Goal: Complete Application Form: Complete application form

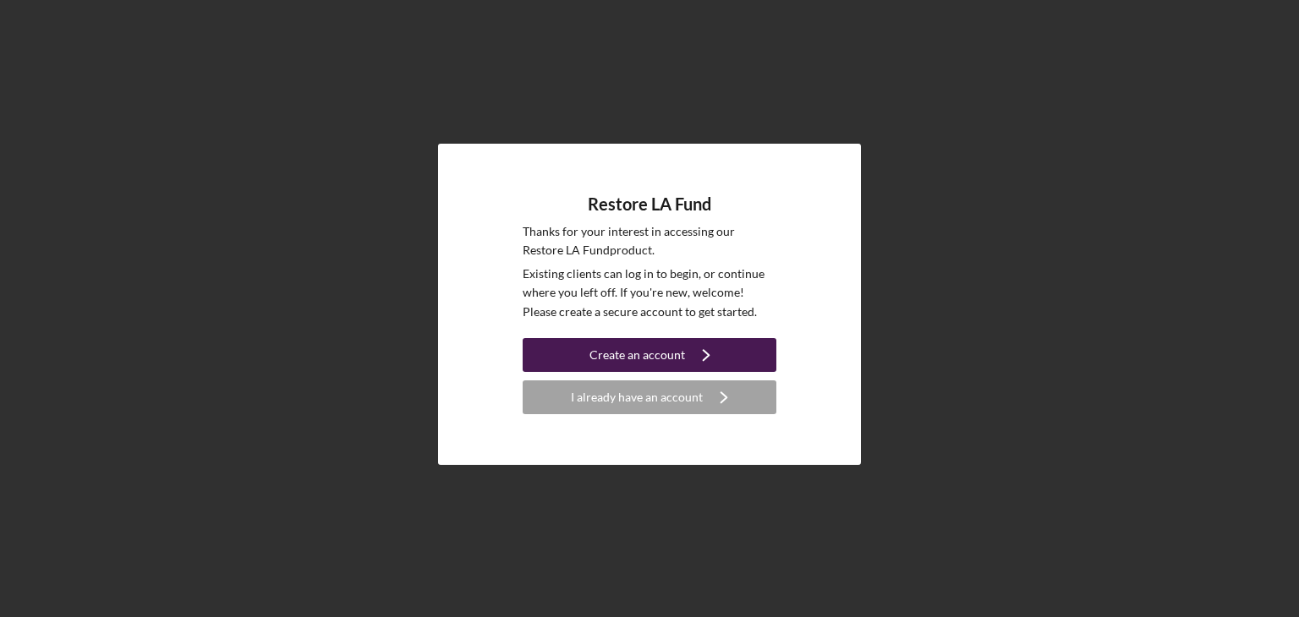
click at [642, 358] on div "Create an account" at bounding box center [637, 355] width 96 height 34
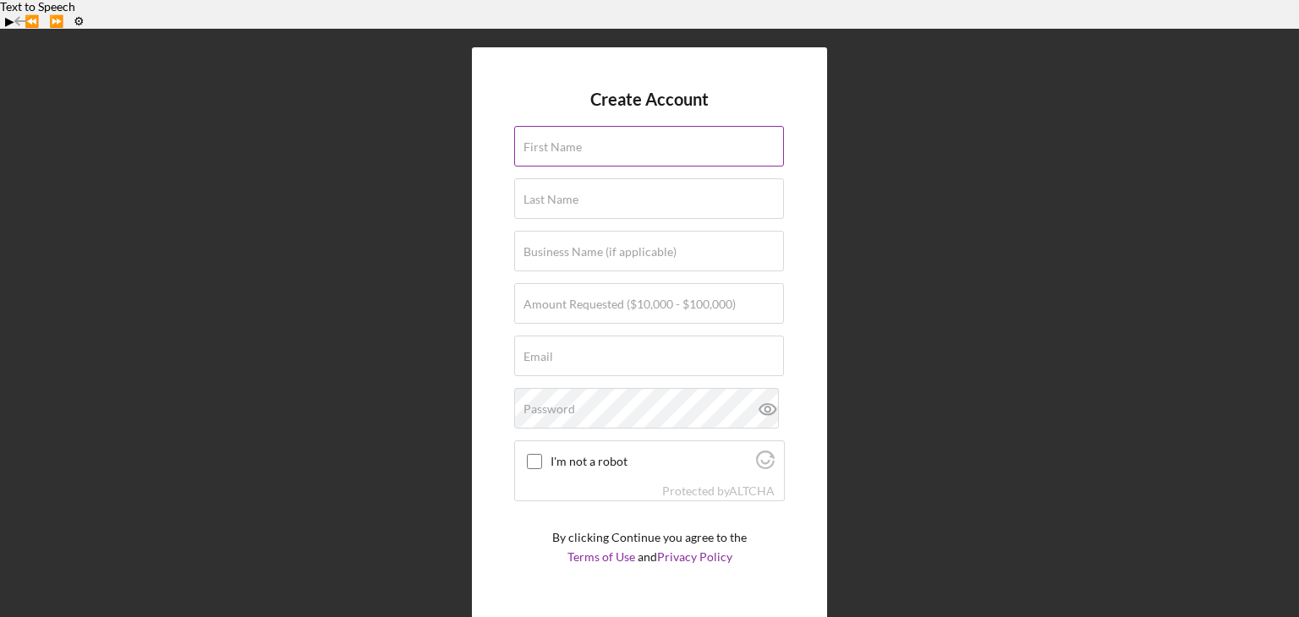
click at [670, 126] on input "First Name" at bounding box center [649, 146] width 270 height 41
type input "[PERSON_NAME]"
type input "[PERSON_NAME] & Company"
type input "[PERSON_NAME][EMAIL_ADDRESS][DOMAIN_NAME]"
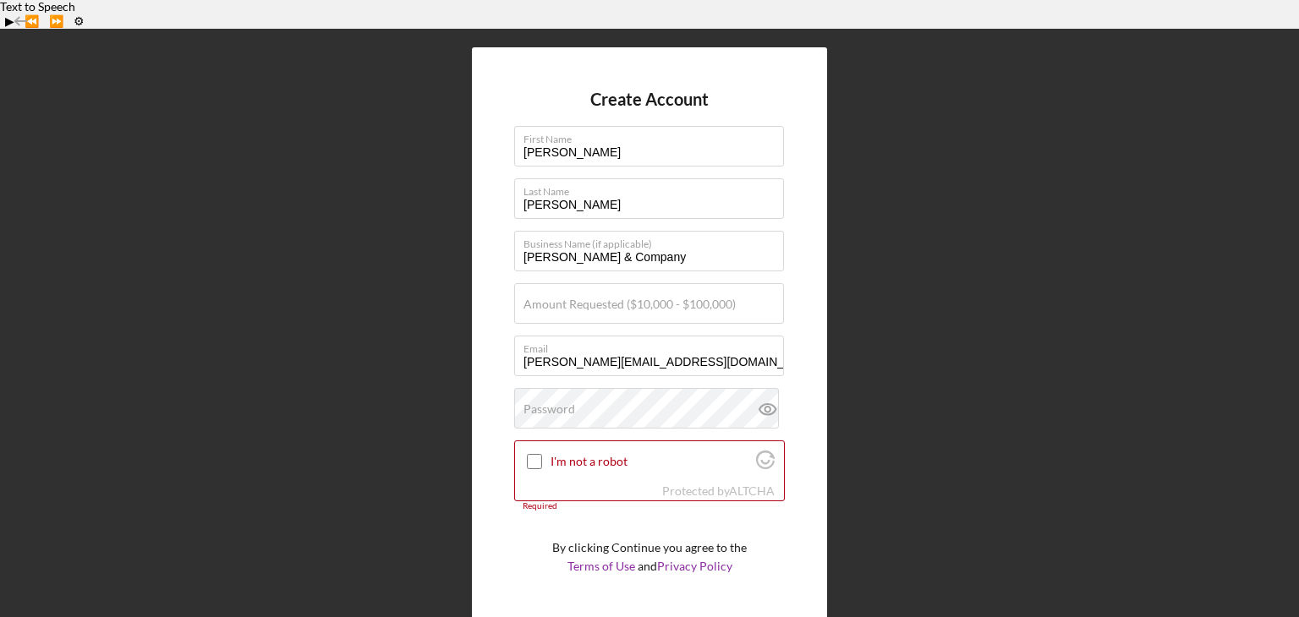
click at [1056, 249] on div "Create Account First Name Lawrence Last Name Charles Business Name (if applicab…" at bounding box center [649, 333] width 1282 height 609
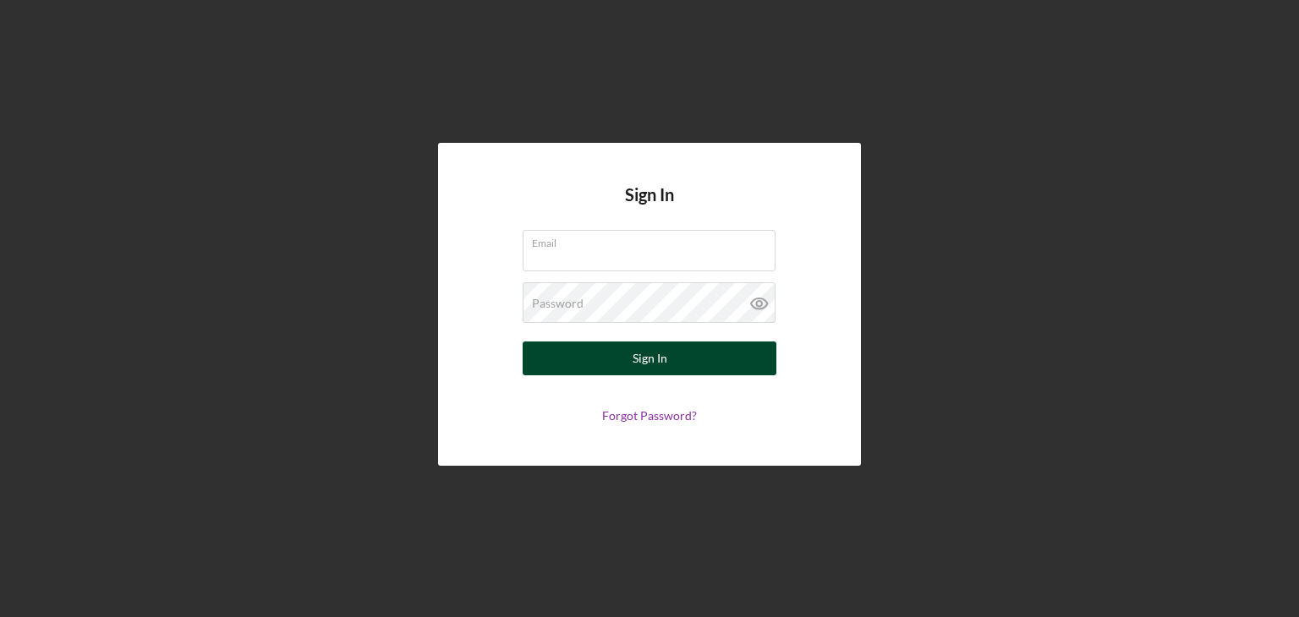
type input "[PERSON_NAME][EMAIL_ADDRESS][DOMAIN_NAME]"
click at [664, 349] on div "Sign In" at bounding box center [649, 359] width 35 height 34
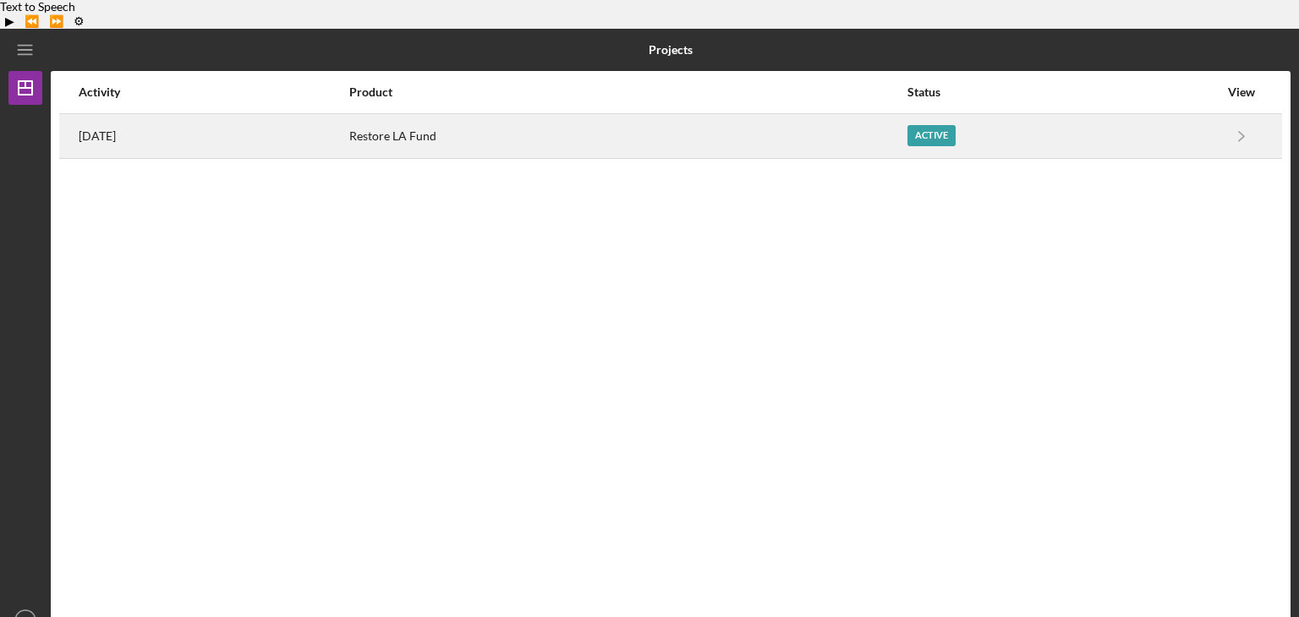
click at [1187, 115] on div "Active" at bounding box center [1062, 136] width 311 height 42
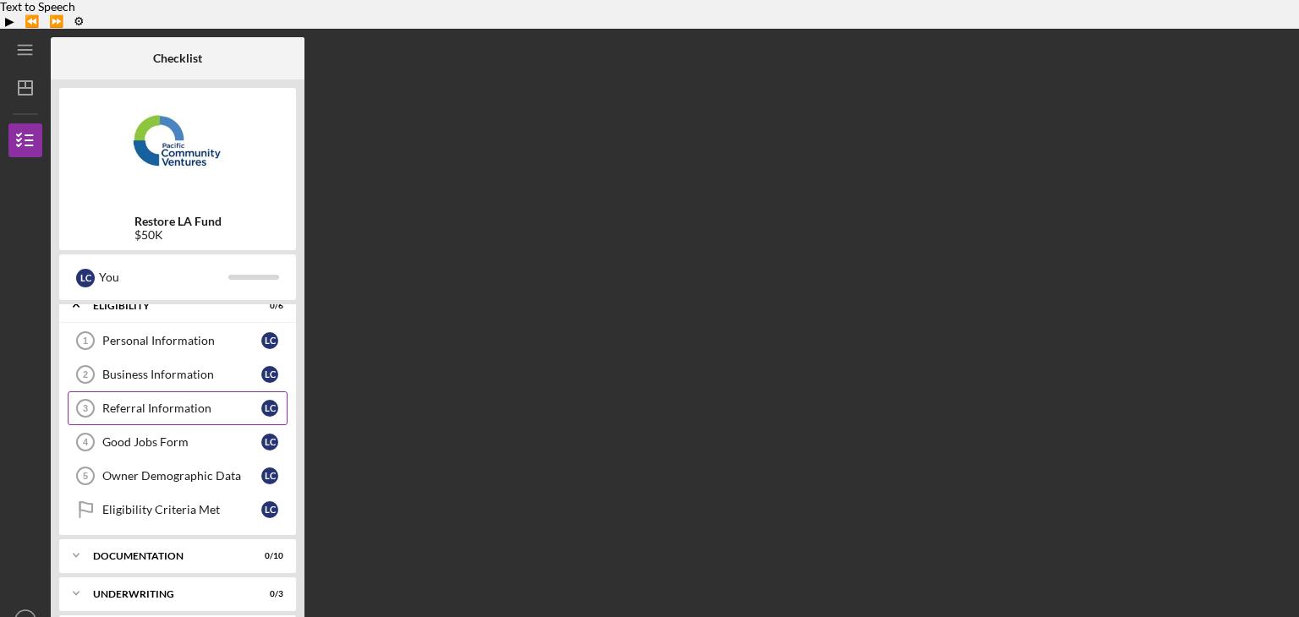
scroll to position [42, 0]
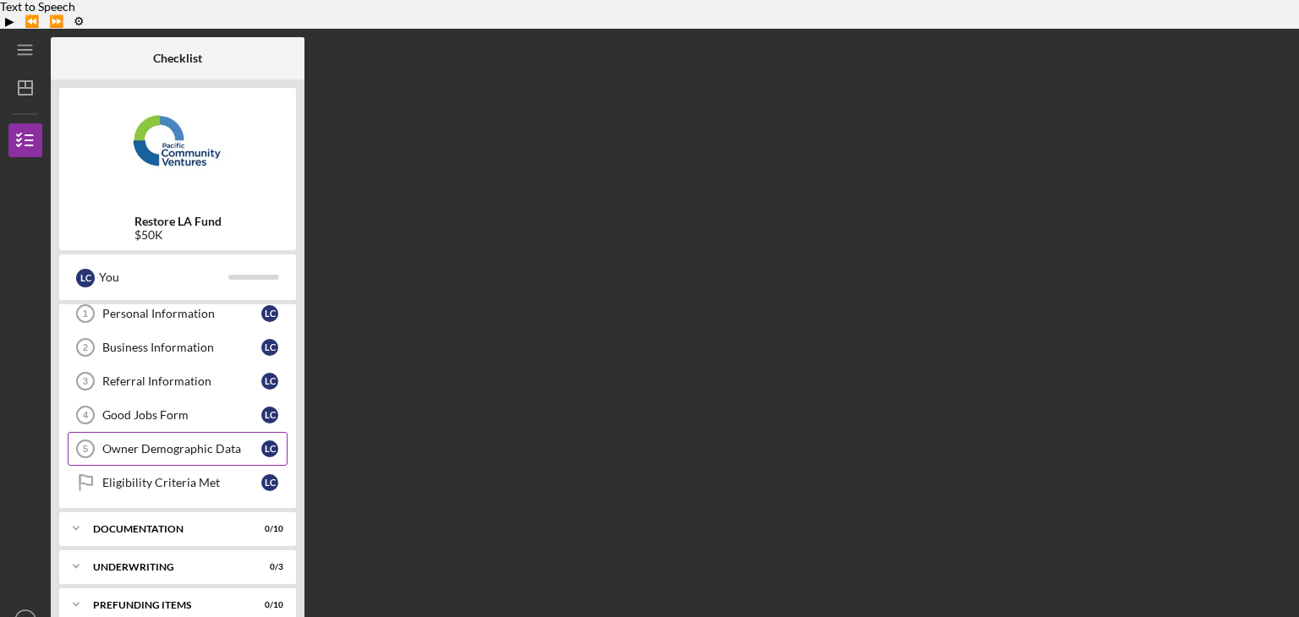
click at [182, 442] on div "Owner Demographic Data" at bounding box center [181, 449] width 159 height 14
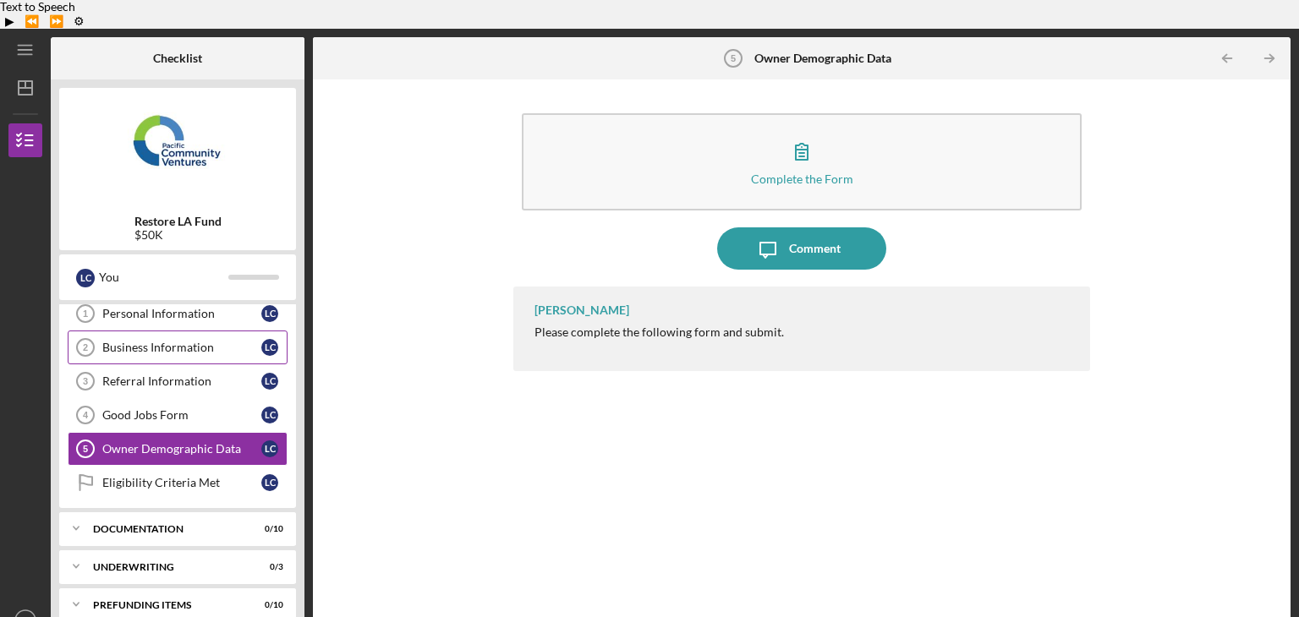
click at [151, 341] on div "Business Information" at bounding box center [181, 348] width 159 height 14
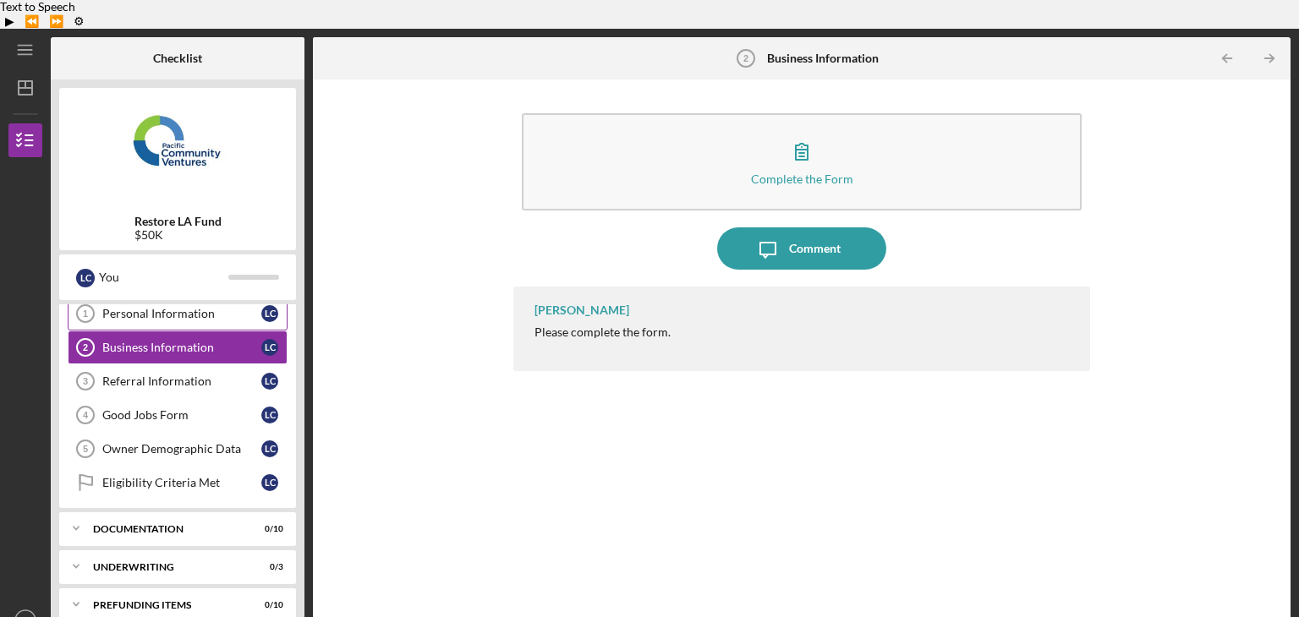
click at [166, 297] on link "Personal Information 1 Personal Information L C" at bounding box center [178, 314] width 220 height 34
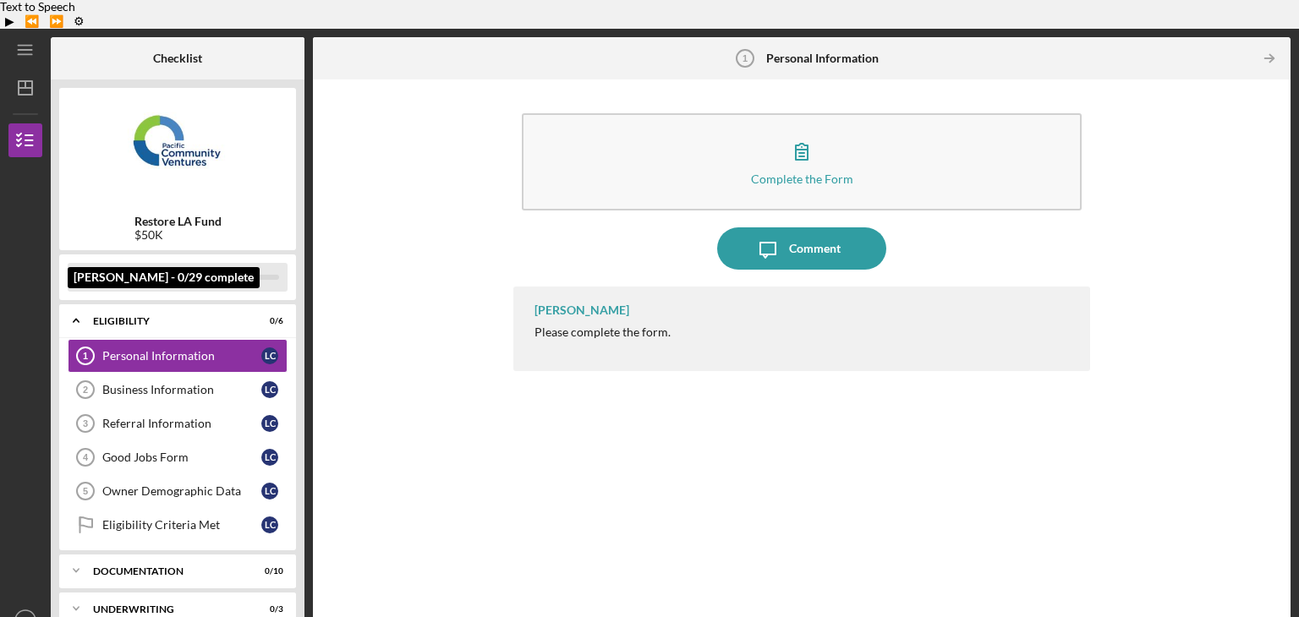
click at [154, 263] on div "You" at bounding box center [163, 277] width 129 height 29
click at [184, 263] on div "You" at bounding box center [163, 277] width 129 height 29
click at [248, 275] on div at bounding box center [253, 277] width 51 height 5
click at [86, 269] on div "L C" at bounding box center [85, 278] width 19 height 19
click at [186, 263] on div "You" at bounding box center [163, 277] width 129 height 29
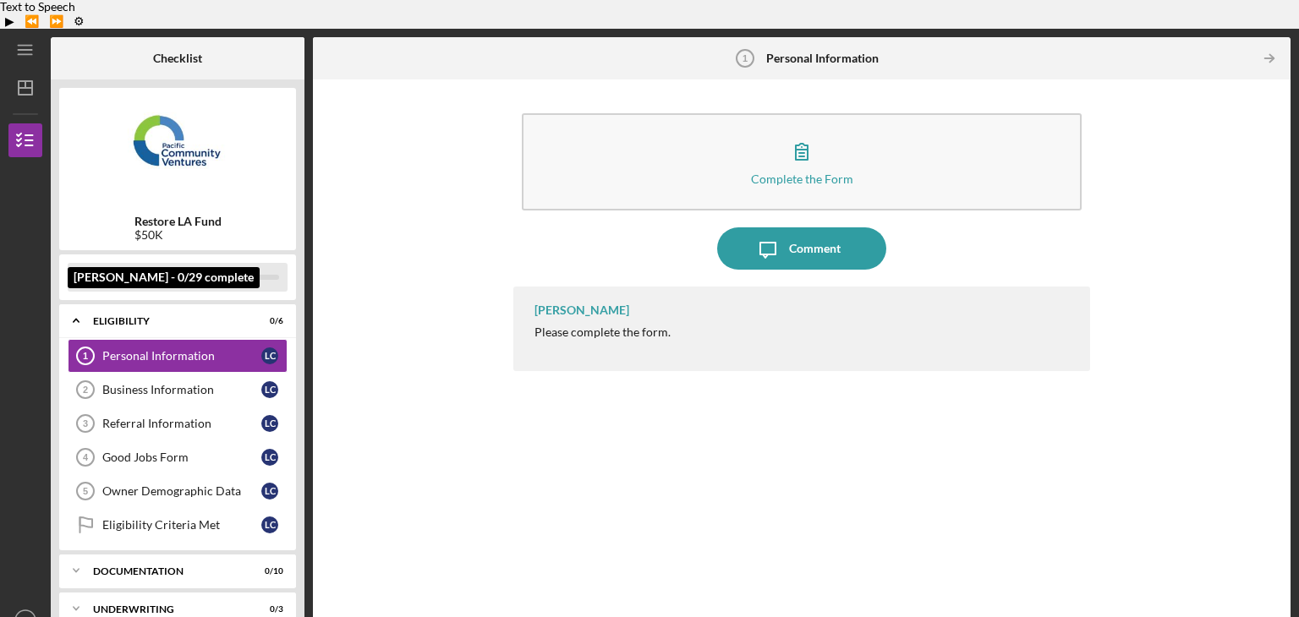
click at [237, 275] on div at bounding box center [253, 277] width 51 height 5
click at [81, 304] on icon "Icon/Expander" at bounding box center [76, 321] width 34 height 34
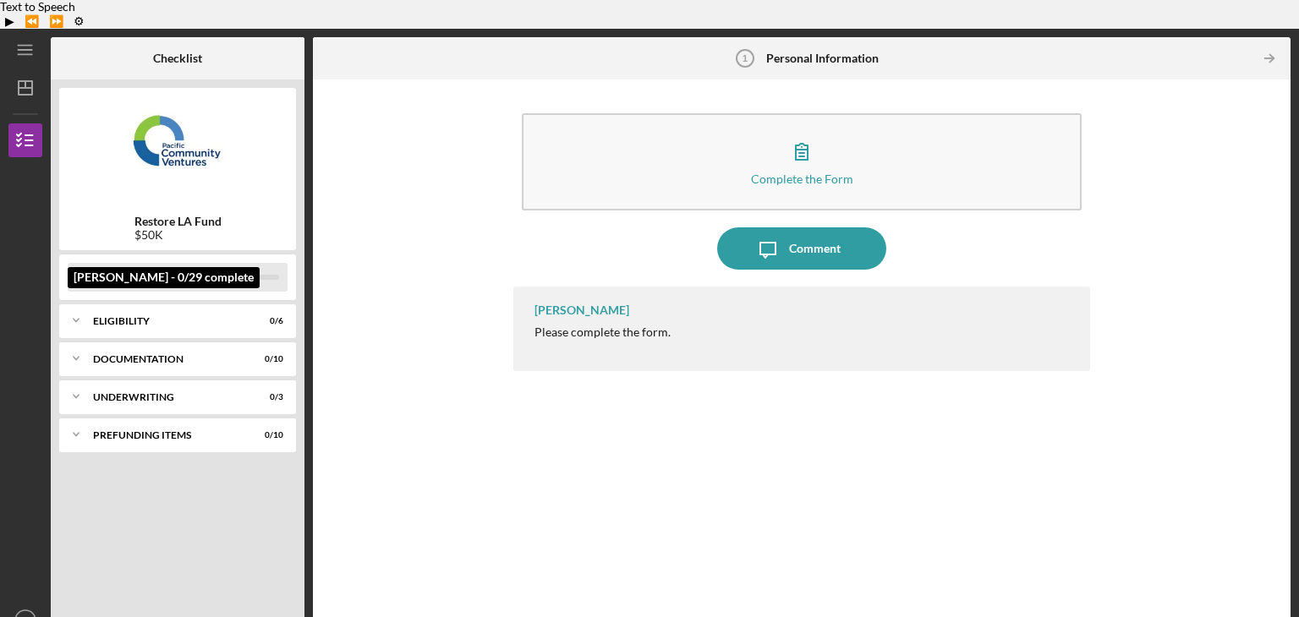
click at [132, 263] on div "You" at bounding box center [163, 277] width 129 height 29
click at [83, 269] on div "L C" at bounding box center [85, 278] width 19 height 19
click at [109, 263] on div "You" at bounding box center [163, 277] width 129 height 29
click at [162, 316] on div "Eligibility" at bounding box center [184, 321] width 182 height 10
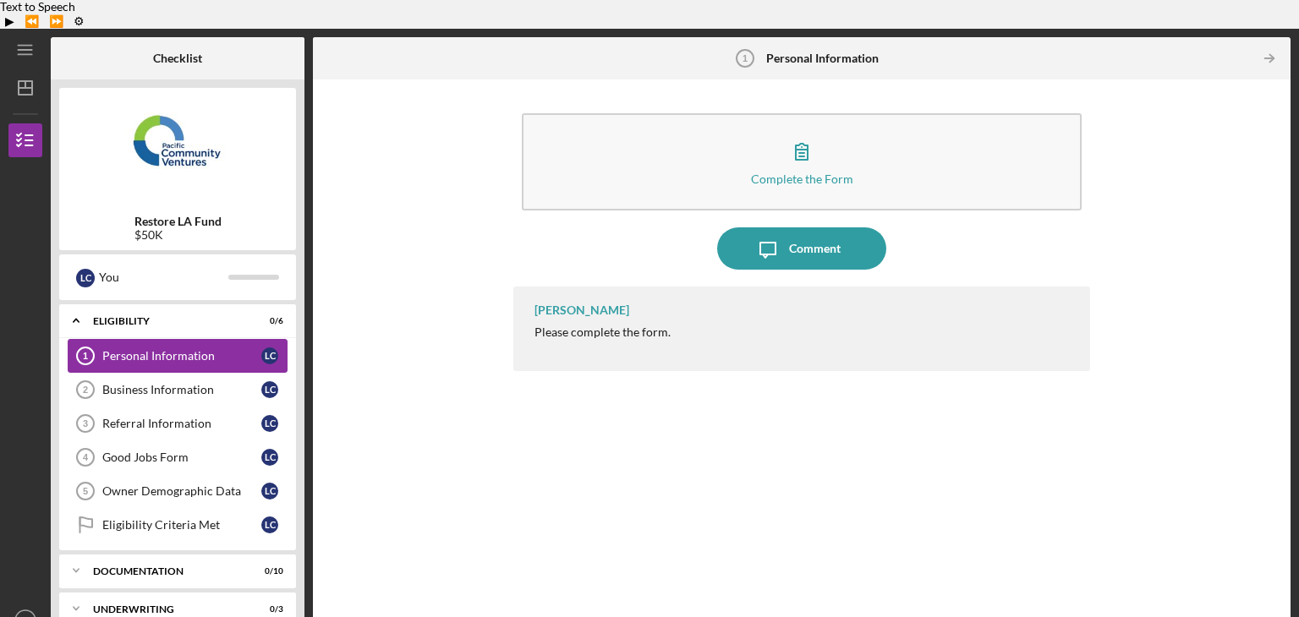
click at [179, 349] on div "Personal Information" at bounding box center [181, 356] width 159 height 14
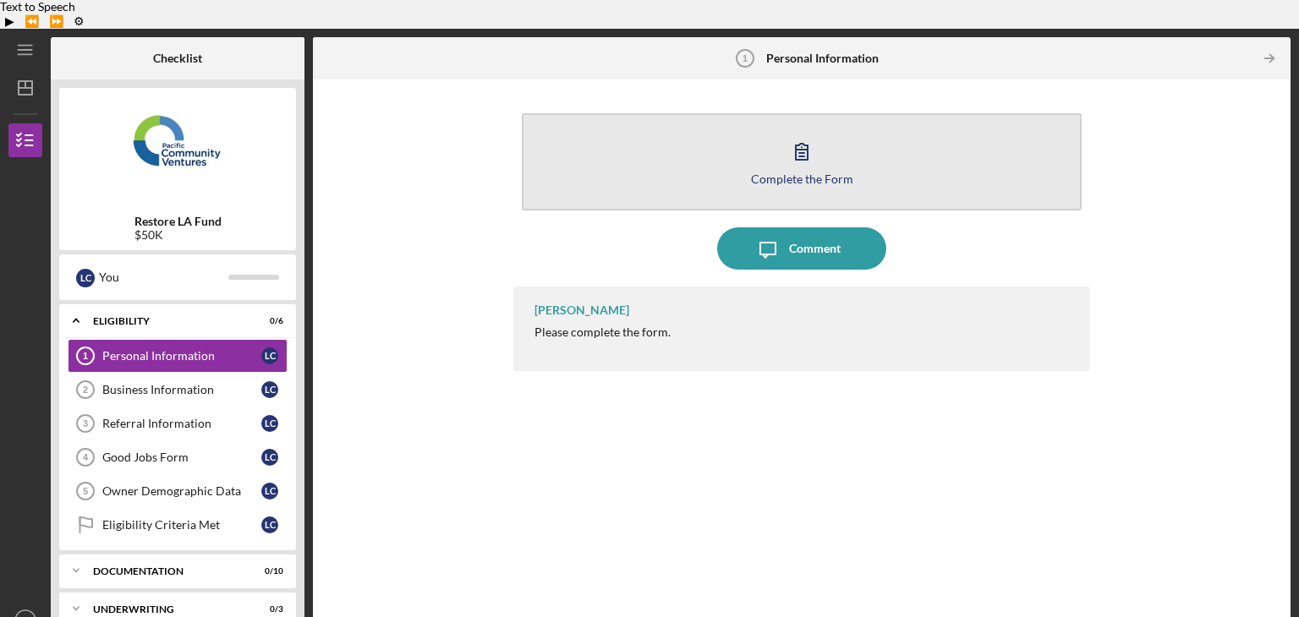
click at [807, 144] on icon "button" at bounding box center [802, 152] width 12 height 16
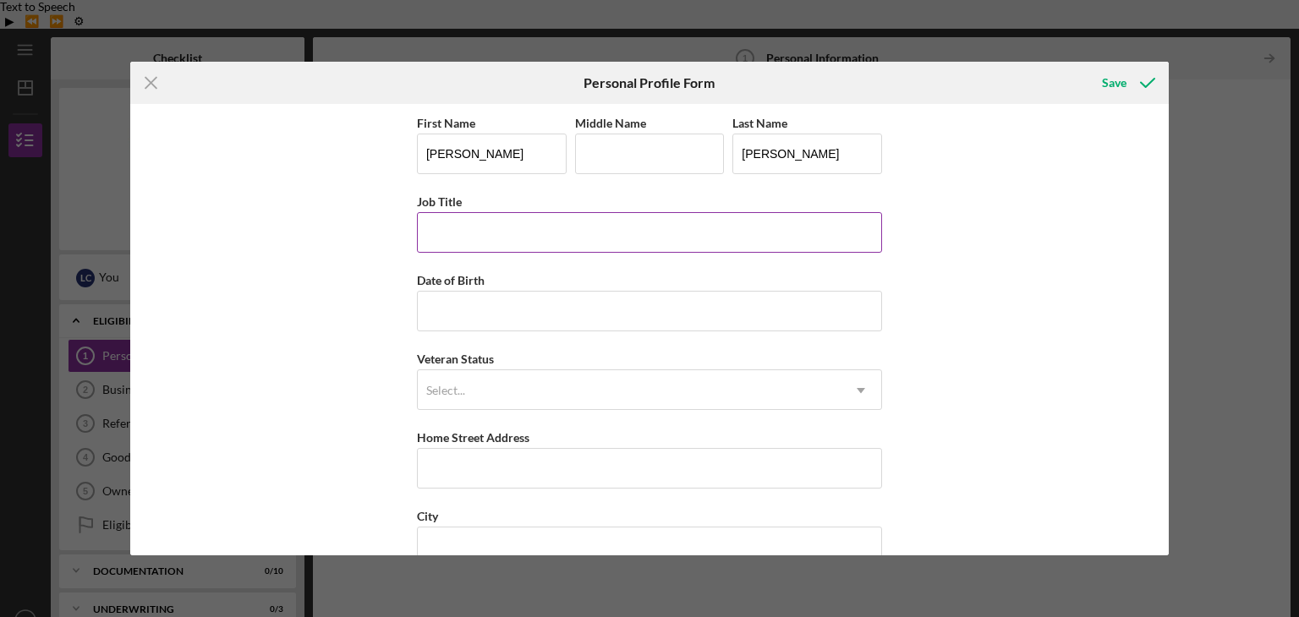
click at [589, 239] on input "Job Title" at bounding box center [649, 232] width 465 height 41
click at [506, 233] on input "Job Title" at bounding box center [649, 232] width 465 height 41
type input "Founder/CEO"
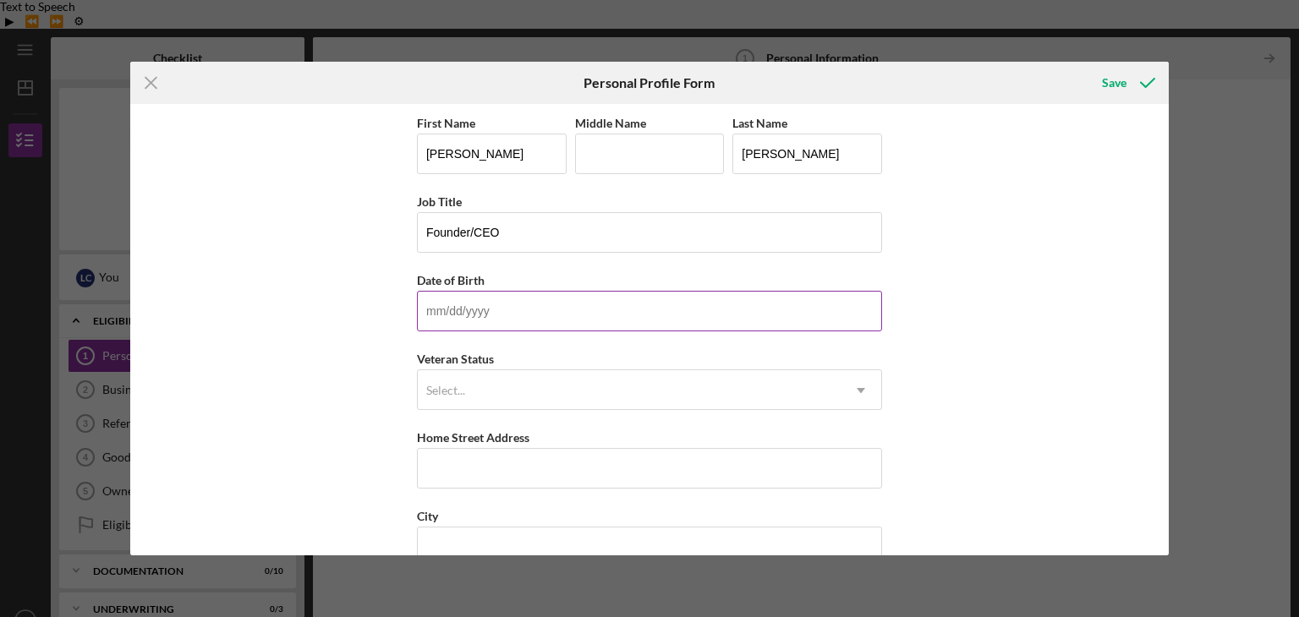
click at [532, 315] on input "Date of Birth" at bounding box center [649, 311] width 465 height 41
type input "04/17/1975"
drag, startPoint x: 514, startPoint y: 315, endPoint x: 396, endPoint y: 315, distance: 118.4
click at [396, 315] on div "First Name Lawrence Middle Name Last Name Charles Job Title Founder/CEO Date of…" at bounding box center [649, 329] width 1039 height 451
type input "04/17/1975"
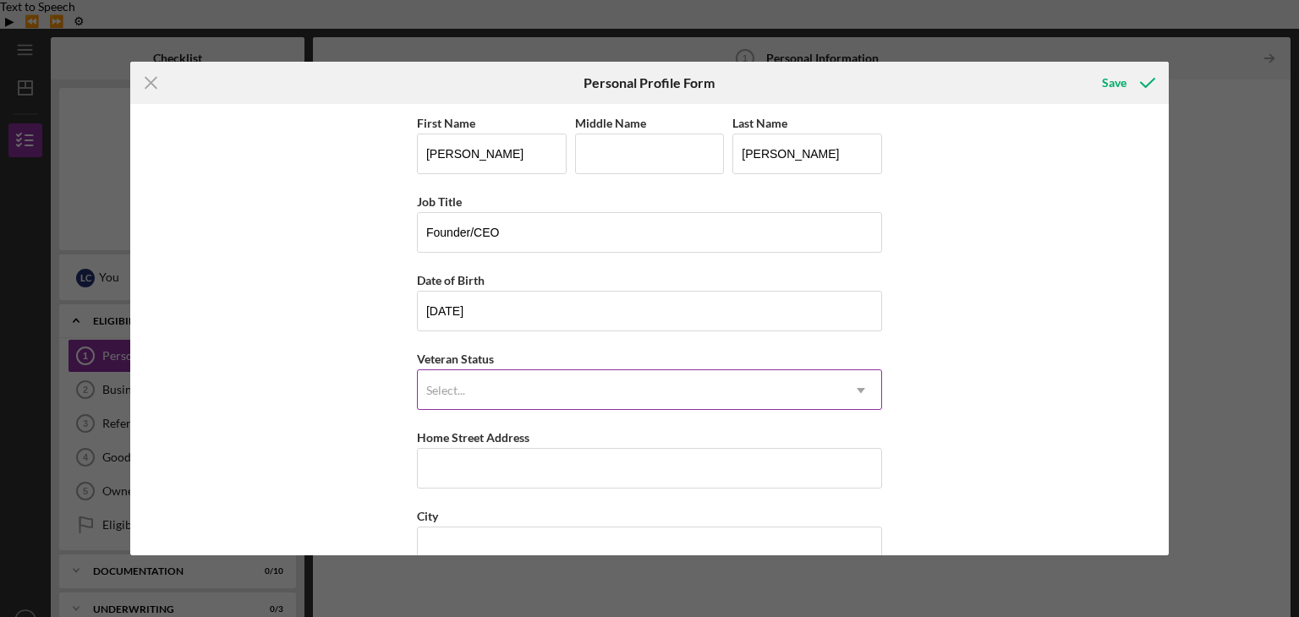
click at [491, 380] on div "Select..." at bounding box center [629, 390] width 423 height 39
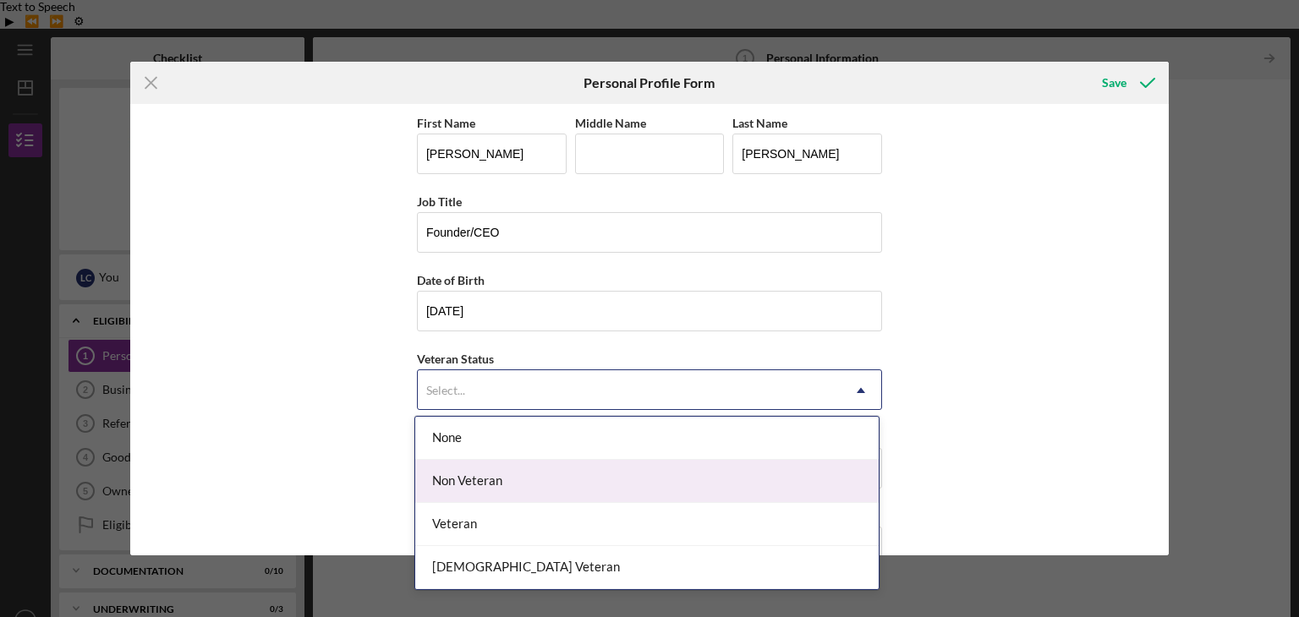
click at [489, 484] on div "Non Veteran" at bounding box center [646, 481] width 463 height 43
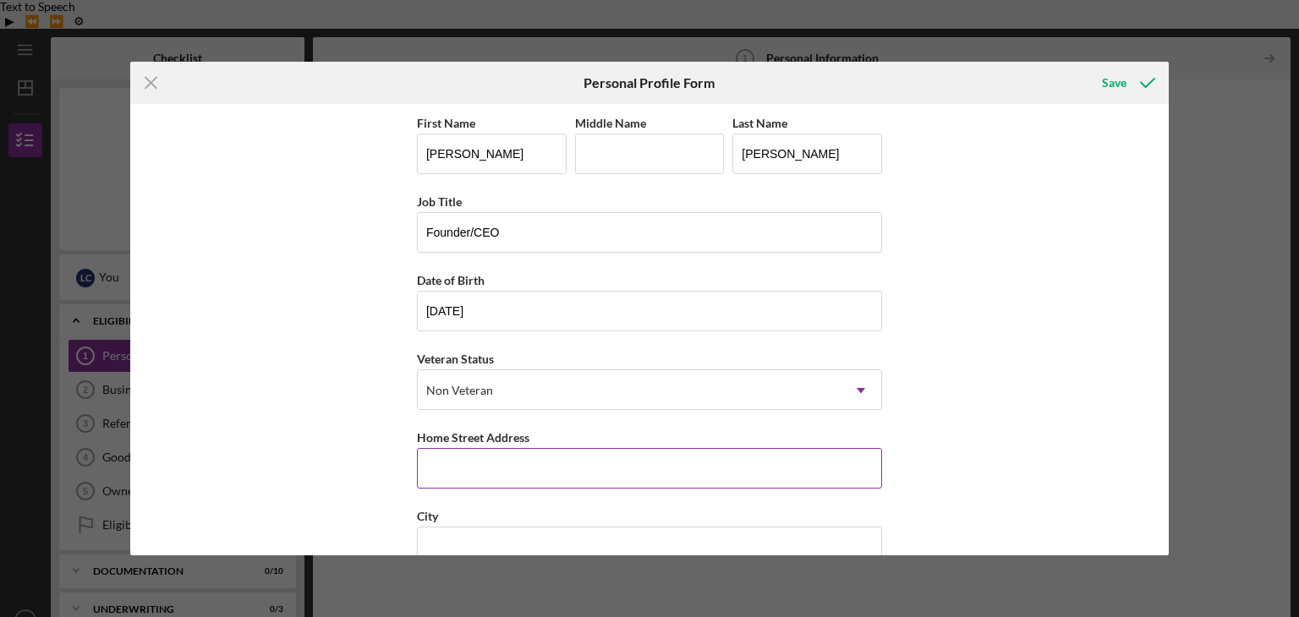
click at [507, 459] on input "Home Street Address" at bounding box center [649, 468] width 465 height 41
type input "235 East Broadway, STE 518"
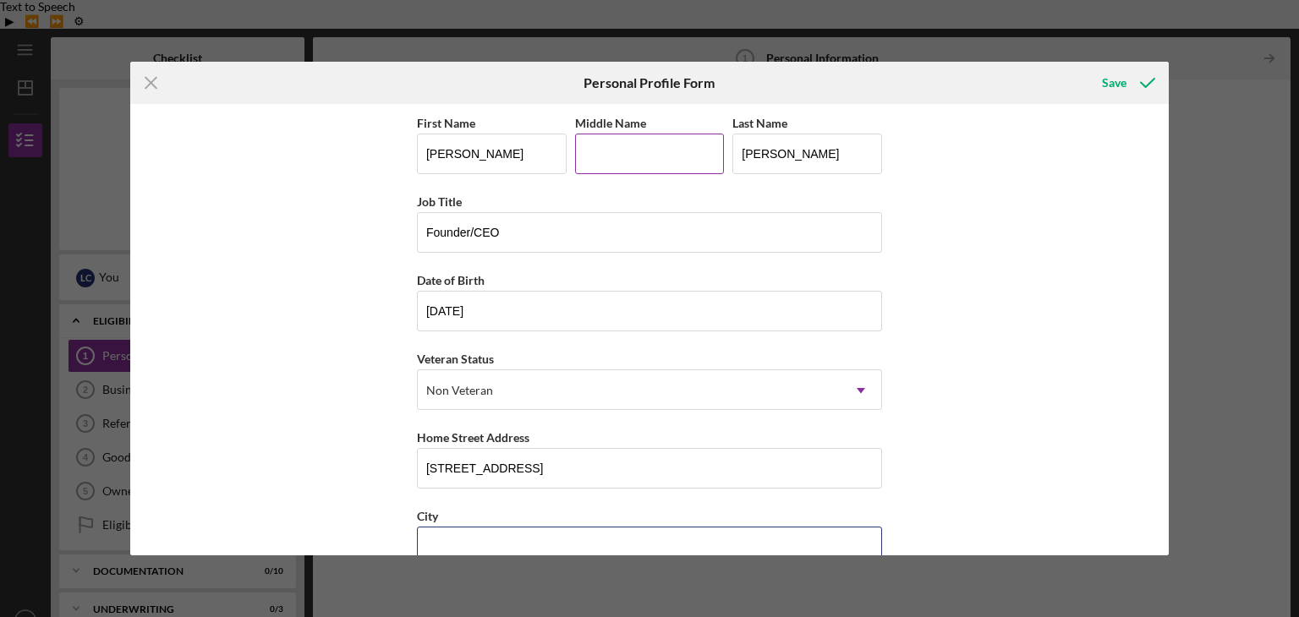
type input "Long Beach"
type input "CA"
type input "90802"
type input "United States"
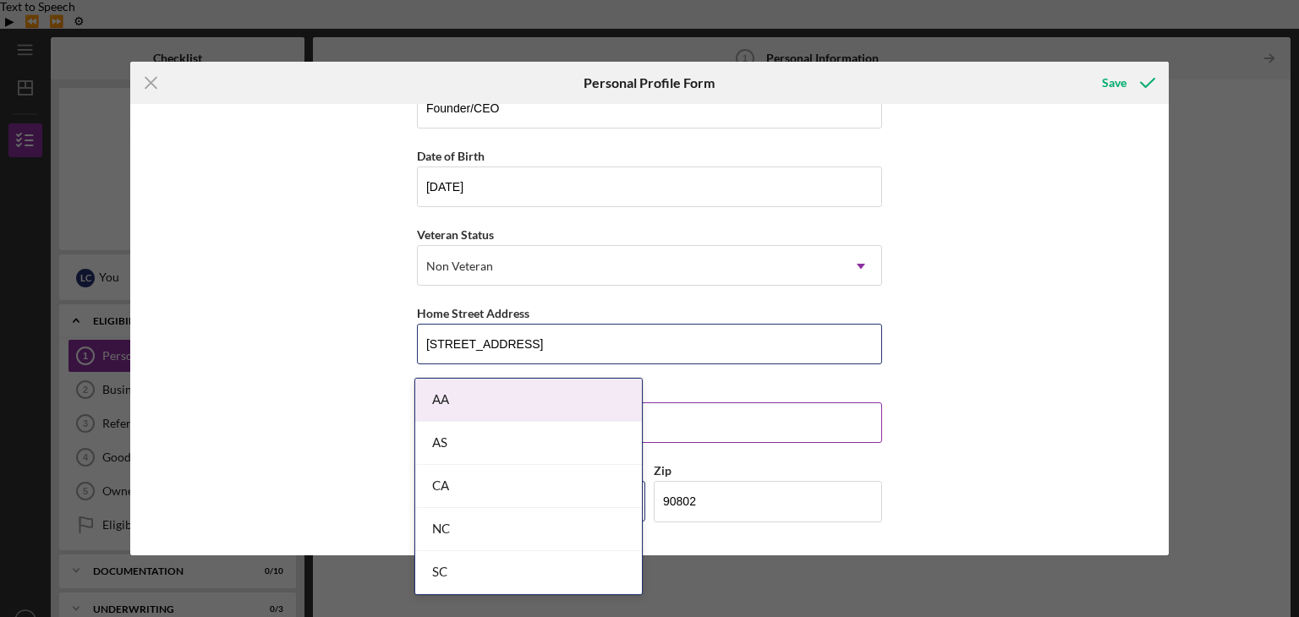
scroll to position [193, 0]
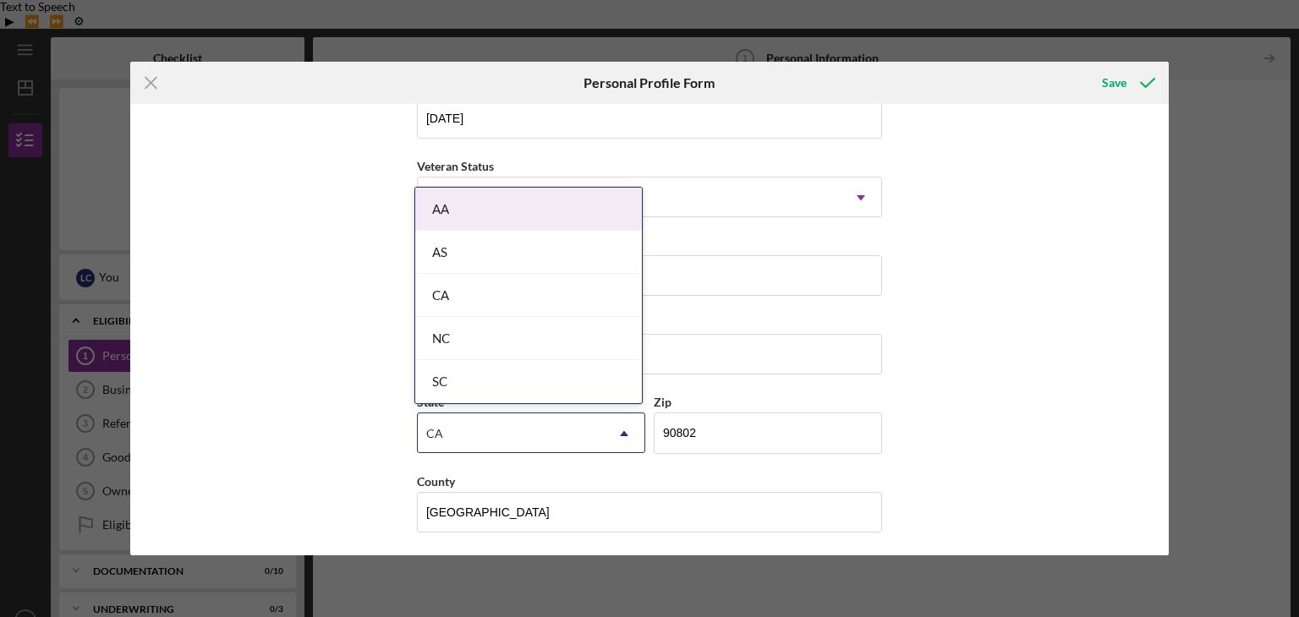
click at [449, 289] on div "CA" at bounding box center [528, 295] width 227 height 43
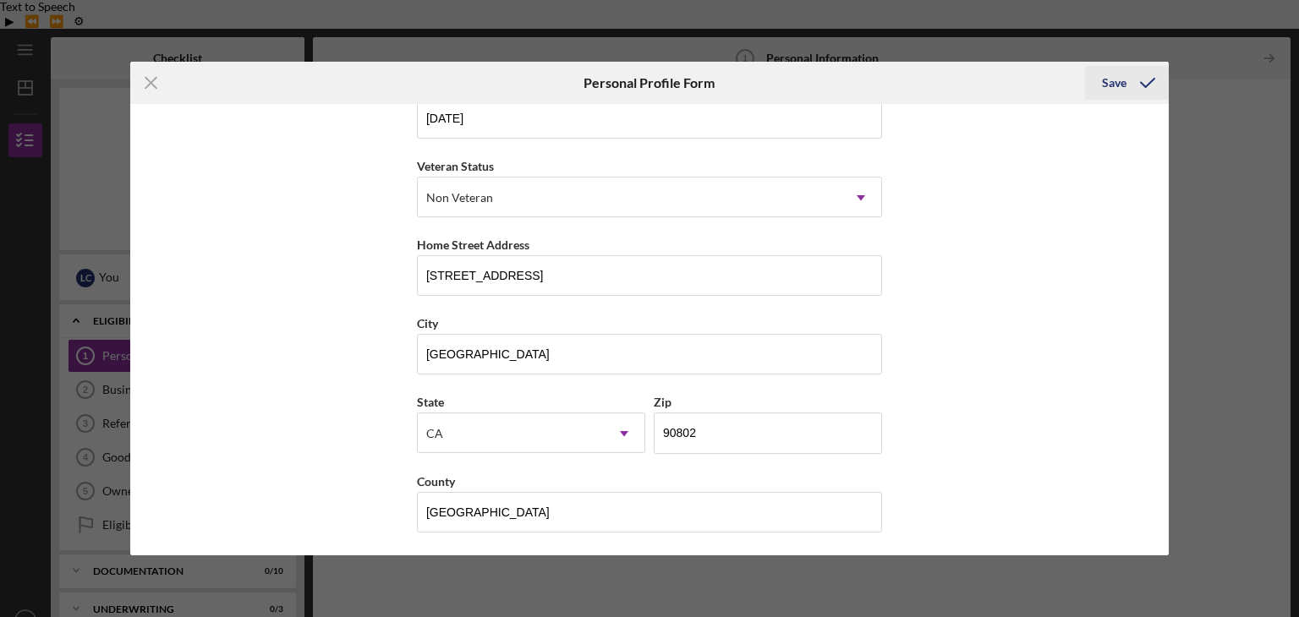
click at [1115, 82] on div "Save" at bounding box center [1114, 83] width 25 height 34
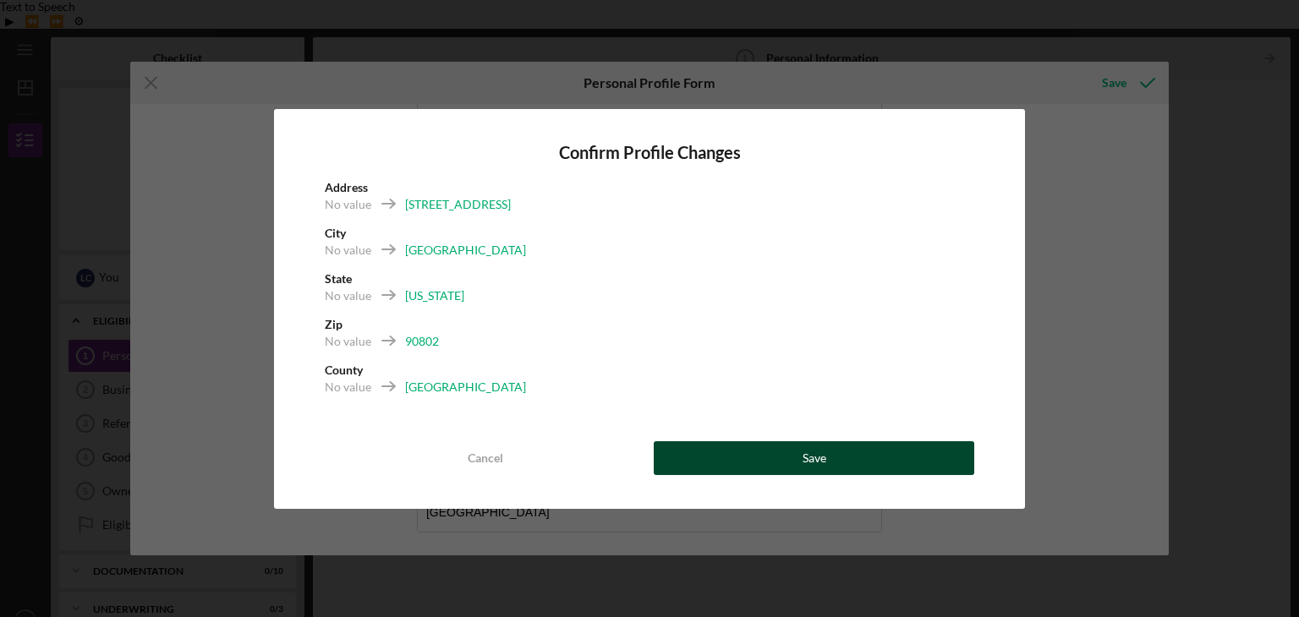
click at [827, 444] on button "Save" at bounding box center [814, 458] width 320 height 34
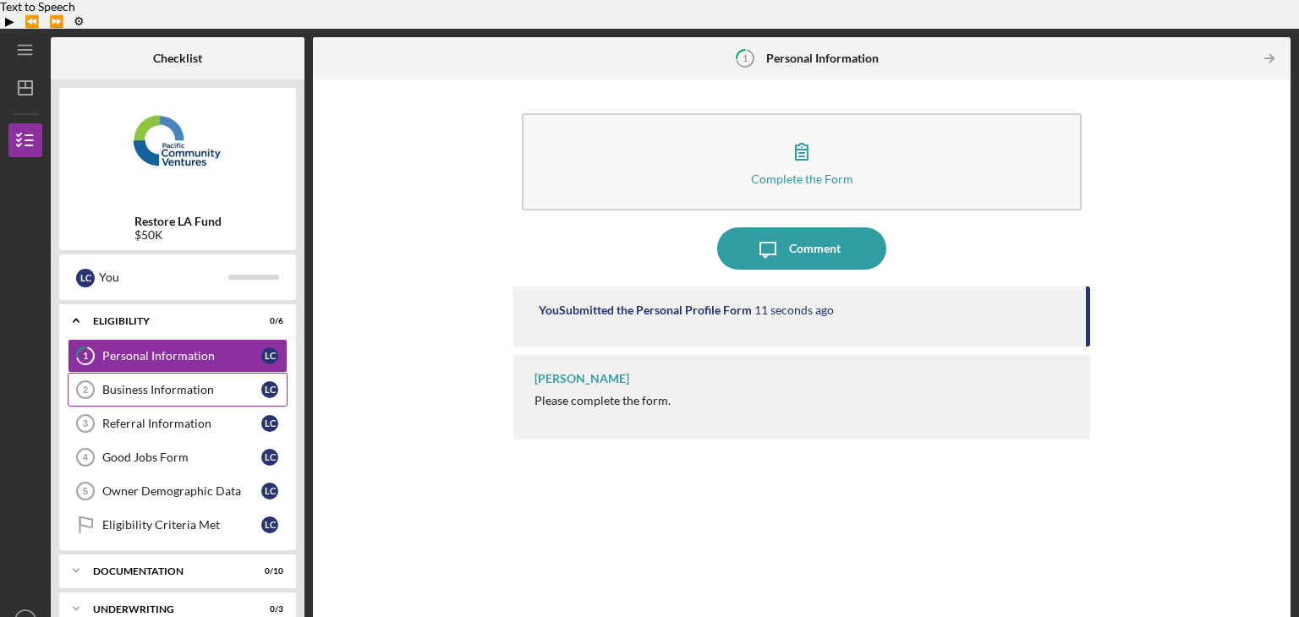
click at [139, 383] on div "Business Information" at bounding box center [181, 390] width 159 height 14
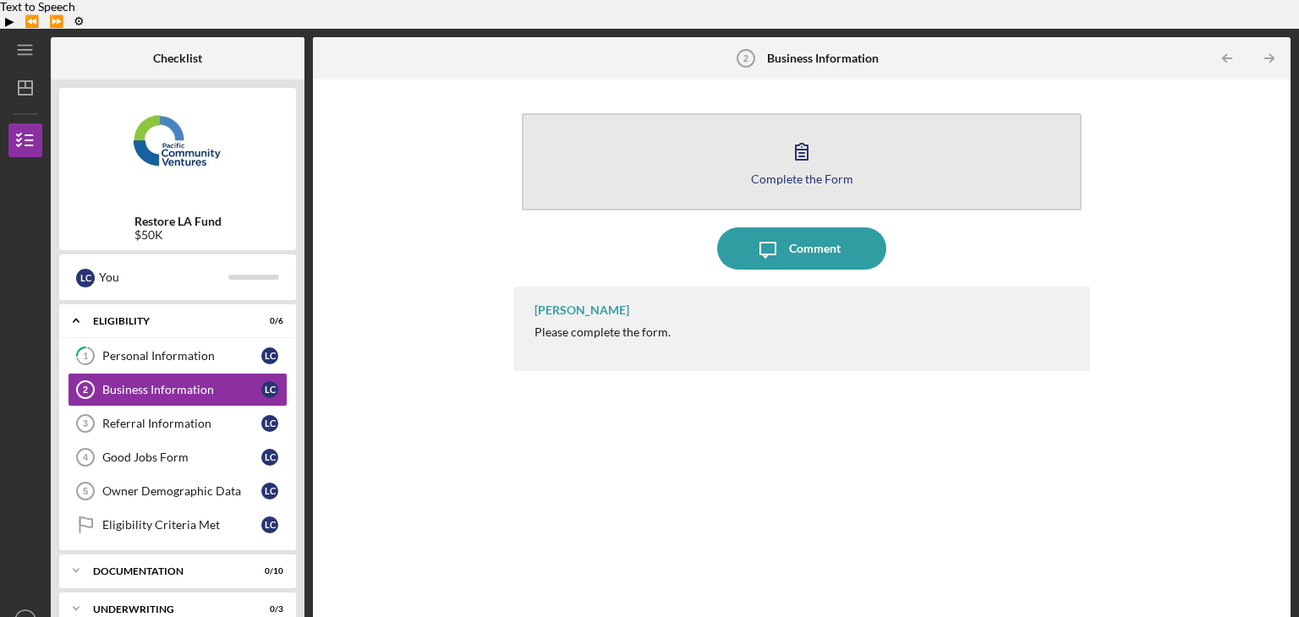
click at [791, 130] on icon "button" at bounding box center [801, 151] width 42 height 42
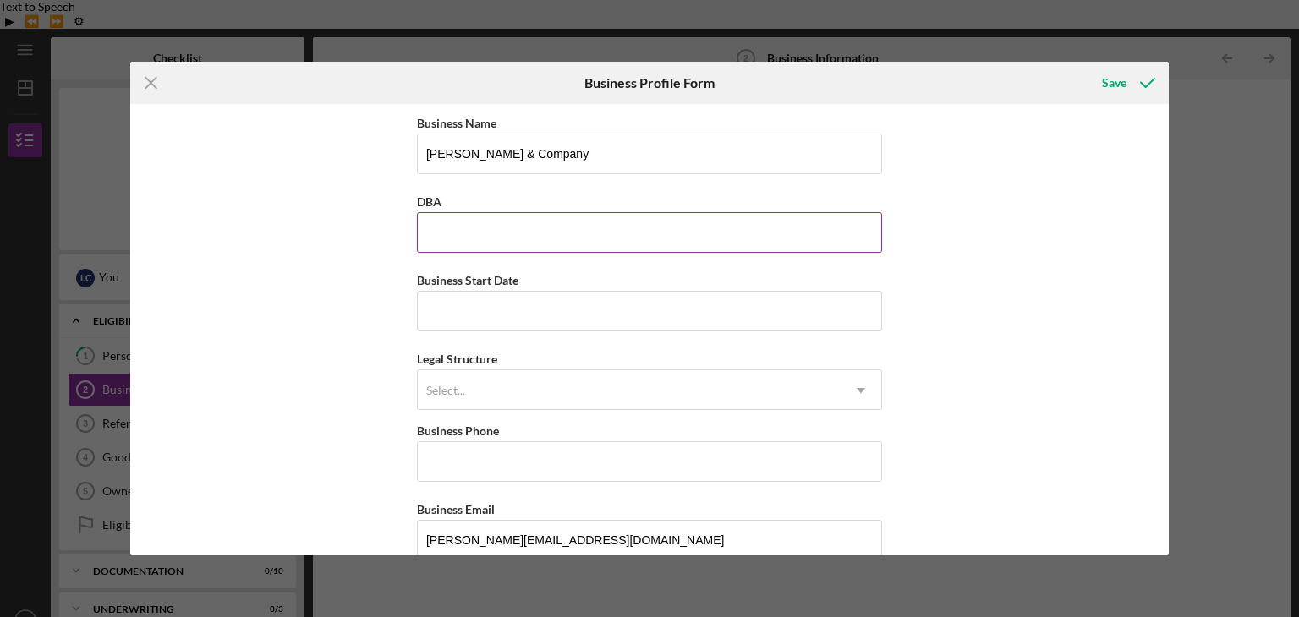
click at [605, 238] on input "DBA" at bounding box center [649, 232] width 465 height 41
type input "Charles & Company"
type input "(818) 288-6532"
type input "235 East Broadway, STE 518"
type input "Long Beach"
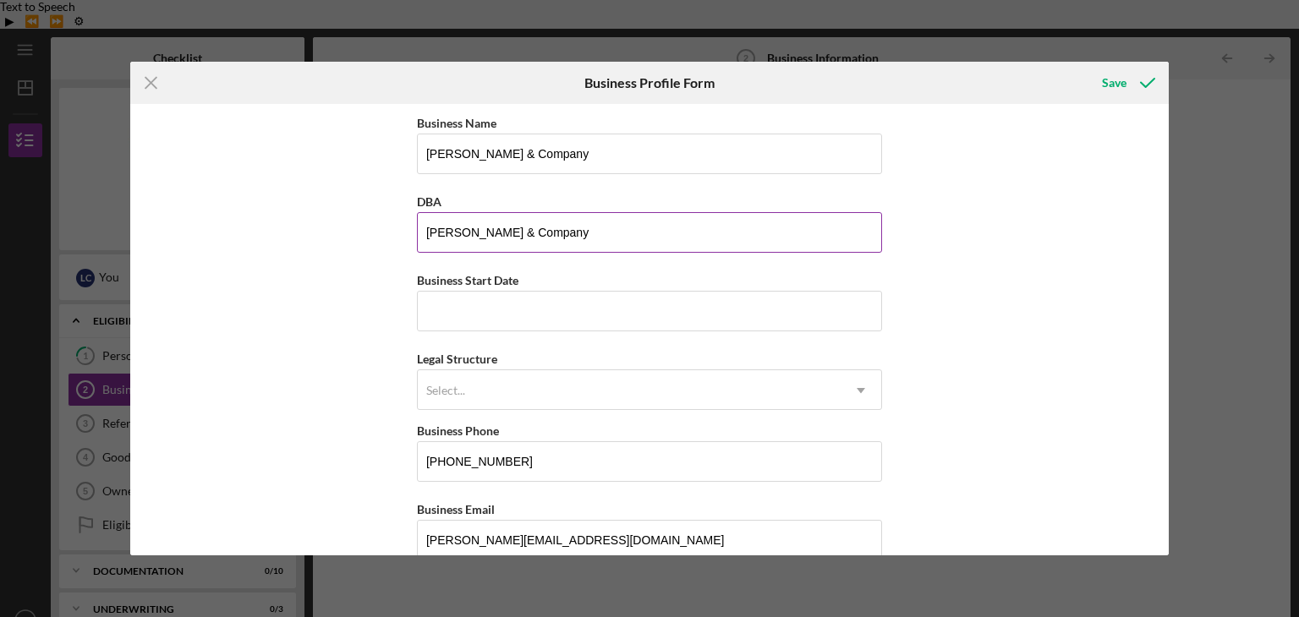
type input "CA"
type input "90802"
type input "CA"
drag, startPoint x: 592, startPoint y: 147, endPoint x: 338, endPoint y: 151, distance: 253.7
click at [338, 151] on div "Business Name Charles & Company DBA Charles & Company Business Start Date Legal…" at bounding box center [649, 329] width 1039 height 451
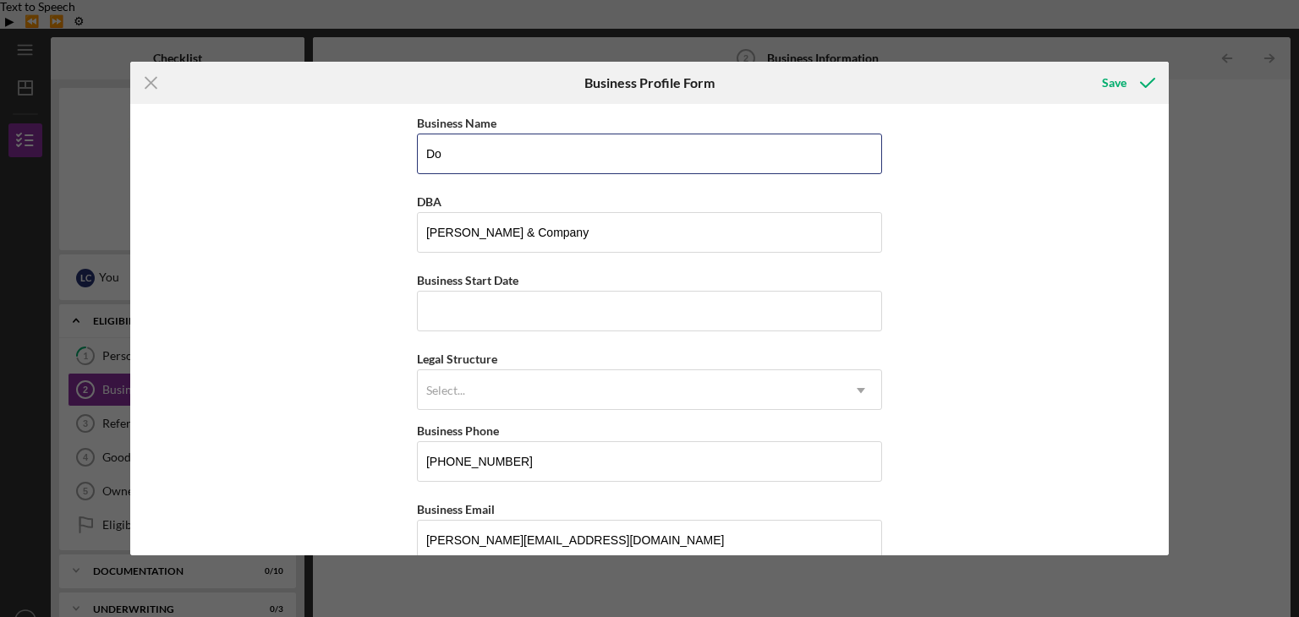
type input "Domestic Brands"
click at [548, 309] on input "Business Start Date" at bounding box center [649, 311] width 465 height 41
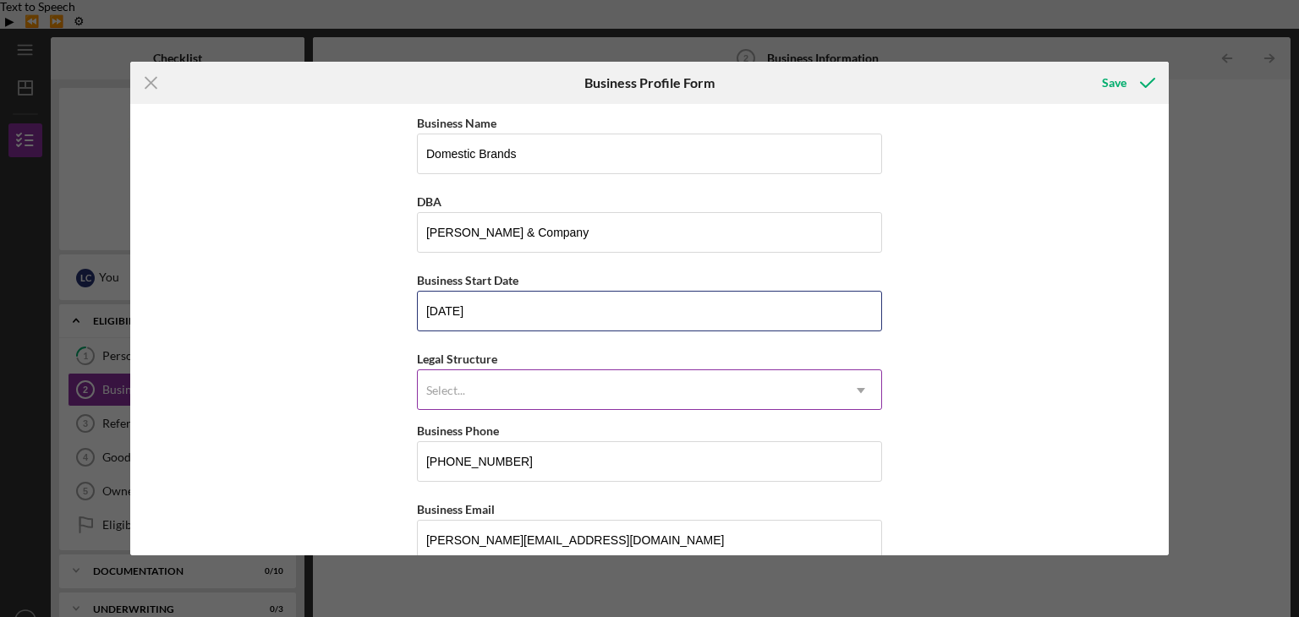
type input "10/30/2018"
click at [570, 379] on div "Select..." at bounding box center [629, 390] width 423 height 39
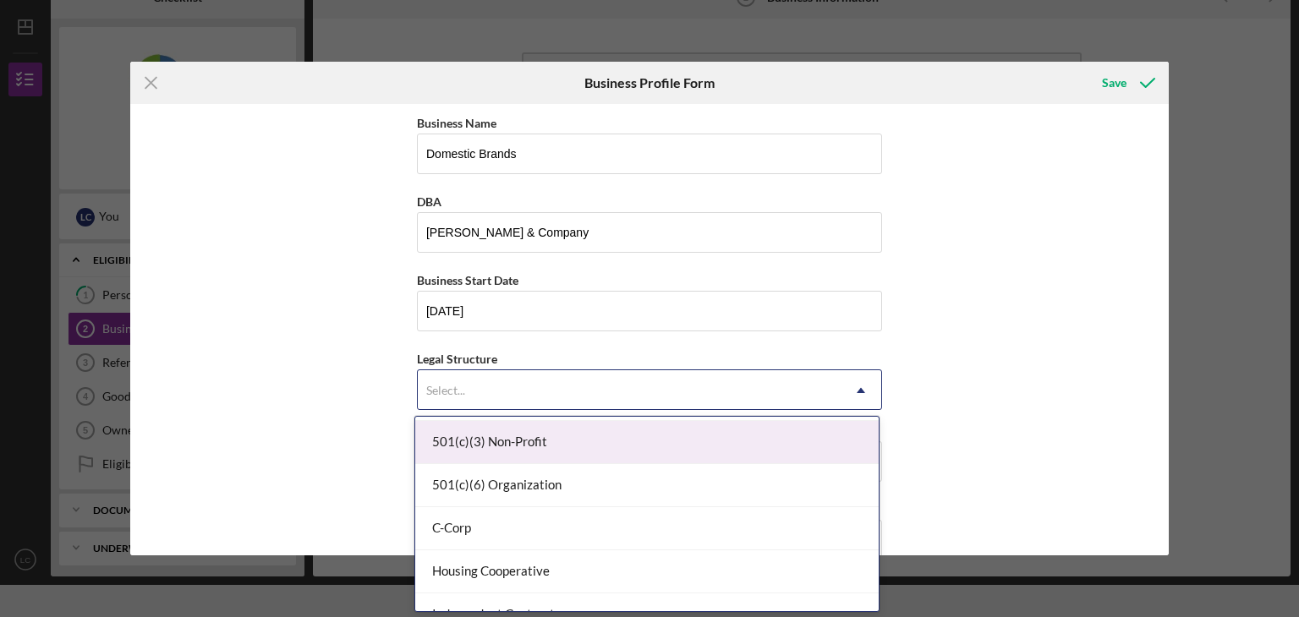
scroll to position [112, 0]
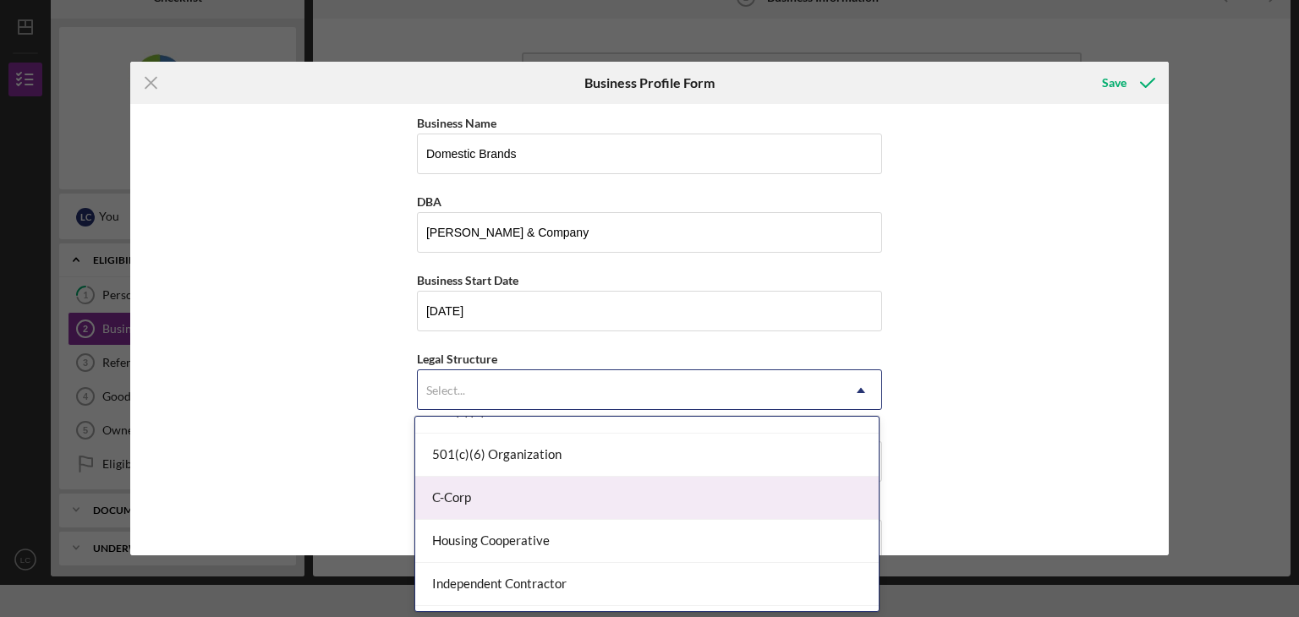
click at [512, 504] on div "C-Corp" at bounding box center [646, 498] width 463 height 43
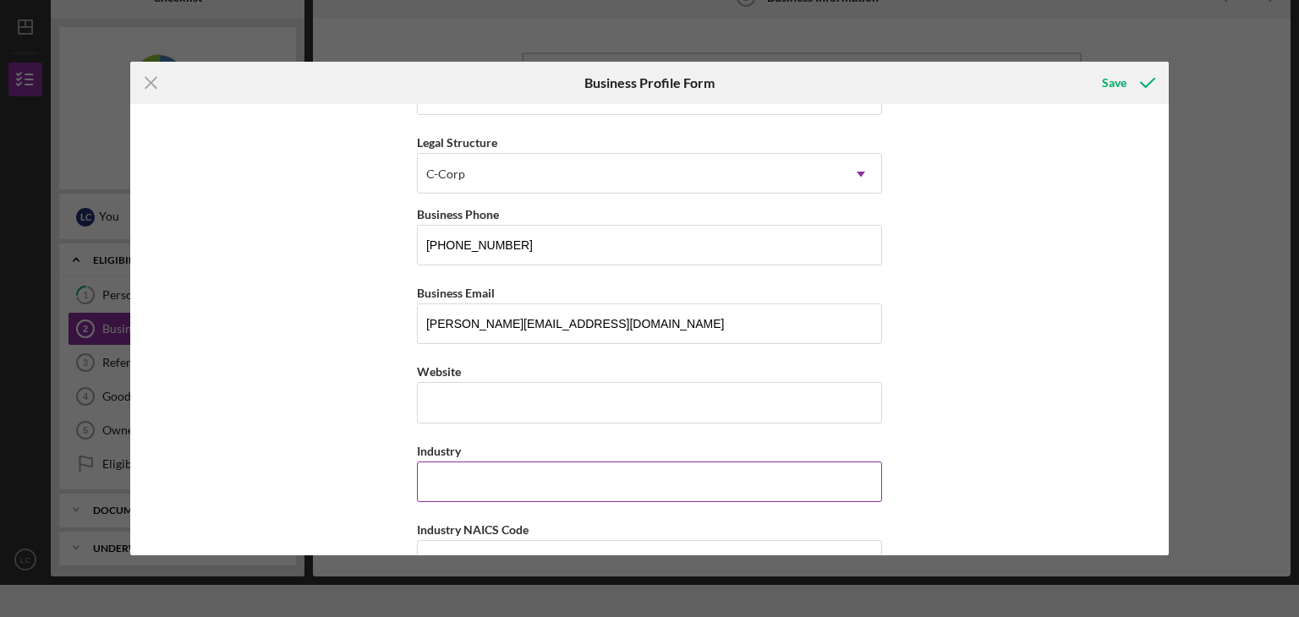
scroll to position [225, 0]
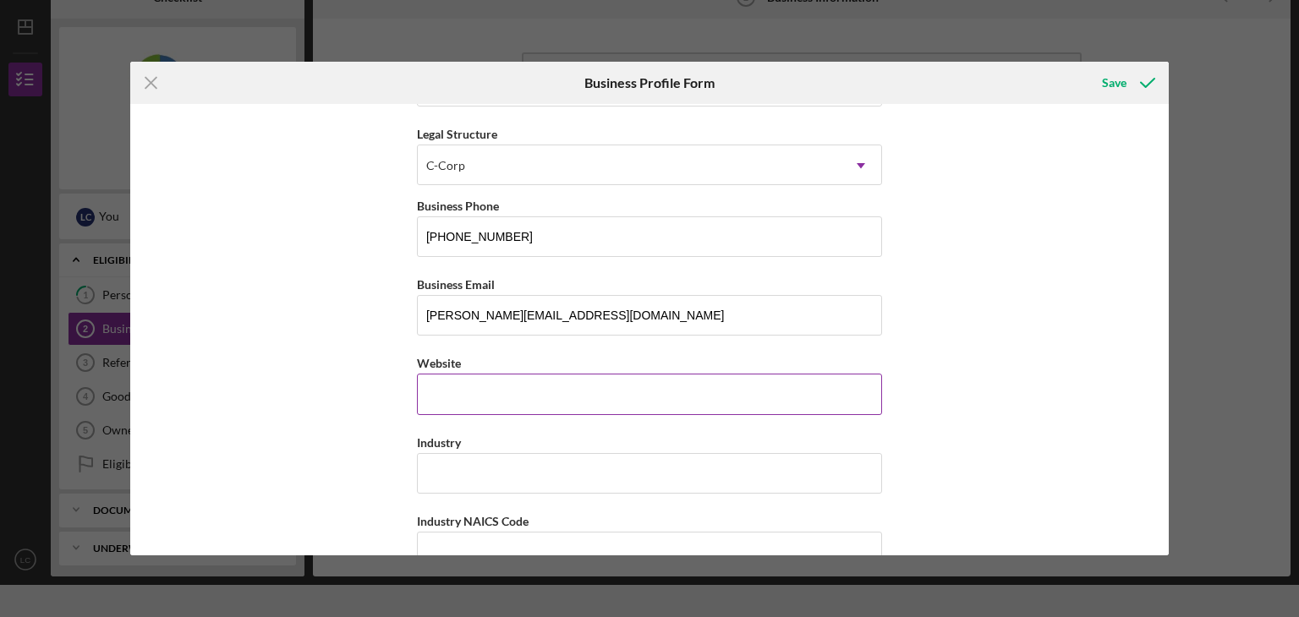
click at [475, 394] on input "Website" at bounding box center [649, 394] width 465 height 41
type input "c"
type input "www.cnctea.com"
click at [590, 461] on input "Industry" at bounding box center [649, 473] width 465 height 41
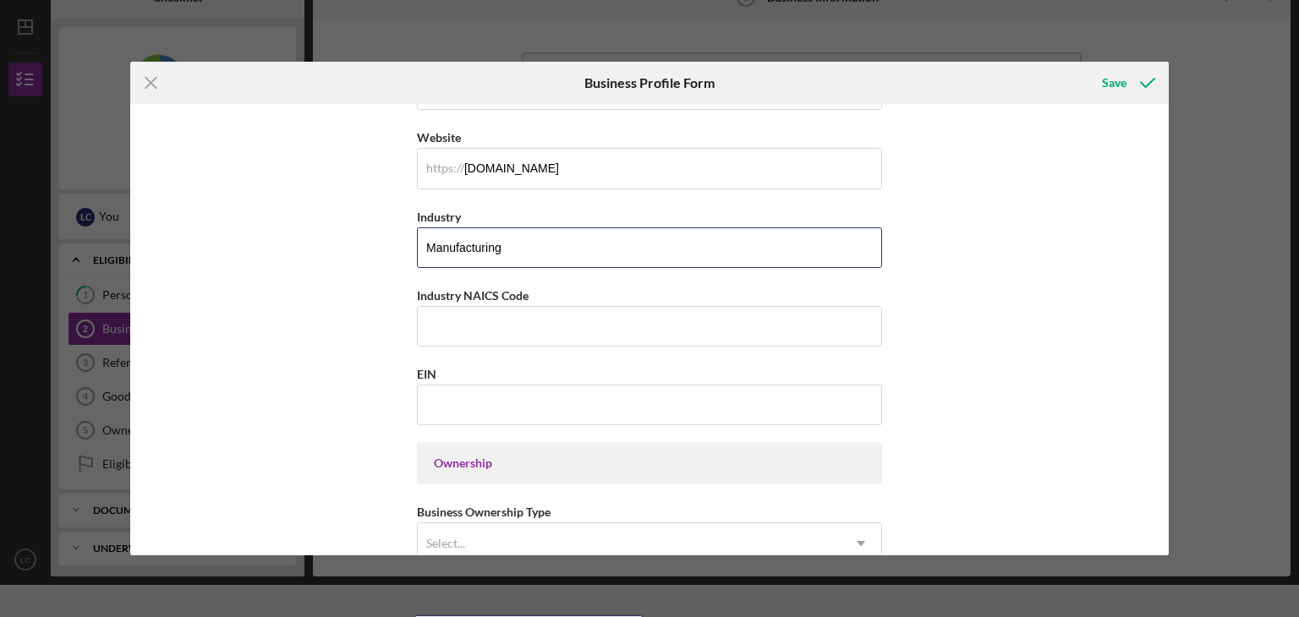
type input "Manufacturing"
click at [487, 326] on input "Industry NAICS Code" at bounding box center [649, 326] width 465 height 41
paste input "311920"
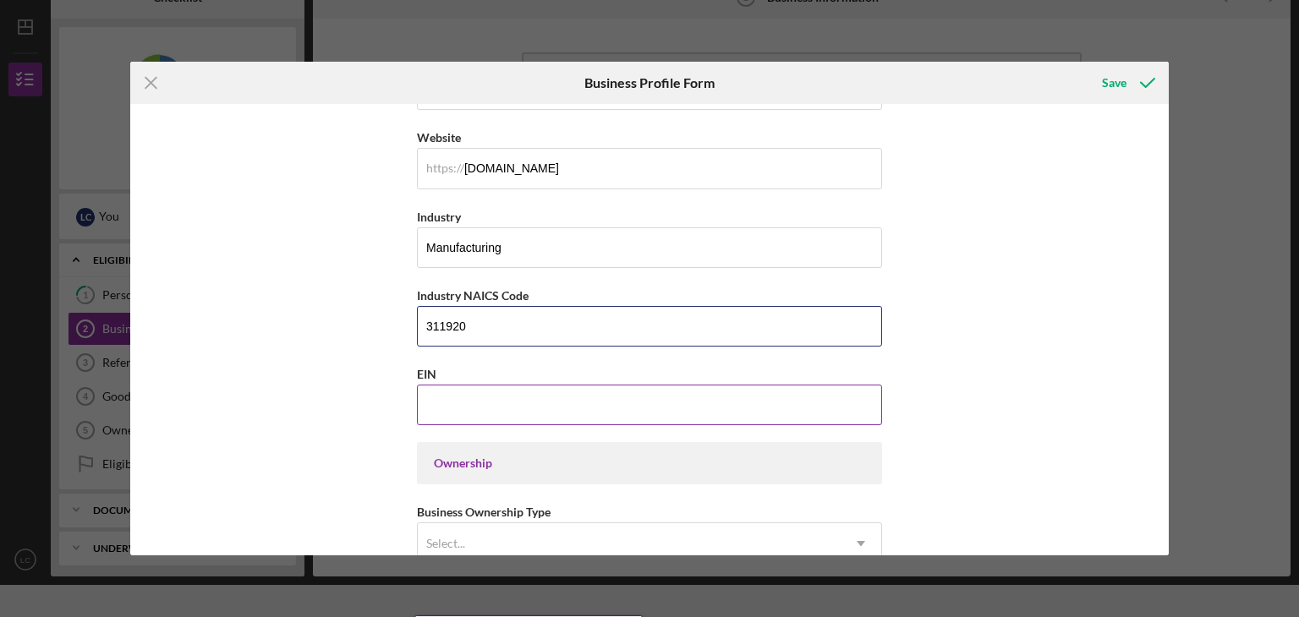
type input "311920"
click at [625, 410] on input "EIN" at bounding box center [649, 405] width 465 height 41
paste input "83-2063260"
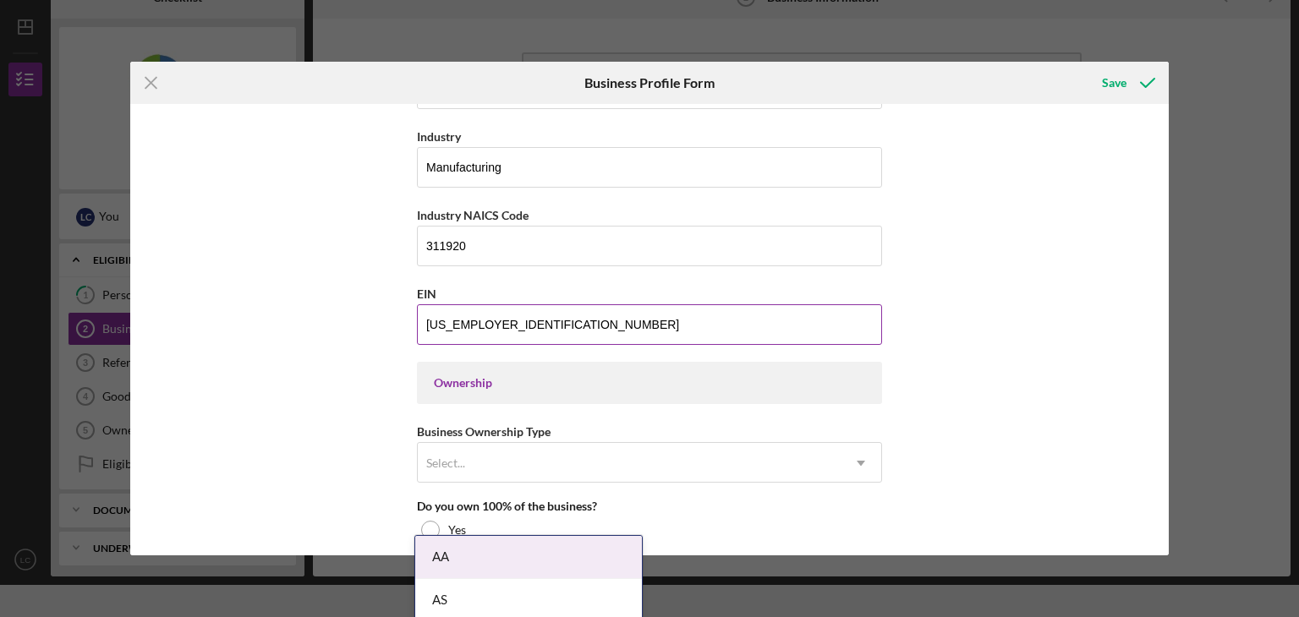
scroll to position [563, 0]
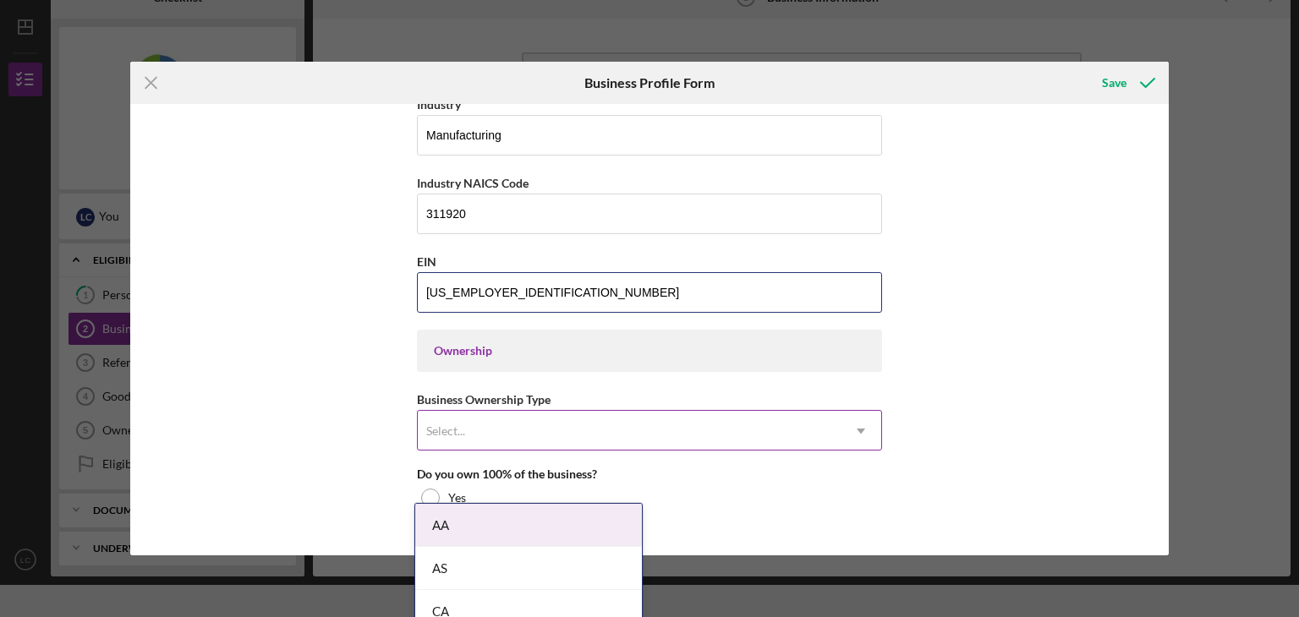
type input "83-2063260"
click at [473, 424] on div "Select..." at bounding box center [629, 431] width 423 height 39
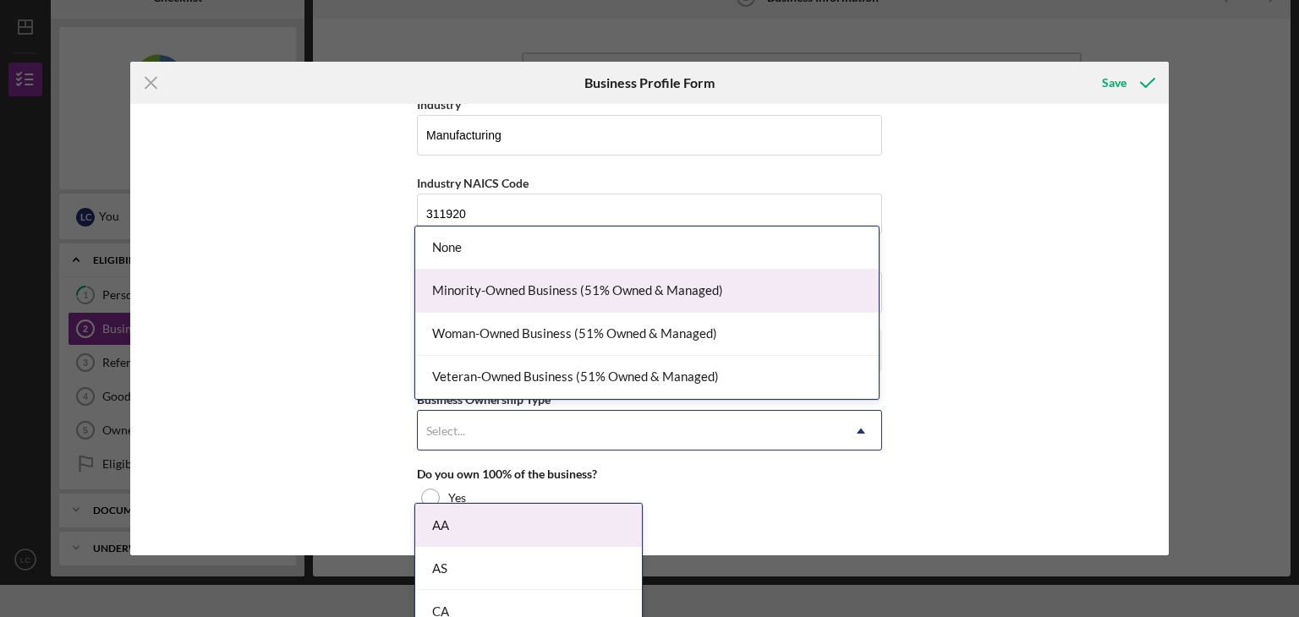
click at [539, 290] on div "Minority-Owned Business (51% Owned & Managed)" at bounding box center [646, 291] width 463 height 43
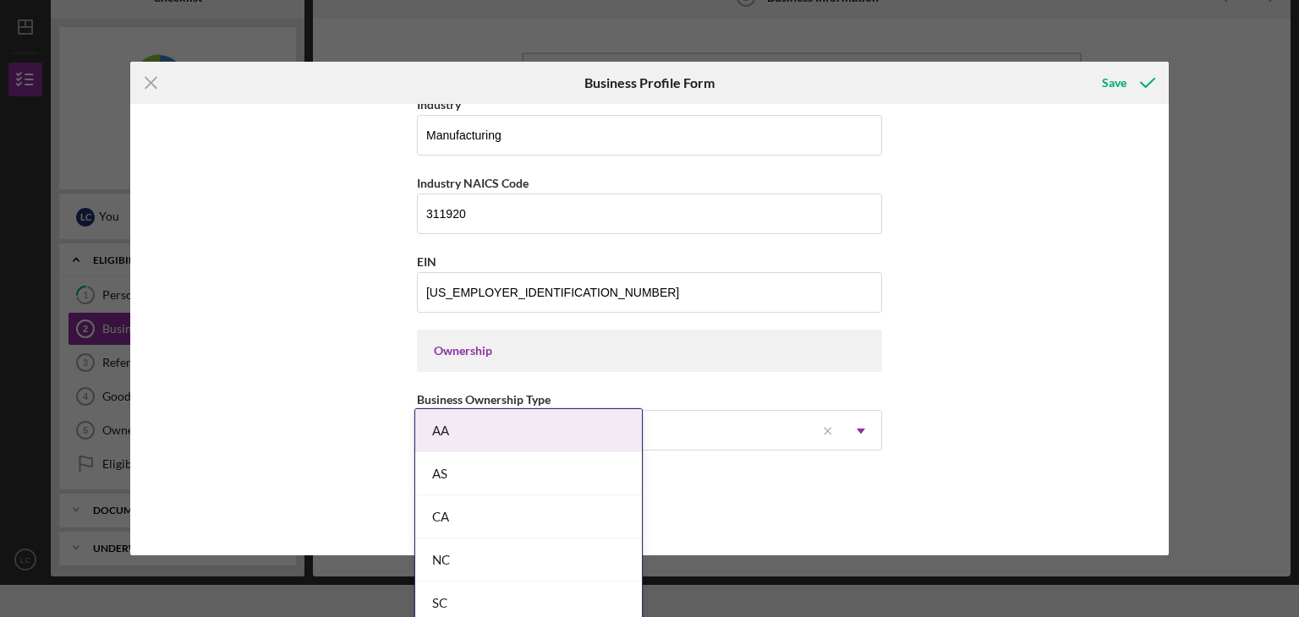
scroll to position [0, 0]
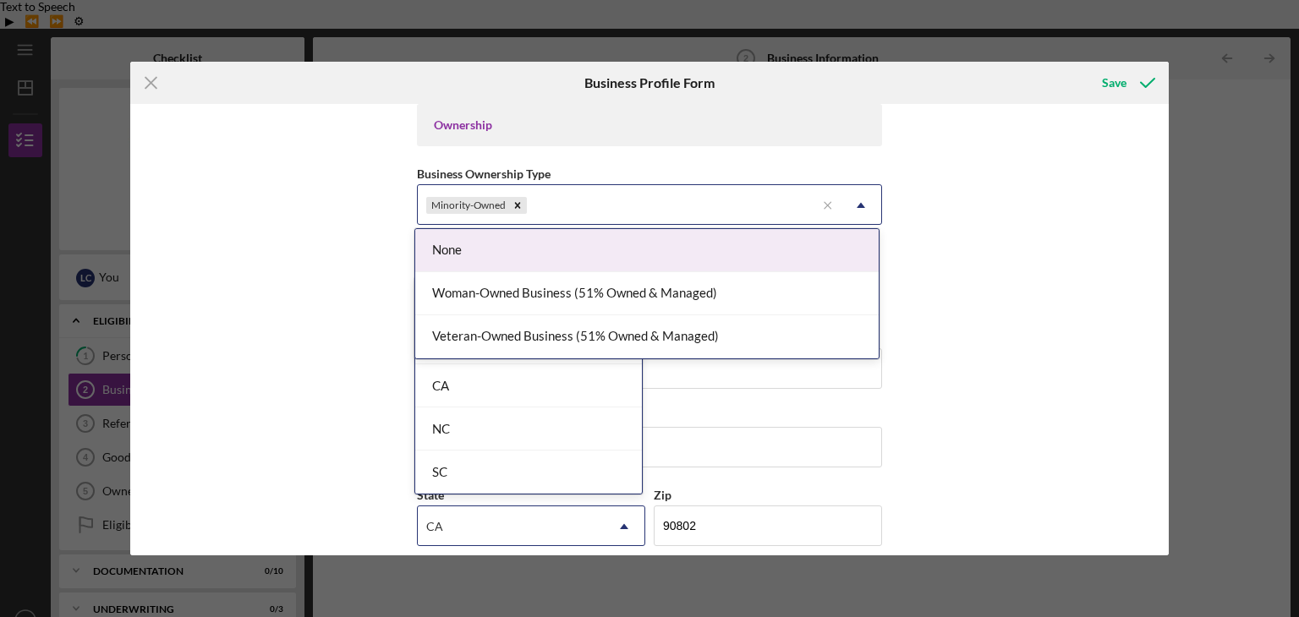
click at [657, 205] on div "Minority-Owned" at bounding box center [616, 205] width 397 height 39
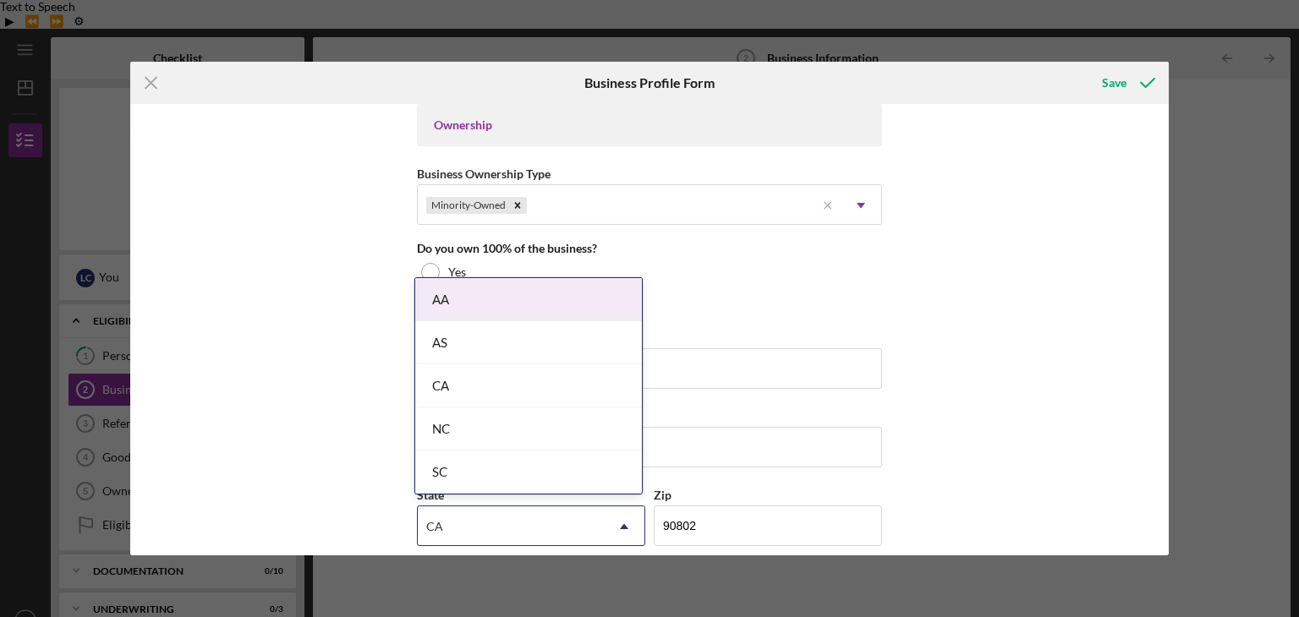
click at [1013, 251] on div "Business Name Domestic Brands DBA Charles & Company Business Start Date 10/30/2…" at bounding box center [649, 329] width 1039 height 451
click at [377, 261] on div "Business Name Domestic Brands DBA Charles & Company Business Start Date 10/30/2…" at bounding box center [649, 329] width 1039 height 451
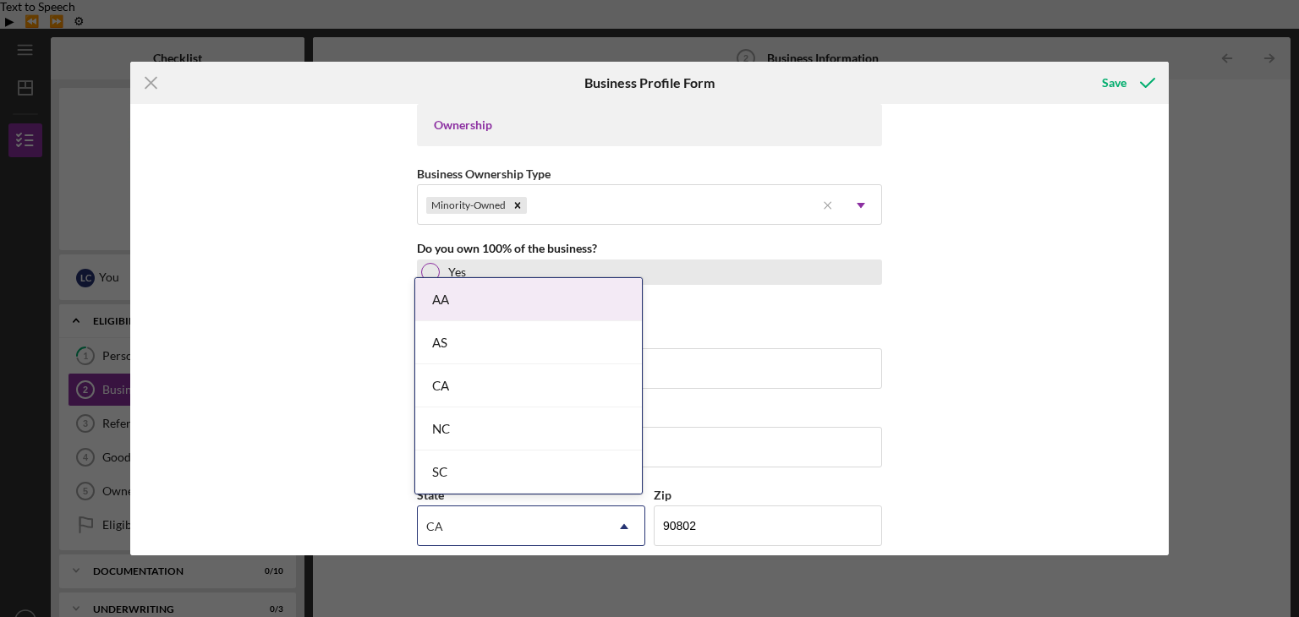
click at [429, 267] on div at bounding box center [430, 272] width 19 height 19
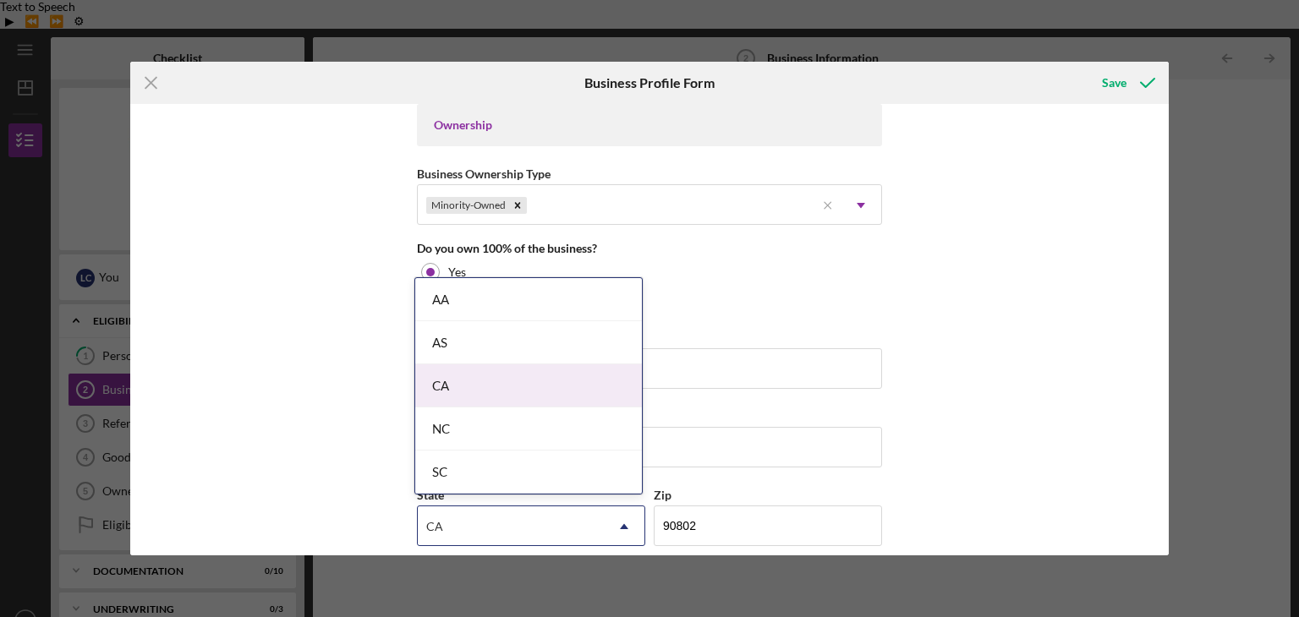
click at [449, 391] on div "CA" at bounding box center [528, 385] width 227 height 43
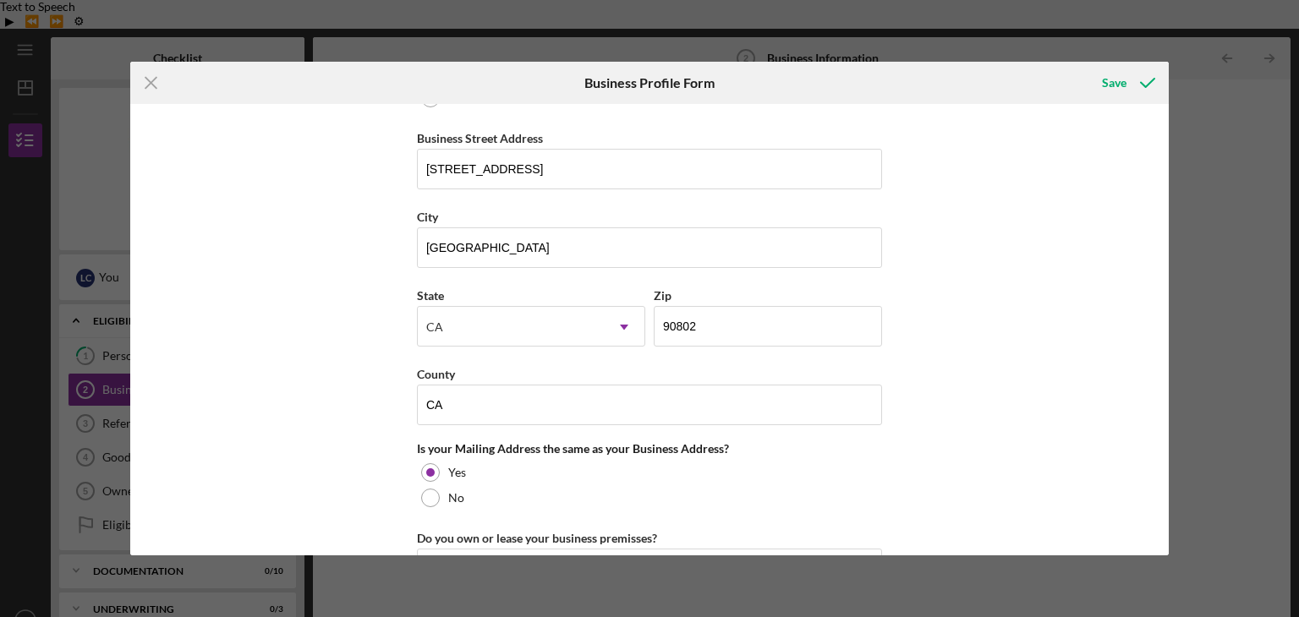
scroll to position [1127, 0]
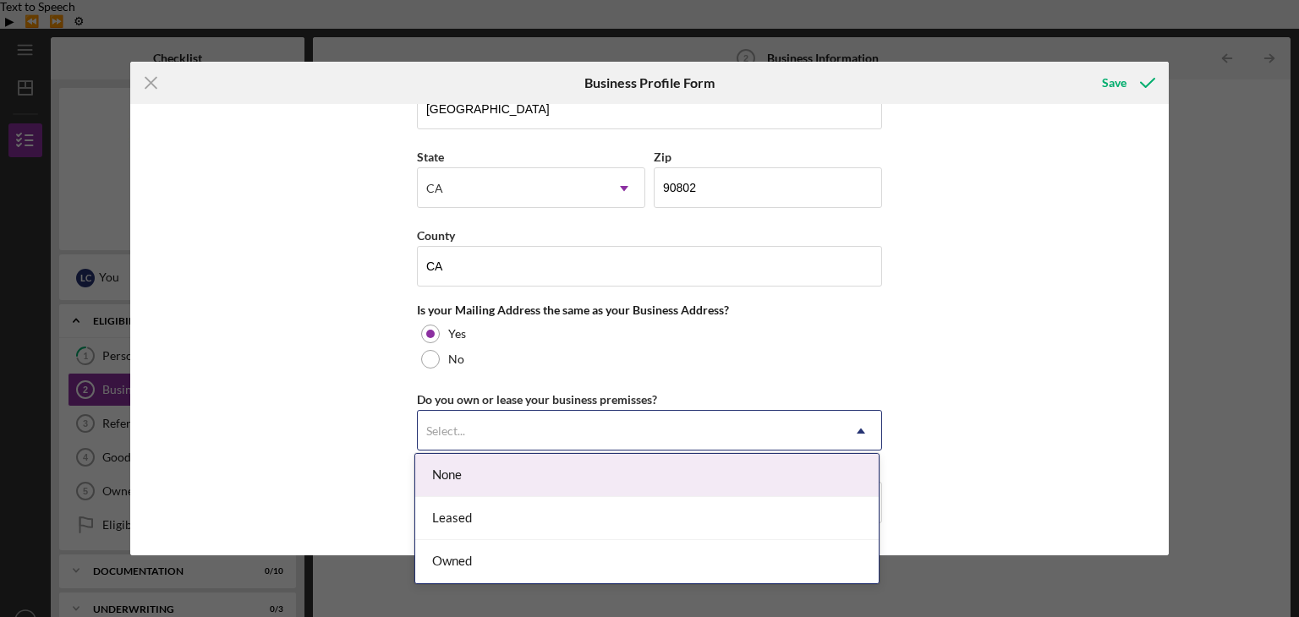
click at [639, 412] on div "Select..." at bounding box center [629, 431] width 423 height 39
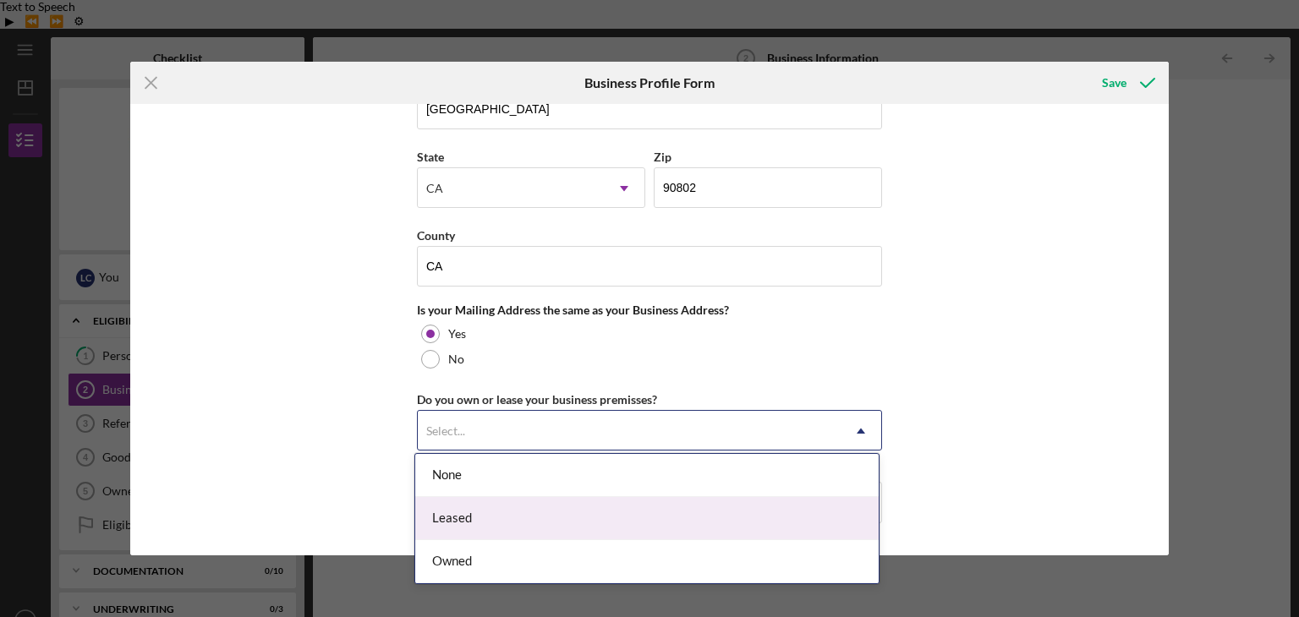
click at [550, 528] on div "Leased" at bounding box center [646, 518] width 463 height 43
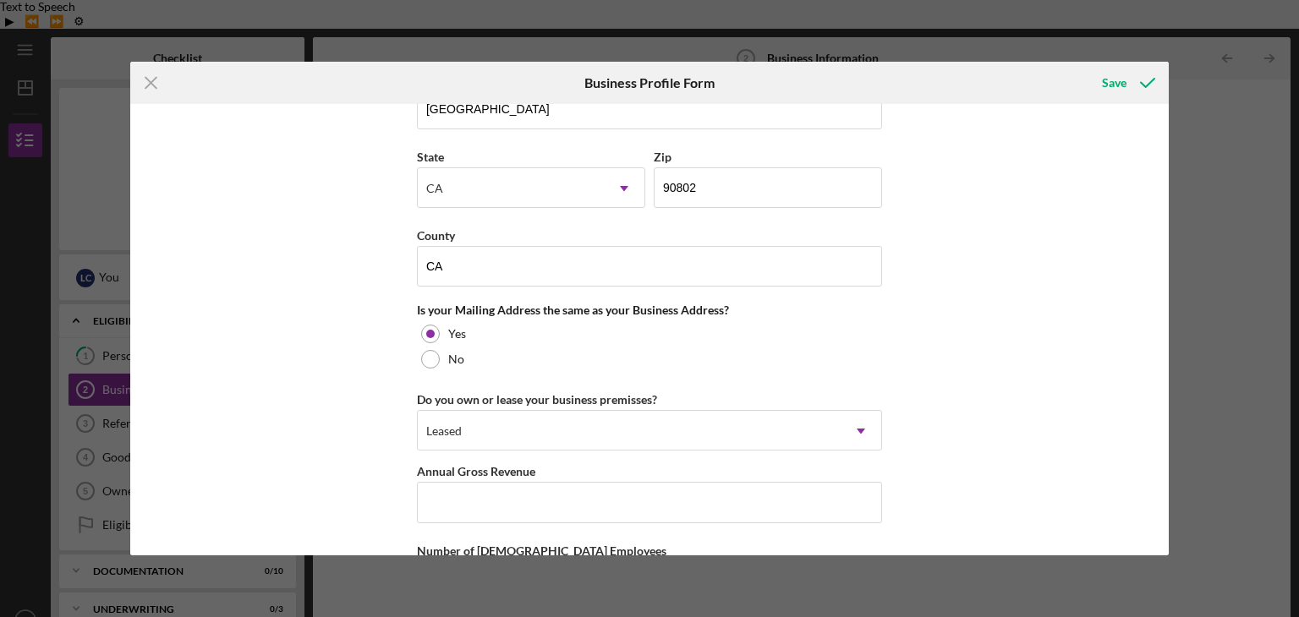
click at [1000, 400] on div "Business Name Domestic Brands DBA Charles & Company Business Start Date 10/30/2…" at bounding box center [649, 329] width 1039 height 451
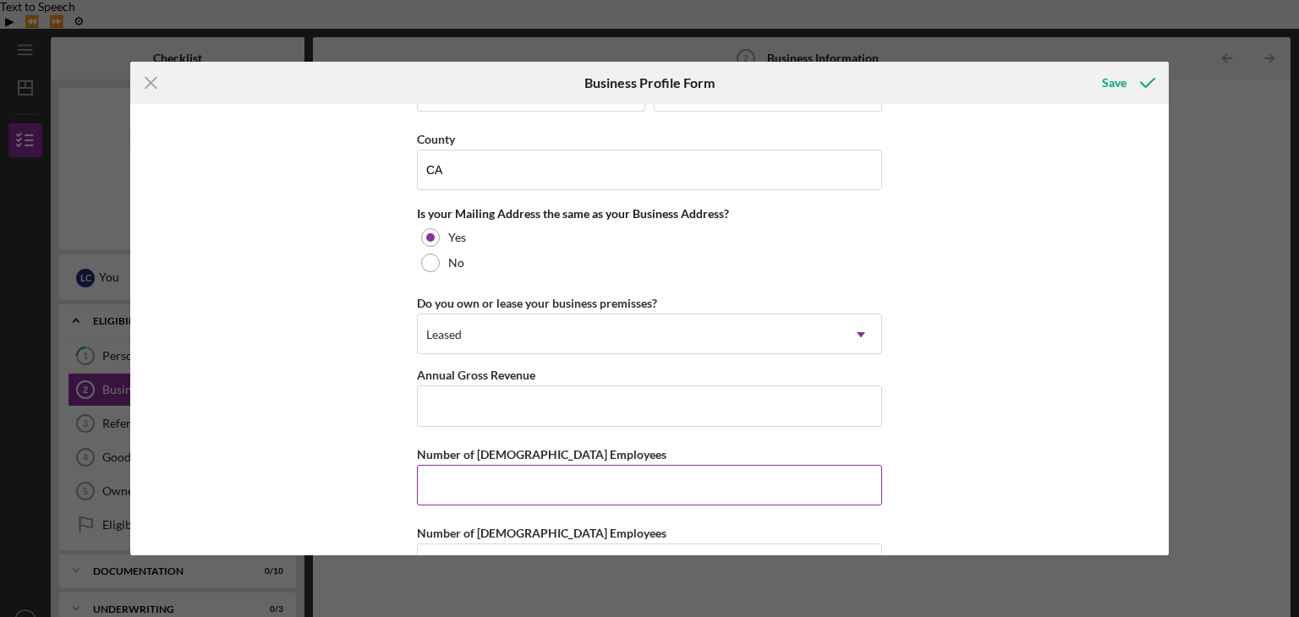
scroll to position [1272, 0]
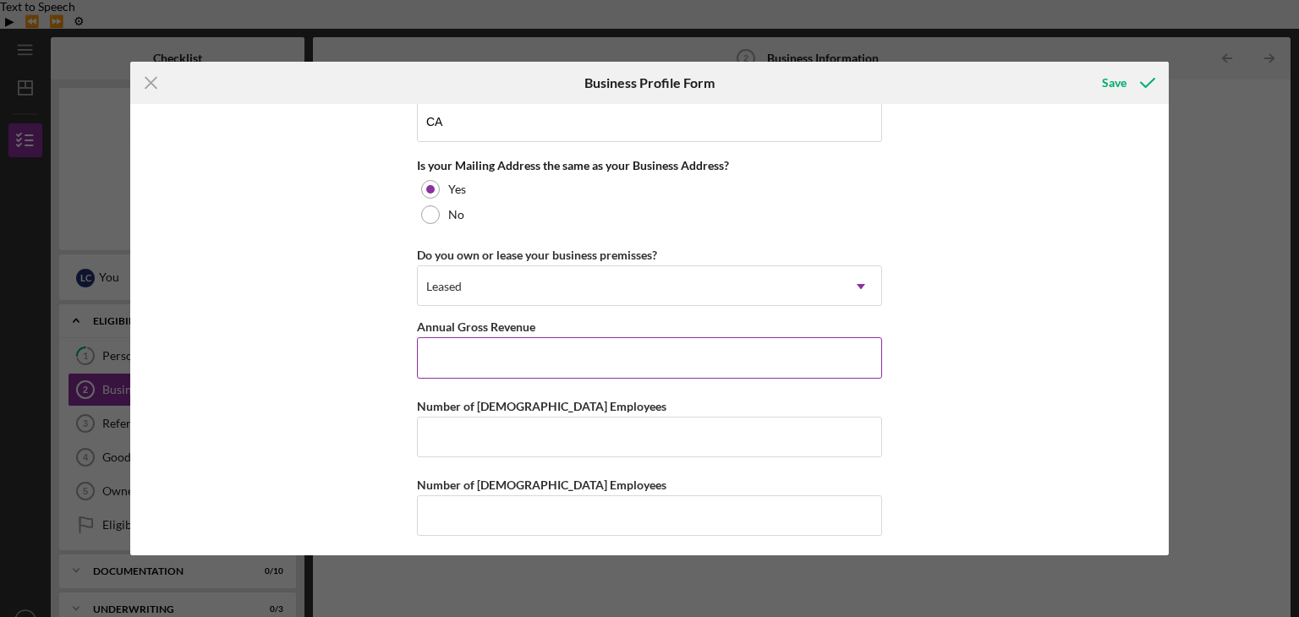
click at [561, 350] on input "Annual Gross Revenue" at bounding box center [649, 357] width 465 height 41
click at [436, 350] on input "$120,000" at bounding box center [649, 357] width 465 height 41
click at [925, 355] on div "Business Name Domestic Brands DBA Charles & Company Business Start Date 10/30/2…" at bounding box center [649, 329] width 1039 height 451
click at [440, 349] on input "$110,000" at bounding box center [649, 357] width 465 height 41
type input "$120,000"
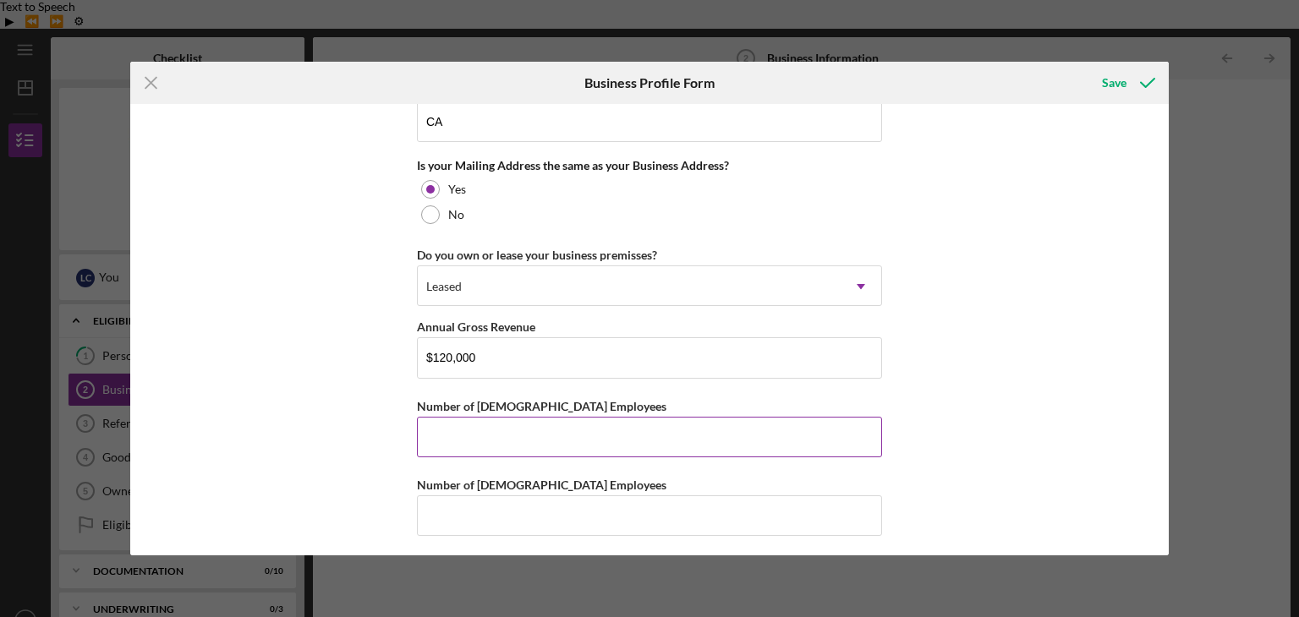
click at [808, 430] on input "Number of Full-Time Employees" at bounding box center [649, 437] width 465 height 41
type input "1"
click at [710, 495] on input "Number of Part-Time Employees" at bounding box center [649, 515] width 465 height 41
type input "1"
click at [1028, 361] on div "Business Name Domestic Brands DBA Charles & Company Business Start Date 10/30/2…" at bounding box center [649, 329] width 1039 height 451
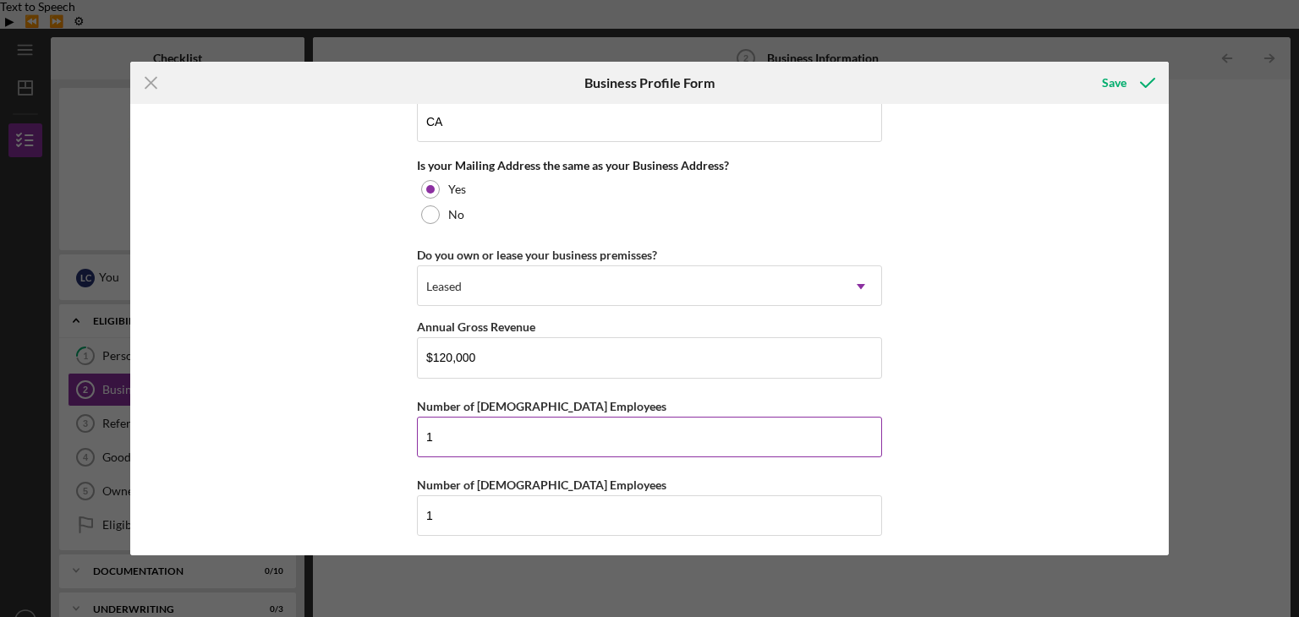
click at [432, 428] on input "1" at bounding box center [649, 437] width 465 height 41
click at [1119, 79] on div "Save" at bounding box center [1114, 83] width 25 height 34
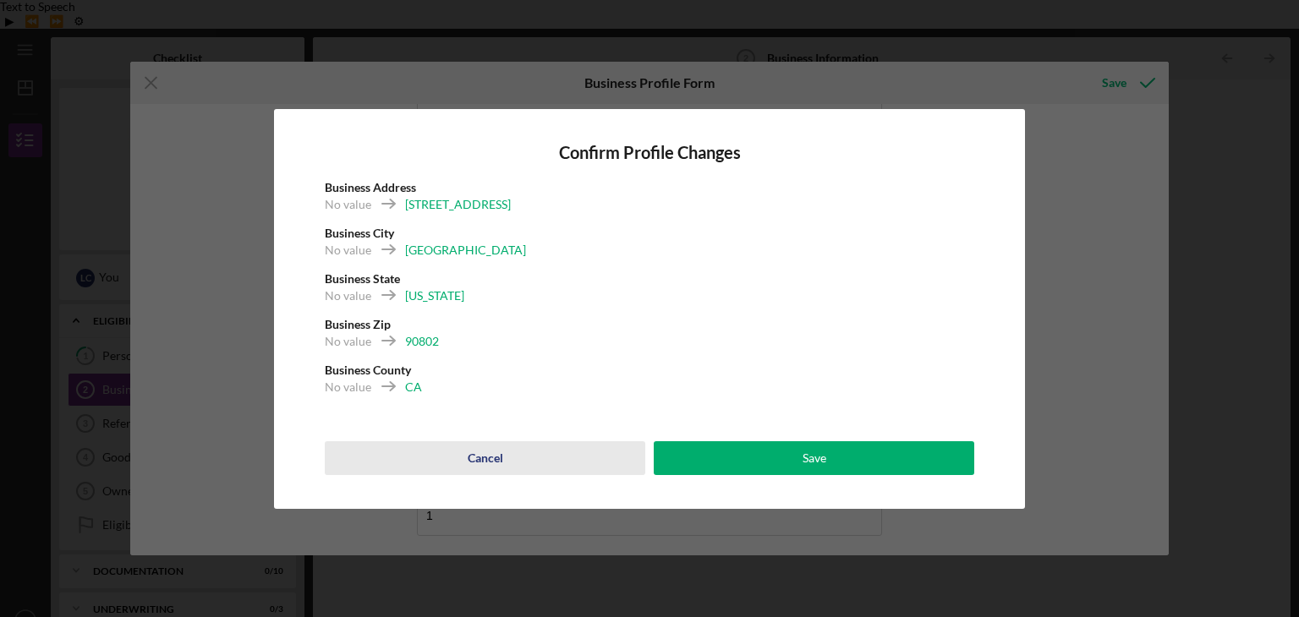
click at [504, 454] on button "Cancel" at bounding box center [485, 458] width 320 height 34
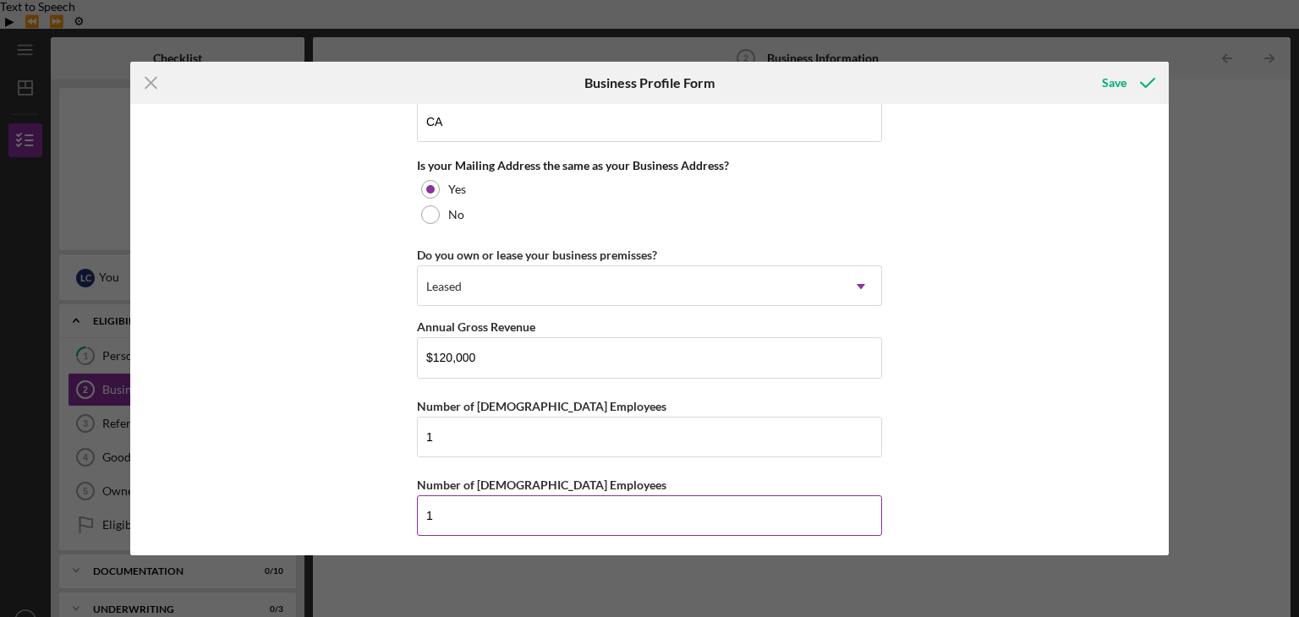
click at [550, 511] on input "1" at bounding box center [649, 515] width 465 height 41
click at [1116, 82] on div "Save" at bounding box center [1114, 83] width 25 height 34
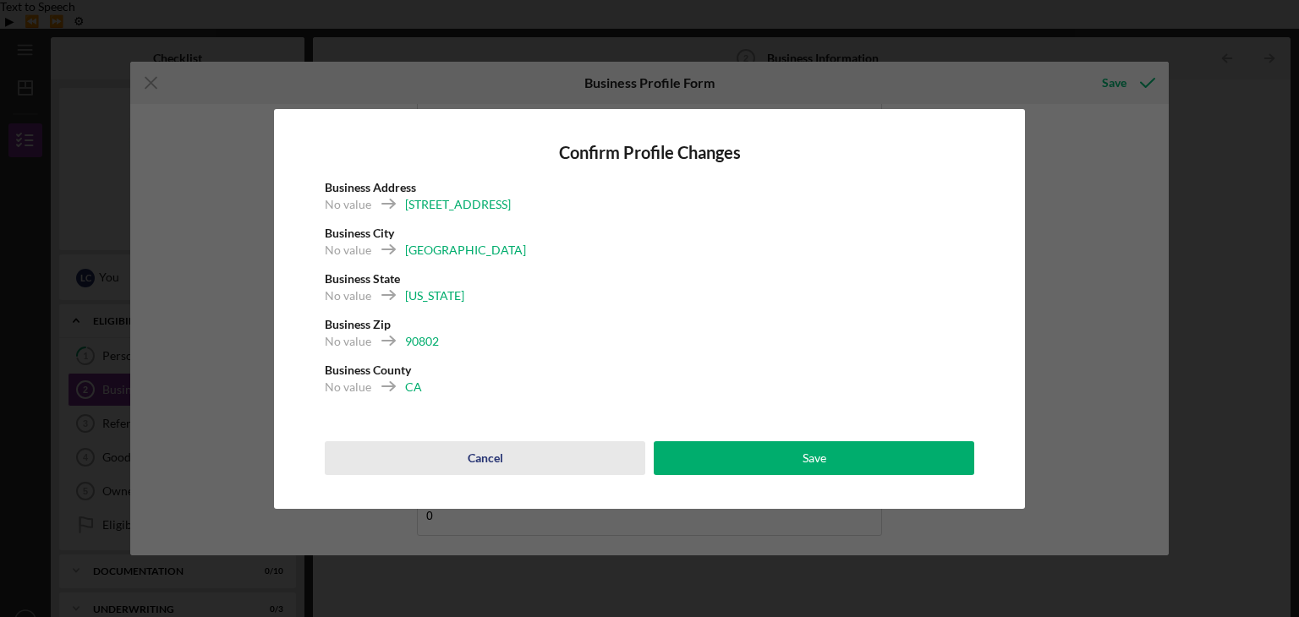
click at [480, 451] on div "Cancel" at bounding box center [486, 458] width 36 height 34
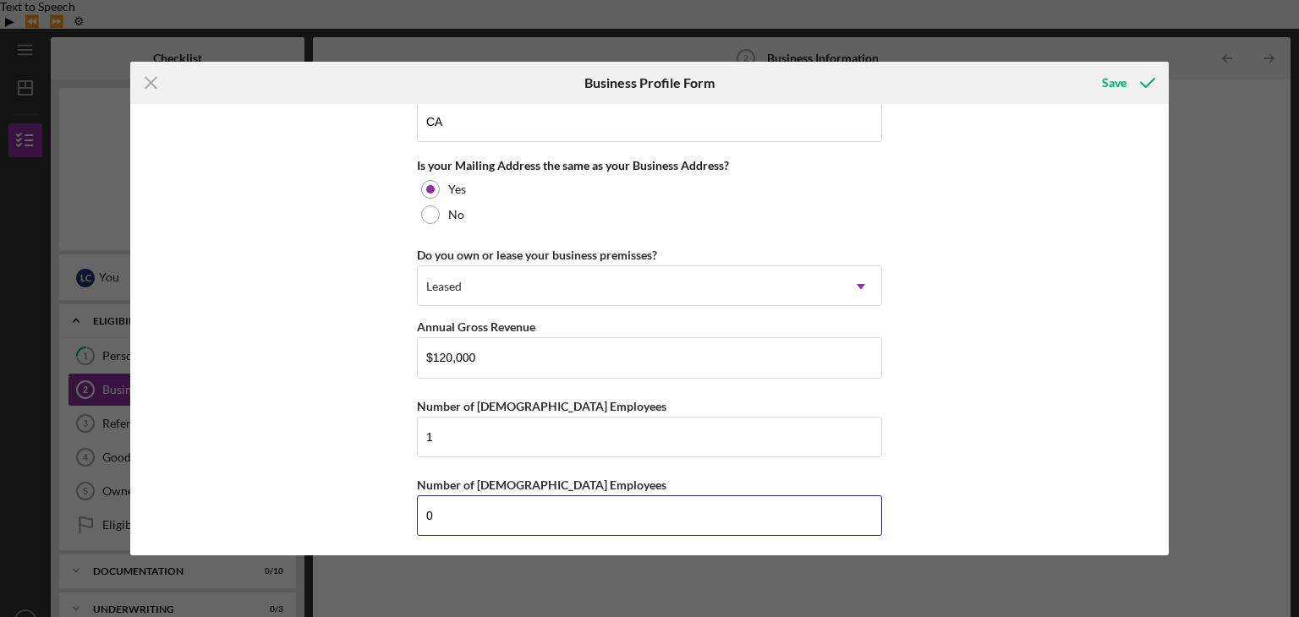
drag, startPoint x: 461, startPoint y: 500, endPoint x: 406, endPoint y: 510, distance: 55.9
click at [406, 510] on div "Business Name Domestic Brands DBA Charles & Company Business Start Date 10/30/2…" at bounding box center [649, 329] width 1039 height 451
type input "1"
click at [1113, 82] on div "Save" at bounding box center [1114, 83] width 25 height 34
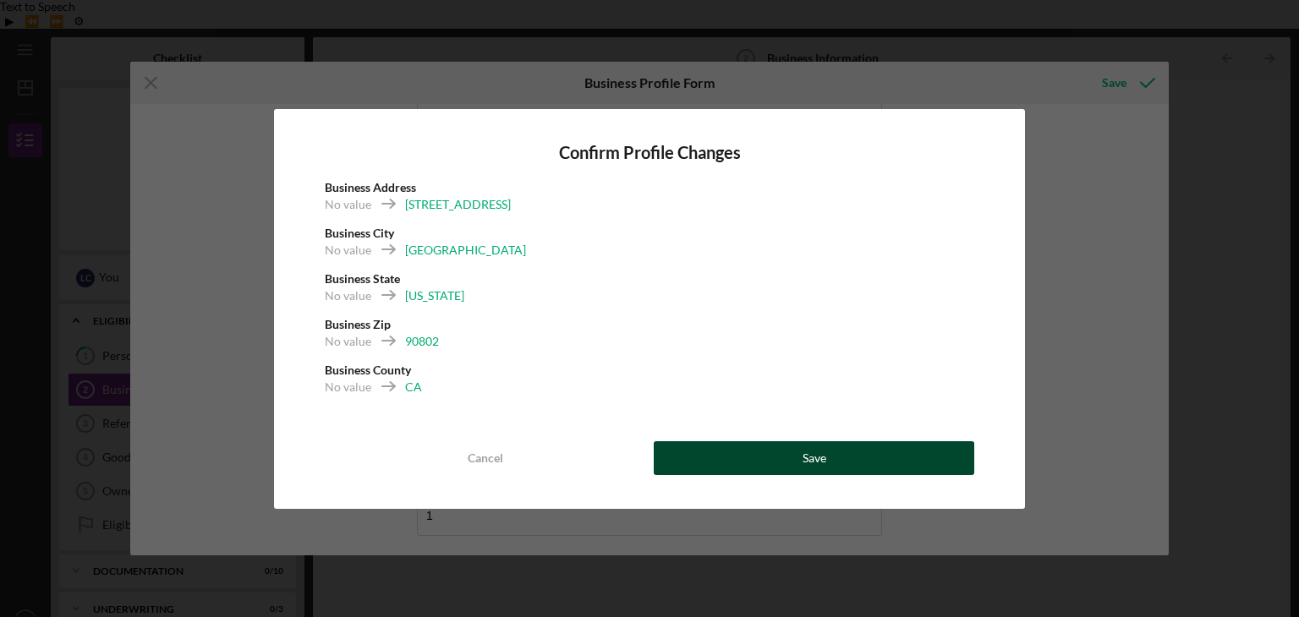
click at [883, 457] on button "Save" at bounding box center [814, 458] width 320 height 34
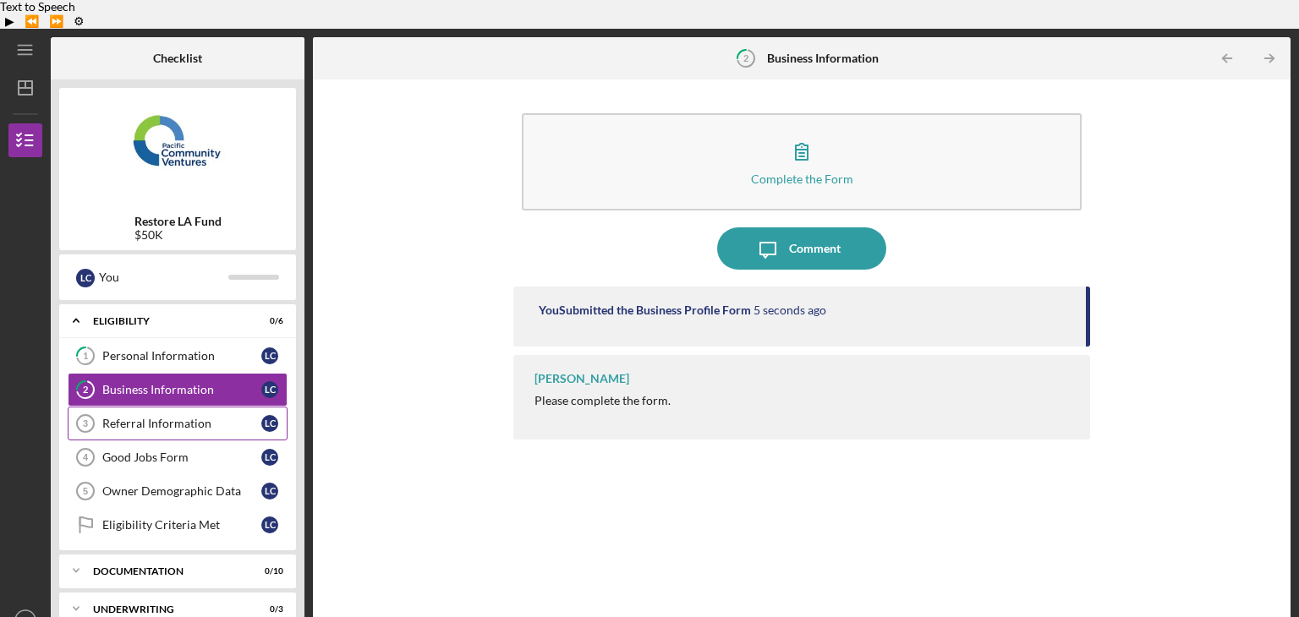
click at [161, 417] on div "Referral Information" at bounding box center [181, 424] width 159 height 14
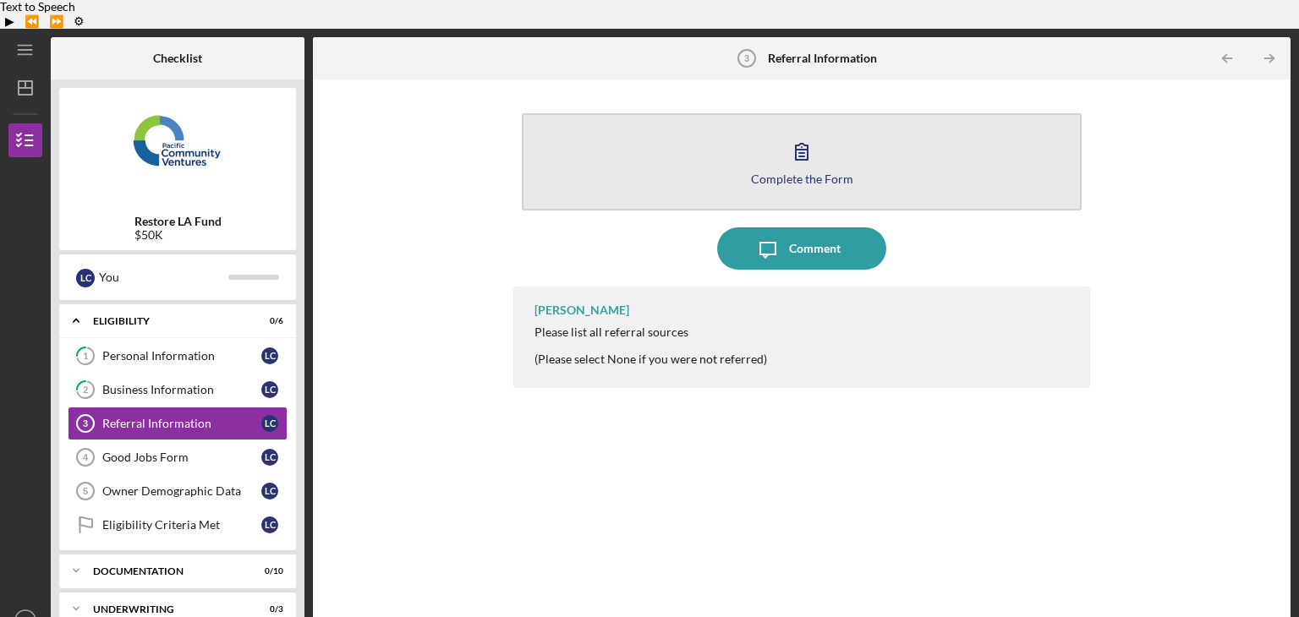
click at [807, 144] on icon "button" at bounding box center [802, 152] width 12 height 16
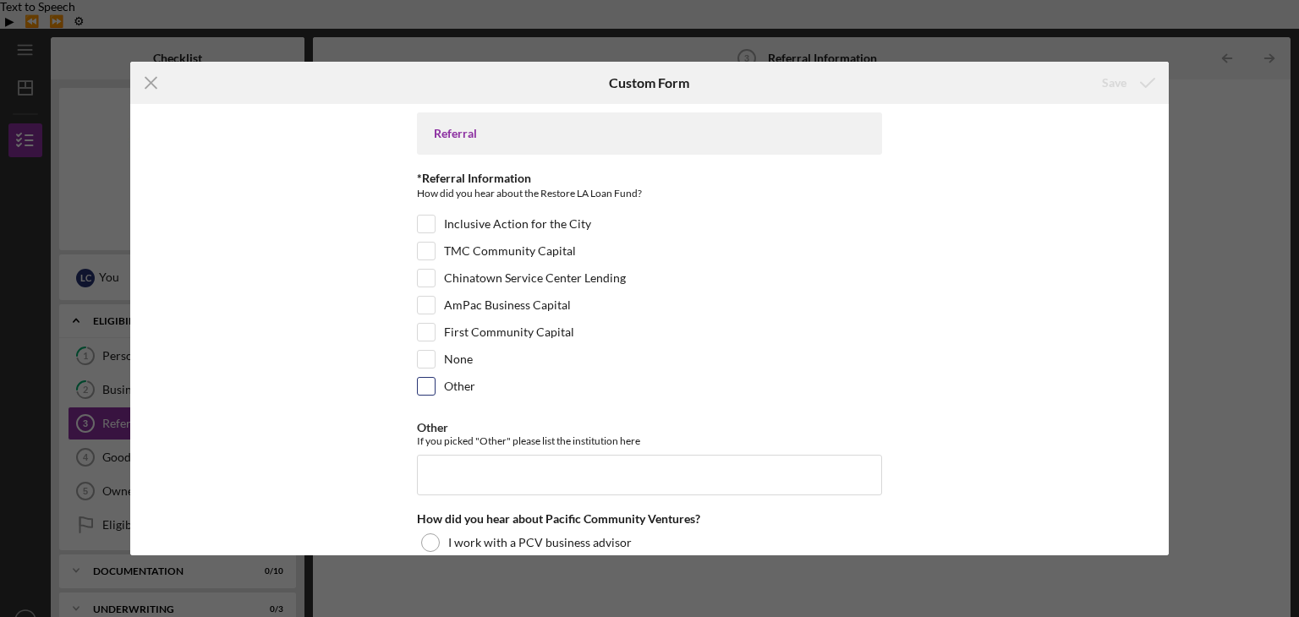
click at [418, 389] on input "Other" at bounding box center [426, 386] width 17 height 17
checkbox input "true"
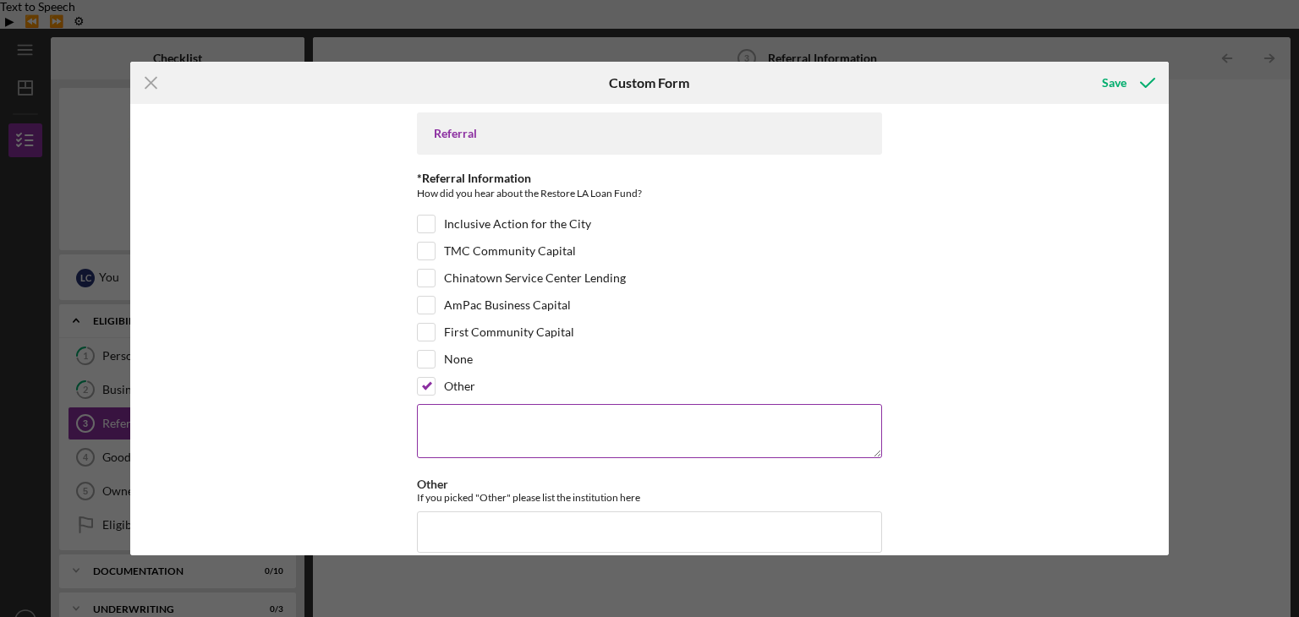
click at [511, 432] on textarea at bounding box center [649, 431] width 465 height 54
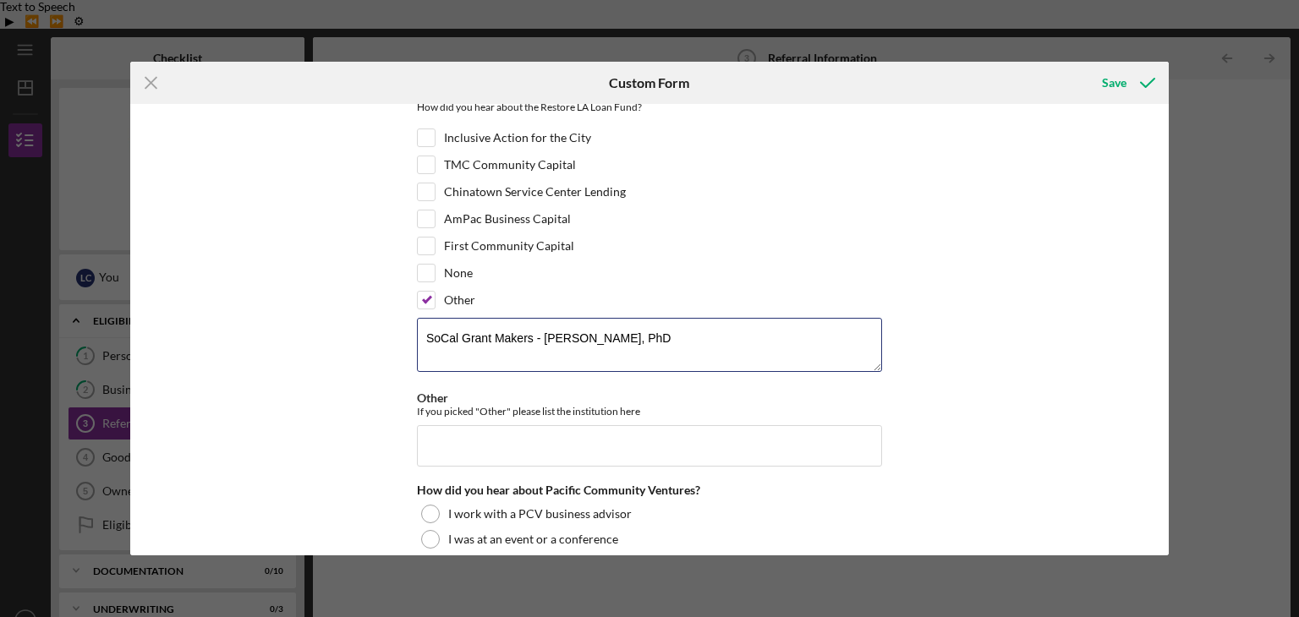
scroll to position [112, 0]
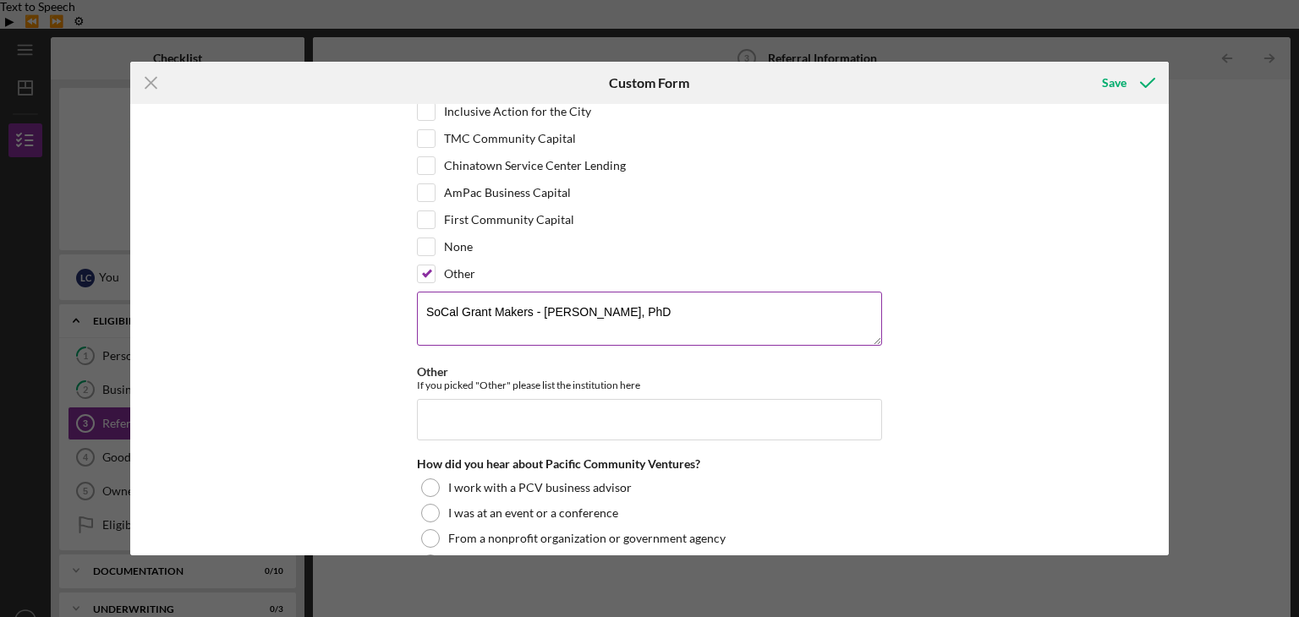
click at [622, 311] on textarea "SoCal Grant Makers - Lily Bui, PhD" at bounding box center [649, 319] width 465 height 54
drag, startPoint x: 539, startPoint y: 308, endPoint x: 311, endPoint y: 312, distance: 228.3
click at [311, 312] on div "Referral *Referral Information How did you hear about the Restore LA Loan Fund?…" at bounding box center [649, 329] width 1039 height 451
type textarea "Lily Bui, PhD"
click at [461, 415] on input "Other" at bounding box center [649, 419] width 465 height 41
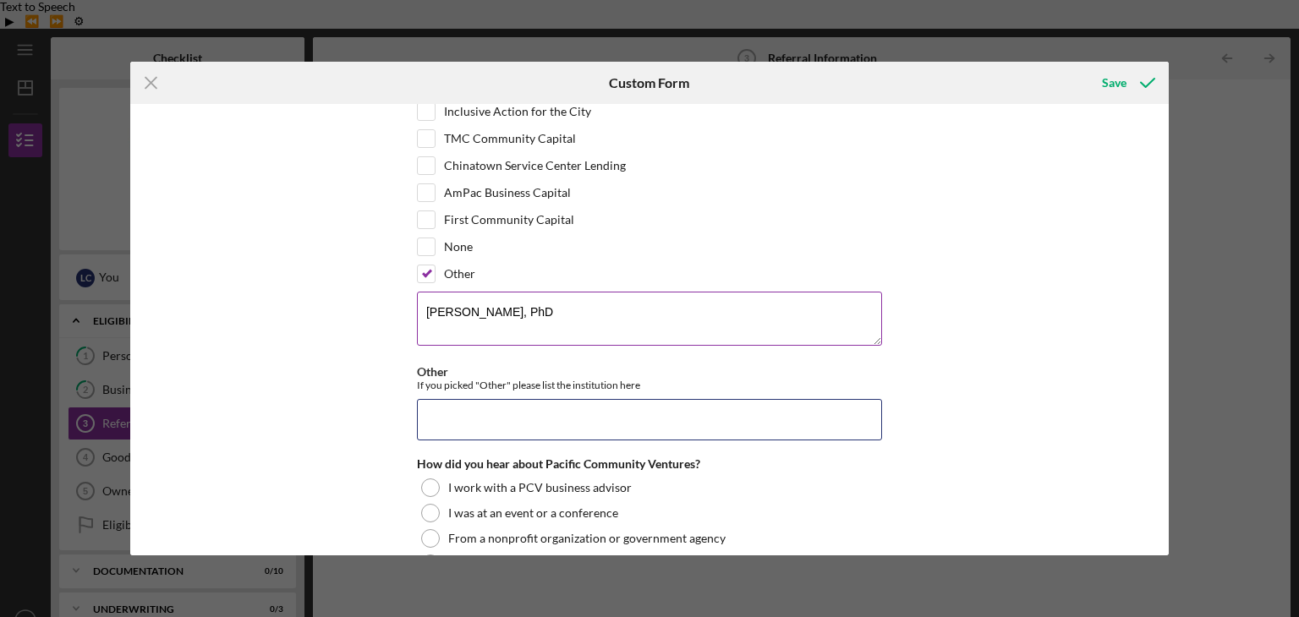
paste input "SoCal Grant Makers -"
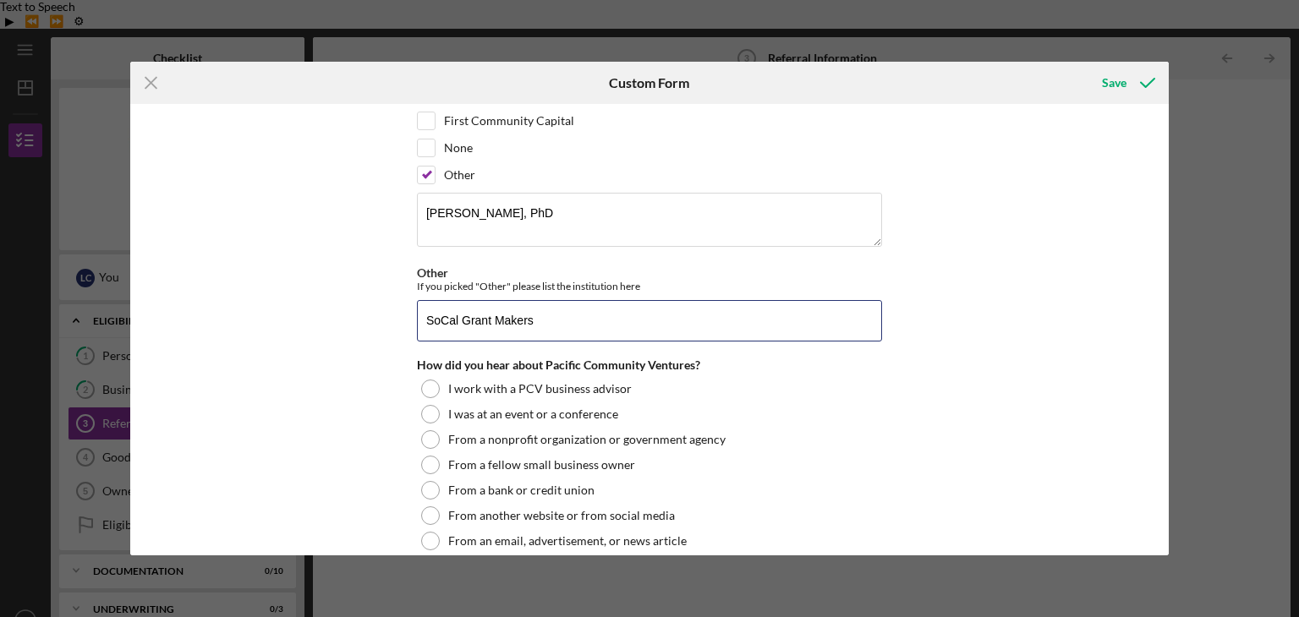
scroll to position [338, 0]
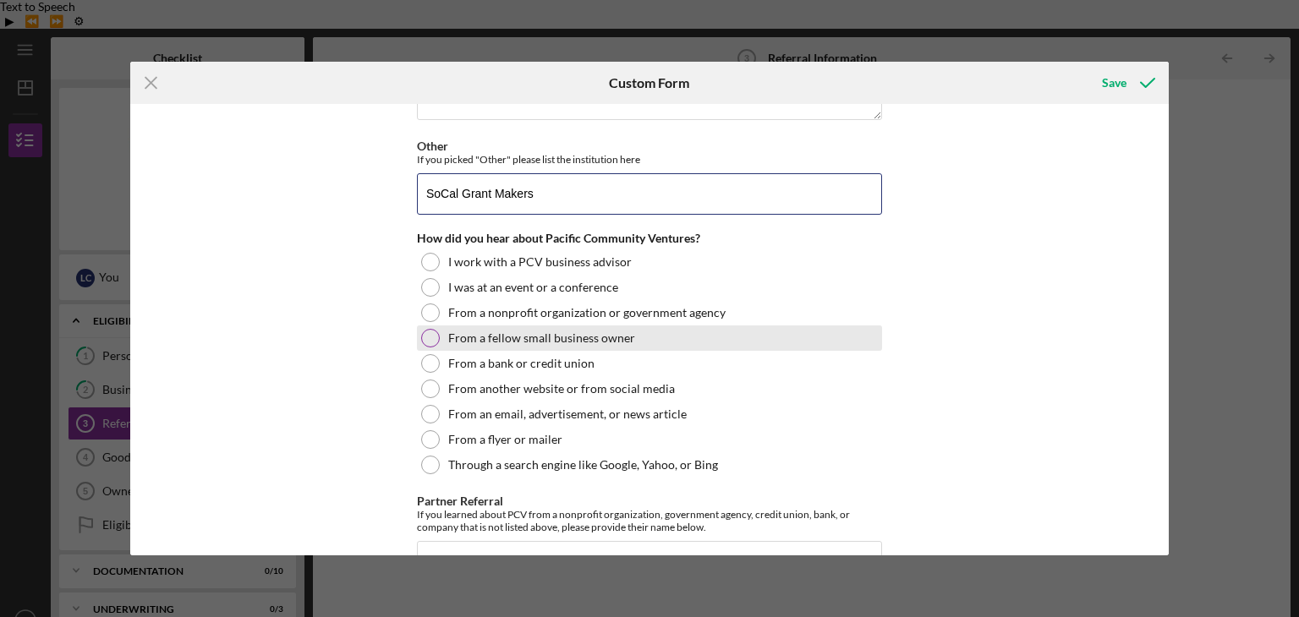
type input "SoCal Grant Makers"
click at [490, 338] on label "From a fellow small business owner" at bounding box center [541, 338] width 187 height 14
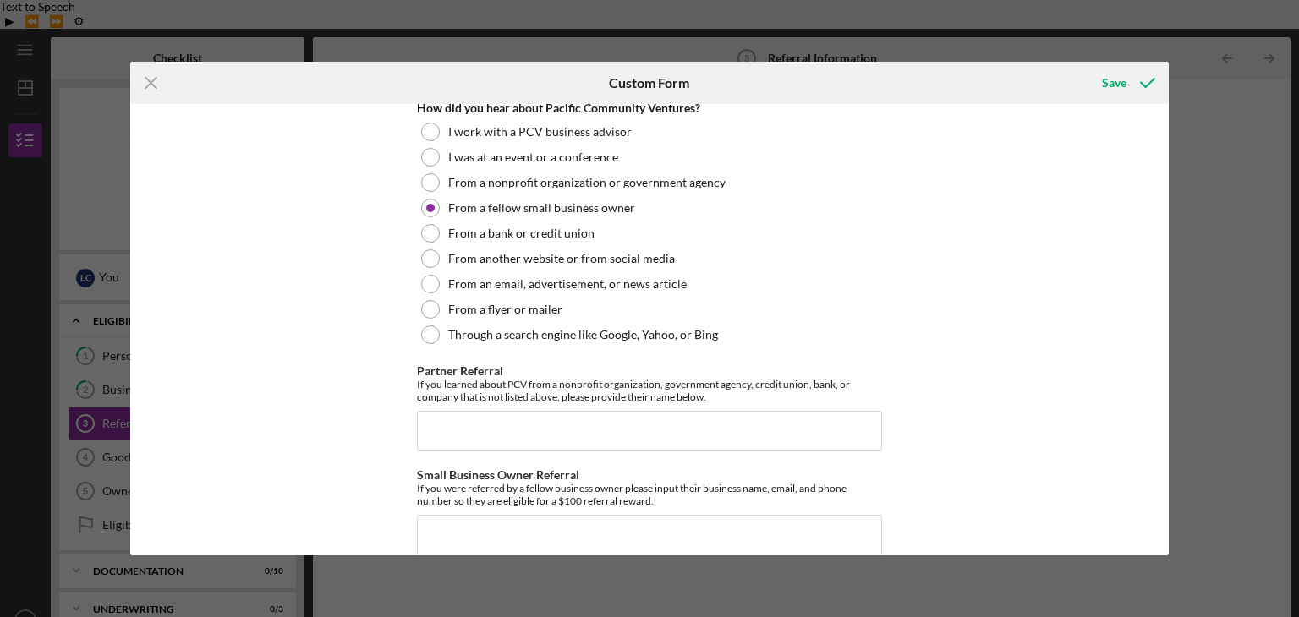
scroll to position [534, 0]
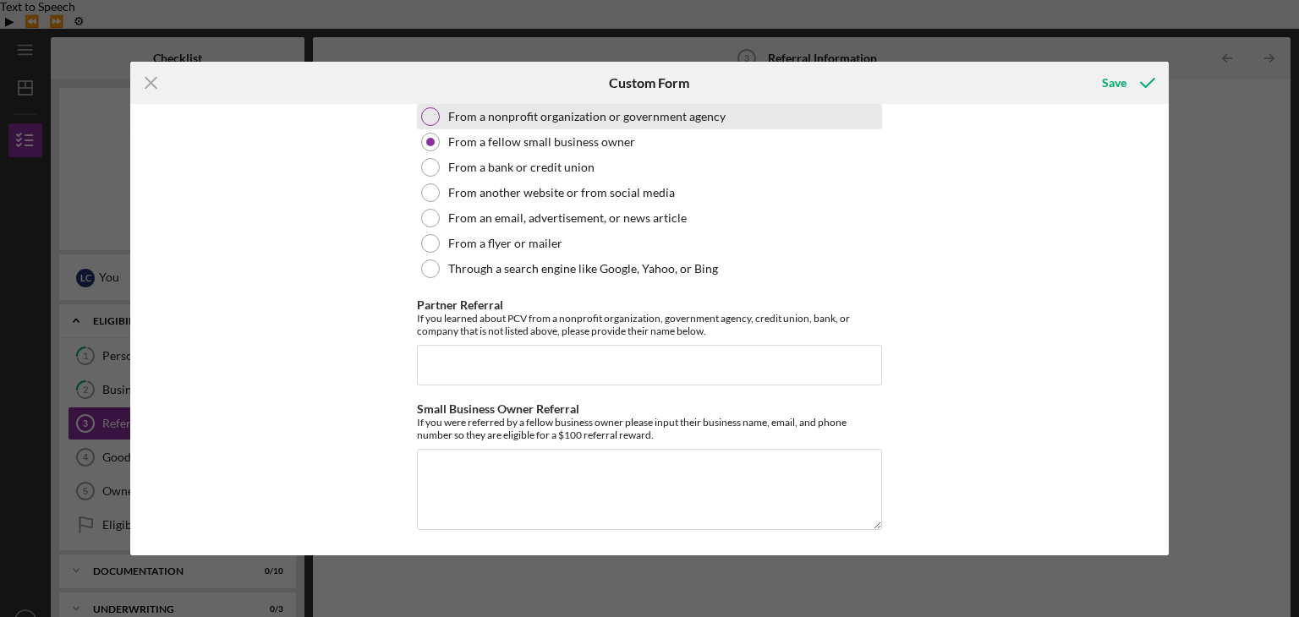
click at [524, 113] on label "From a nonprofit organization or government agency" at bounding box center [586, 117] width 277 height 14
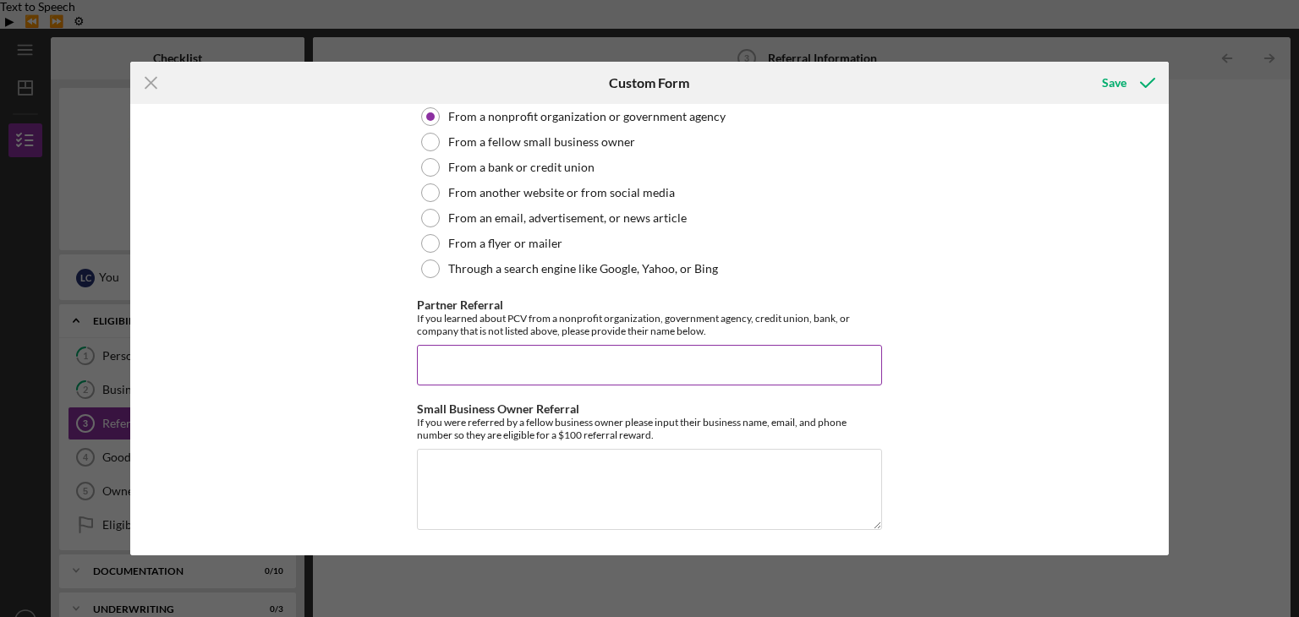
click at [695, 358] on input "Partner Referral" at bounding box center [649, 365] width 465 height 41
click at [592, 360] on input "SoCal Grantmakers, and Global Entrepreneurs" at bounding box center [649, 365] width 465 height 41
type input "SoCal Grantmakers, and Global Eye Entrepreneurs"
click at [922, 410] on div "Referral *Referral Information How did you hear about the Restore LA Loan Fund?…" at bounding box center [649, 329] width 1039 height 451
drag, startPoint x: 734, startPoint y: 369, endPoint x: 560, endPoint y: 370, distance: 174.2
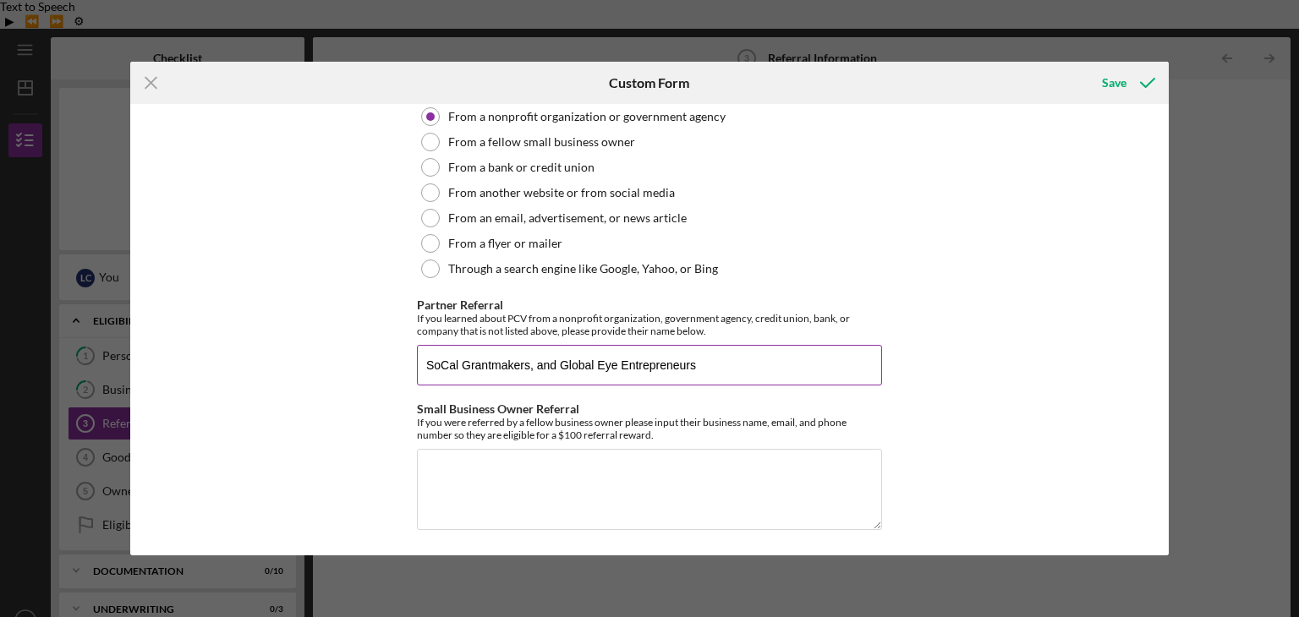
click at [560, 370] on input "SoCal Grantmakers, and Global Eye Entrepreneurs" at bounding box center [649, 365] width 465 height 41
click at [744, 468] on textarea "Small Business Owner Referral" at bounding box center [649, 489] width 465 height 81
paste textarea "Global Eye Entrepreneurs"
type textarea "Global Eye Entrepreneurs"
click at [1118, 86] on div "Save" at bounding box center [1114, 83] width 25 height 34
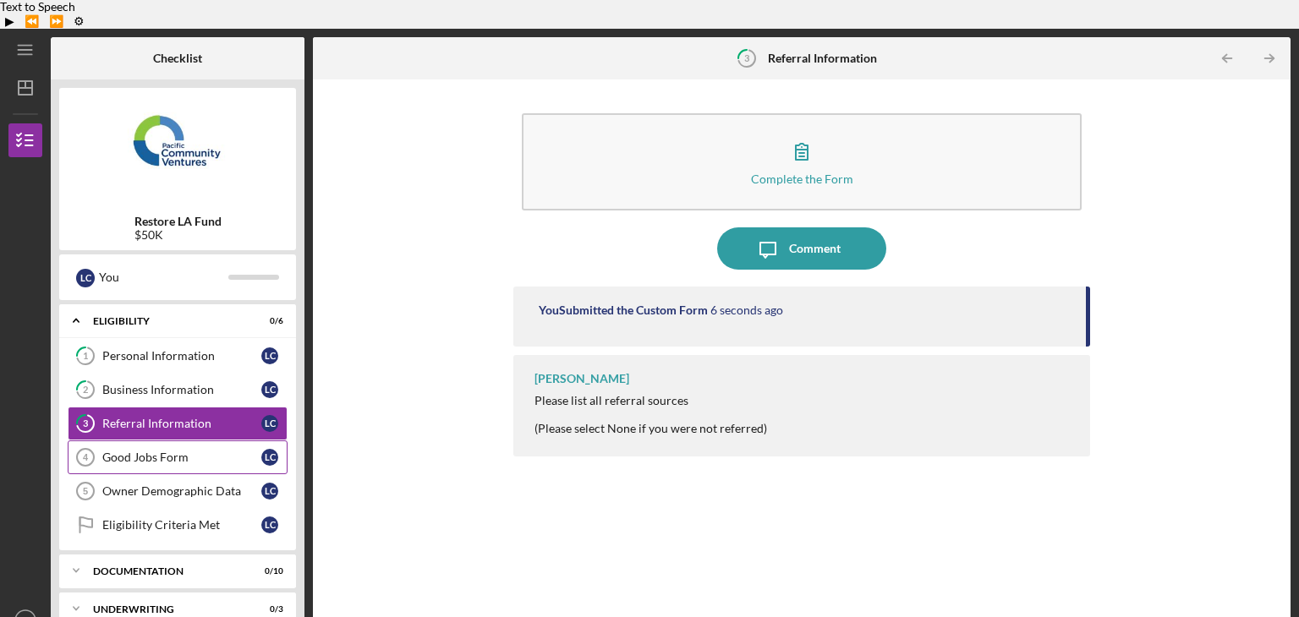
click at [125, 451] on div "Good Jobs Form" at bounding box center [181, 458] width 159 height 14
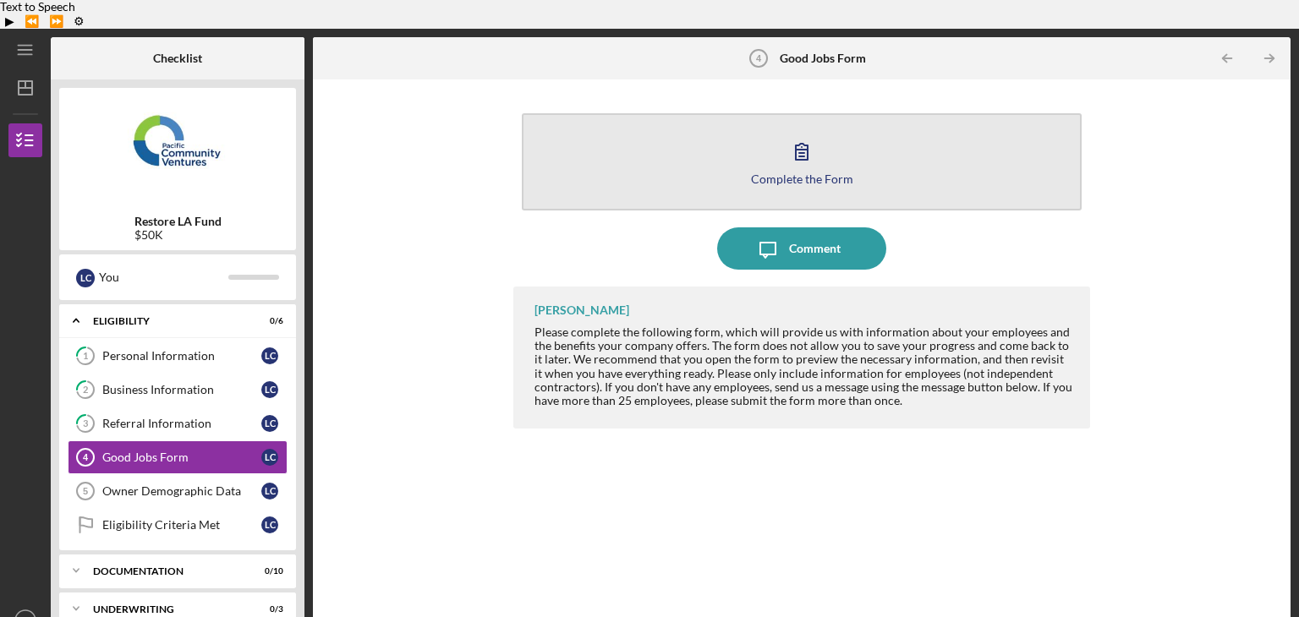
click at [790, 130] on icon "button" at bounding box center [801, 151] width 42 height 42
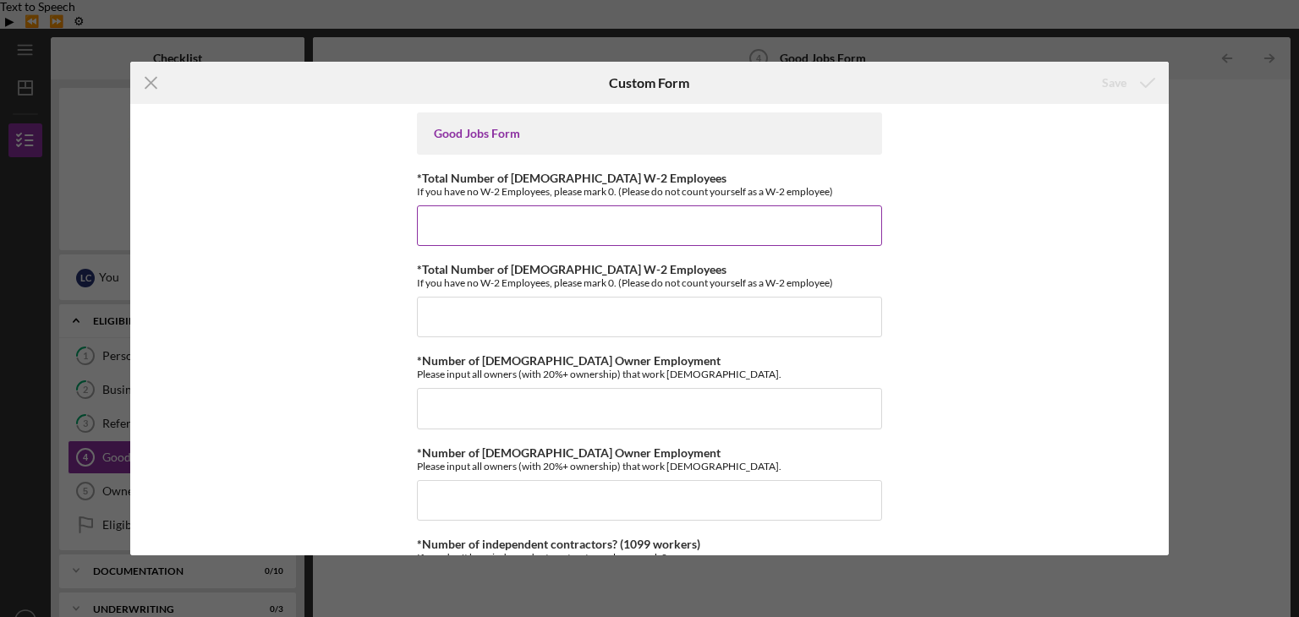
click at [722, 230] on input "*Total Number of Full-Time W-2 Employees" at bounding box center [649, 225] width 465 height 41
type input "1"
click at [835, 312] on input "*Total Number of Part-Time W-2 Employees" at bounding box center [649, 317] width 465 height 41
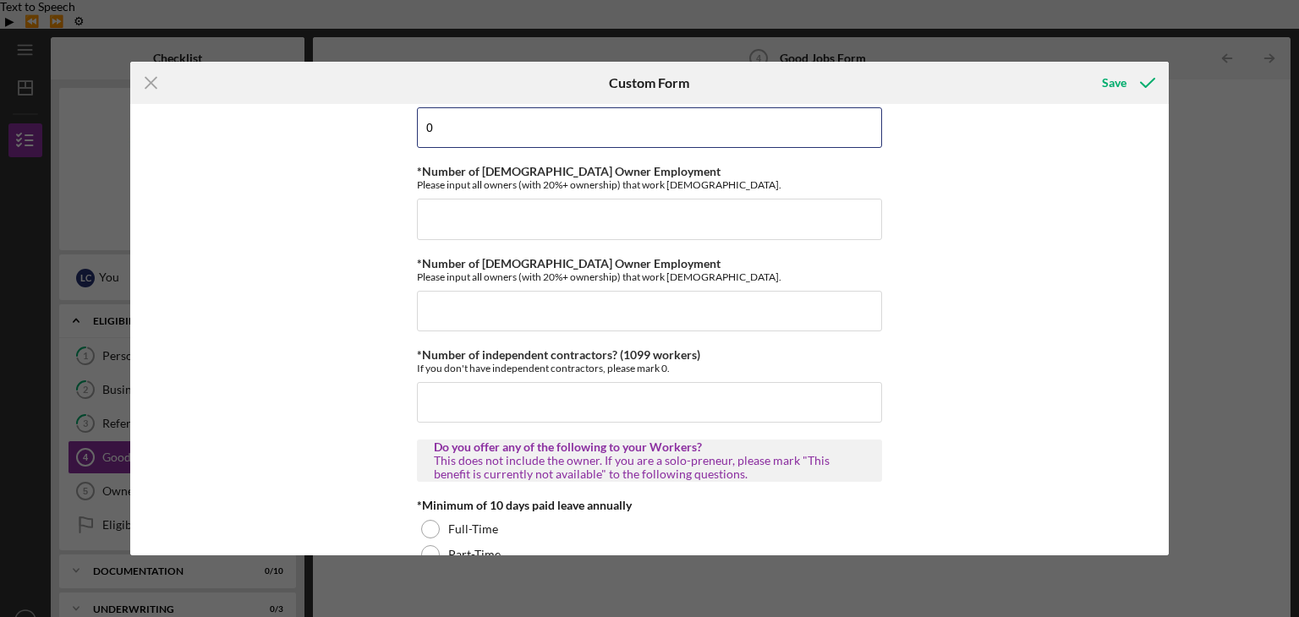
scroll to position [225, 0]
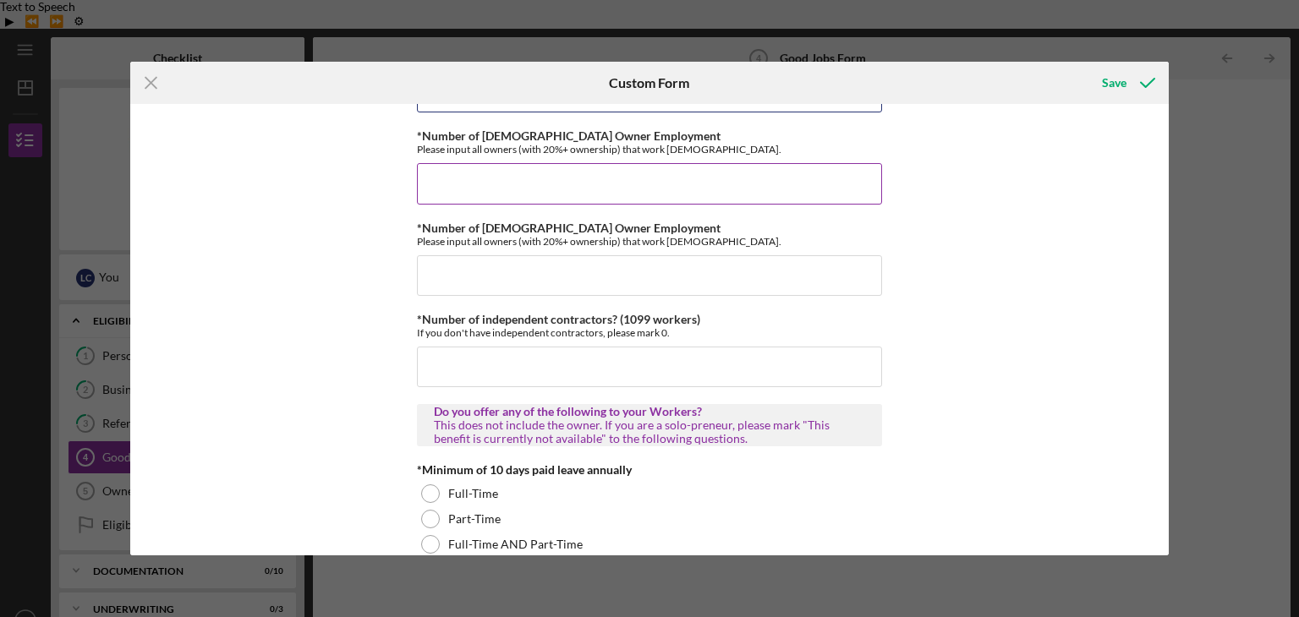
type input "0"
click at [629, 189] on input "*Number of Full-Time Owner Employment" at bounding box center [649, 183] width 465 height 41
type input "1"
click at [950, 219] on div "Good Jobs Form *Total Number of Full-Time W-2 Employees If you have no W-2 Empl…" at bounding box center [649, 329] width 1039 height 451
click at [720, 270] on input "*Number of Part-Time Owner Employment" at bounding box center [649, 275] width 465 height 41
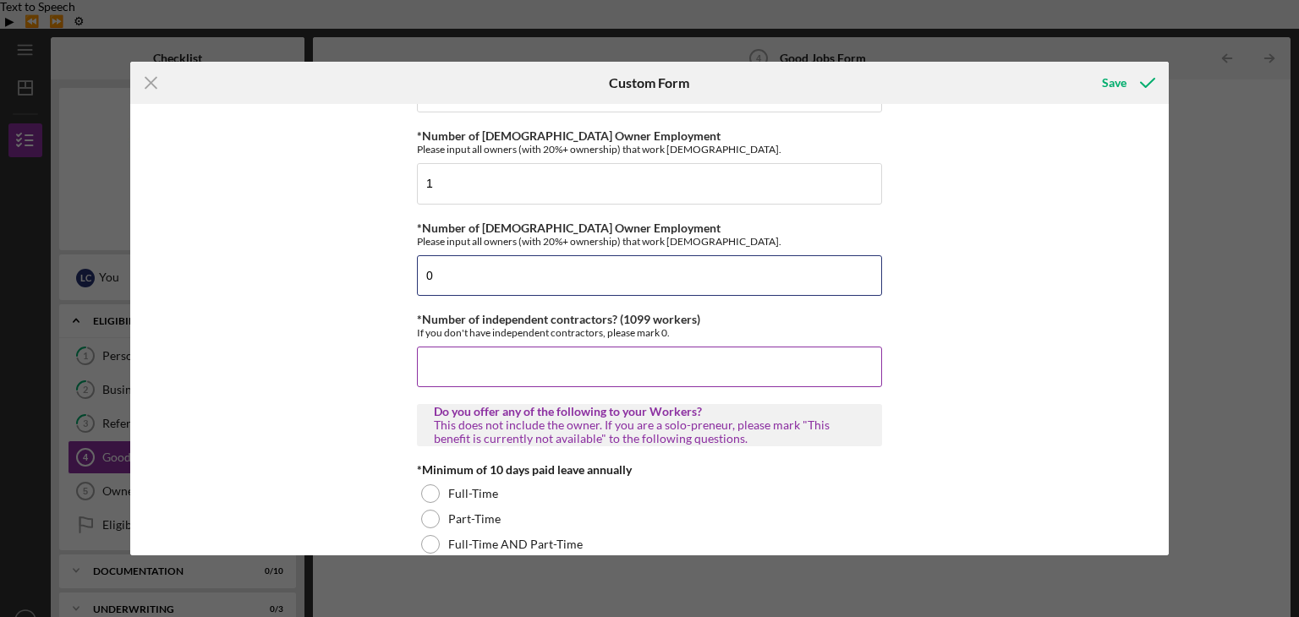
type input "0"
click at [588, 365] on input "*Number of independent contractors? (1099 workers)" at bounding box center [649, 367] width 465 height 41
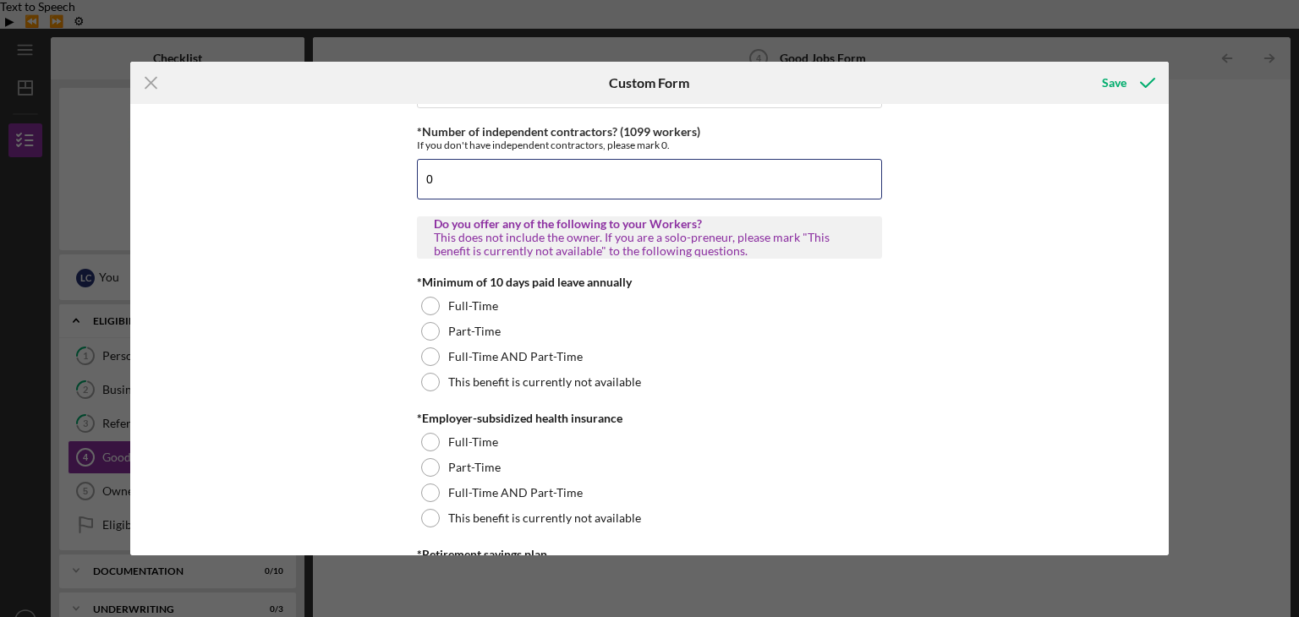
scroll to position [451, 0]
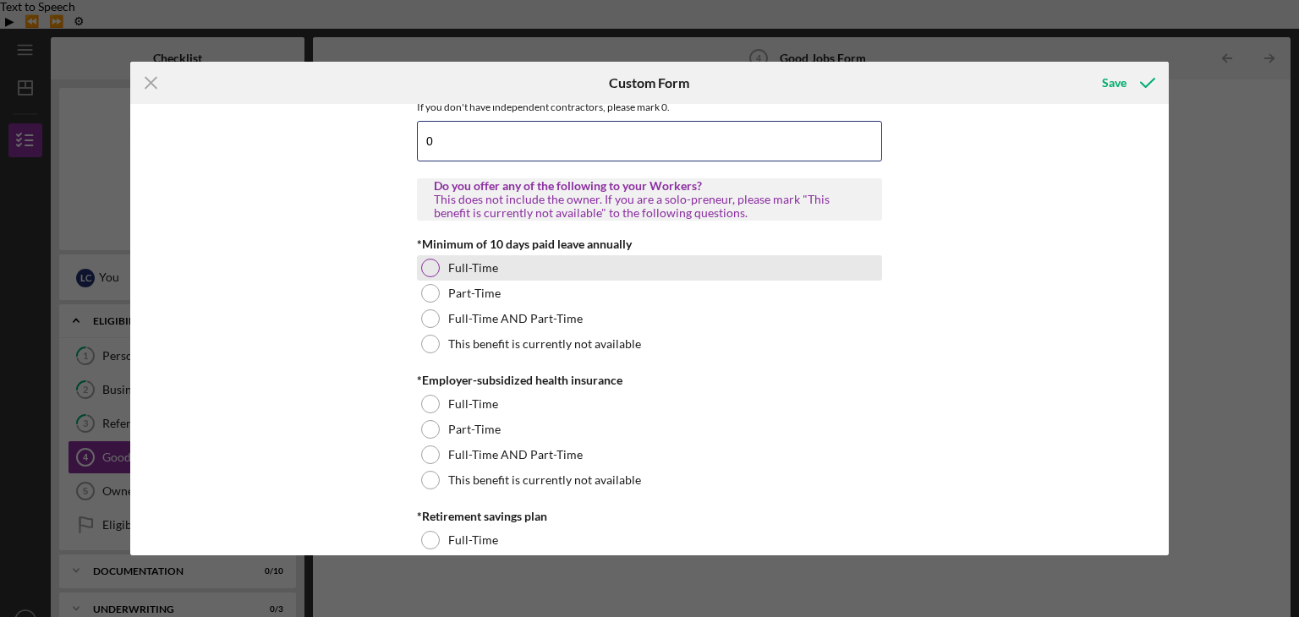
type input "0"
click at [486, 263] on label "Full-Time" at bounding box center [473, 268] width 50 height 14
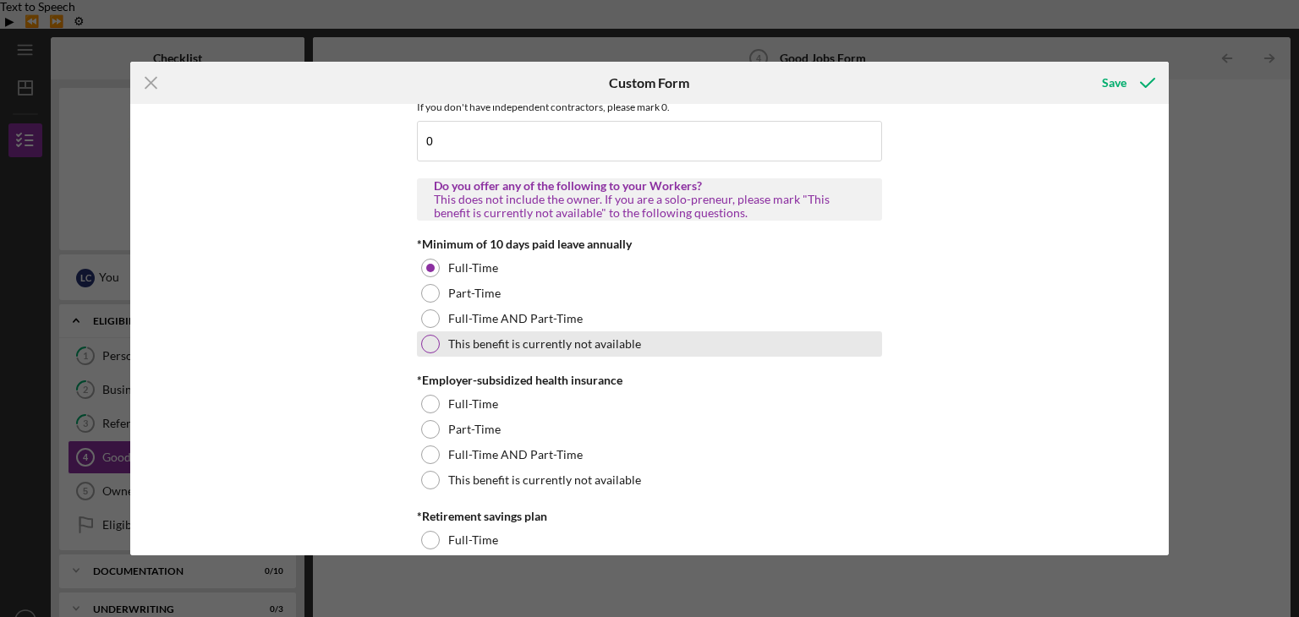
scroll to position [563, 0]
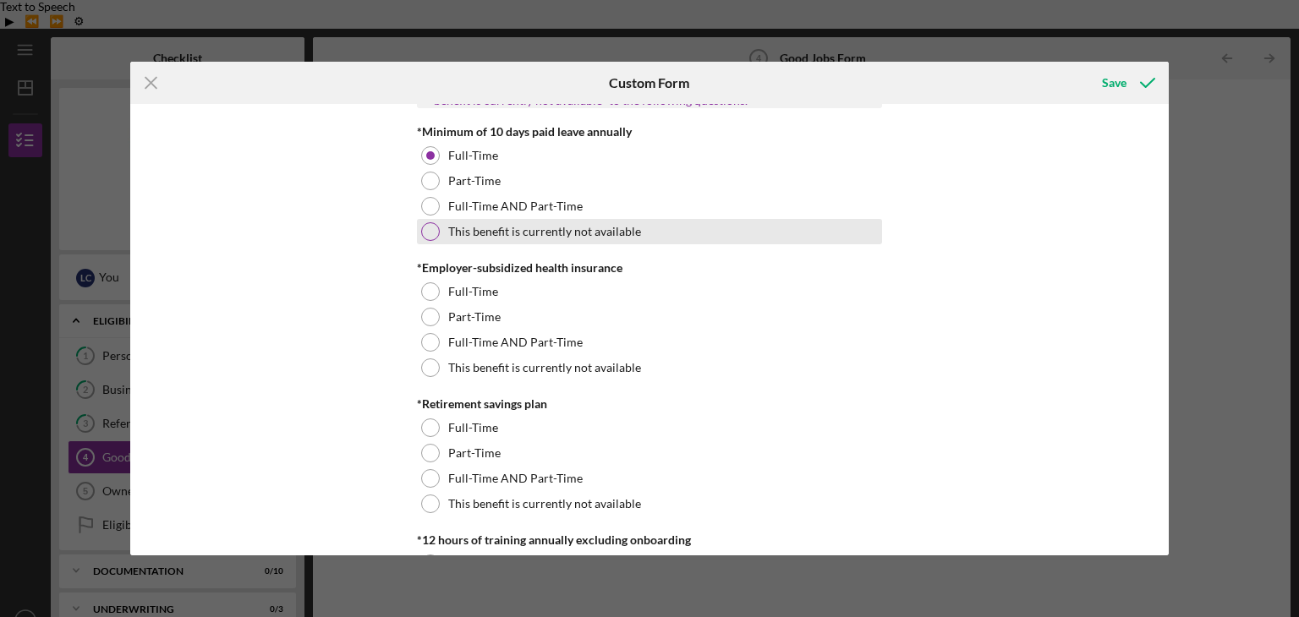
click at [587, 231] on label "This benefit is currently not available" at bounding box center [544, 232] width 193 height 14
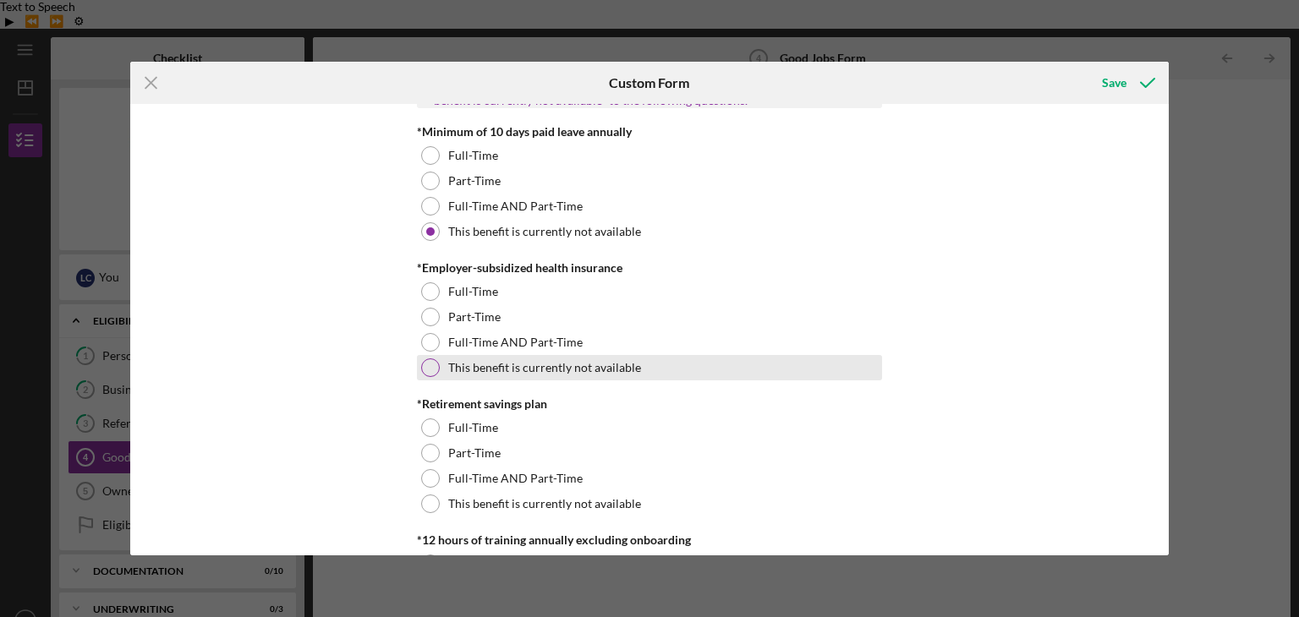
click at [572, 362] on label "This benefit is currently not available" at bounding box center [544, 368] width 193 height 14
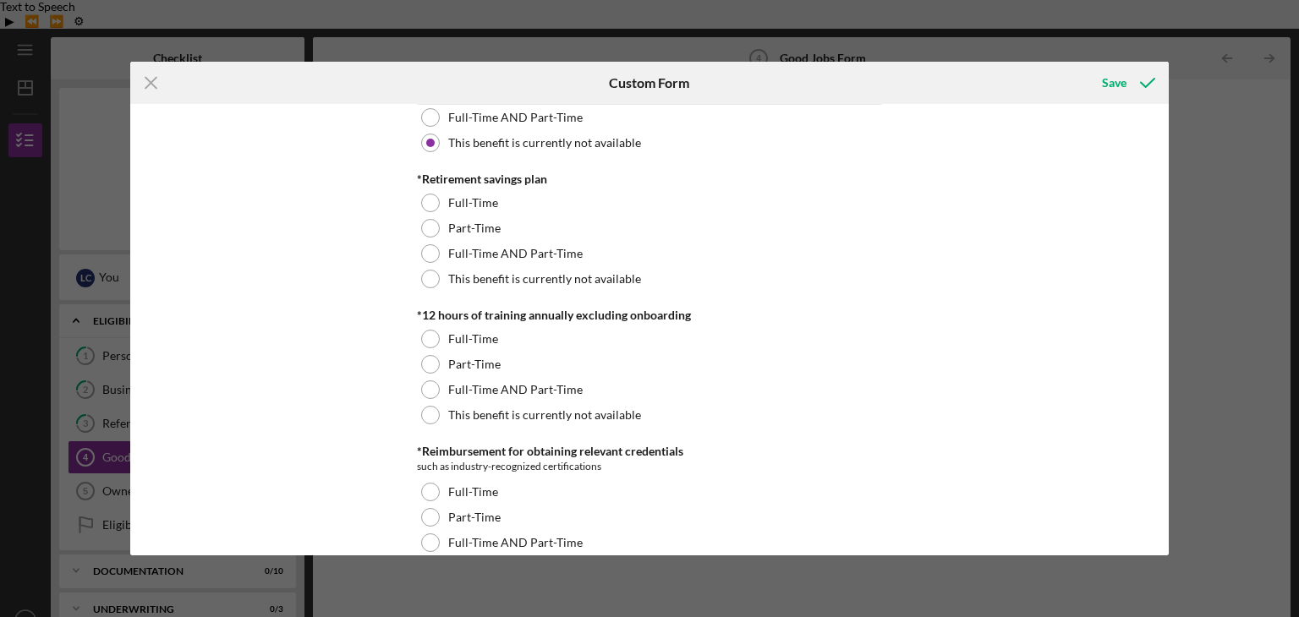
scroll to position [789, 0]
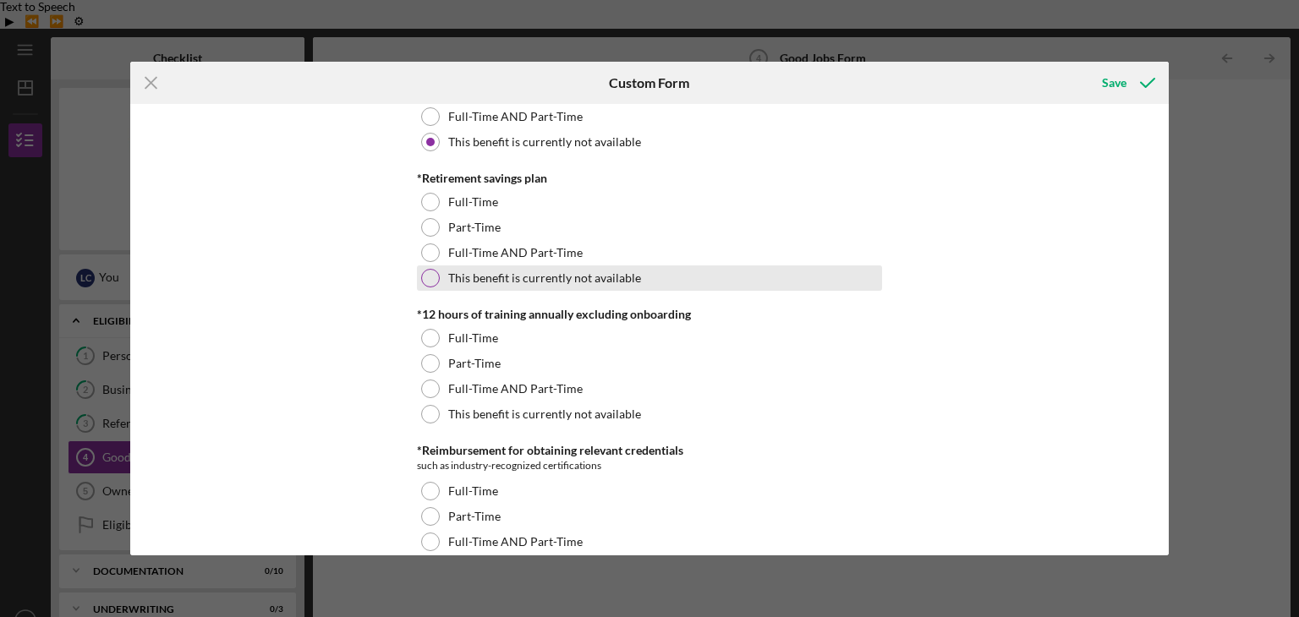
click at [515, 279] on label "This benefit is currently not available" at bounding box center [544, 278] width 193 height 14
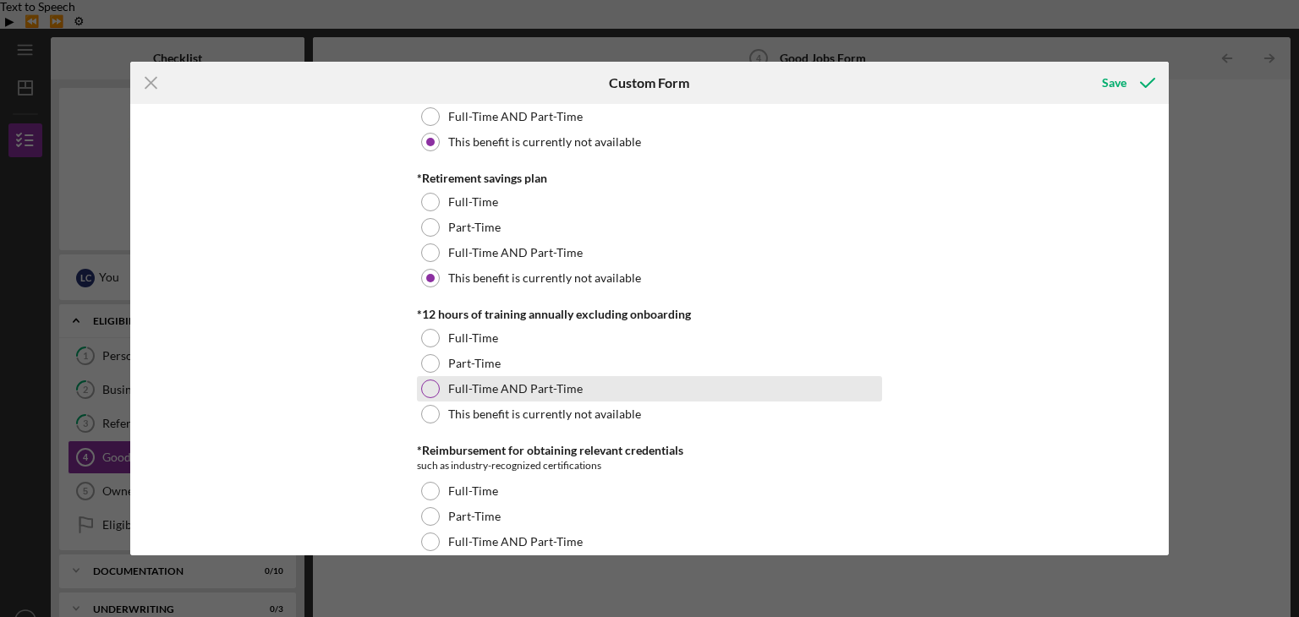
click at [533, 382] on label "Full-Time AND Part-Time" at bounding box center [515, 389] width 134 height 14
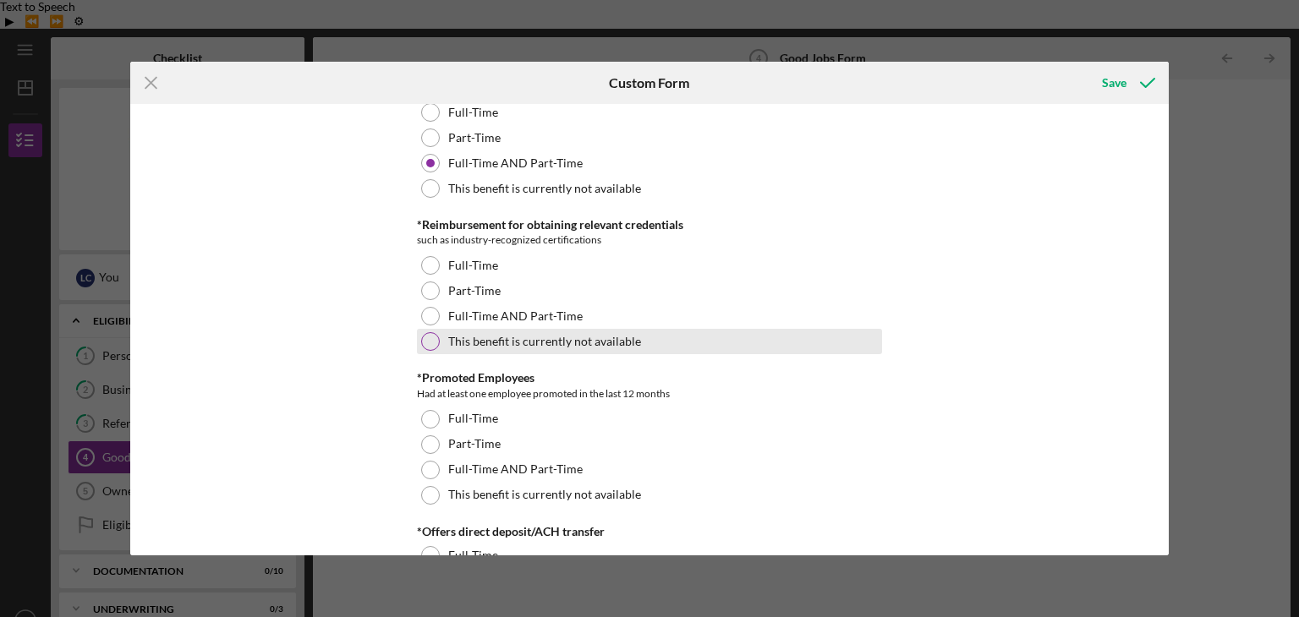
click at [600, 339] on label "This benefit is currently not available" at bounding box center [544, 342] width 193 height 14
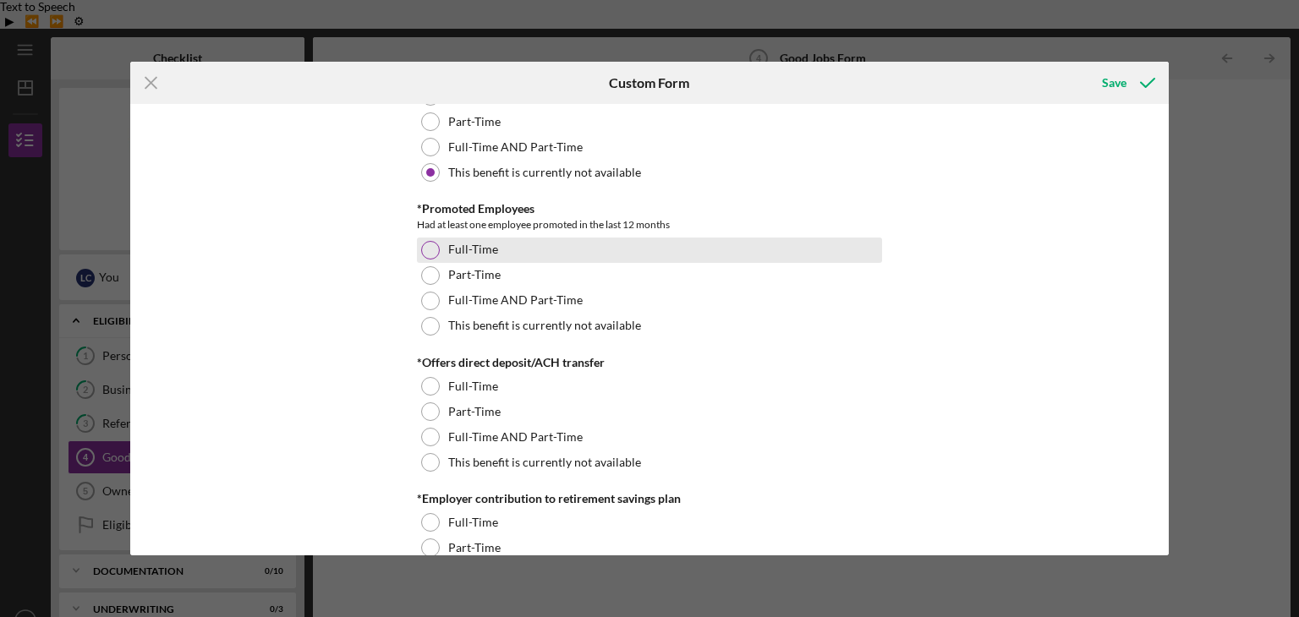
scroll to position [1239, 0]
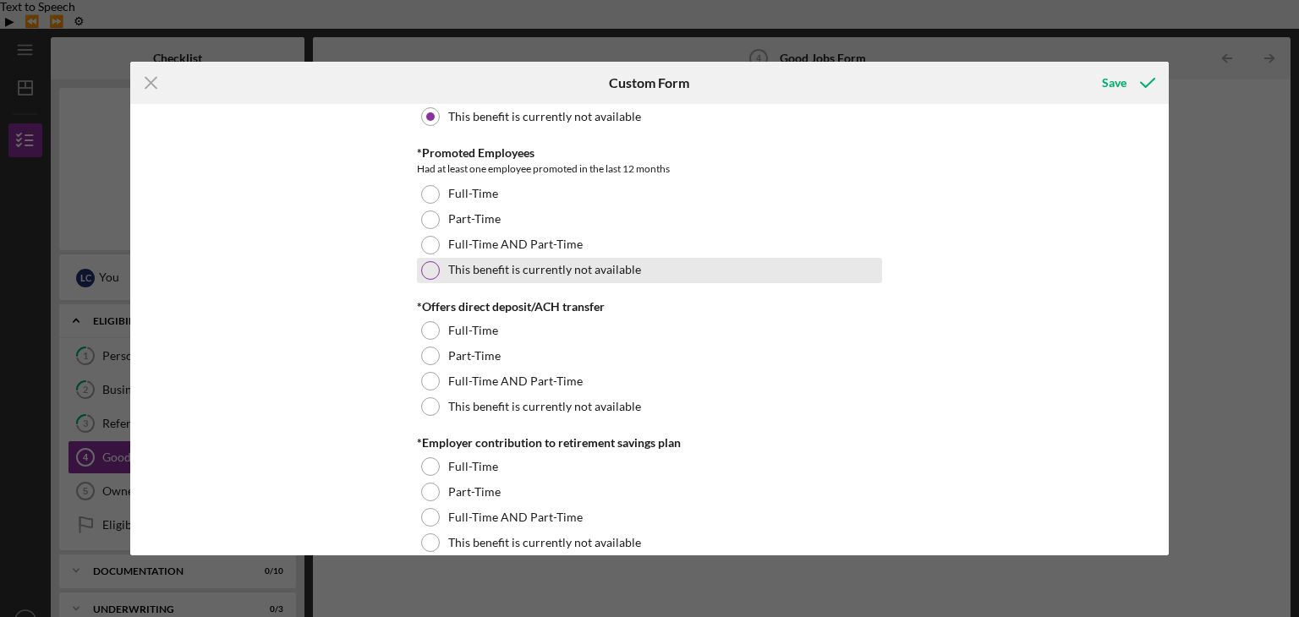
click at [566, 268] on label "This benefit is currently not available" at bounding box center [544, 270] width 193 height 14
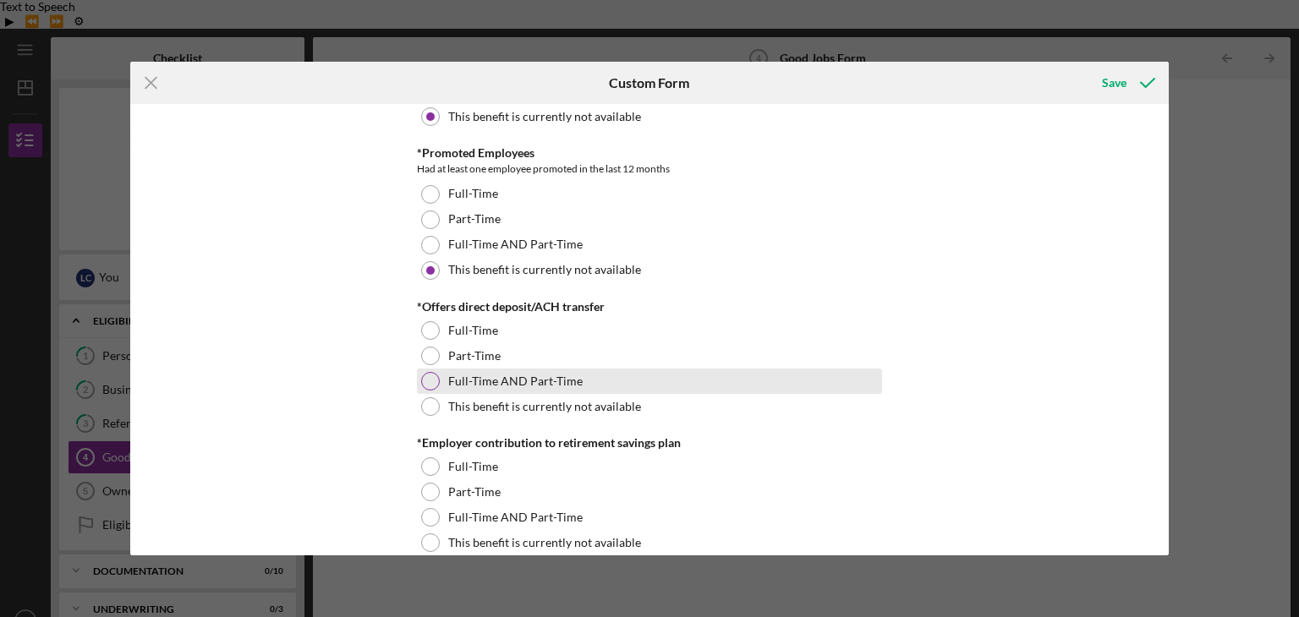
scroll to position [1353, 0]
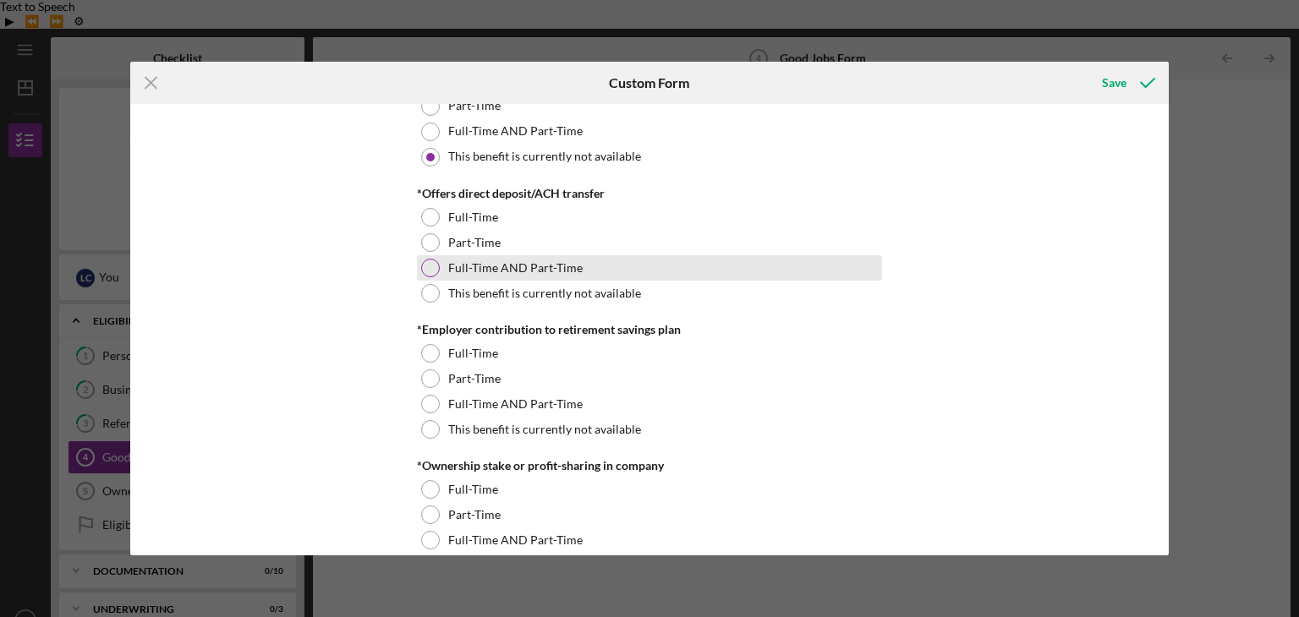
click at [576, 277] on div "Full-Time AND Part-Time" at bounding box center [649, 267] width 465 height 25
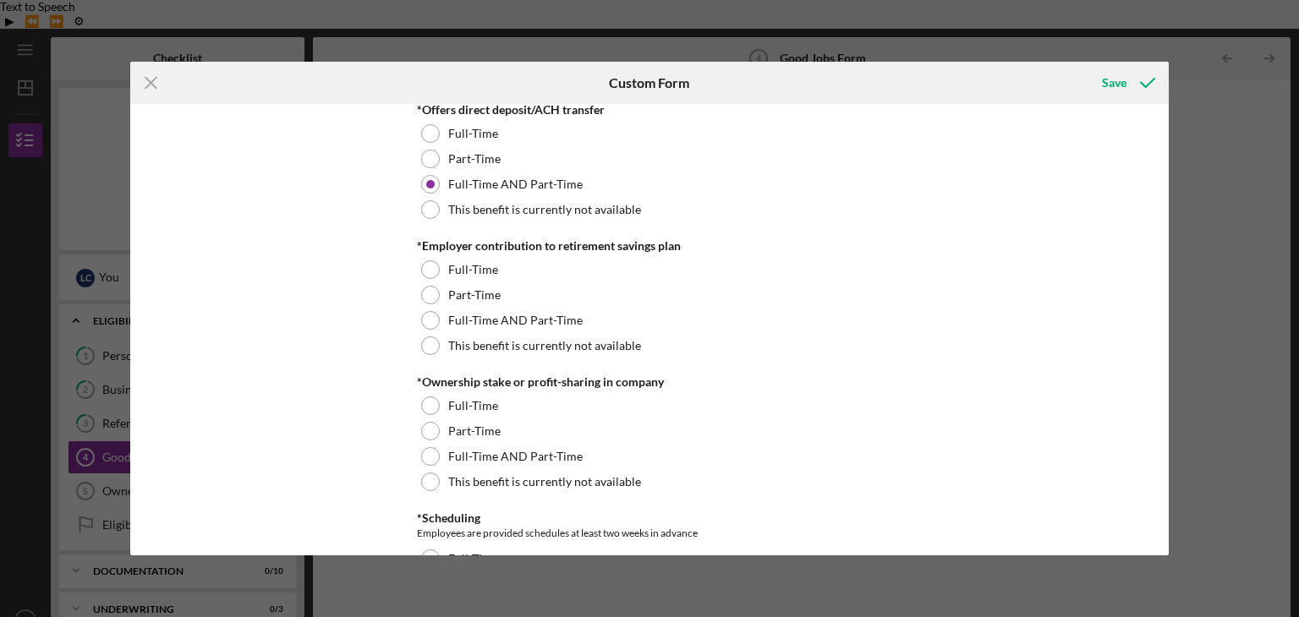
scroll to position [1465, 0]
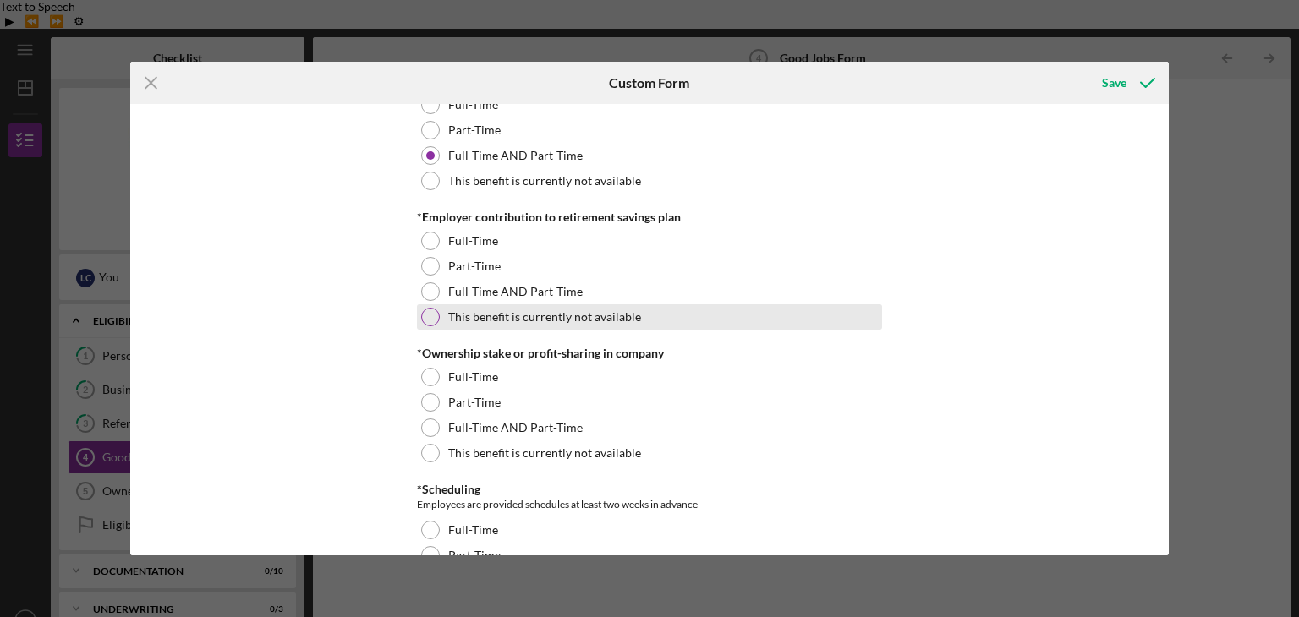
click at [631, 315] on label "This benefit is currently not available" at bounding box center [544, 317] width 193 height 14
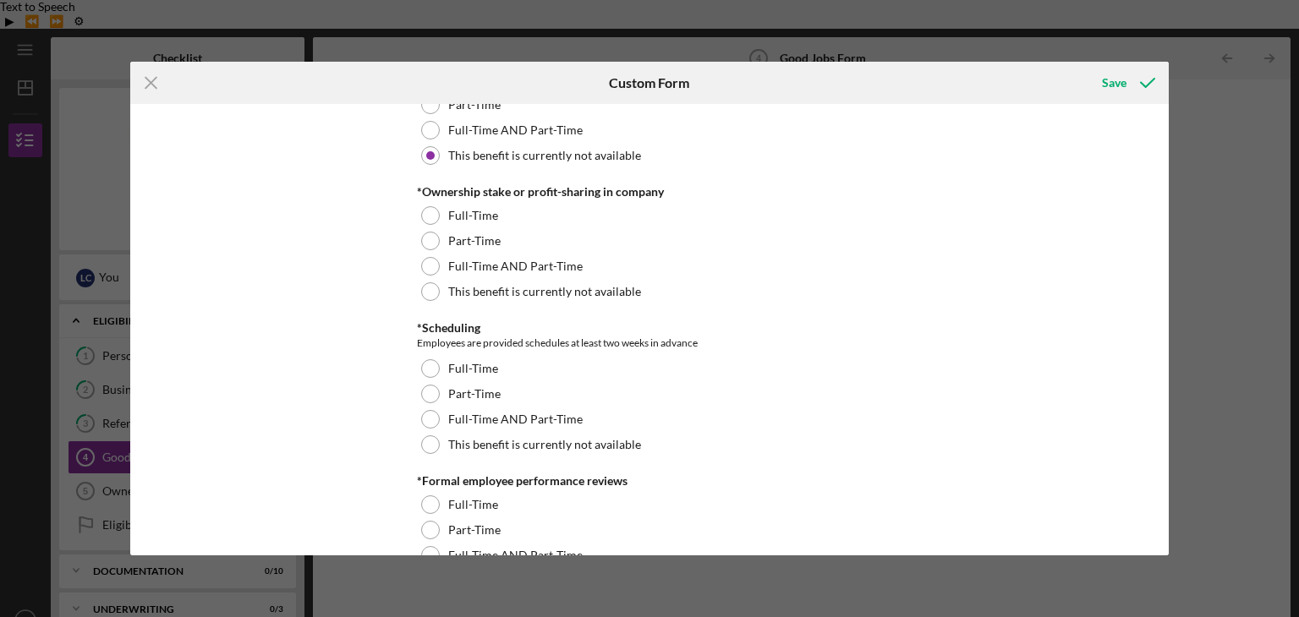
scroll to position [1578, 0]
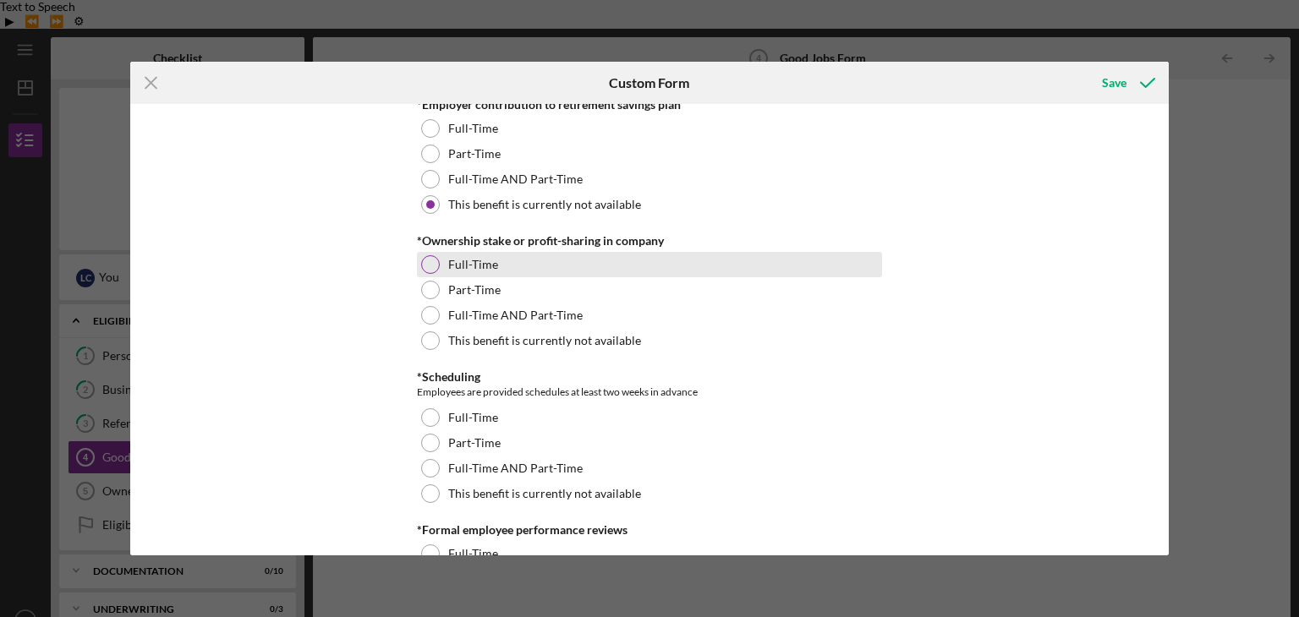
click at [571, 256] on div "Full-Time" at bounding box center [649, 264] width 465 height 25
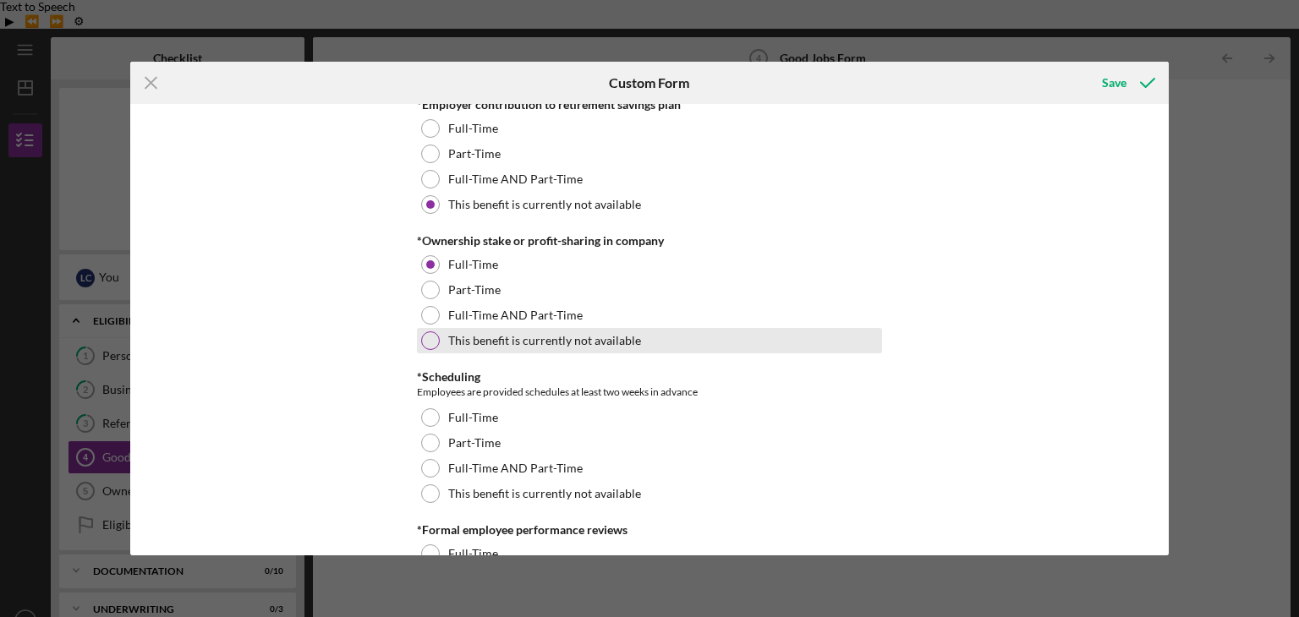
click at [545, 336] on label "This benefit is currently not available" at bounding box center [544, 341] width 193 height 14
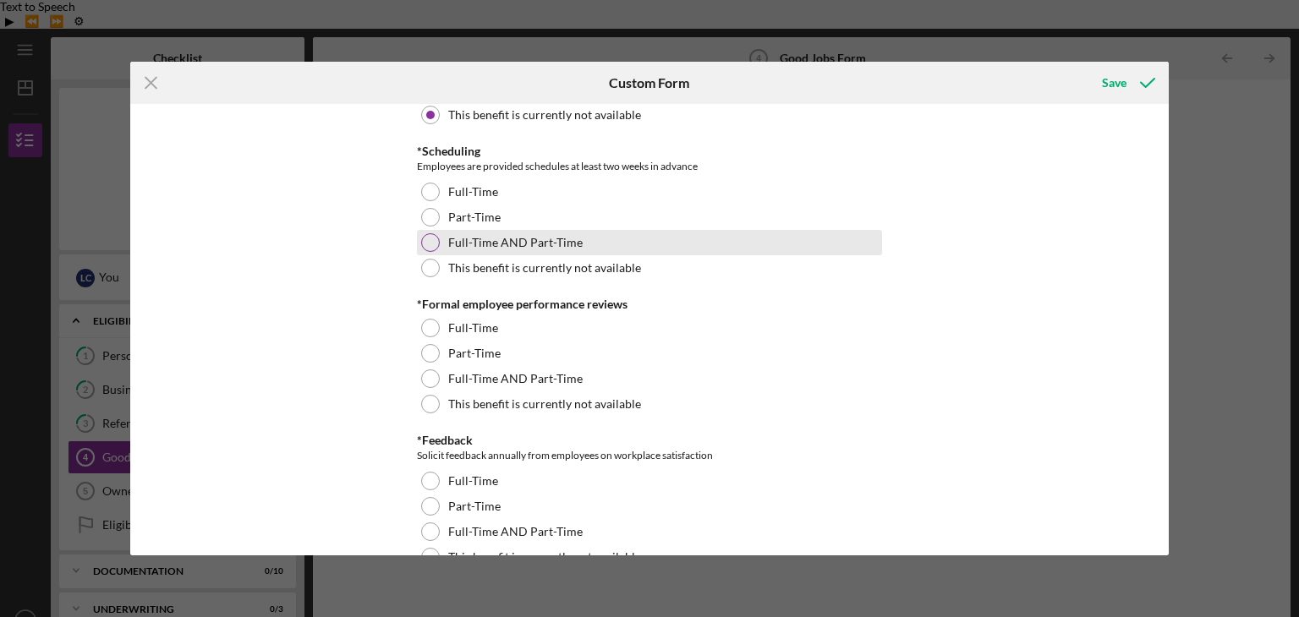
click at [604, 238] on div "Full-Time AND Part-Time" at bounding box center [649, 242] width 465 height 25
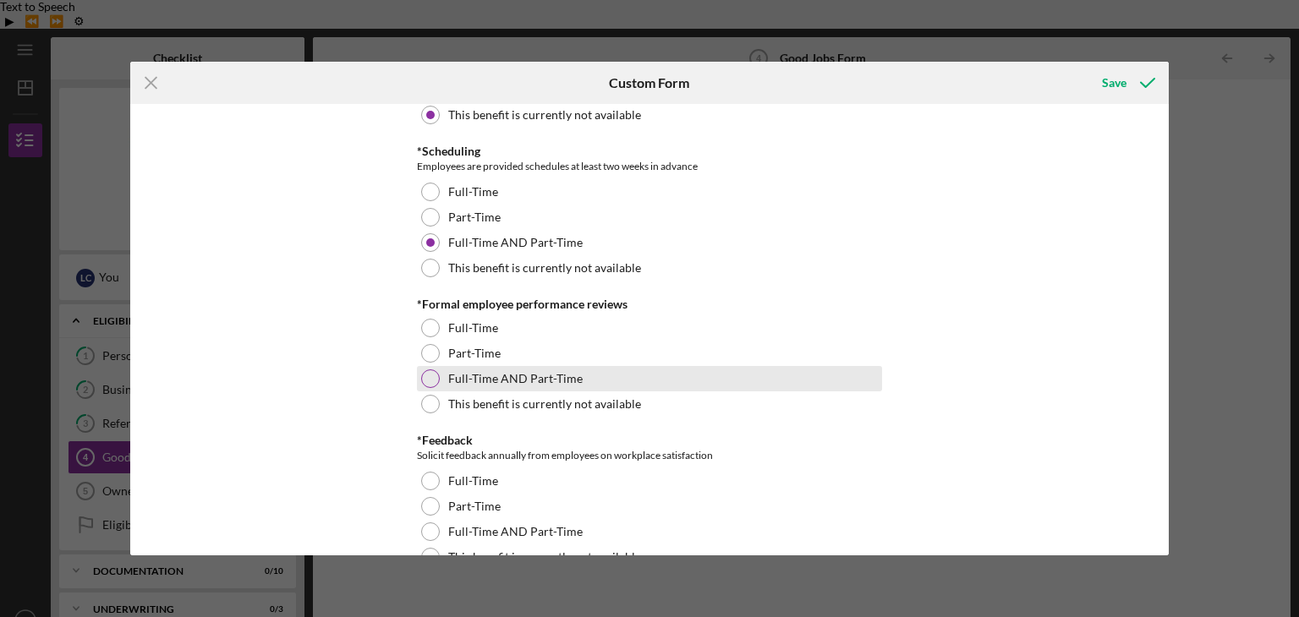
click at [697, 376] on div "Full-Time AND Part-Time" at bounding box center [649, 378] width 465 height 25
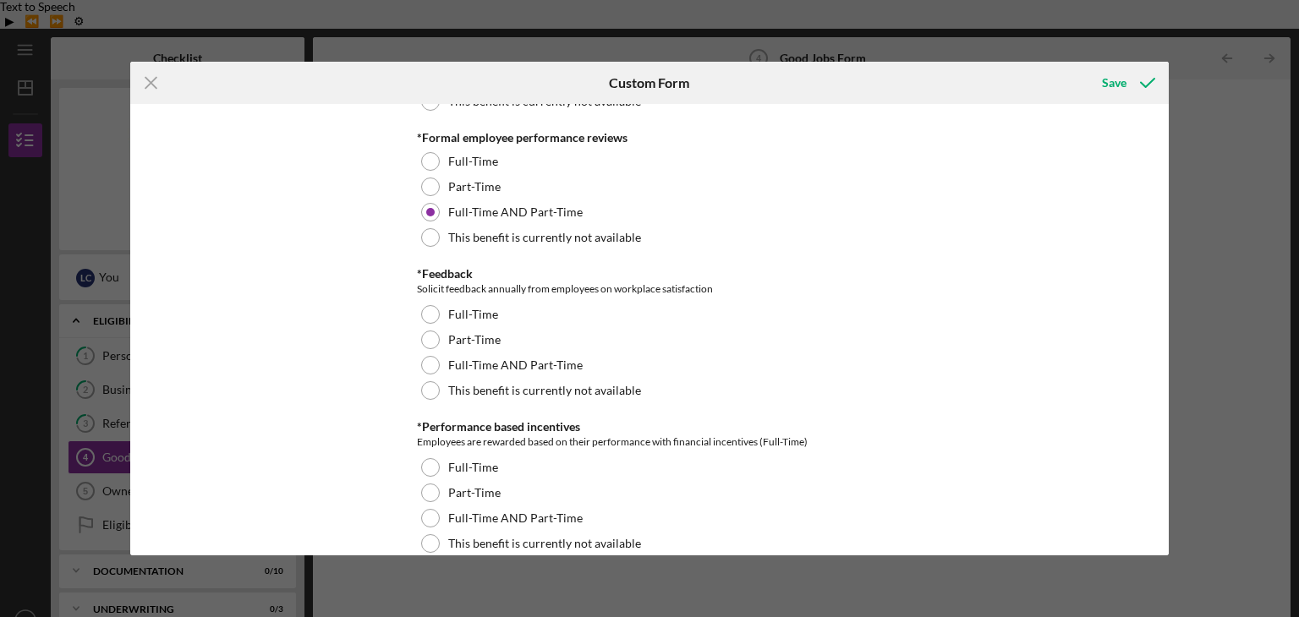
scroll to position [2029, 0]
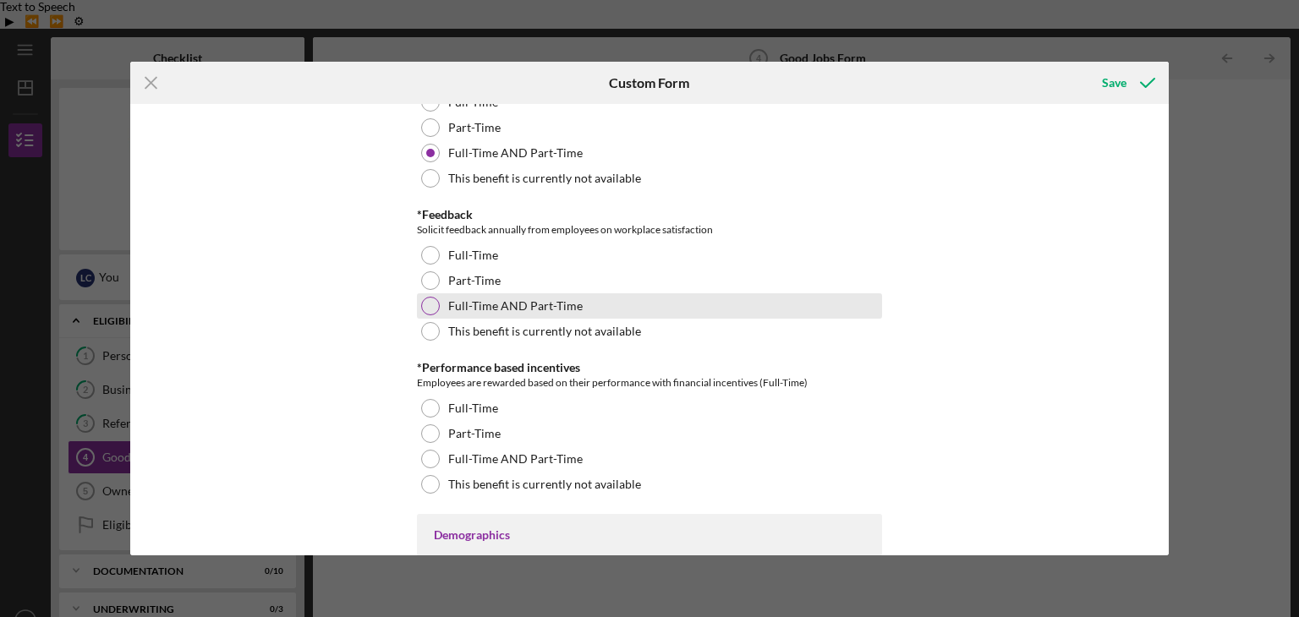
click at [731, 306] on div "Full-Time AND Part-Time" at bounding box center [649, 305] width 465 height 25
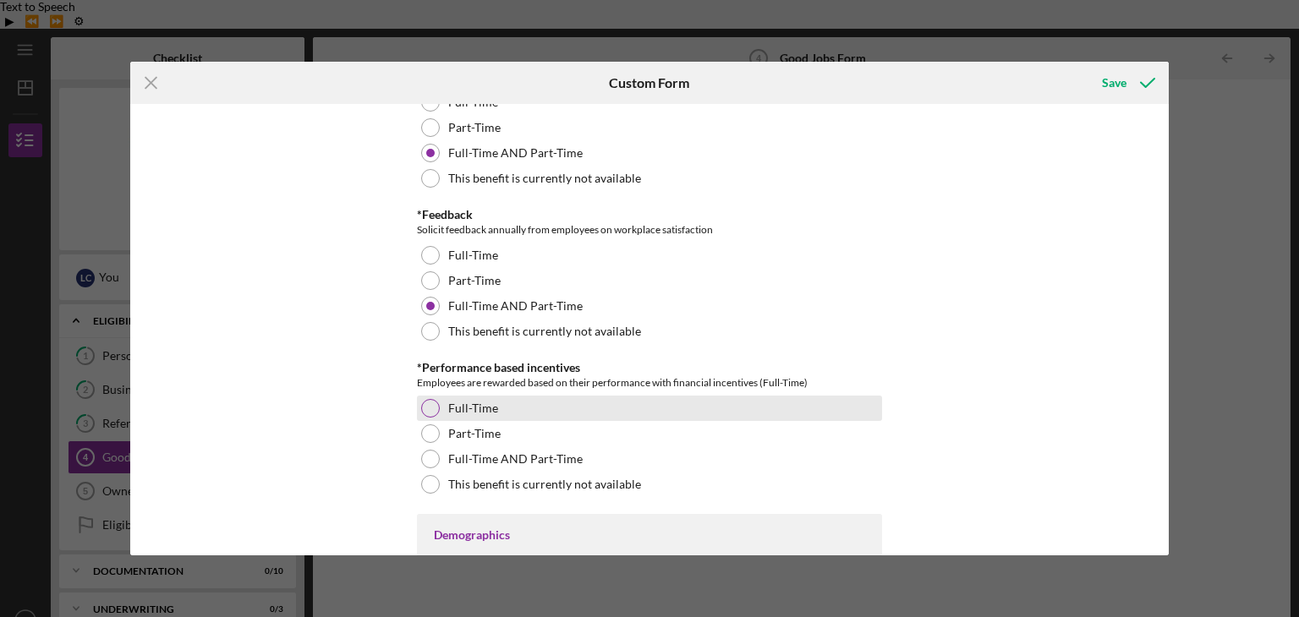
scroll to position [2141, 0]
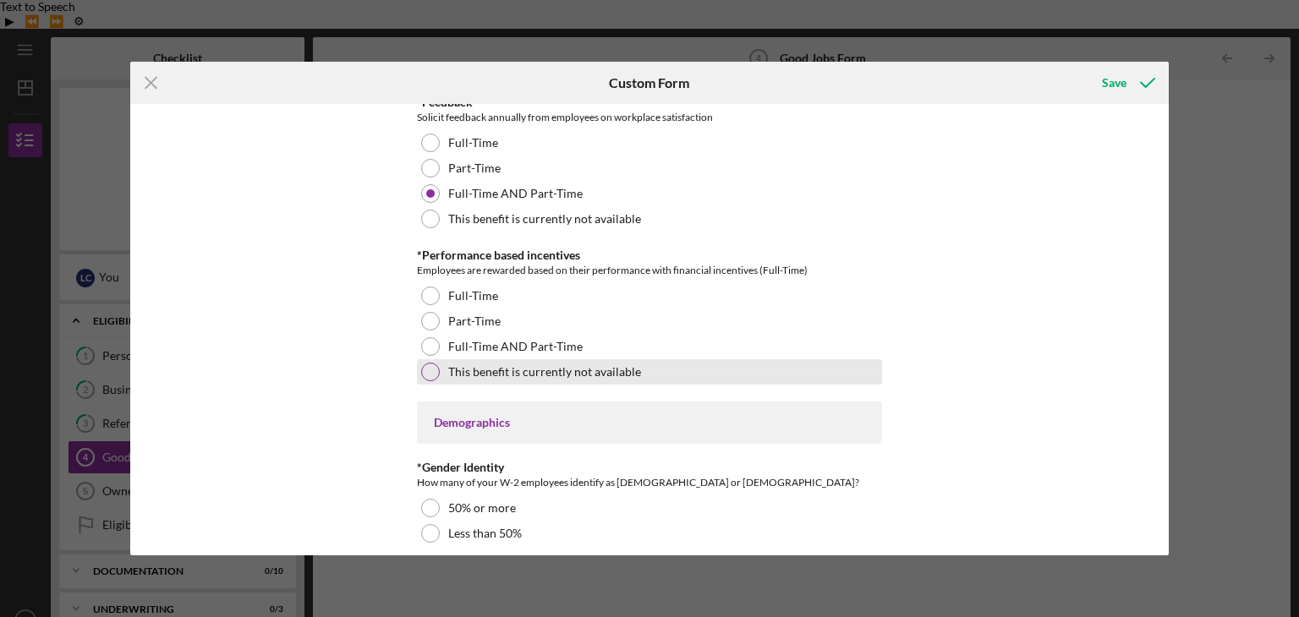
click at [561, 375] on label "This benefit is currently not available" at bounding box center [544, 372] width 193 height 14
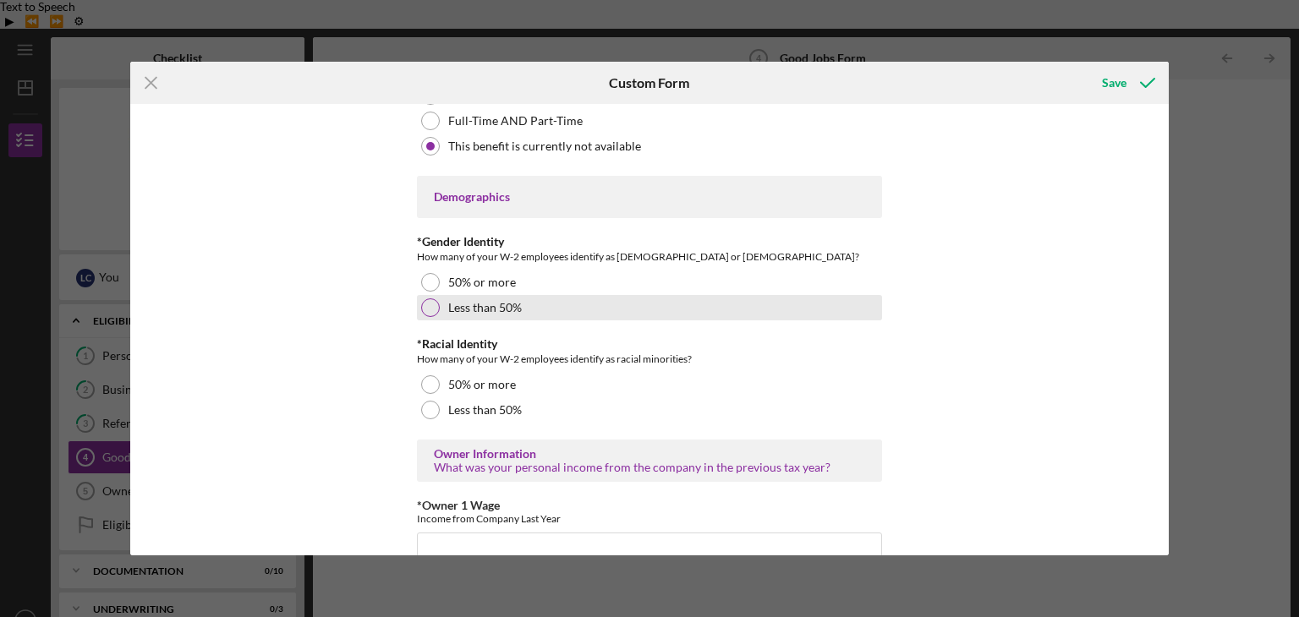
click at [480, 304] on label "Less than 50%" at bounding box center [485, 308] width 74 height 14
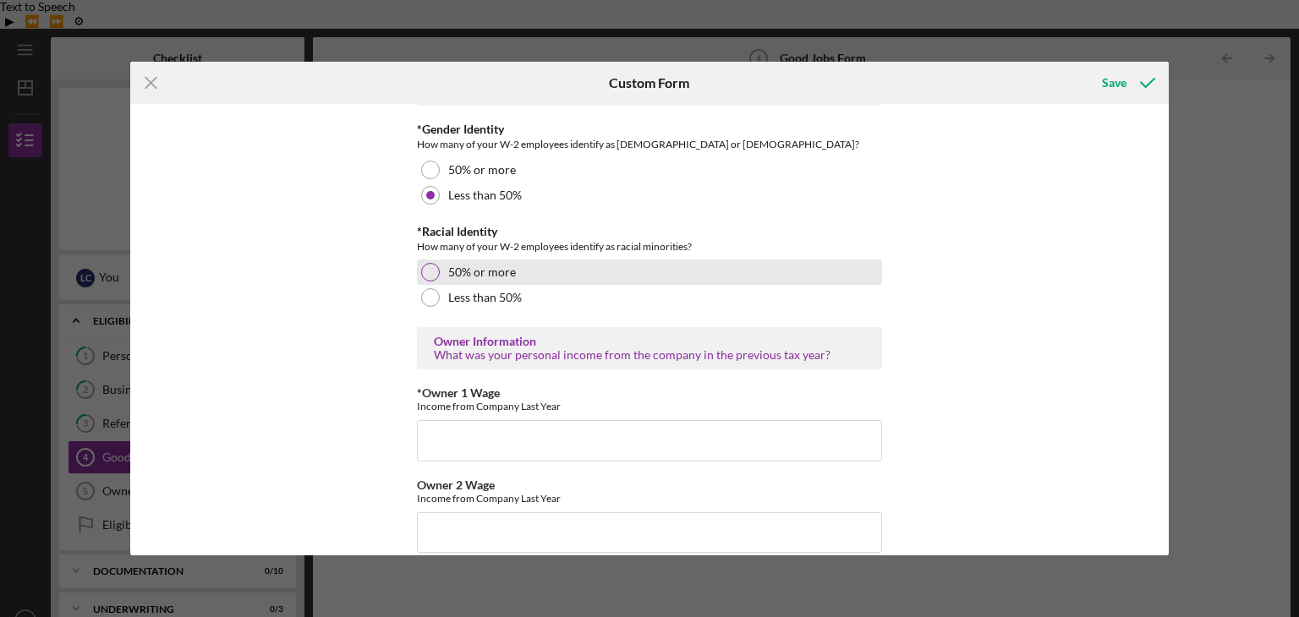
drag, startPoint x: 466, startPoint y: 270, endPoint x: 484, endPoint y: 268, distance: 17.8
click at [466, 268] on label "50% or more" at bounding box center [482, 272] width 68 height 14
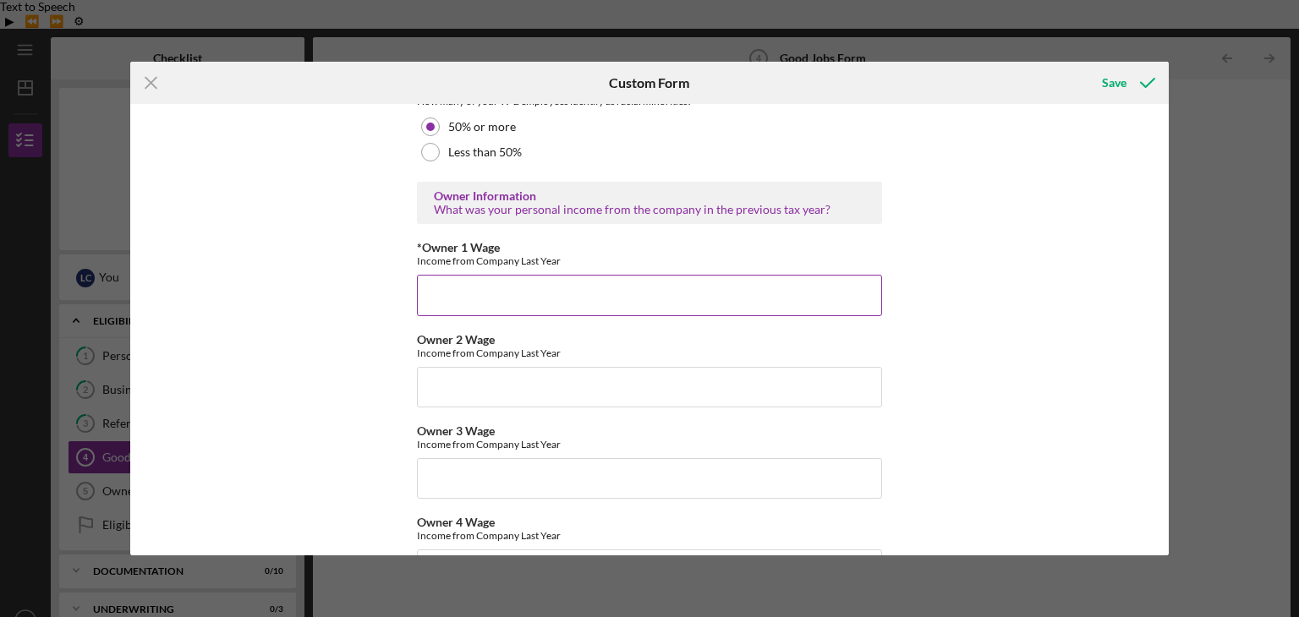
scroll to position [2592, 0]
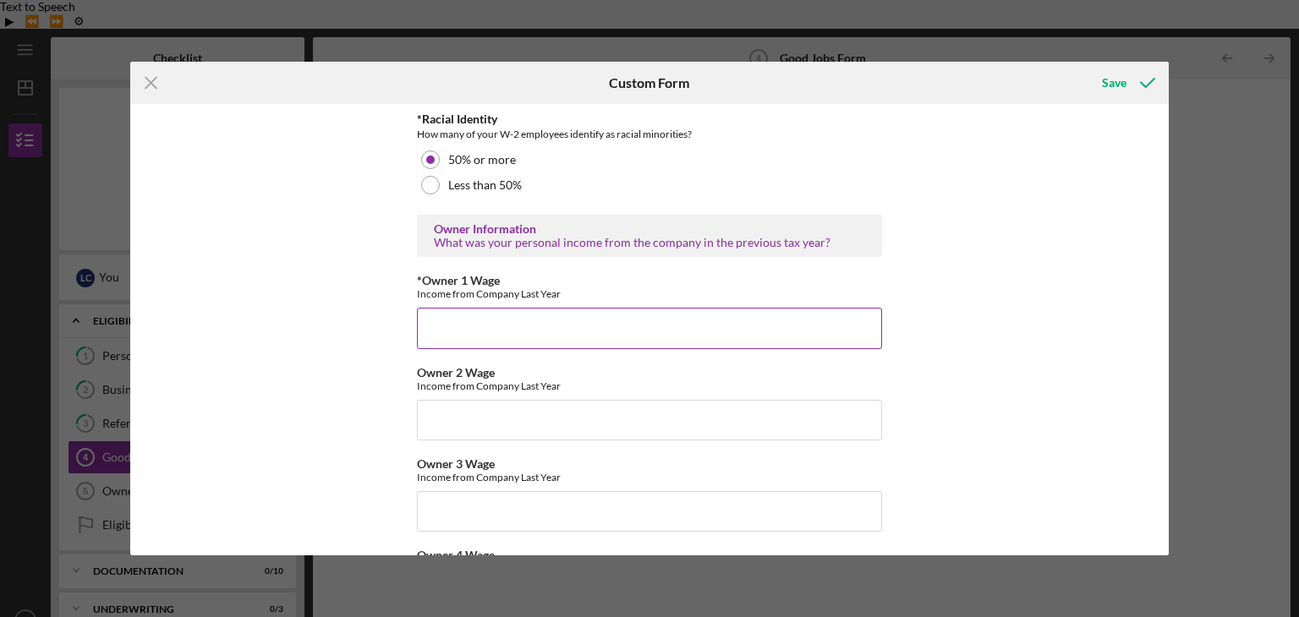
click at [537, 328] on input "*Owner 1 Wage" at bounding box center [649, 328] width 465 height 41
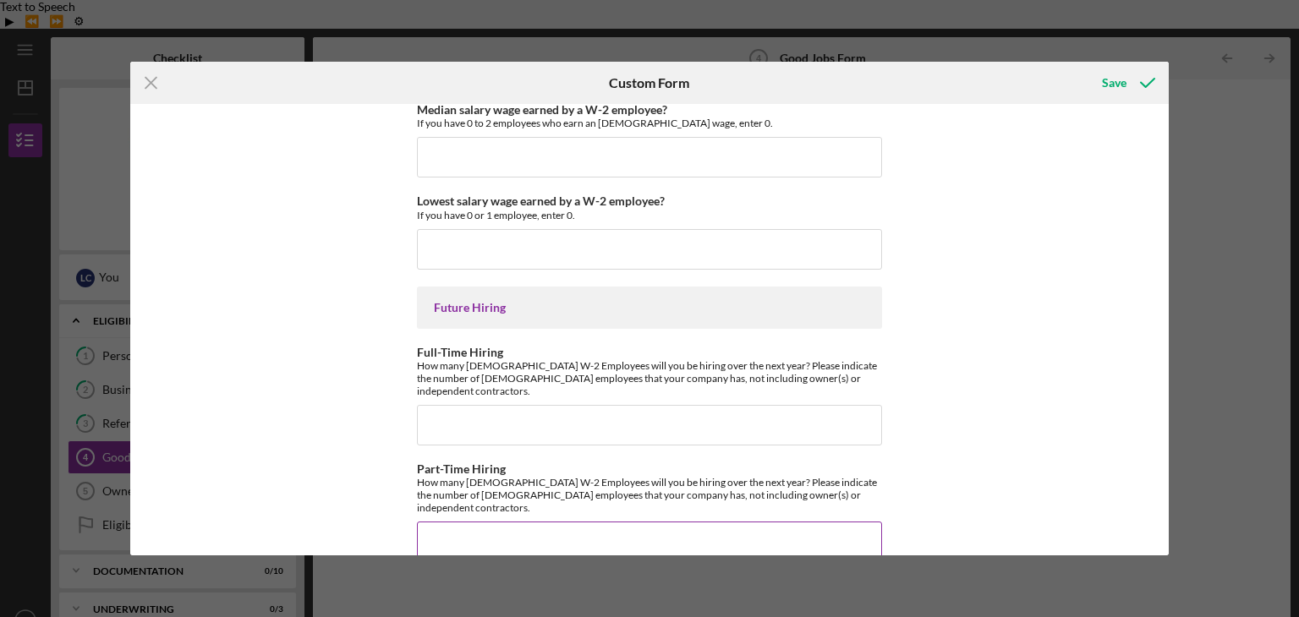
scroll to position [3812, 0]
click at [499, 522] on input "Part-Time Hiring" at bounding box center [649, 542] width 465 height 41
type input "2"
type input "3"
click at [558, 408] on input "Full-Time Hiring" at bounding box center [649, 425] width 465 height 41
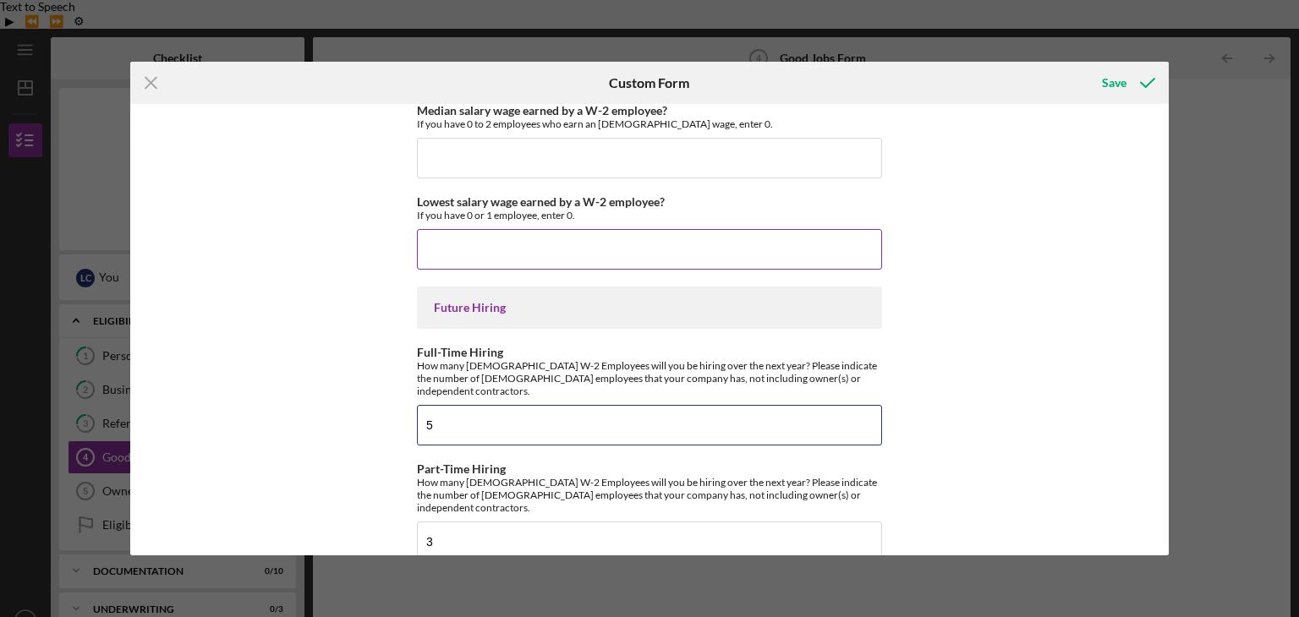
type input "5"
click at [627, 232] on input "Lowest salary wage earned by a W-2 employee?" at bounding box center [649, 249] width 465 height 41
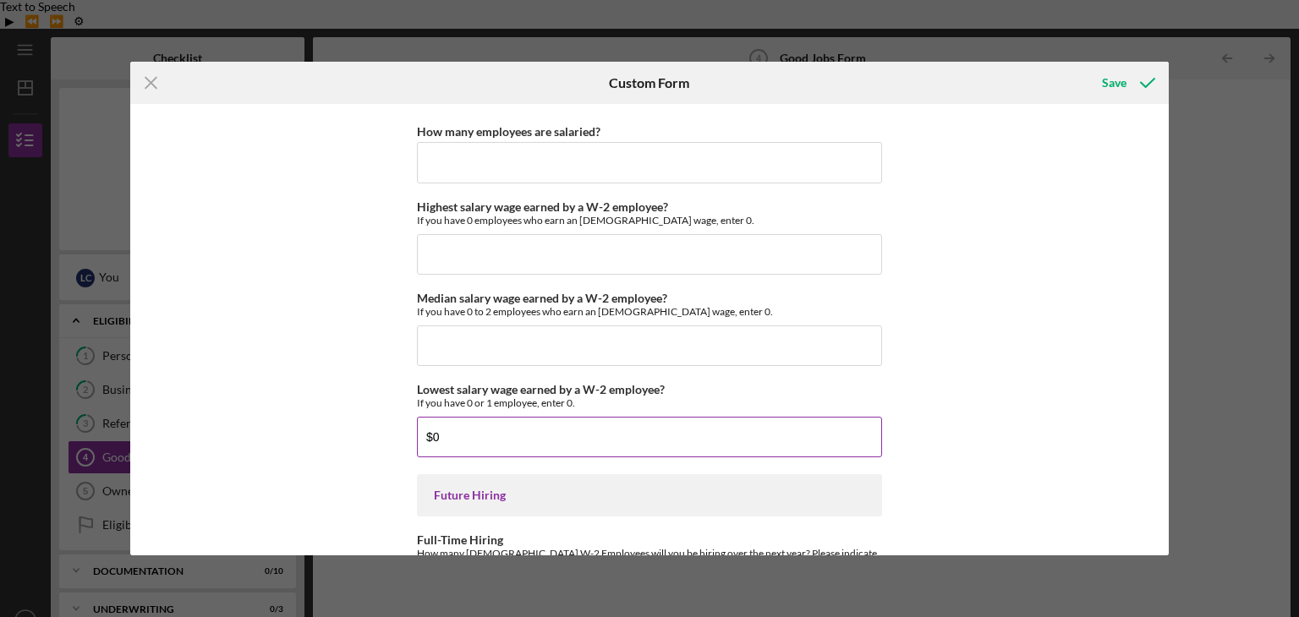
scroll to position [3587, 0]
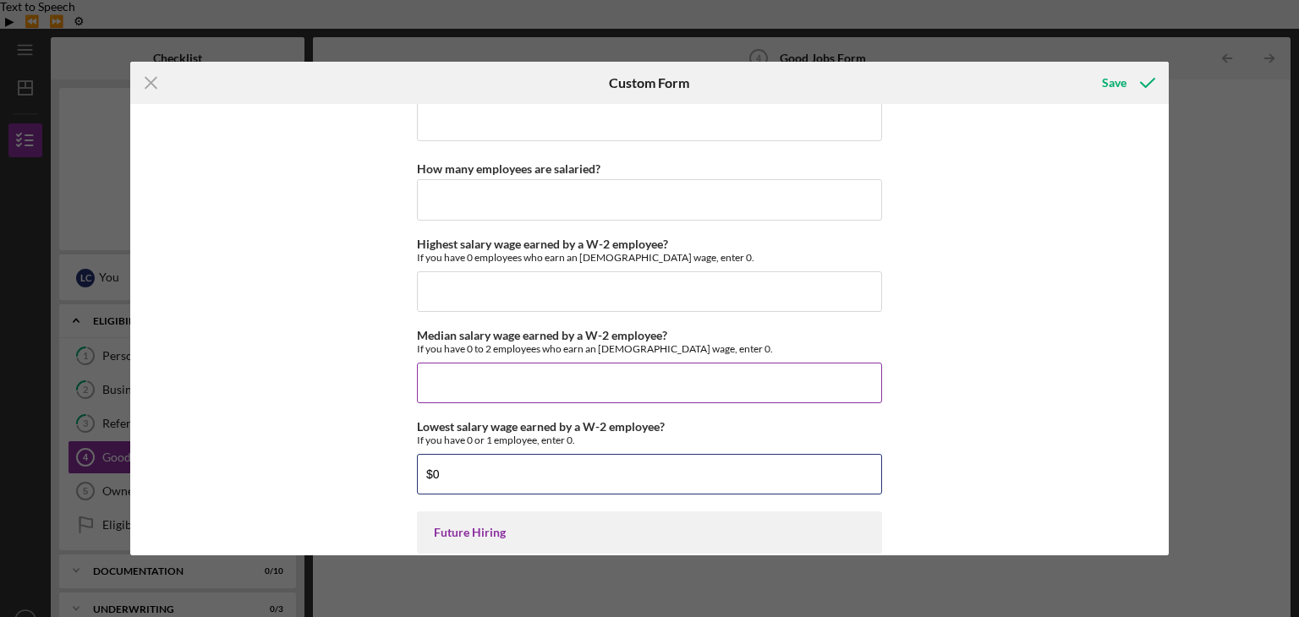
type input "$0"
click at [578, 378] on input "Median salary wage earned by a W-2 employee?" at bounding box center [649, 383] width 465 height 41
type input "$0"
click at [602, 289] on input "Highest salary wage earned by a W-2 employee?" at bounding box center [649, 291] width 465 height 41
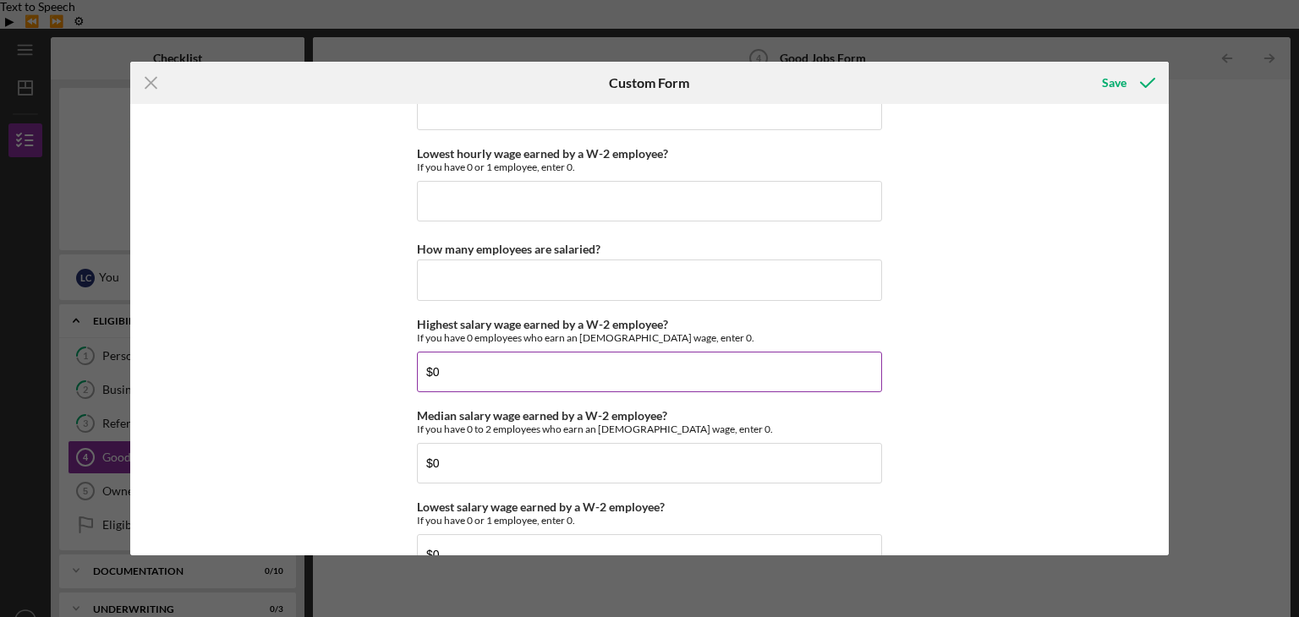
scroll to position [3474, 0]
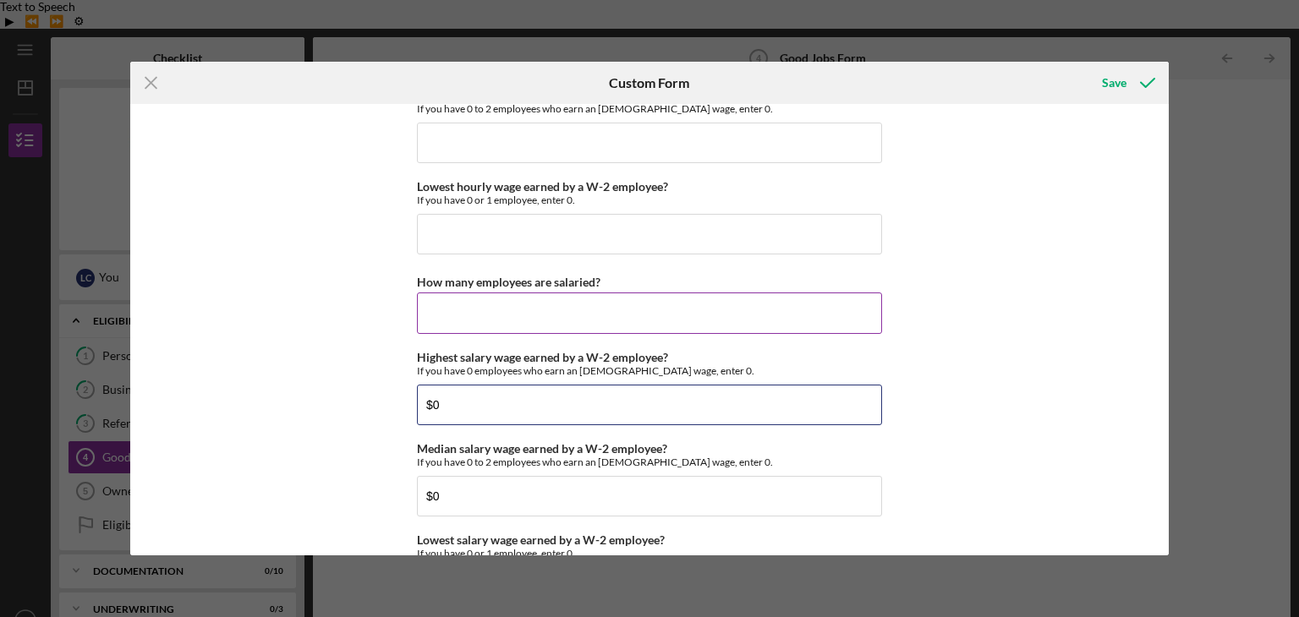
type input "$0"
click at [541, 303] on input "How many employees are salaried?" at bounding box center [649, 313] width 465 height 41
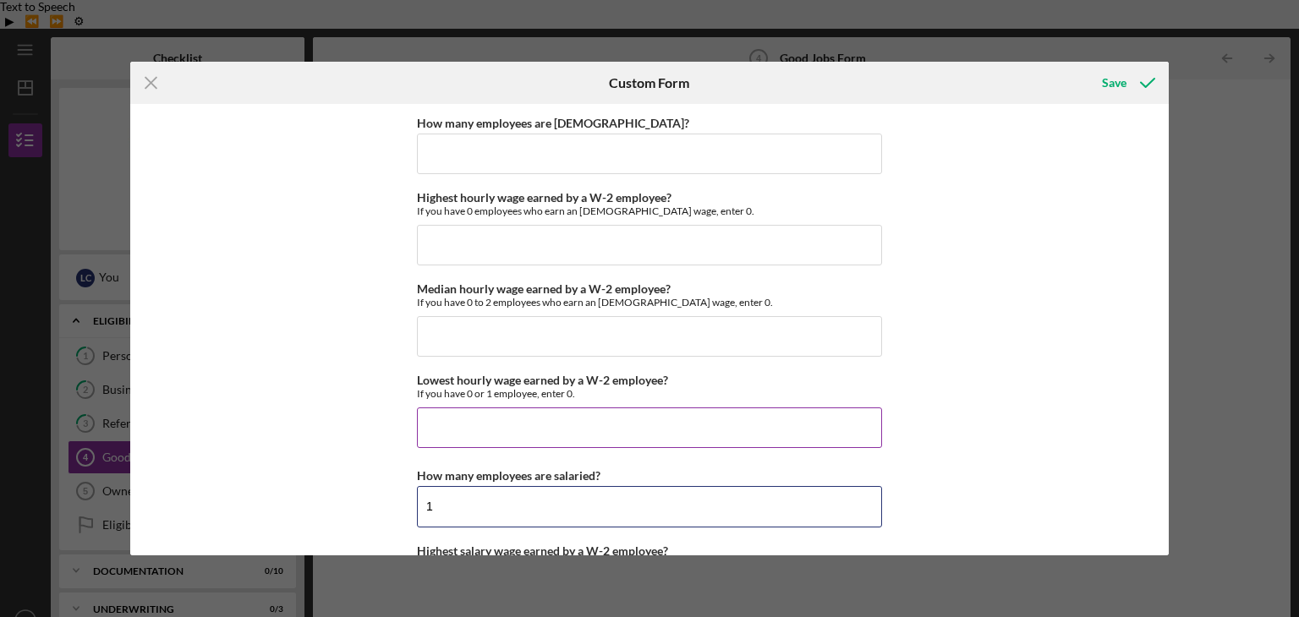
scroll to position [3249, 0]
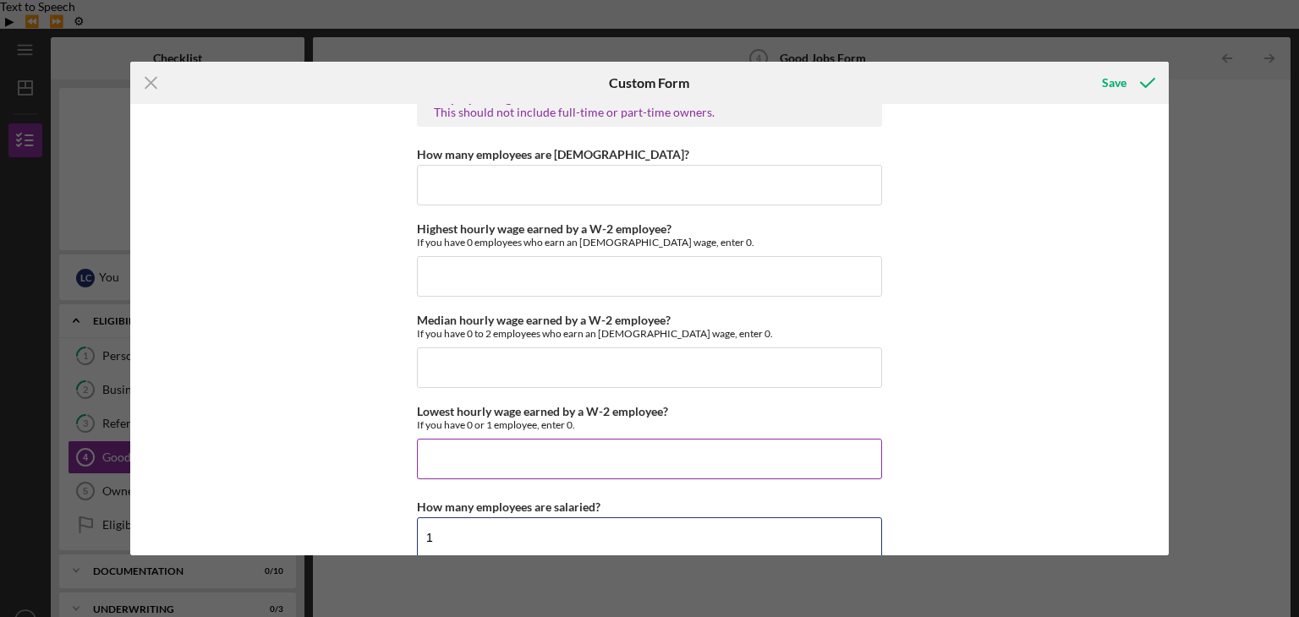
type input "1"
click at [486, 460] on input "Lowest hourly wage earned by a W-2 employee?" at bounding box center [649, 459] width 465 height 41
type input "$0"
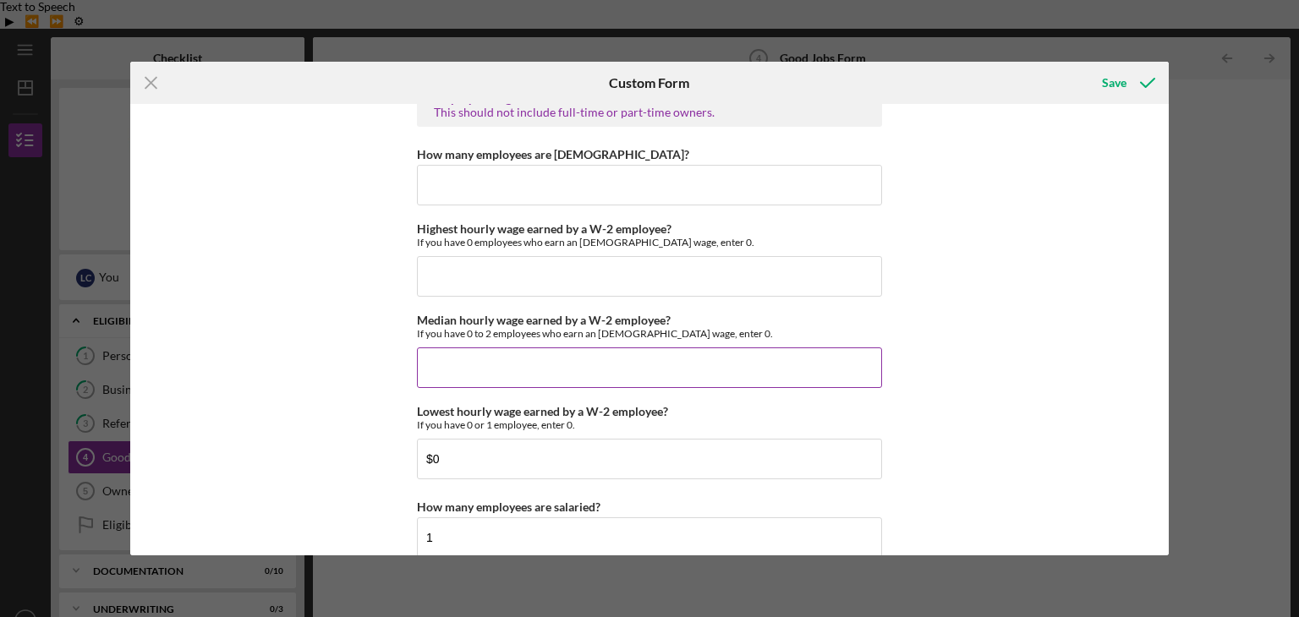
click at [544, 355] on input "Median hourly wage earned by a W-2 employee?" at bounding box center [649, 367] width 465 height 41
type input "$0"
click at [558, 275] on input "Highest hourly wage earned by a W-2 employee?" at bounding box center [649, 276] width 465 height 41
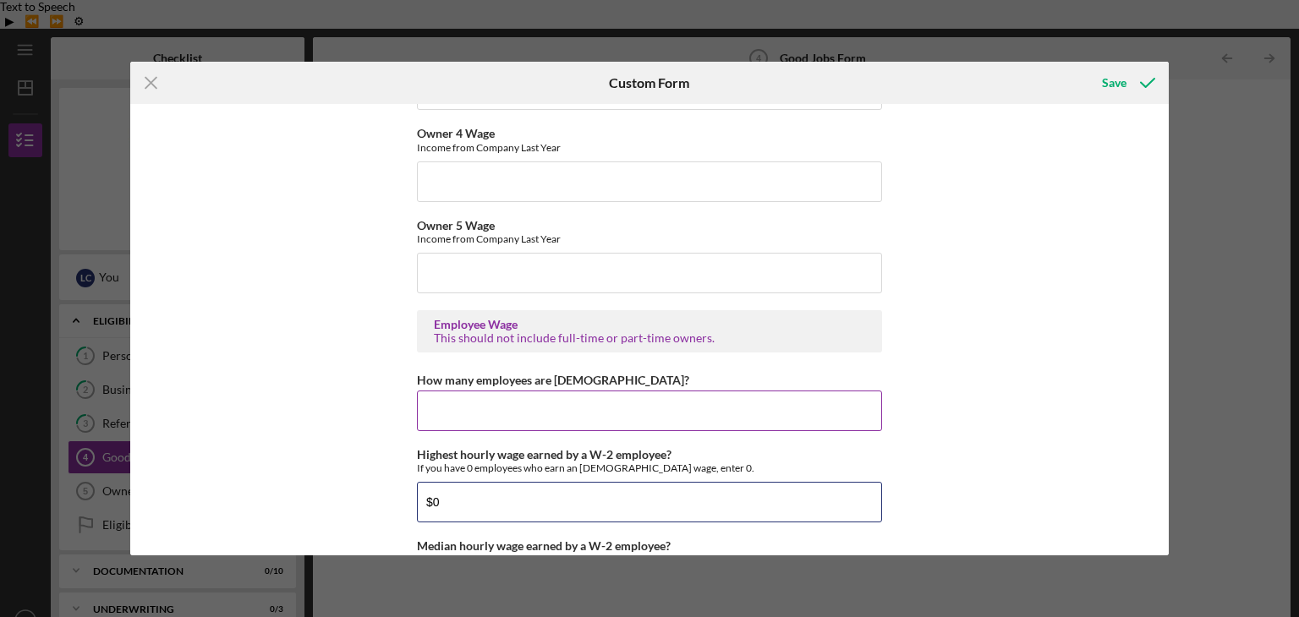
type input "$0"
click at [484, 404] on input "How many employees are hourly?" at bounding box center [649, 411] width 465 height 41
type input "0"
click at [573, 268] on input "Owner 5 Wage" at bounding box center [649, 273] width 465 height 41
type input "$30,000"
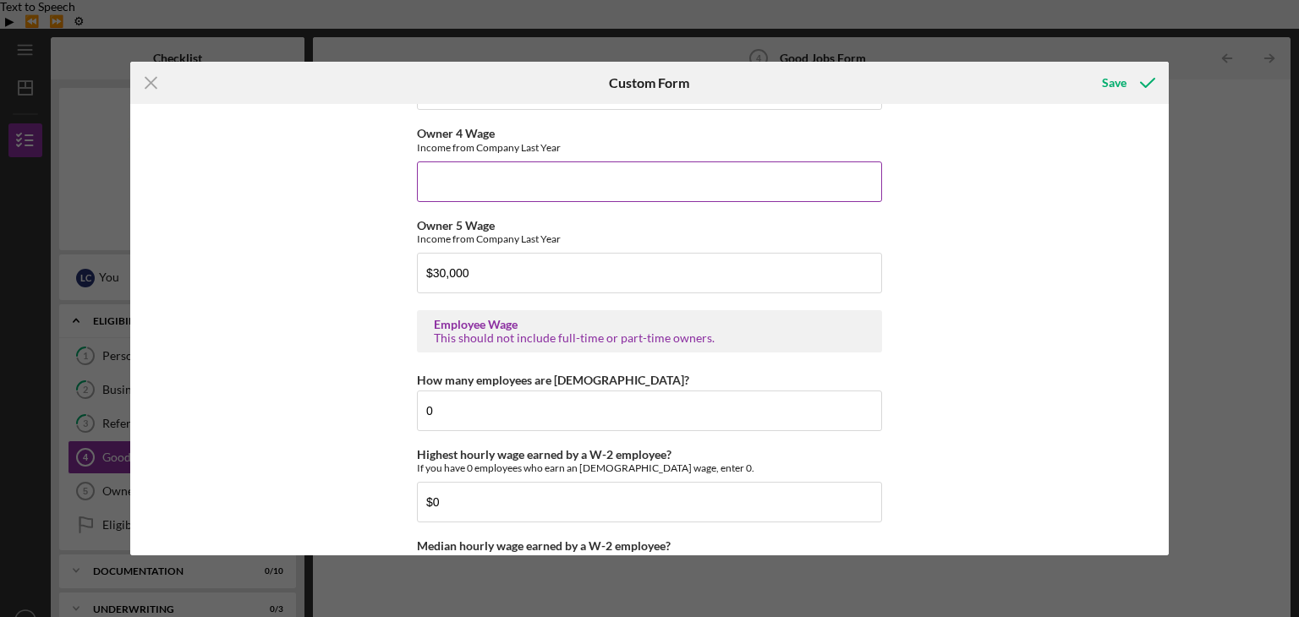
click at [553, 166] on input "Owner 4 Wage" at bounding box center [649, 181] width 465 height 41
drag, startPoint x: 504, startPoint y: 267, endPoint x: 373, endPoint y: 275, distance: 131.3
click at [373, 275] on div "Good Jobs Form *Total Number of Full-Time W-2 Employees If you have no W-2 Empl…" at bounding box center [649, 329] width 1039 height 451
type input "$0"
click at [522, 182] on input "Owner 4 Wage" at bounding box center [649, 181] width 465 height 41
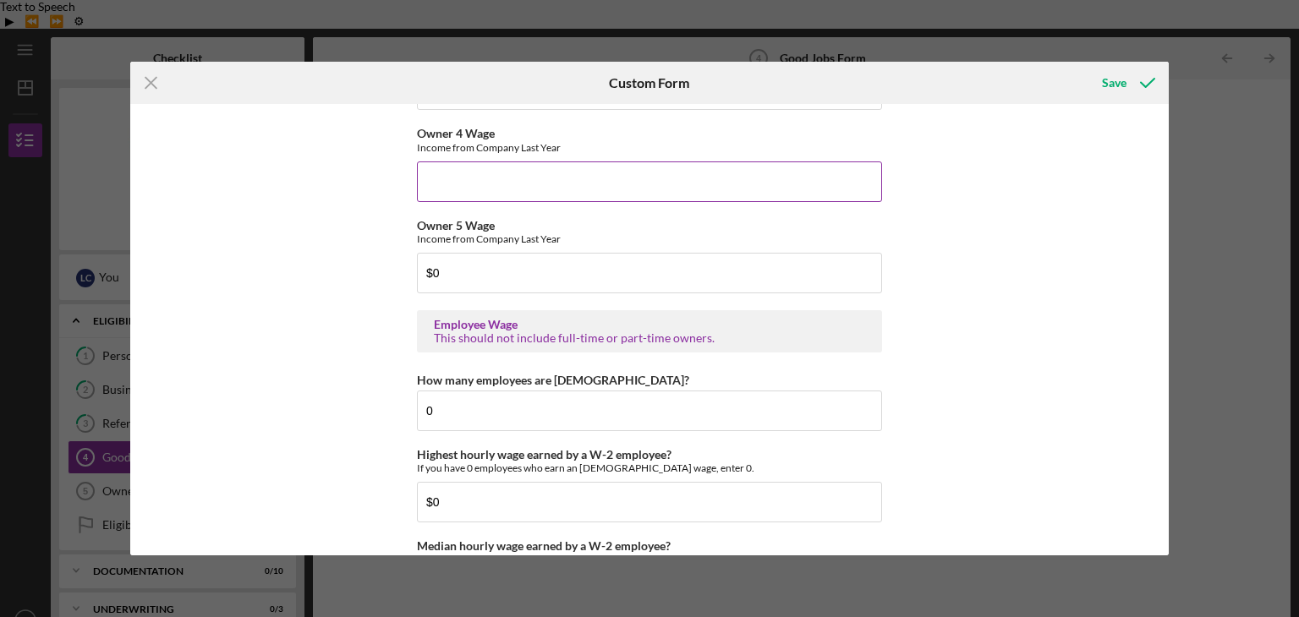
paste input "$30,000"
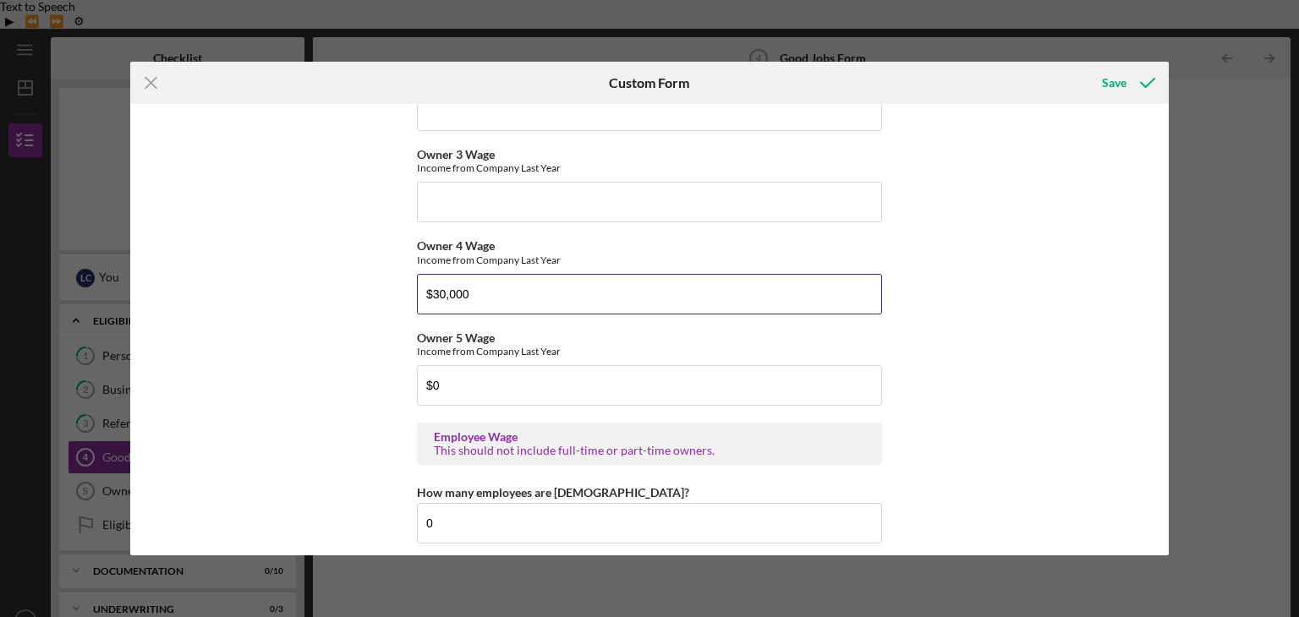
drag, startPoint x: 473, startPoint y: 287, endPoint x: 386, endPoint y: 292, distance: 87.2
click at [386, 292] on div "Good Jobs Form *Total Number of Full-Time W-2 Employees If you have no W-2 Empl…" at bounding box center [649, 329] width 1039 height 451
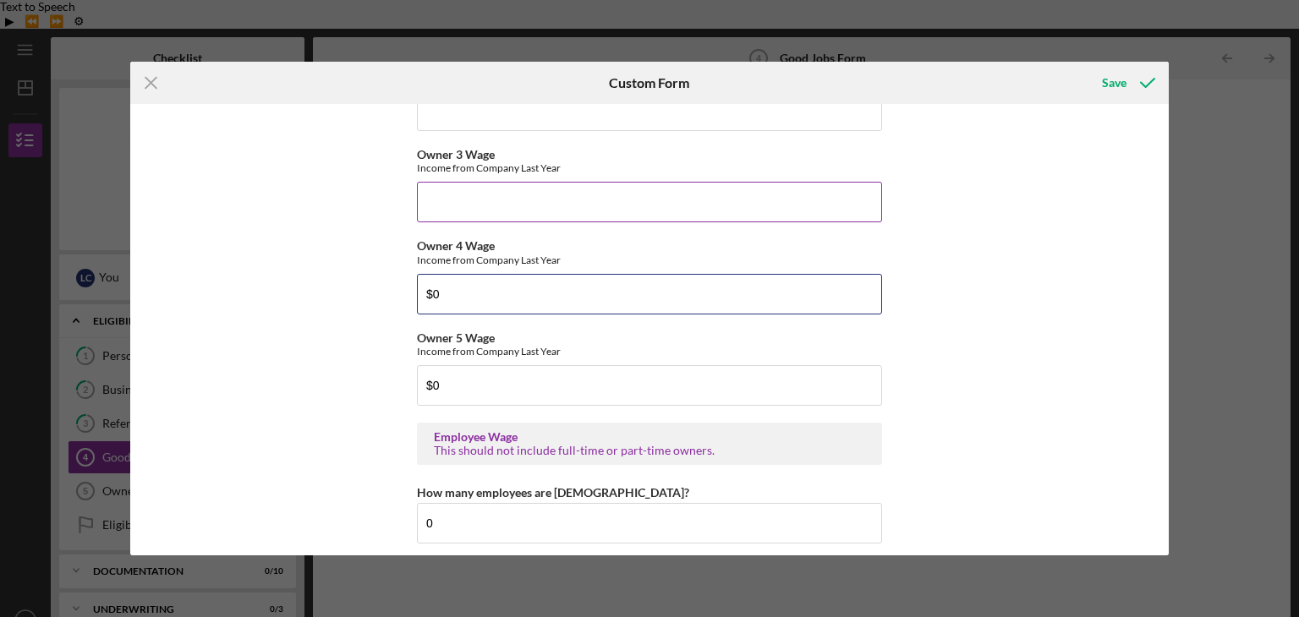
type input "$0"
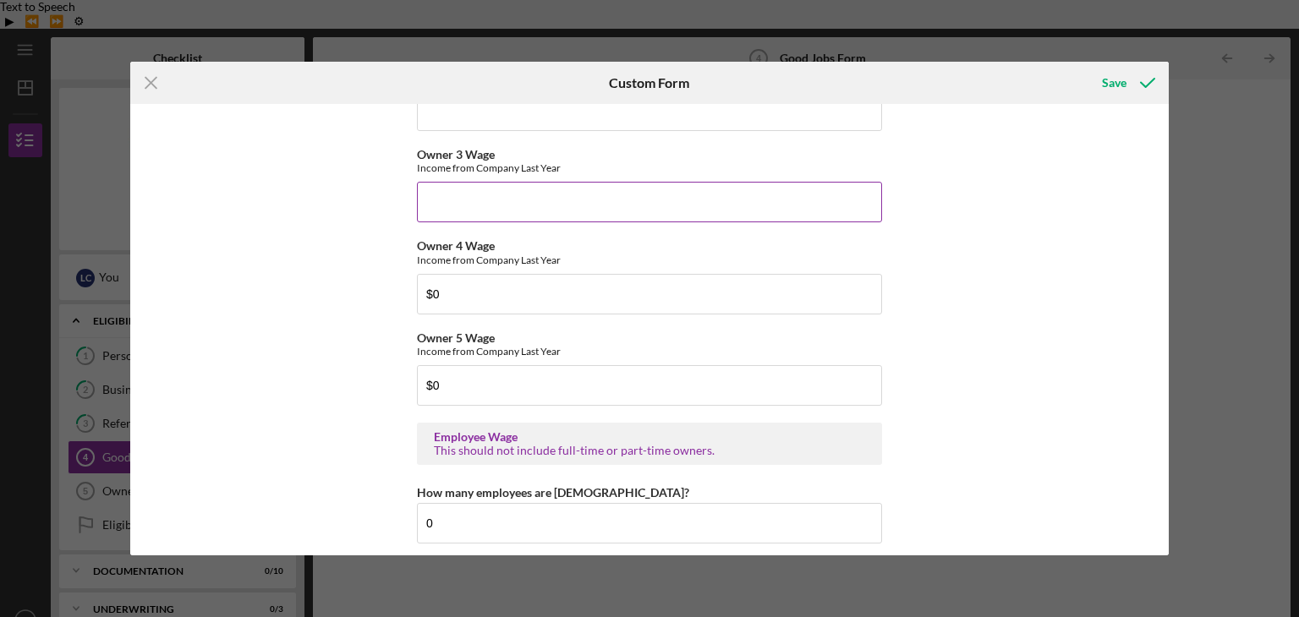
click at [529, 173] on div "Owner 3 Wage Income from Company Last Year" at bounding box center [649, 185] width 465 height 74
click at [528, 194] on input "Owner 3 Wage" at bounding box center [649, 202] width 465 height 41
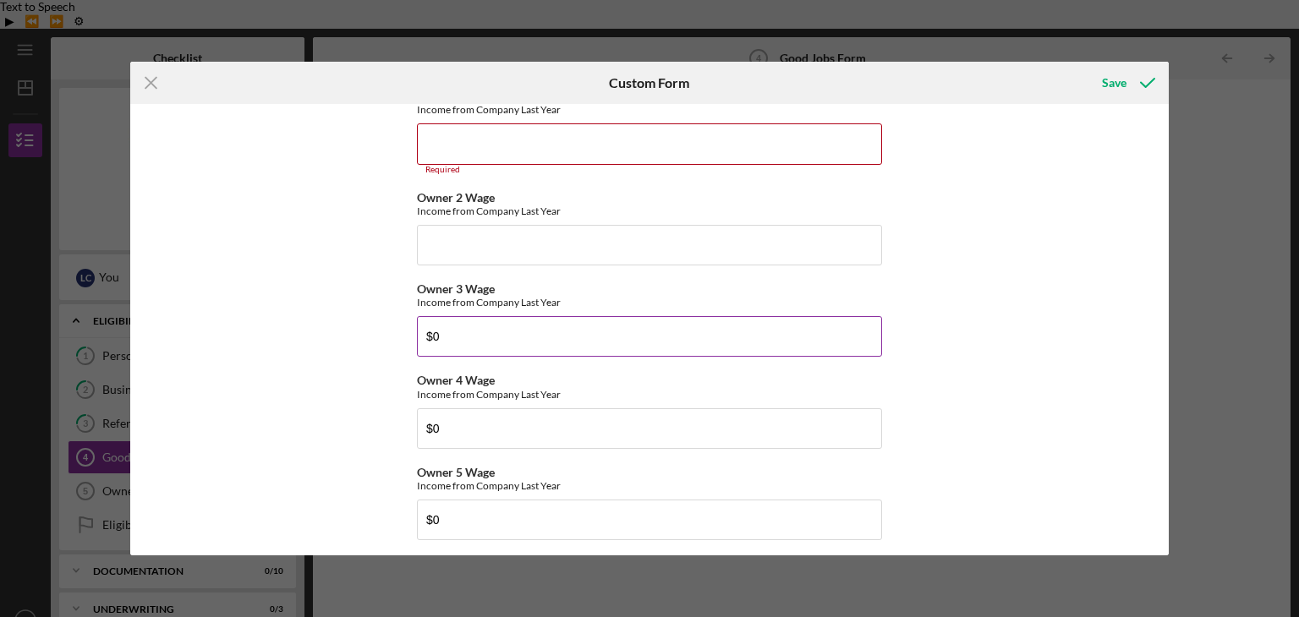
scroll to position [2685, 0]
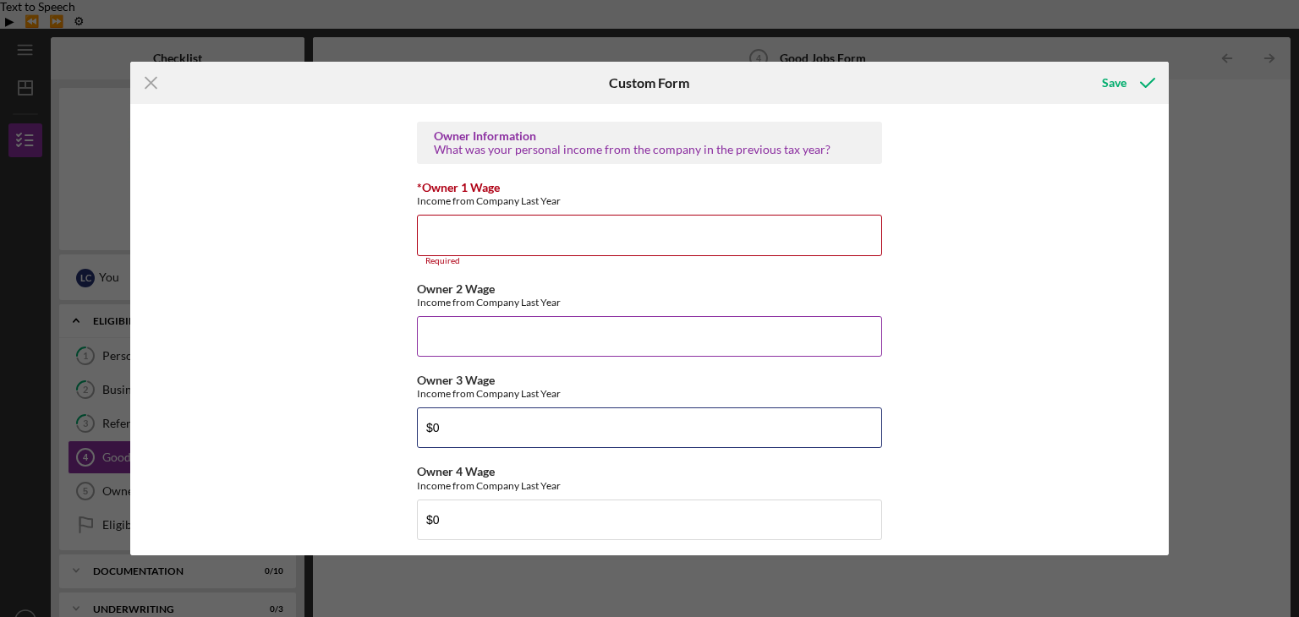
type input "$0"
click at [478, 334] on input "Owner 2 Wage" at bounding box center [649, 336] width 465 height 41
type input "$0"
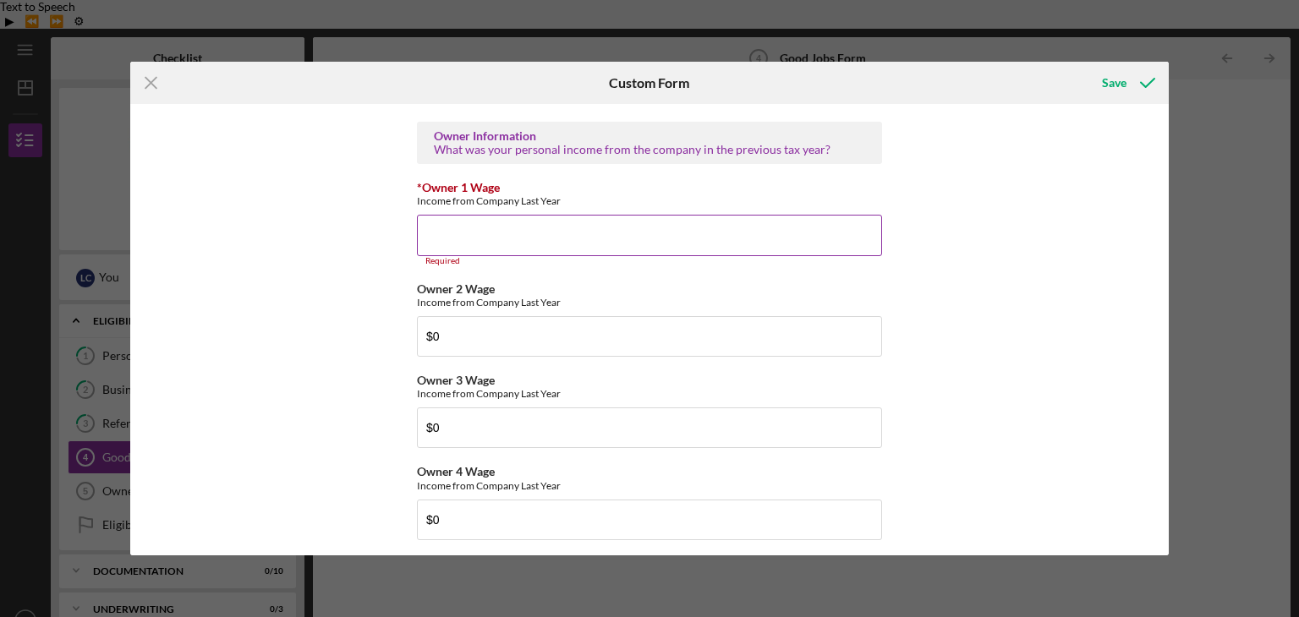
click at [498, 231] on input "*Owner 1 Wage" at bounding box center [649, 235] width 465 height 41
type input "0"
paste input "$30,000"
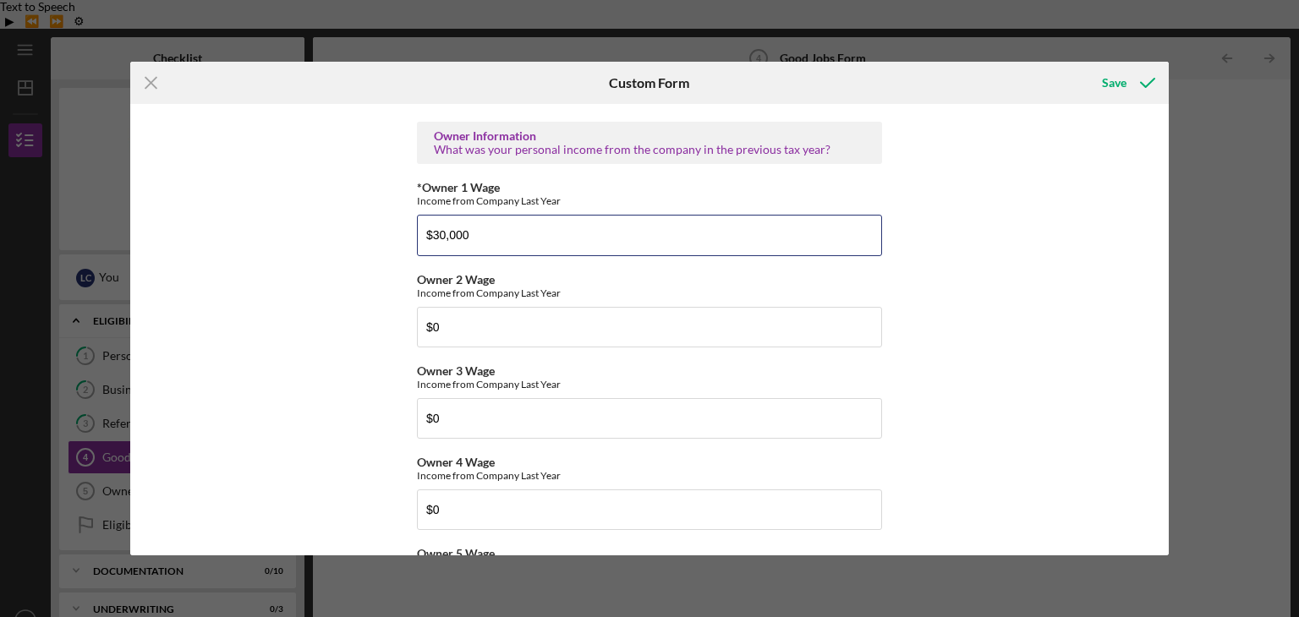
type input "$30,000"
click at [930, 271] on div "Good Jobs Form *Total Number of Full-Time W-2 Employees If you have no W-2 Empl…" at bounding box center [649, 329] width 1039 height 451
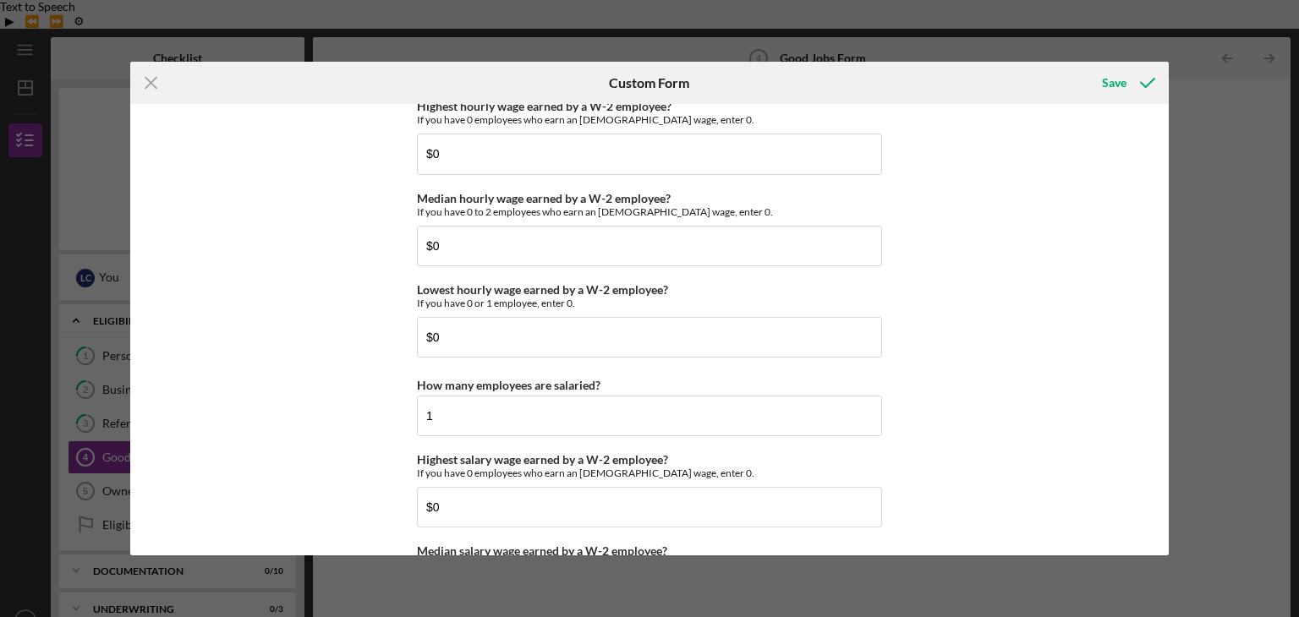
scroll to position [3803, 0]
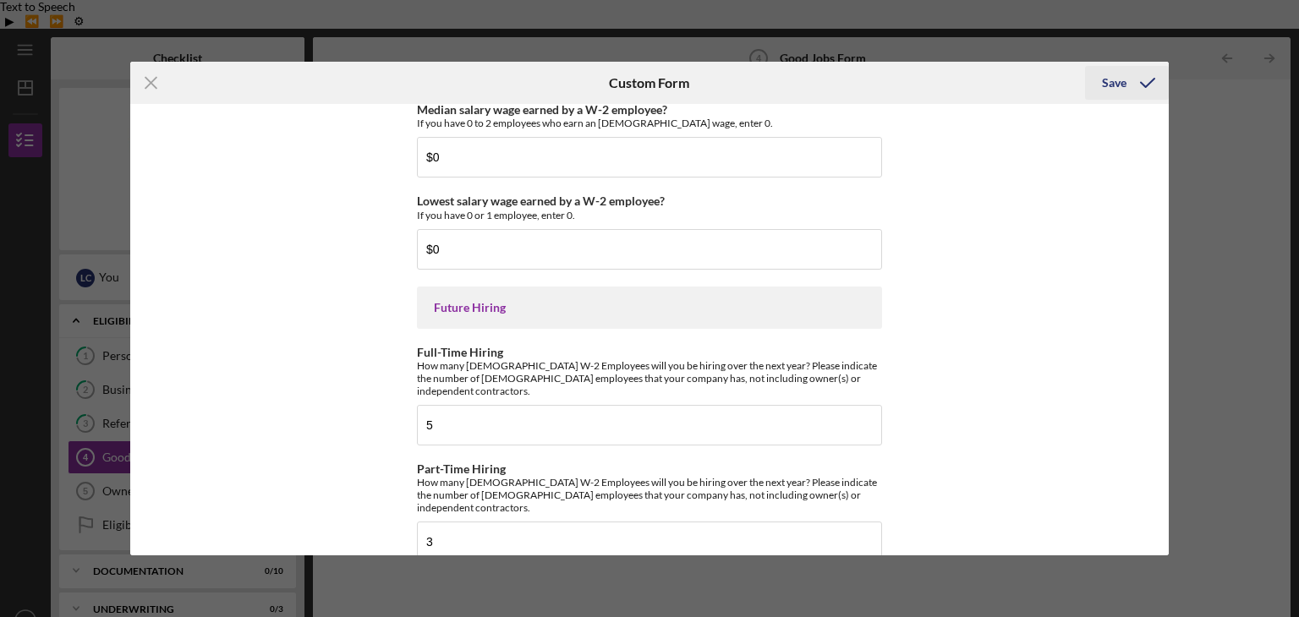
click at [1125, 79] on div "Save" at bounding box center [1114, 83] width 25 height 34
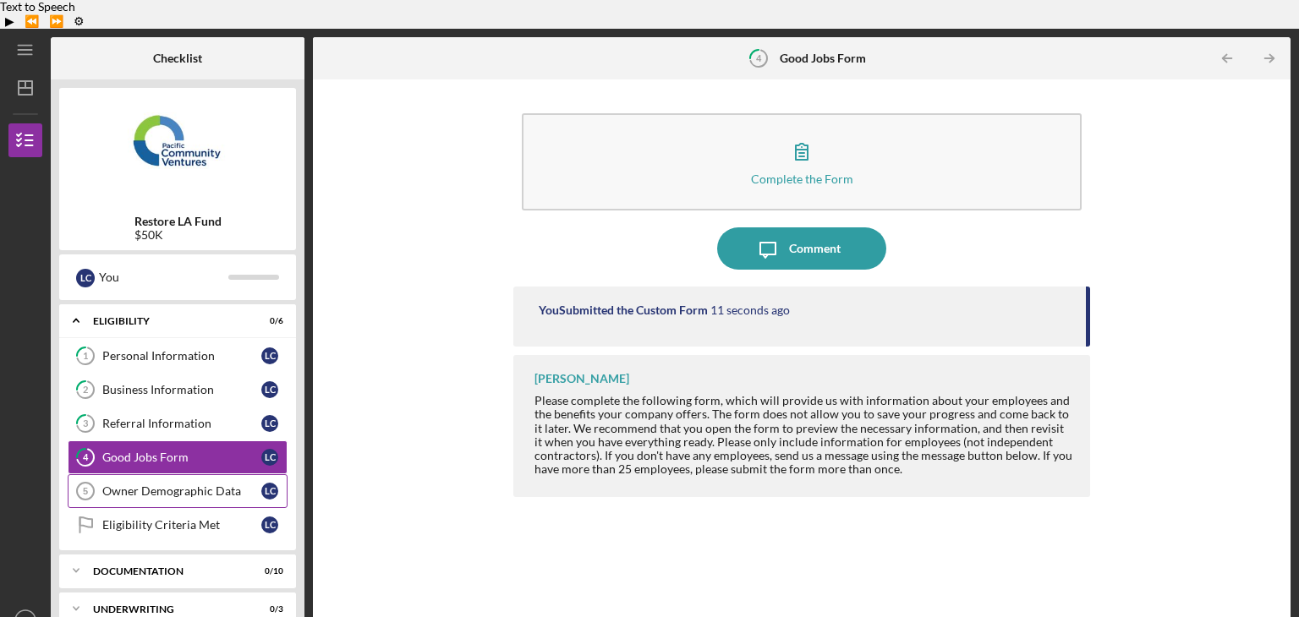
click at [193, 484] on div "Owner Demographic Data" at bounding box center [181, 491] width 159 height 14
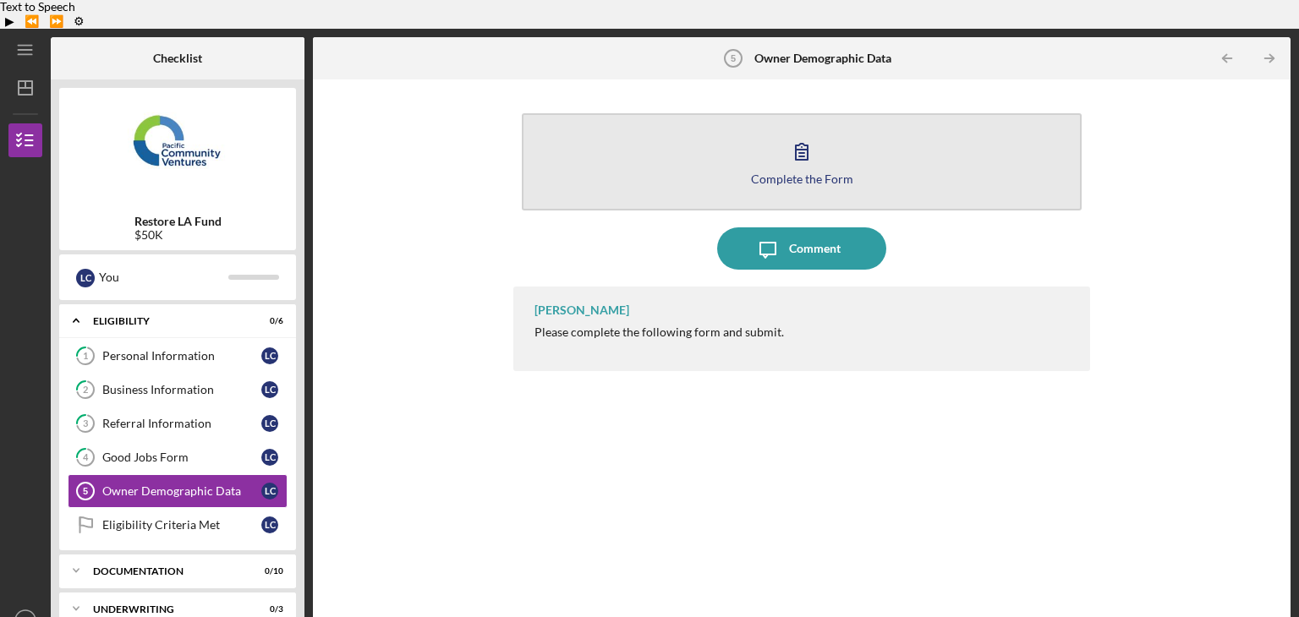
click at [795, 130] on icon "button" at bounding box center [801, 151] width 42 height 42
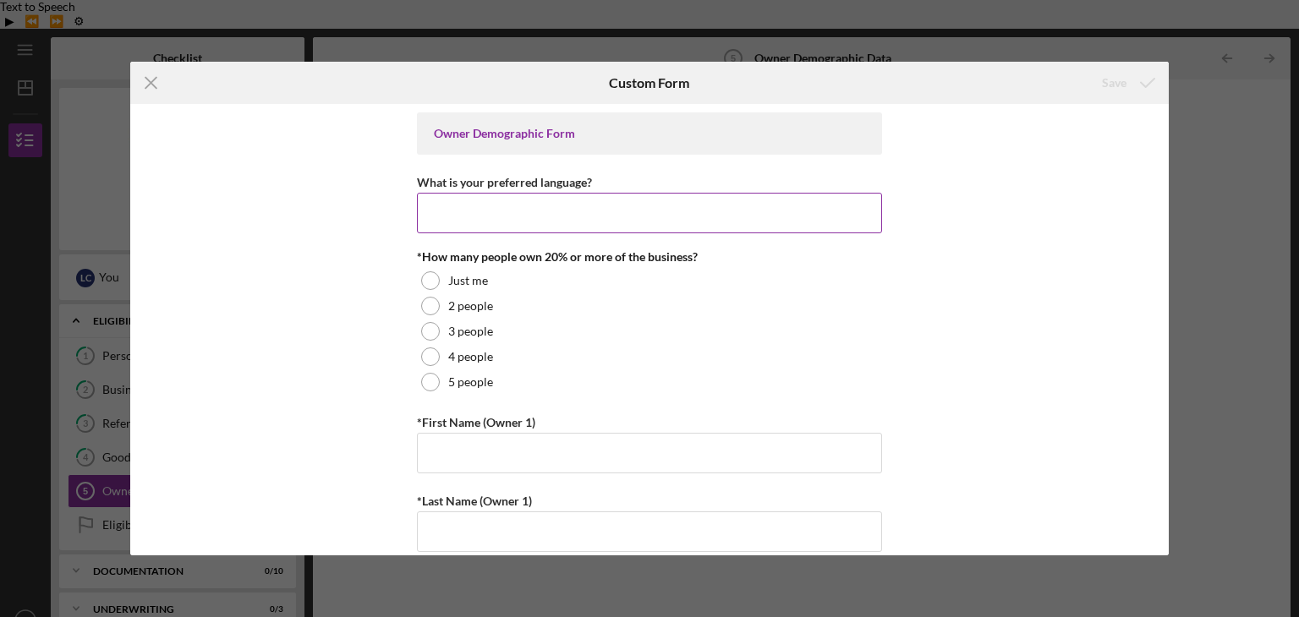
click at [601, 205] on input "What is your preferred language?" at bounding box center [649, 213] width 465 height 41
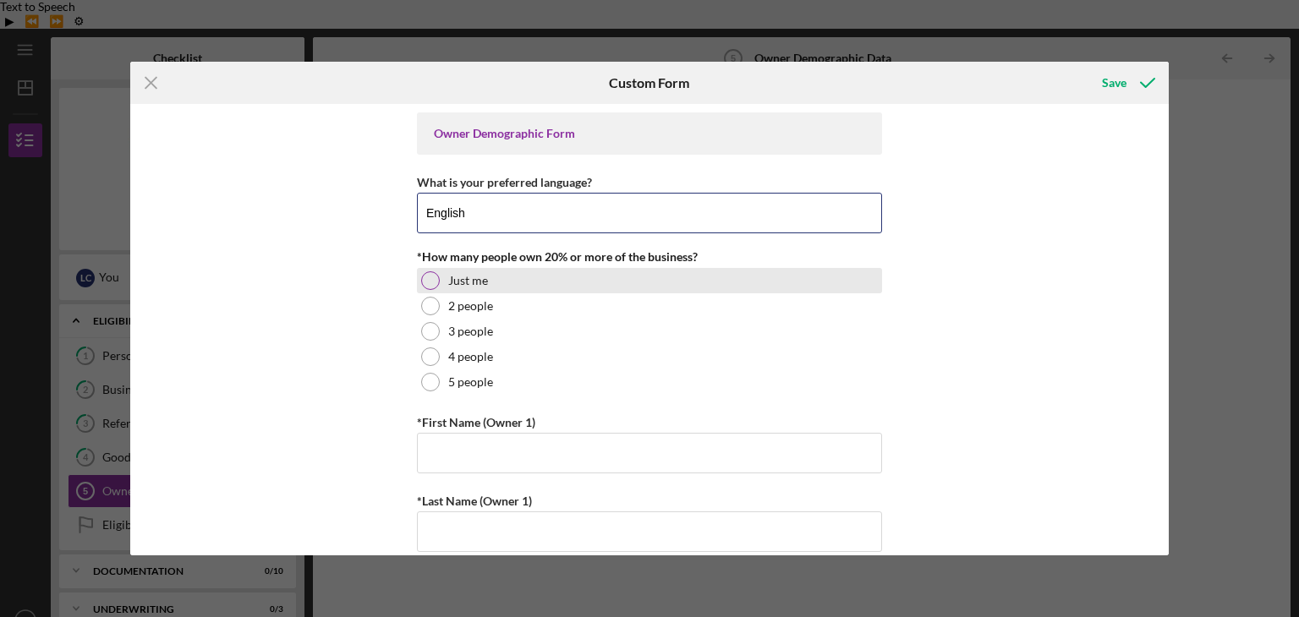
type input "English"
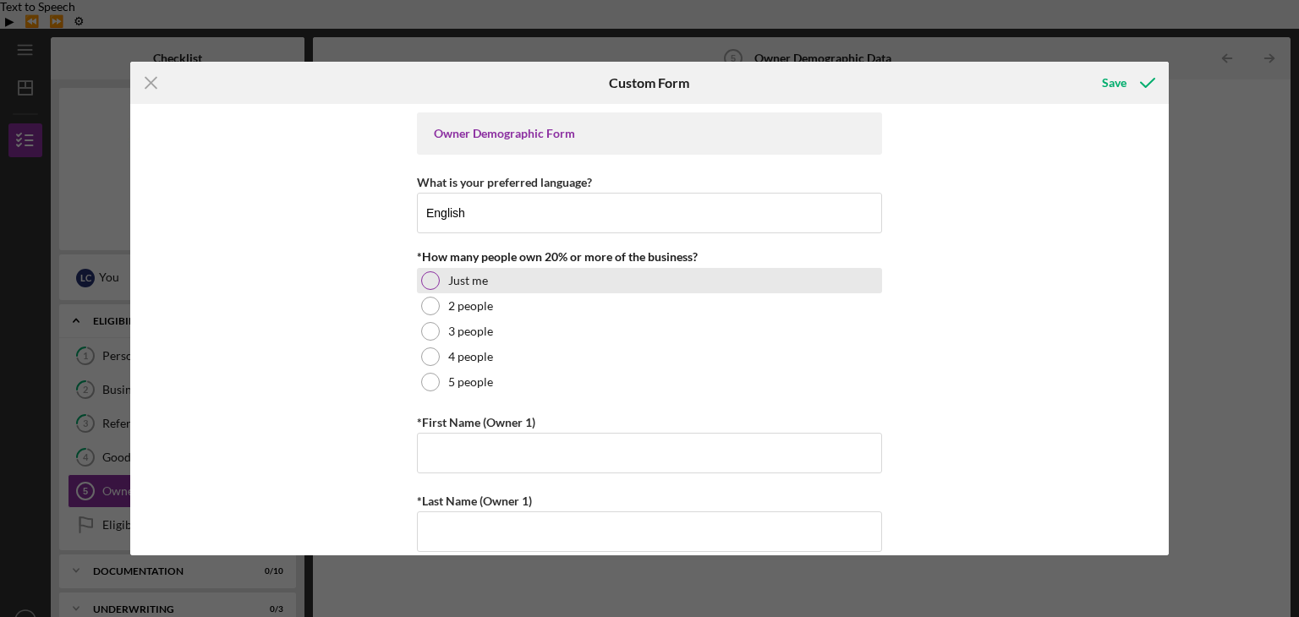
click at [449, 282] on label "Just me" at bounding box center [468, 281] width 40 height 14
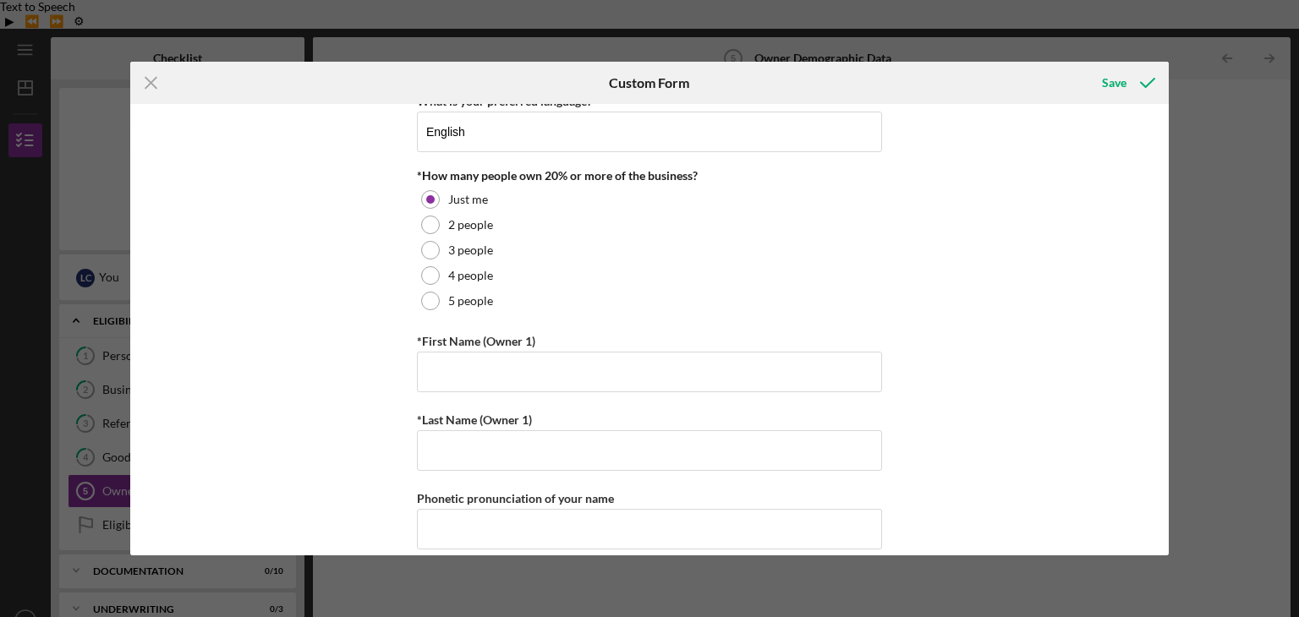
scroll to position [112, 0]
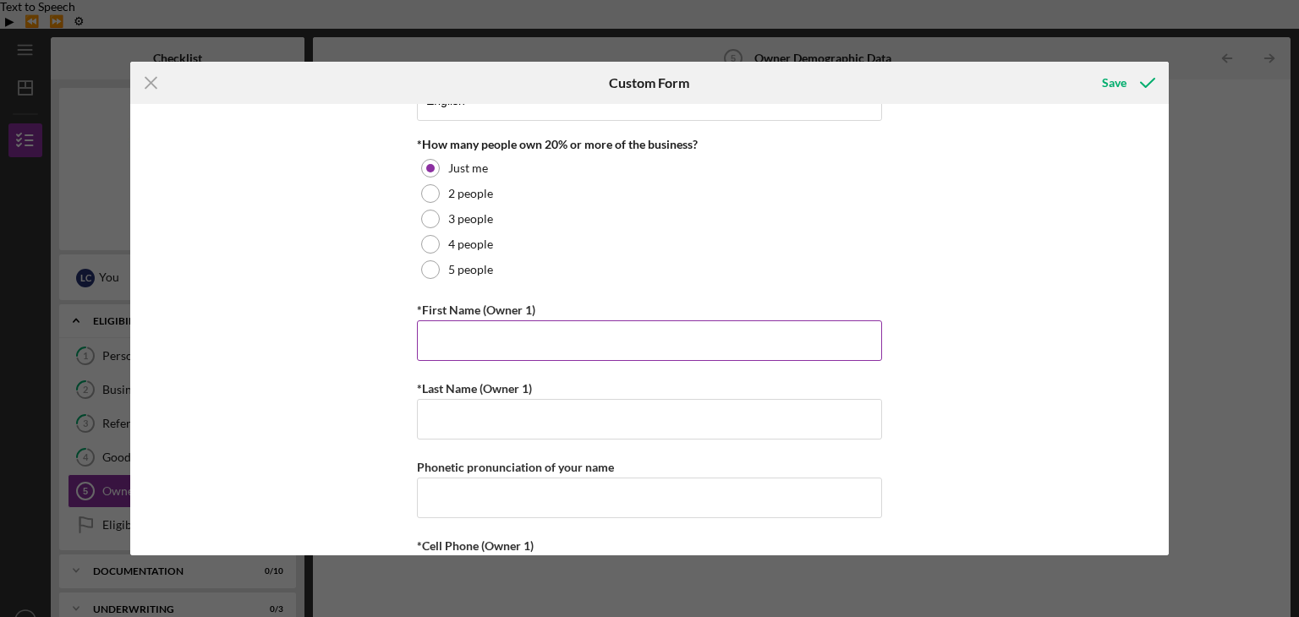
click at [568, 325] on input "*First Name (Owner 1)" at bounding box center [649, 340] width 465 height 41
type input "Lawrence"
type input "Charles"
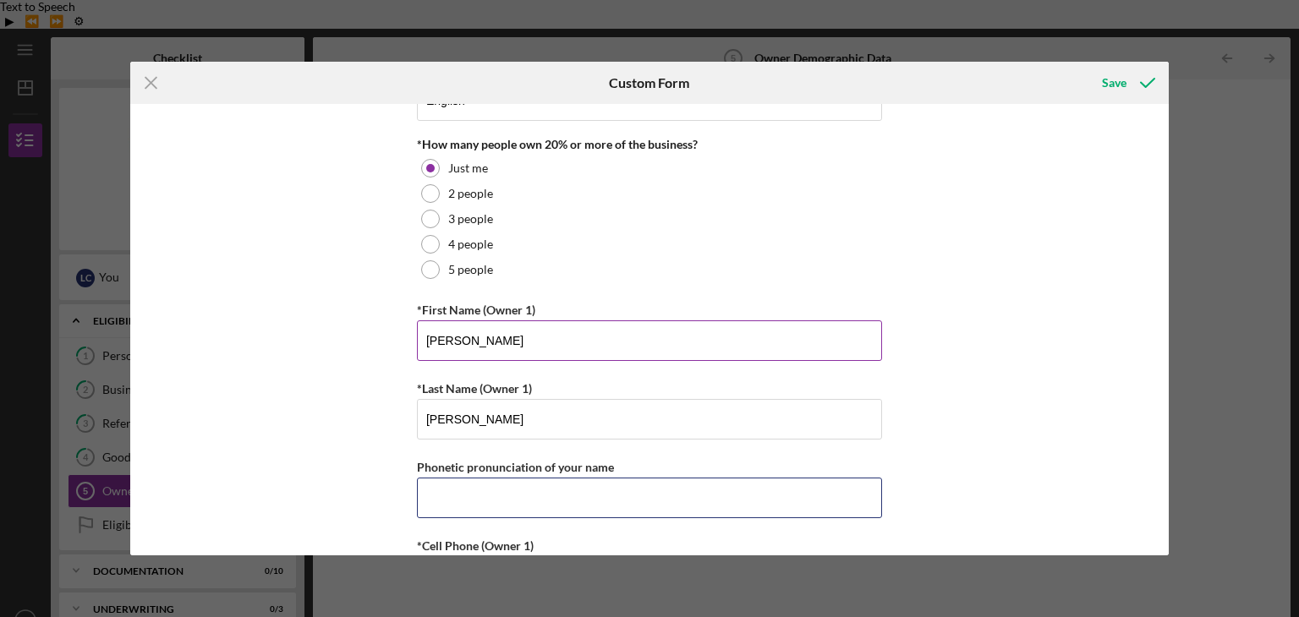
type input "8182886532"
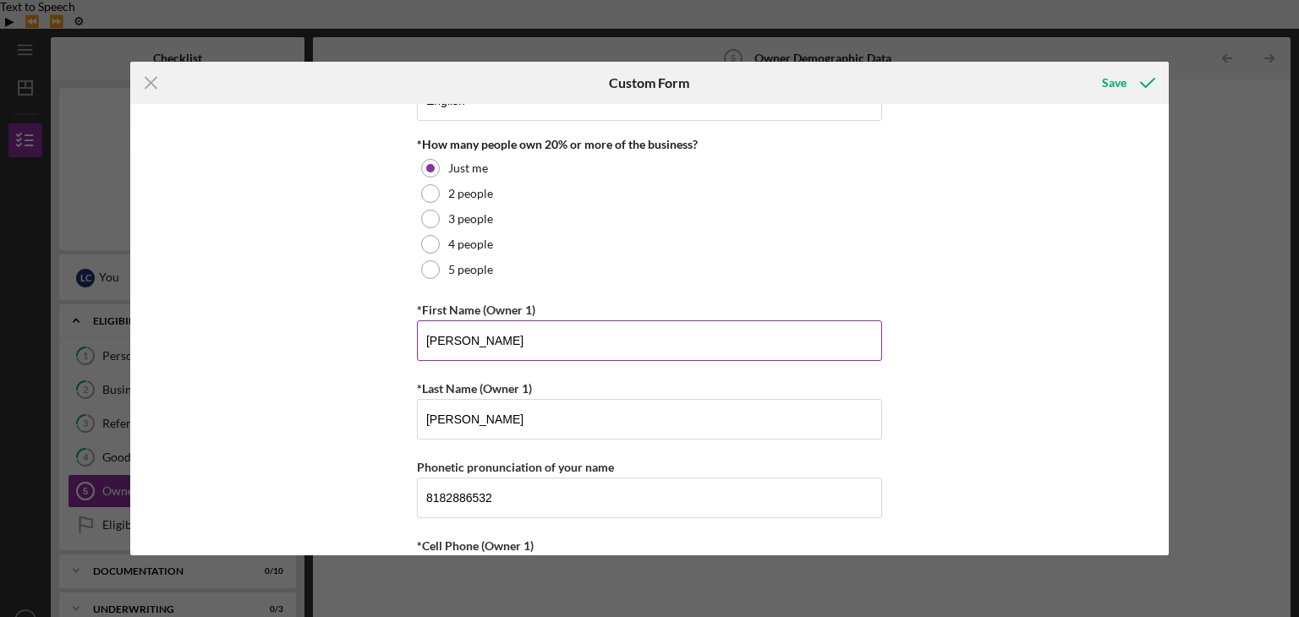
type input "lawrence@cnctea.com"
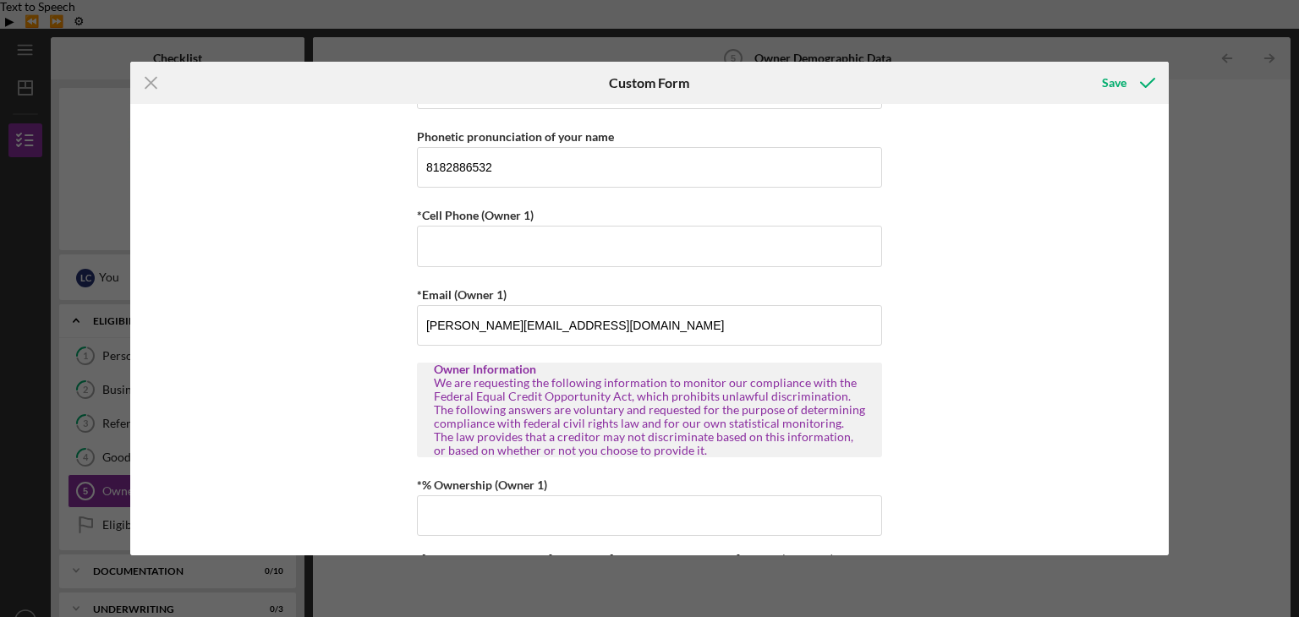
scroll to position [451, 0]
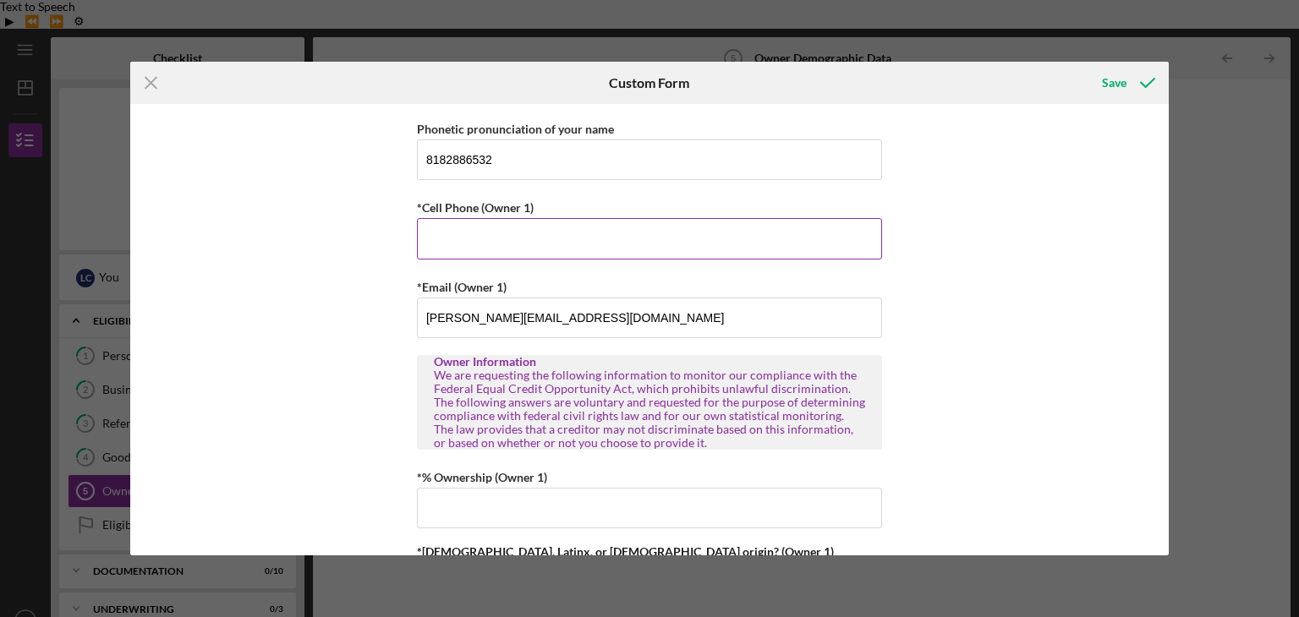
click at [486, 232] on input "*Cell Phone (Owner 1)" at bounding box center [649, 238] width 465 height 41
type input "(818) 288-6532"
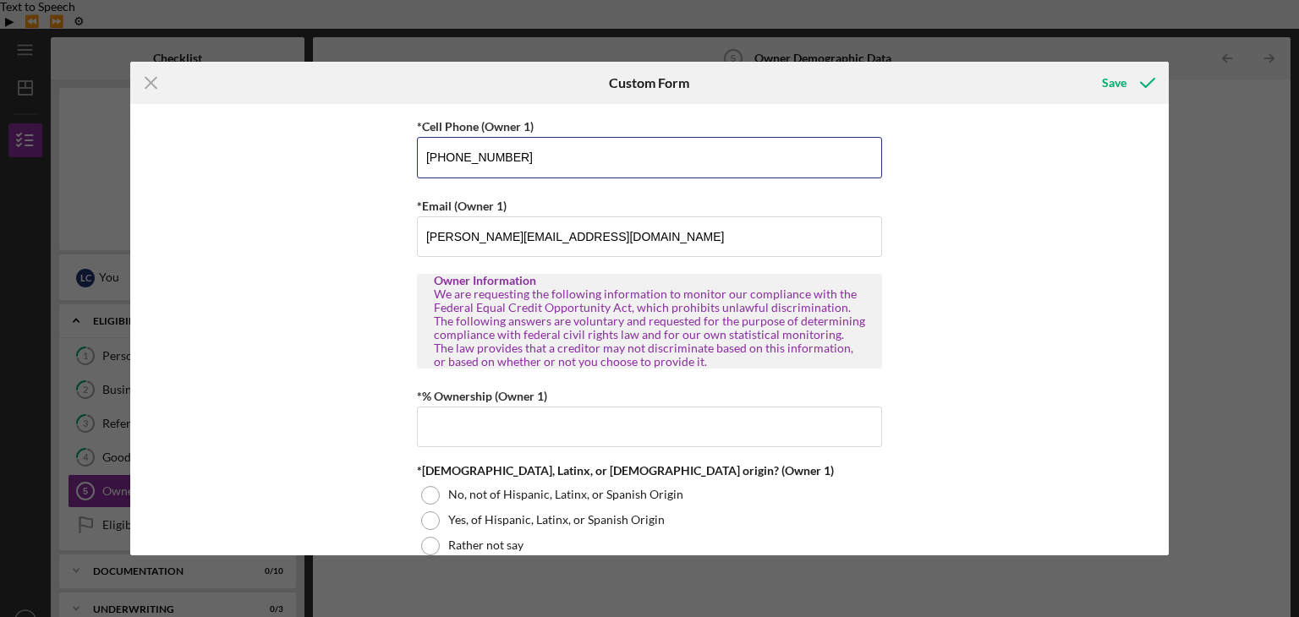
scroll to position [563, 0]
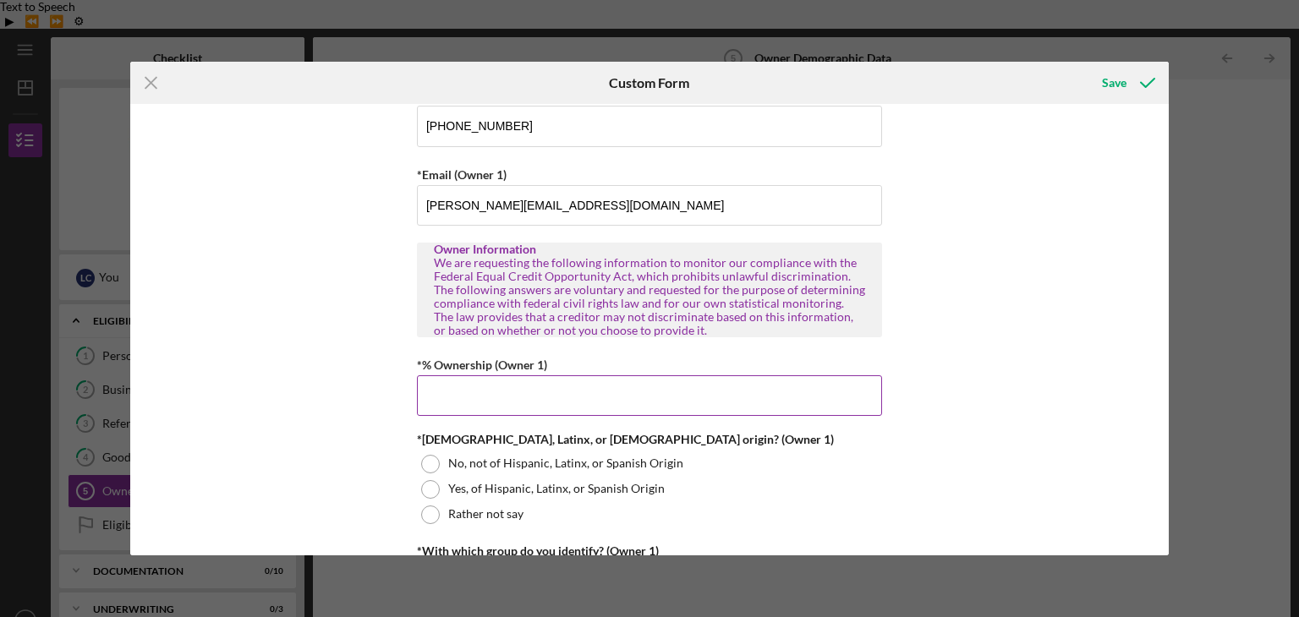
click at [603, 405] on input "*% Ownership (Owner 1)" at bounding box center [649, 395] width 465 height 41
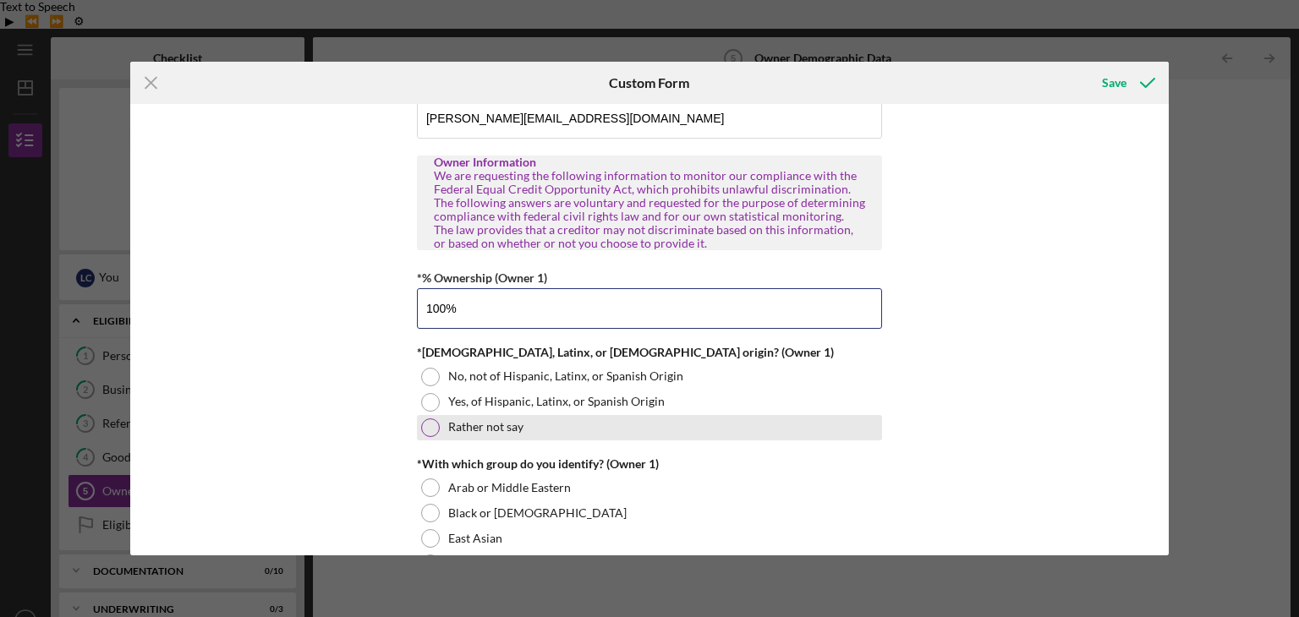
scroll to position [676, 0]
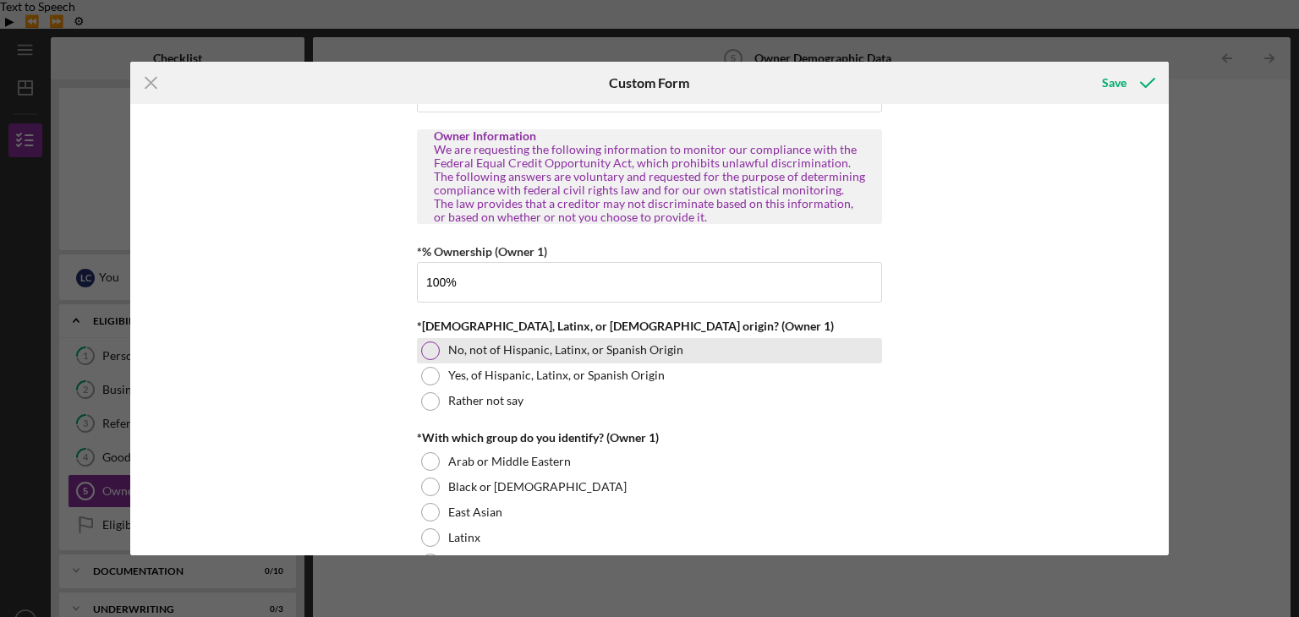
type input "100.00000%"
click at [448, 349] on label "No, not of Hispanic, Latinx, or Spanish Origin" at bounding box center [565, 350] width 235 height 14
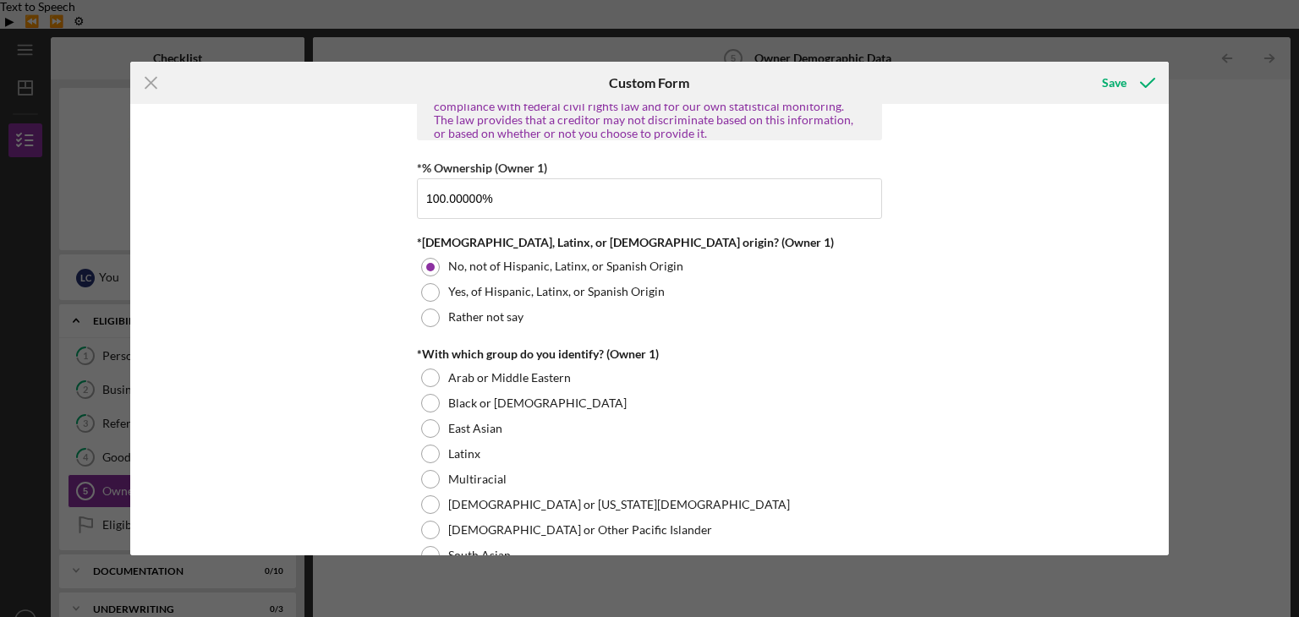
scroll to position [789, 0]
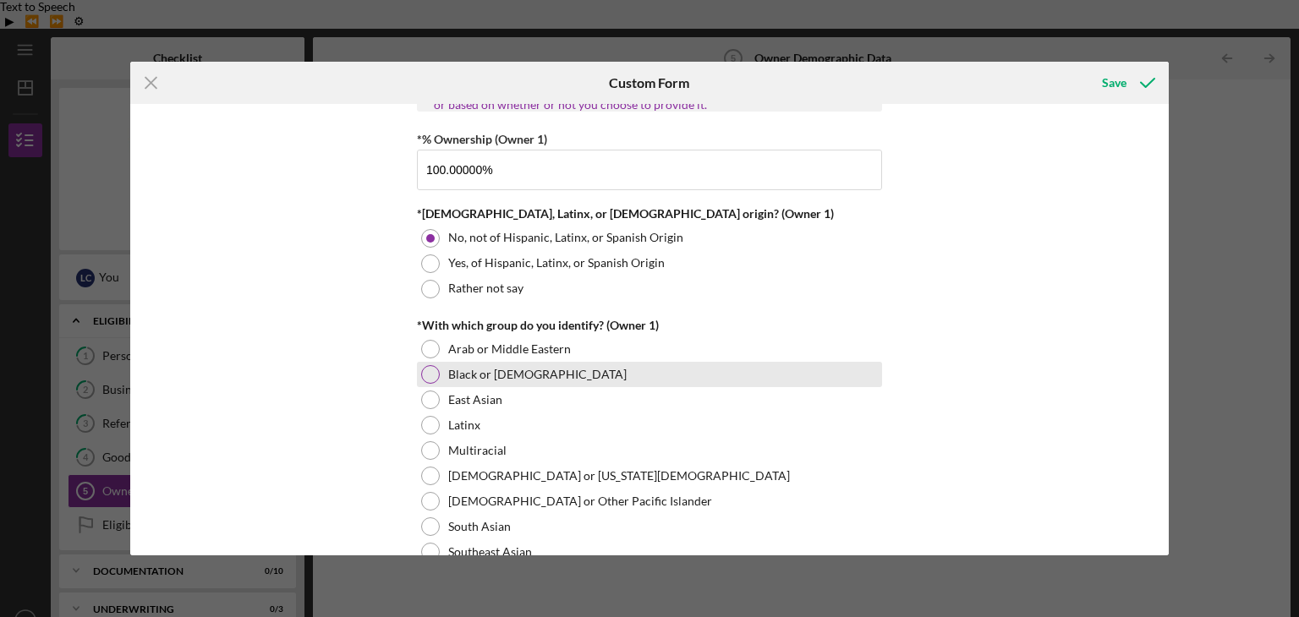
click at [537, 376] on label "Black or African American" at bounding box center [537, 375] width 178 height 14
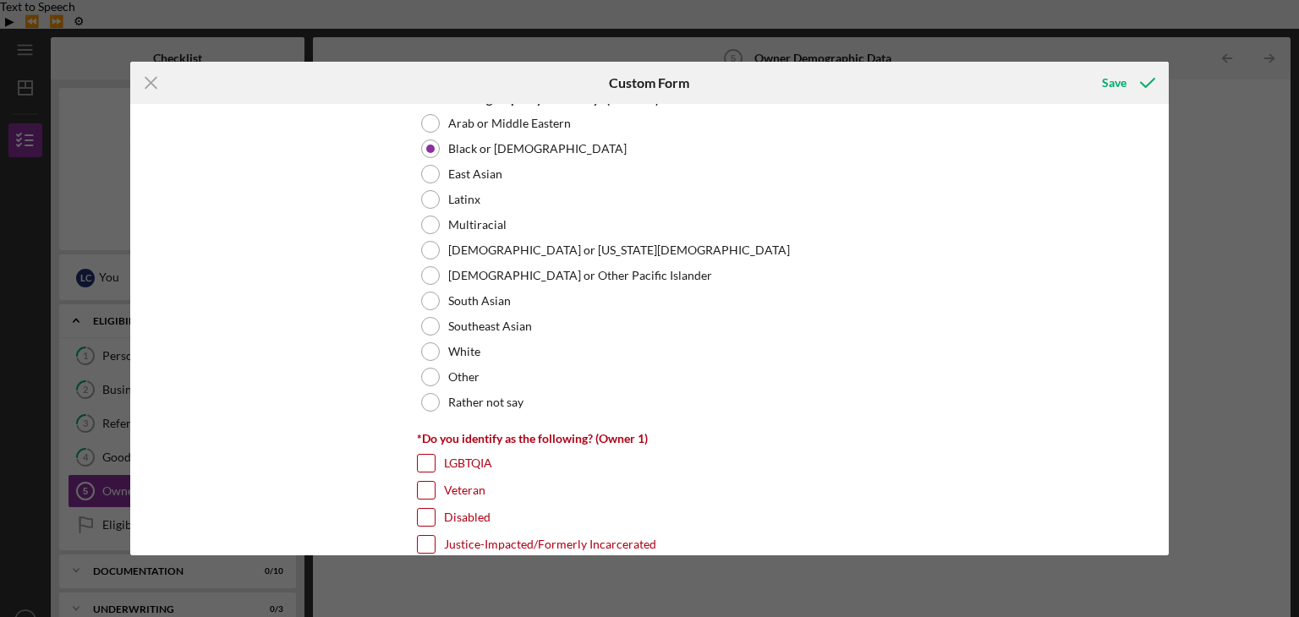
scroll to position [1127, 0]
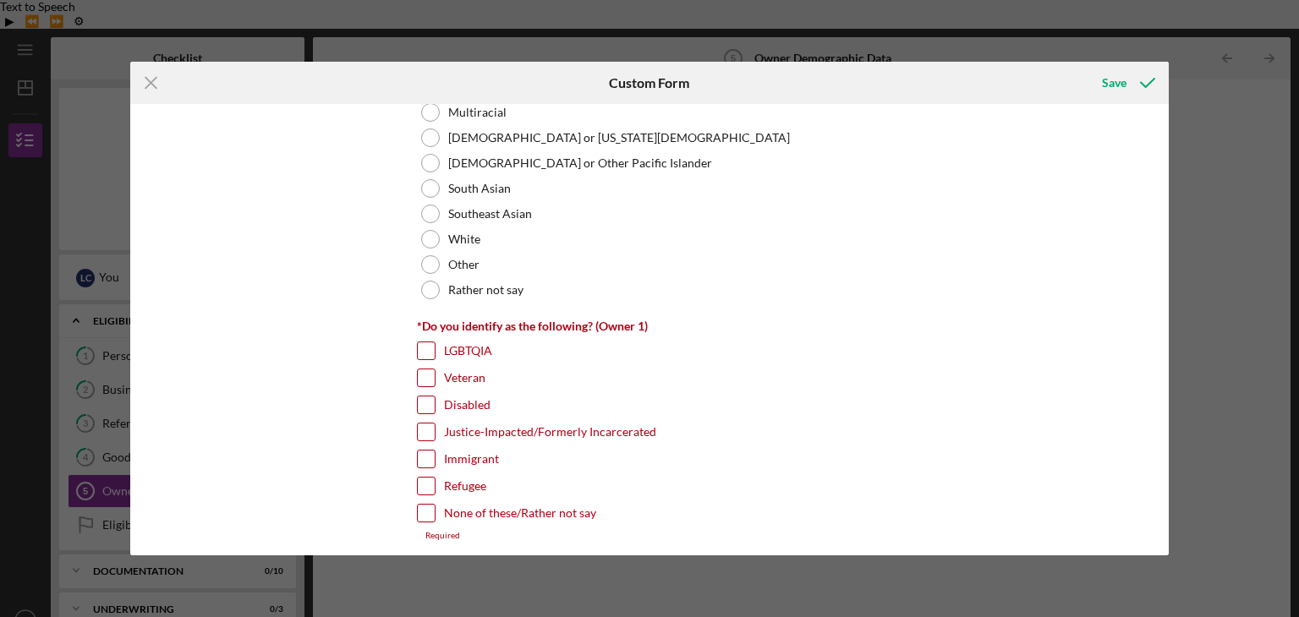
click at [500, 508] on label "None of these/Rather not say" at bounding box center [520, 513] width 152 height 17
click at [435, 508] on input "None of these/Rather not say" at bounding box center [426, 513] width 17 height 17
checkbox input "true"
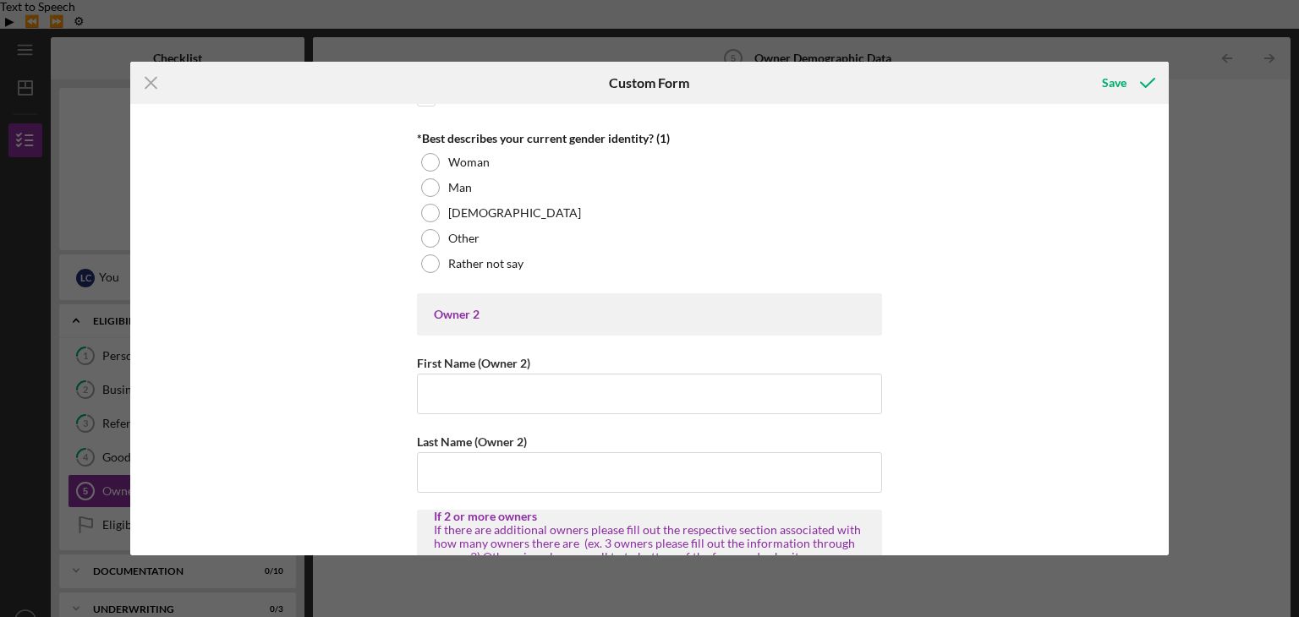
scroll to position [1578, 0]
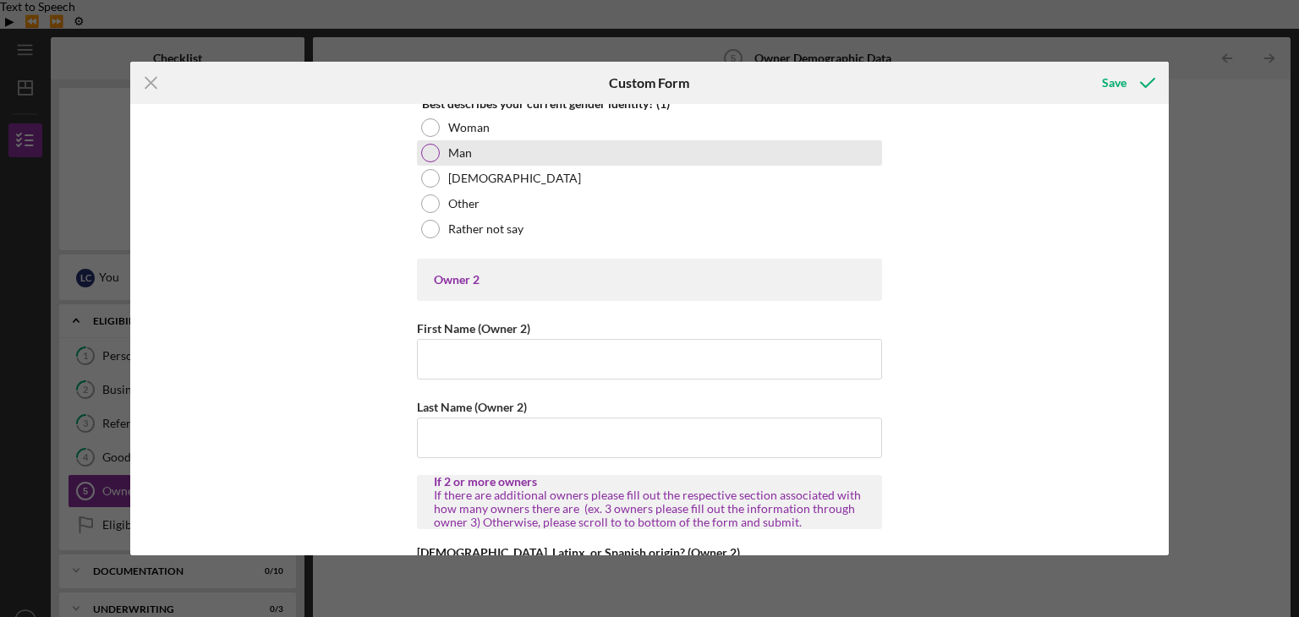
click at [448, 150] on label "Man" at bounding box center [460, 153] width 24 height 14
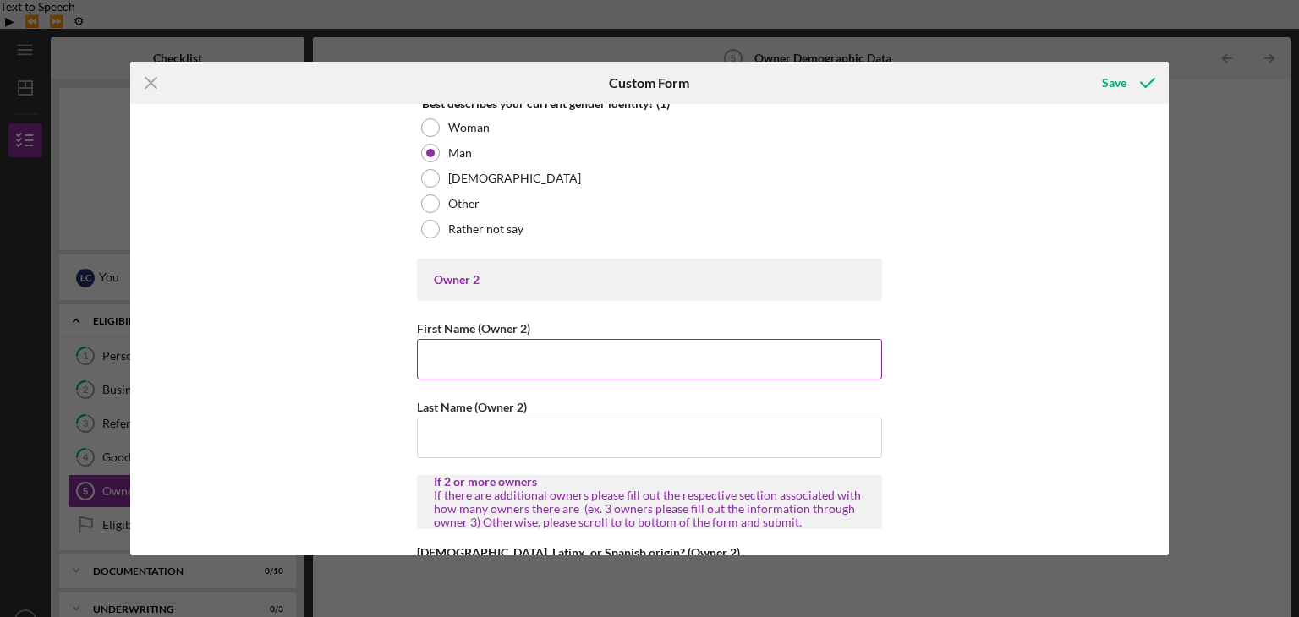
click at [561, 353] on input "First Name (Owner 2)" at bounding box center [649, 359] width 465 height 41
type input "Lawrence"
type input "Charles"
type input "(818) 288-6532"
type input "lawrence@cnctea.com"
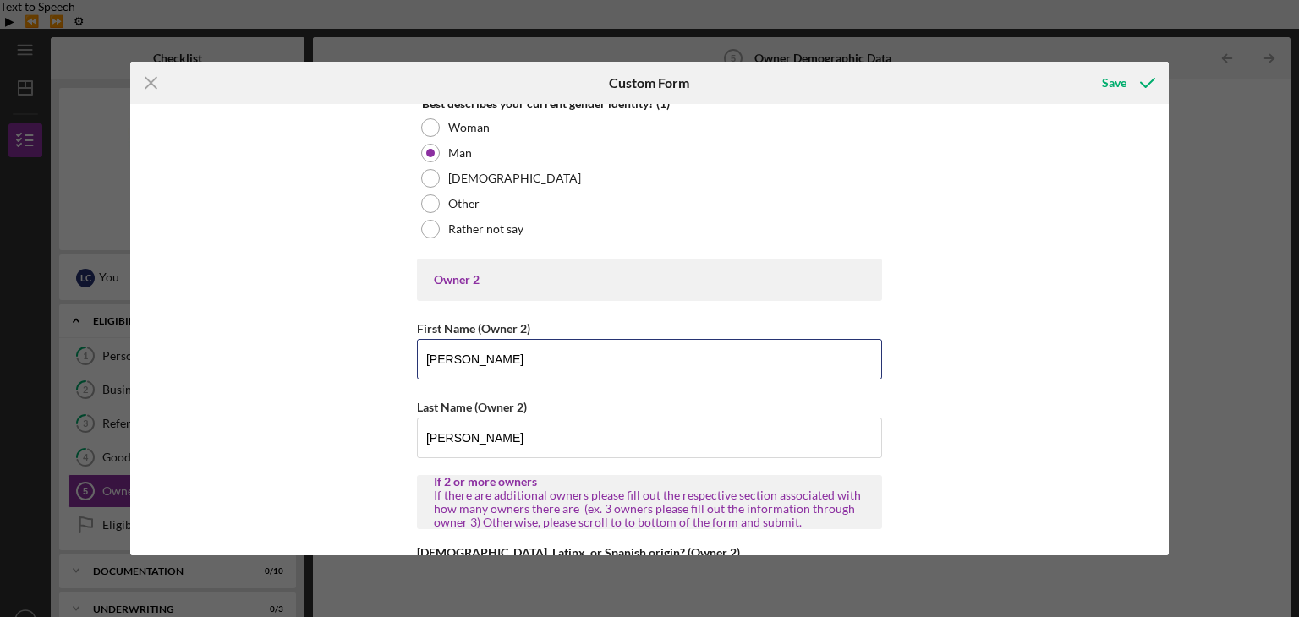
drag, startPoint x: 508, startPoint y: 352, endPoint x: 341, endPoint y: 343, distance: 167.6
click at [341, 343] on div "Owner Demographic Form What is your preferred language? English *How many peopl…" at bounding box center [649, 329] width 1039 height 451
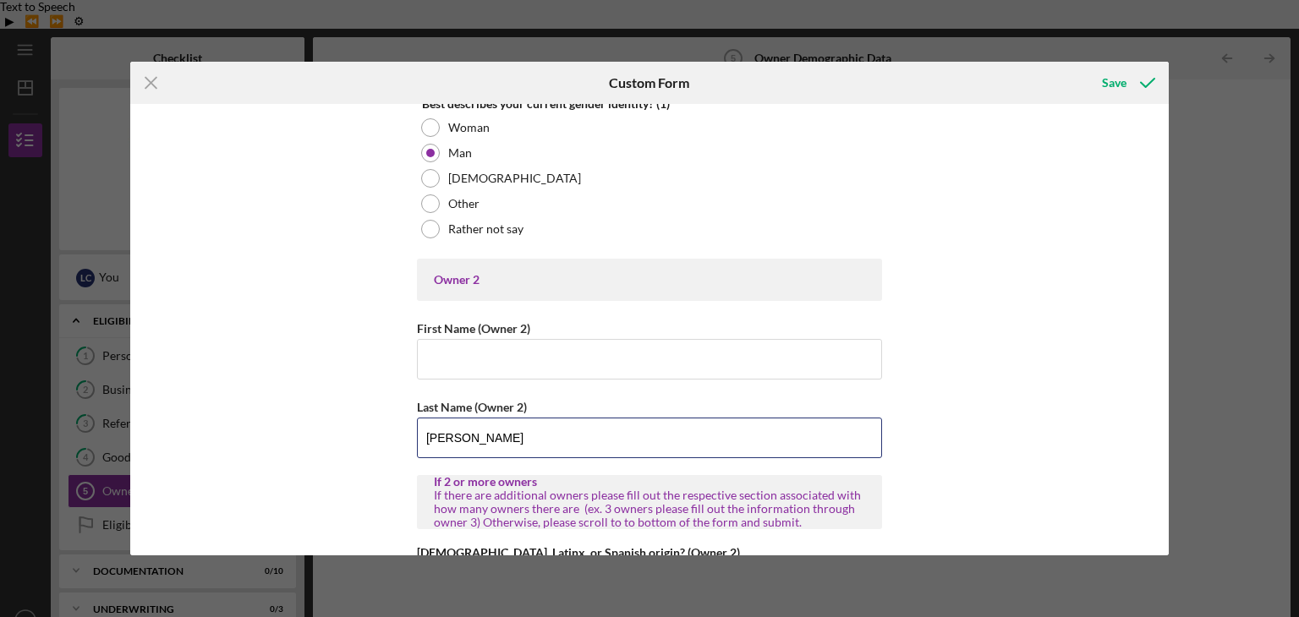
drag, startPoint x: 514, startPoint y: 431, endPoint x: 362, endPoint y: 434, distance: 152.2
click at [362, 434] on div "Owner Demographic Form What is your preferred language? English *How many peopl…" at bounding box center [649, 329] width 1039 height 451
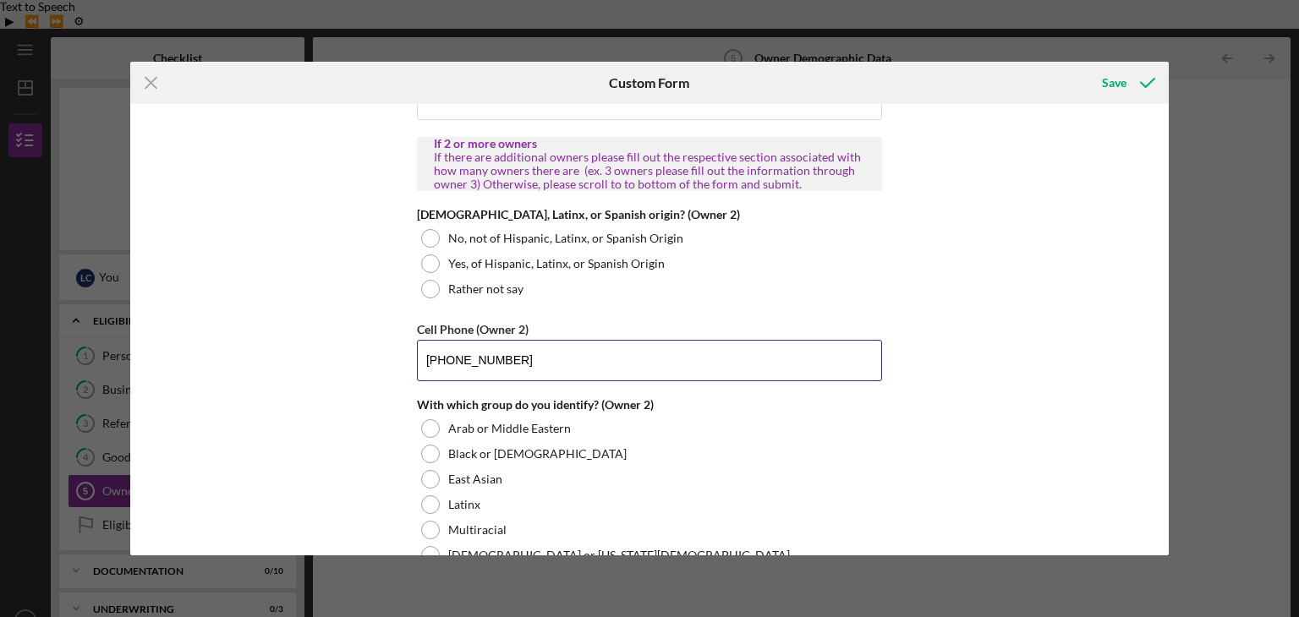
drag, startPoint x: 499, startPoint y: 362, endPoint x: 383, endPoint y: 364, distance: 115.8
click at [383, 364] on div "Owner Demographic Form What is your preferred language? English *How many peopl…" at bounding box center [649, 329] width 1039 height 451
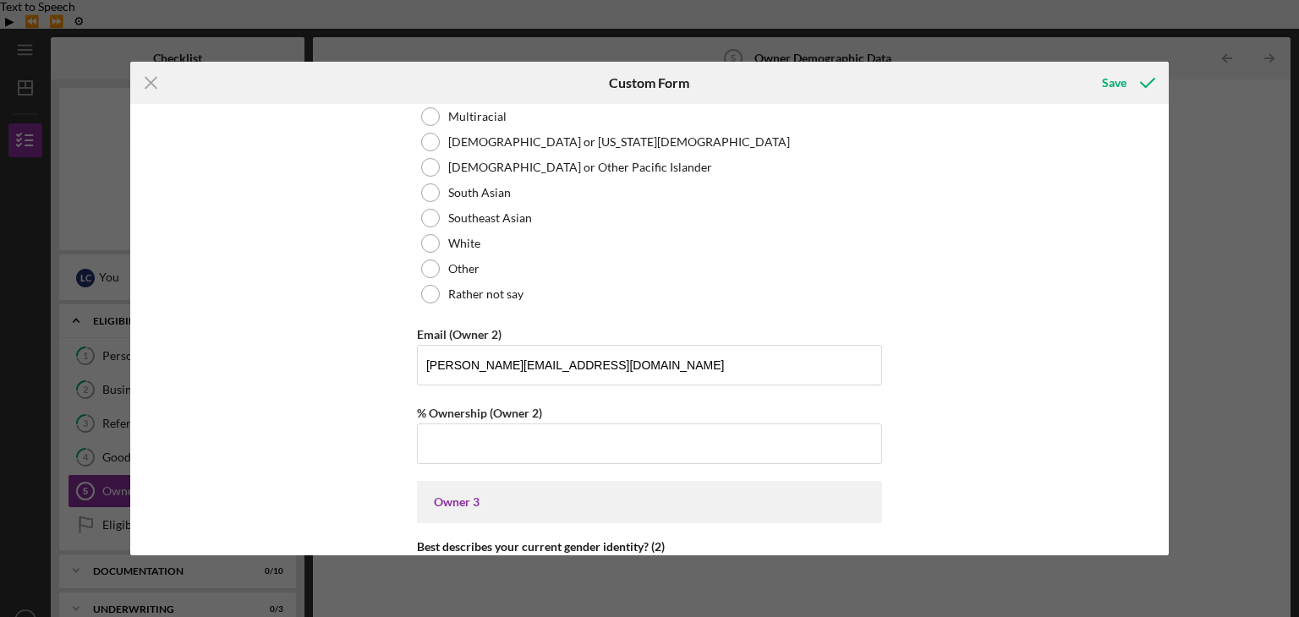
scroll to position [2367, 0]
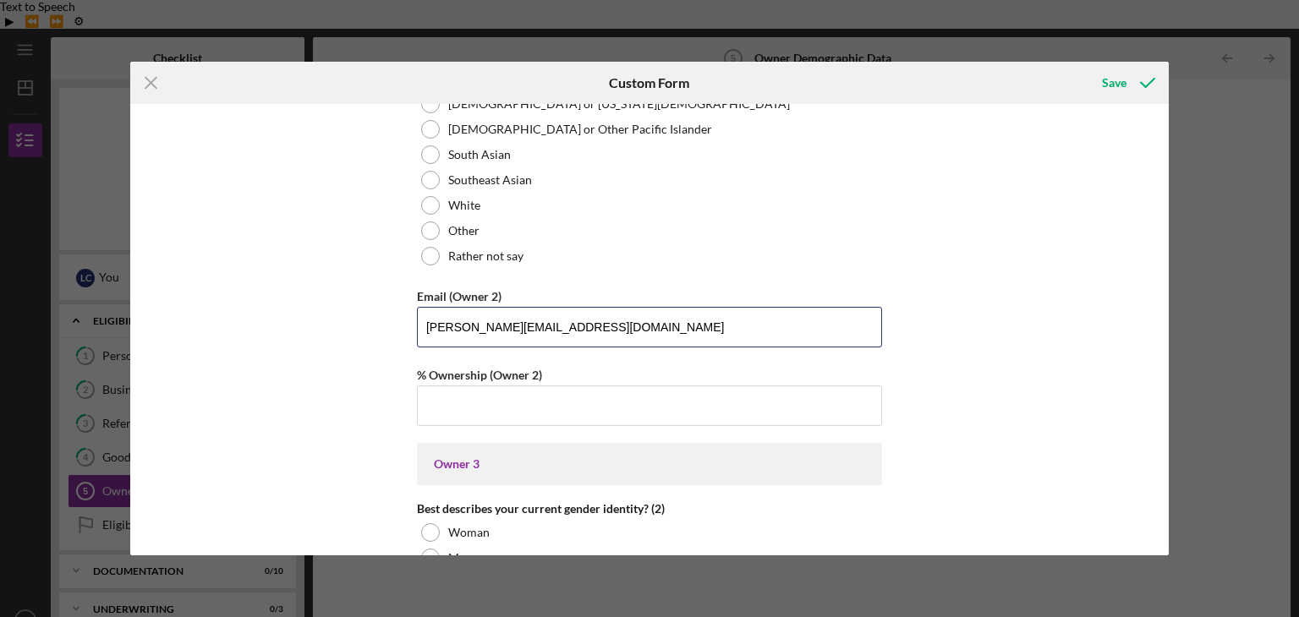
drag, startPoint x: 639, startPoint y: 320, endPoint x: 331, endPoint y: 331, distance: 308.0
click at [331, 331] on div "Owner Demographic Form What is your preferred language? English *How many peopl…" at bounding box center [649, 329] width 1039 height 451
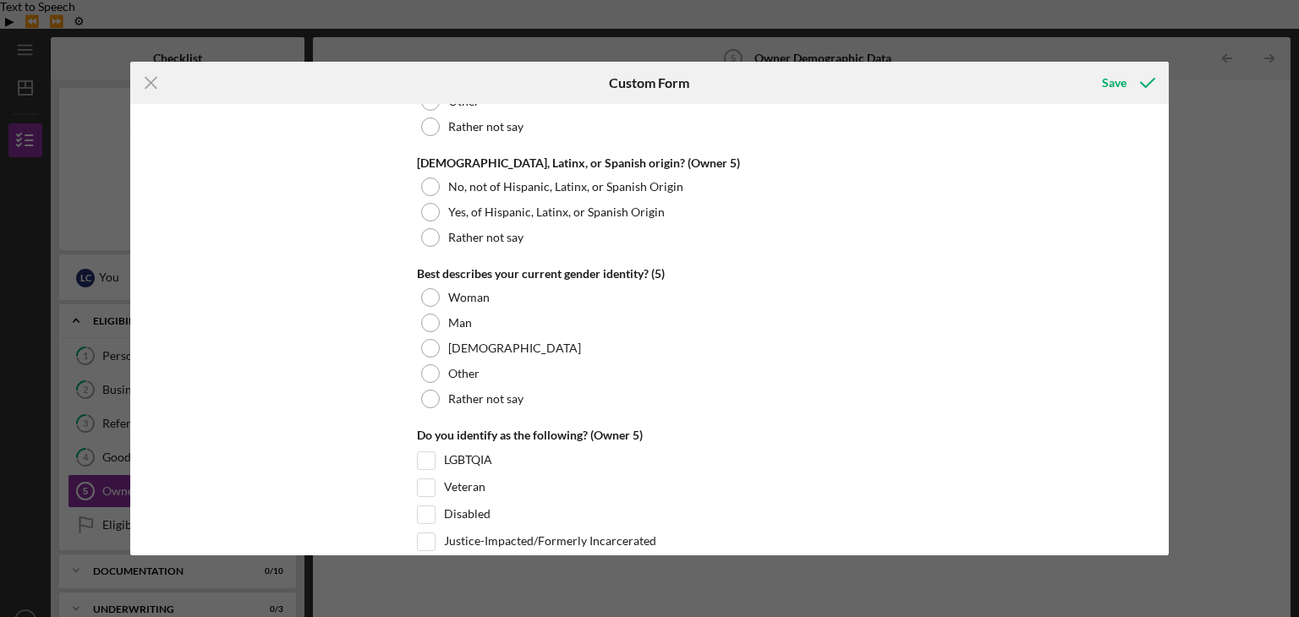
scroll to position [6510, 0]
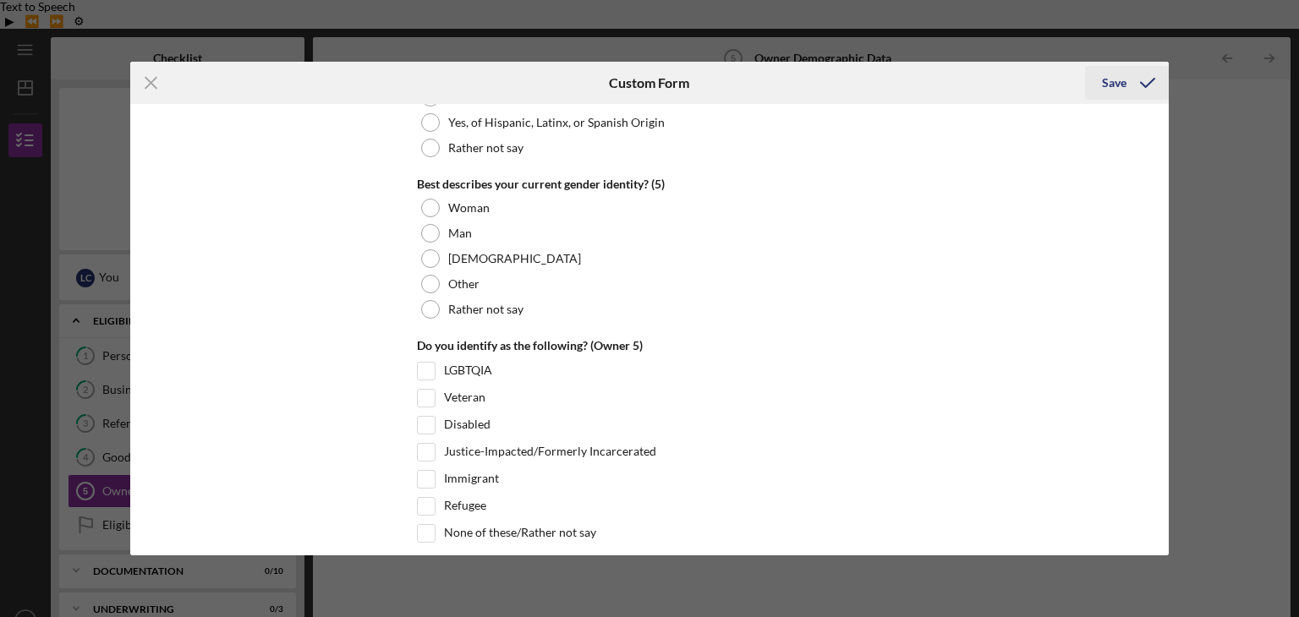
click at [1148, 75] on icon "submit" at bounding box center [1147, 83] width 42 height 42
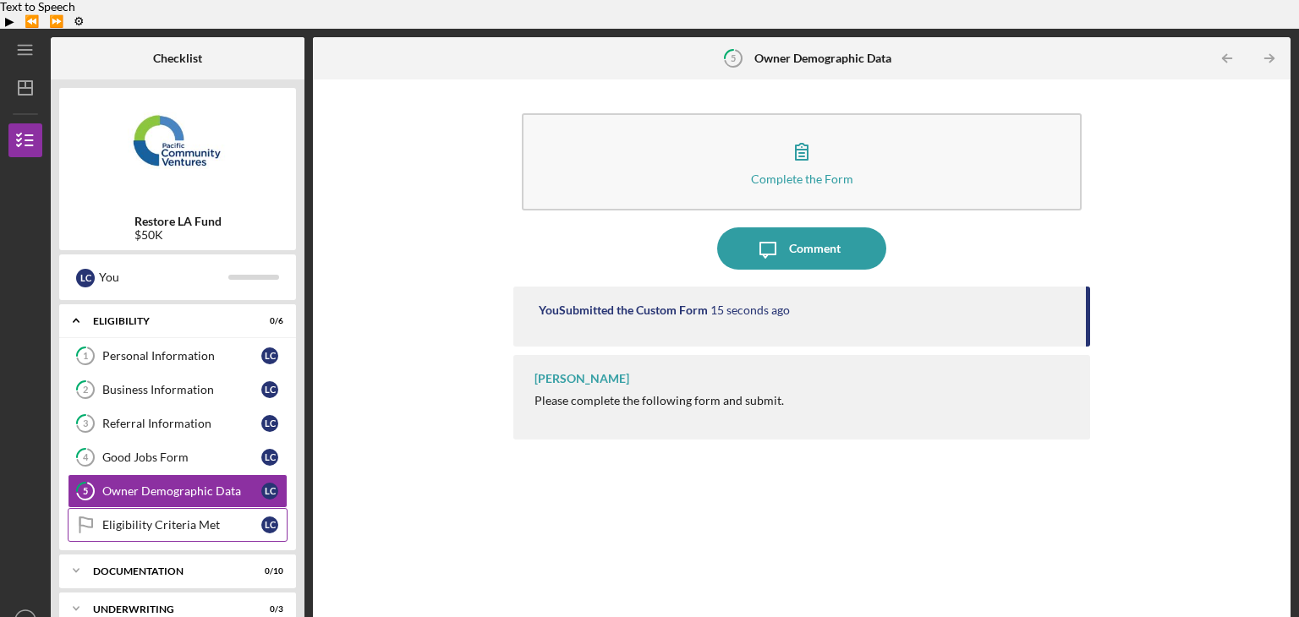
click at [179, 518] on div "Eligibility Criteria Met" at bounding box center [181, 525] width 159 height 14
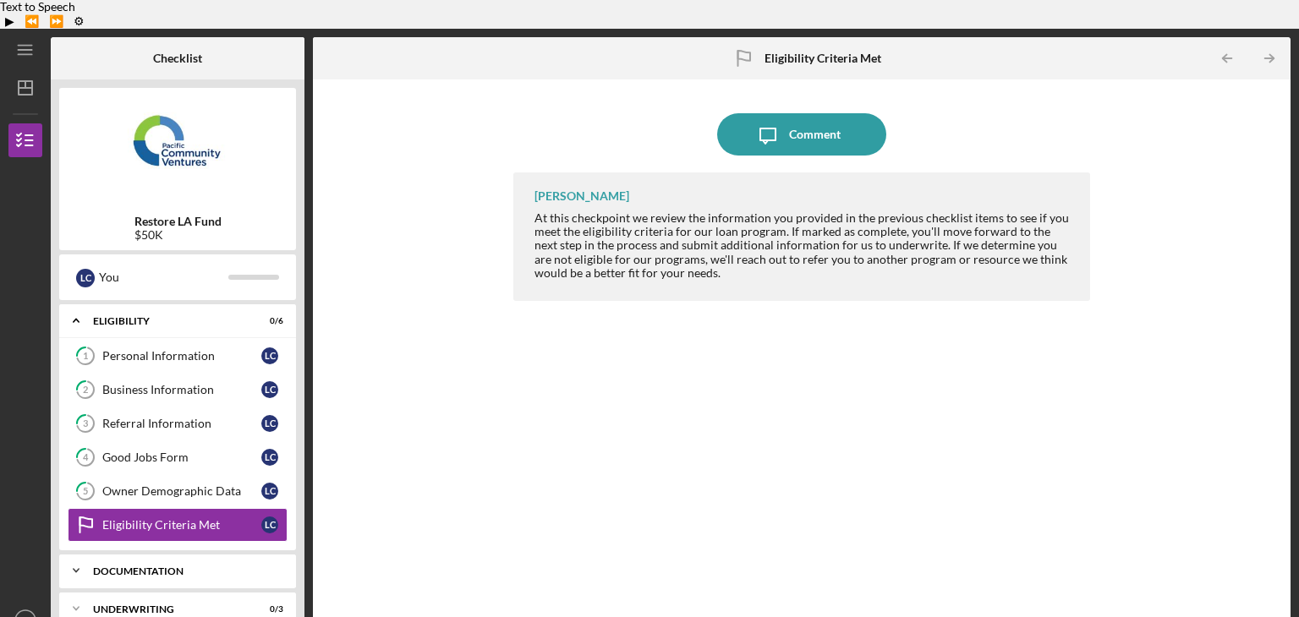
click at [172, 566] on div "Documentation" at bounding box center [184, 571] width 182 height 10
click at [174, 599] on div "Full Application Form" at bounding box center [181, 606] width 159 height 14
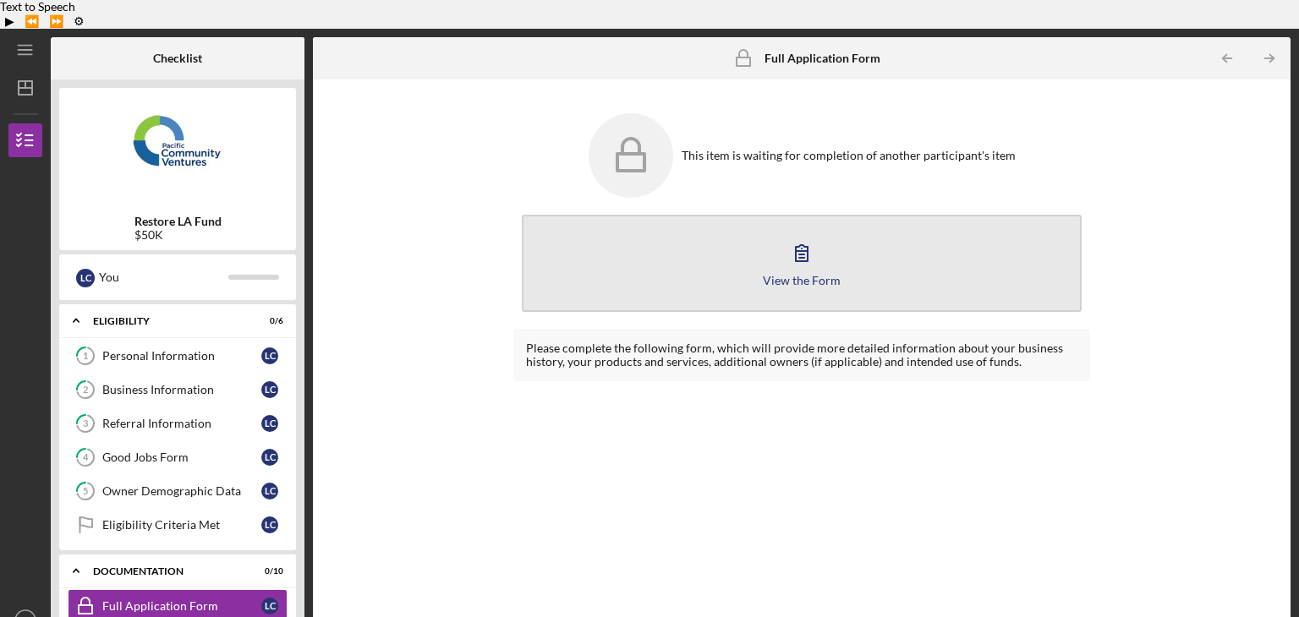
click at [797, 232] on icon "button" at bounding box center [801, 253] width 42 height 42
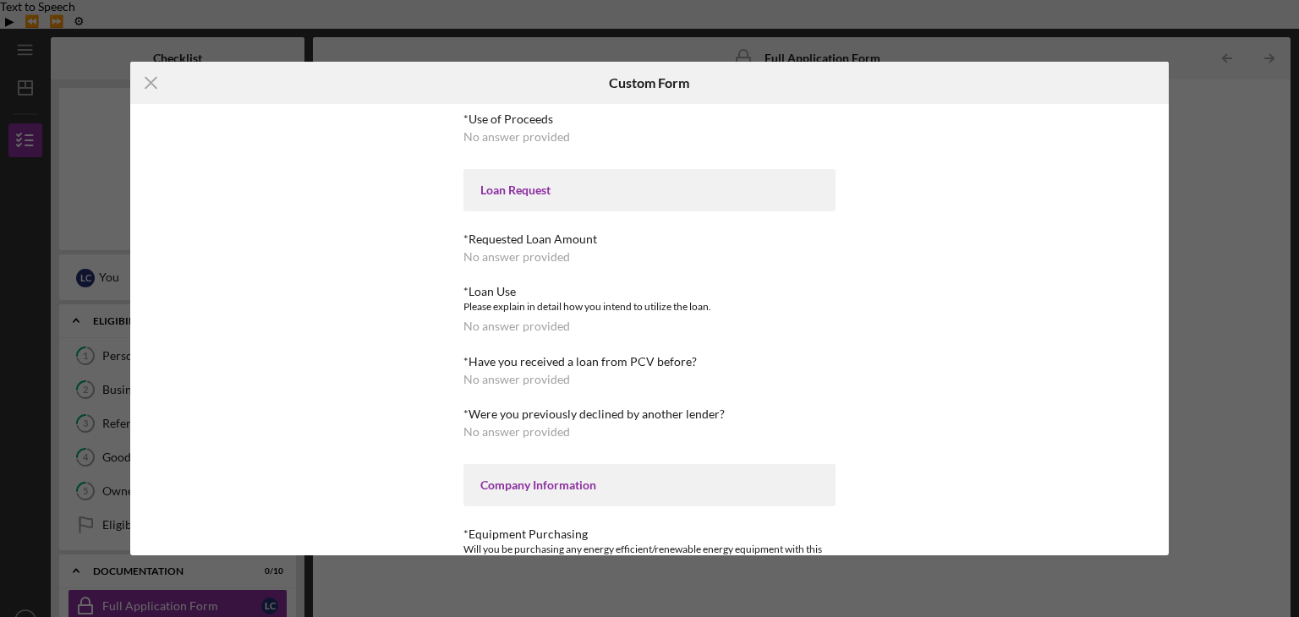
click at [1225, 112] on div "Icon/Menu Close Custom Form *Use of Proceeds No answer provided Loan Request *R…" at bounding box center [649, 308] width 1299 height 617
click at [146, 81] on icon "Icon/Menu Close" at bounding box center [151, 83] width 42 height 42
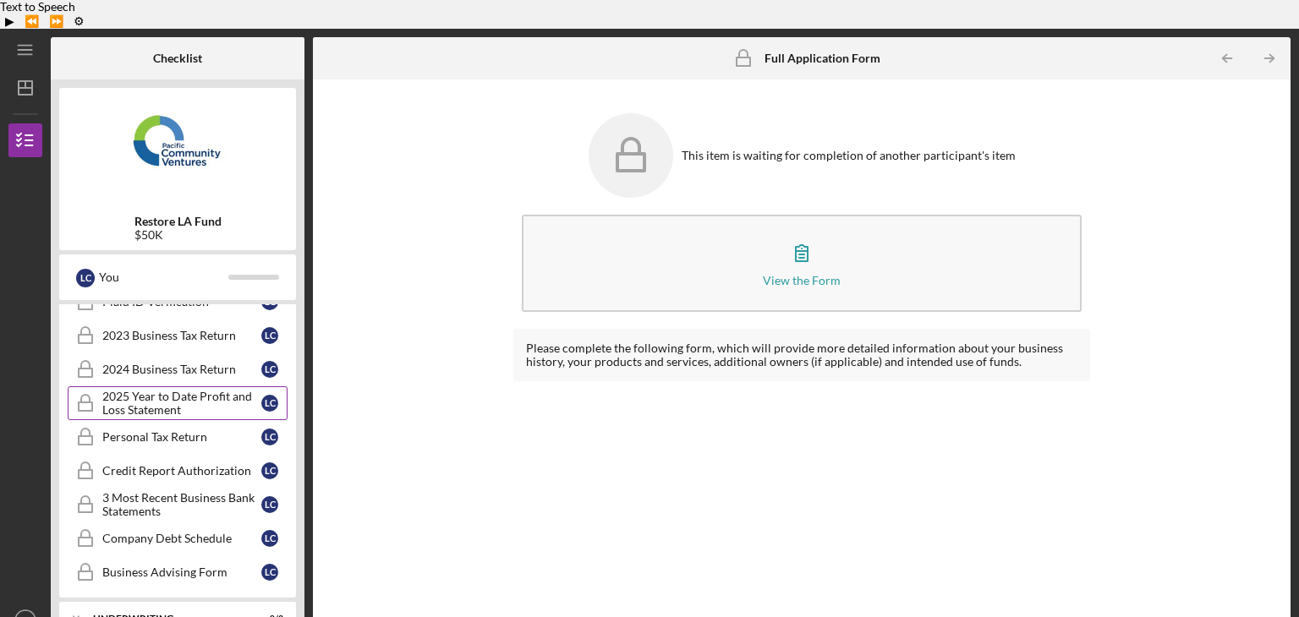
scroll to position [386, 0]
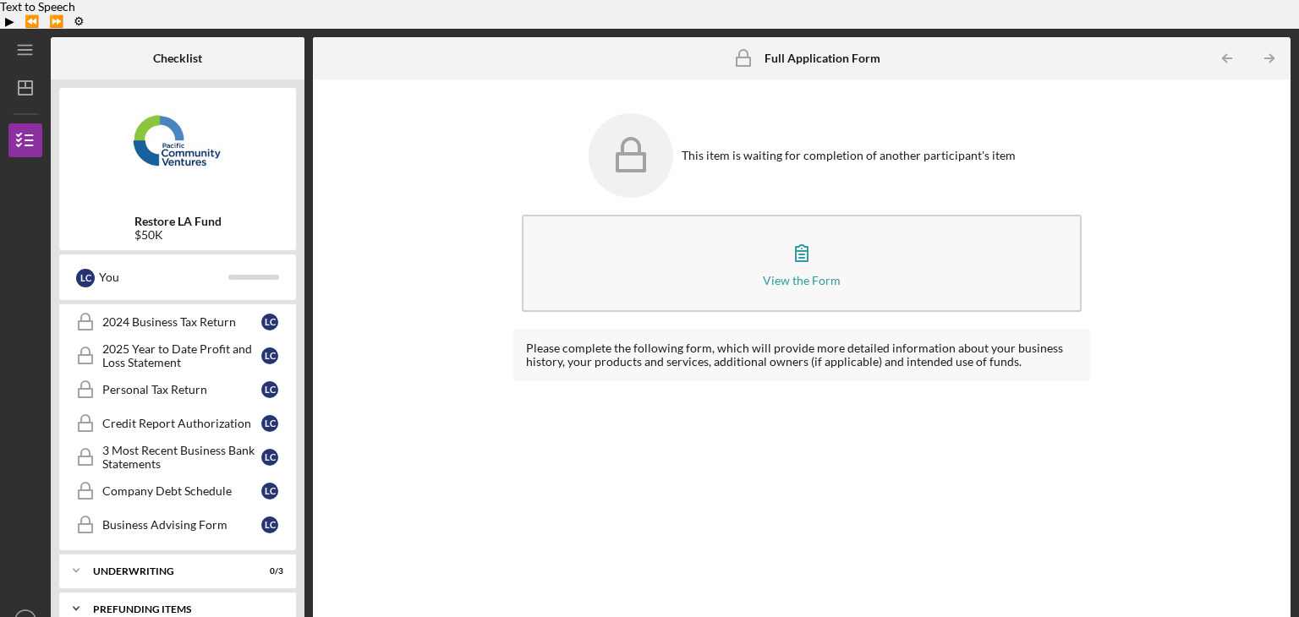
click at [122, 592] on div "Icon/Expander Prefunding Items 0 / 10" at bounding box center [177, 609] width 237 height 34
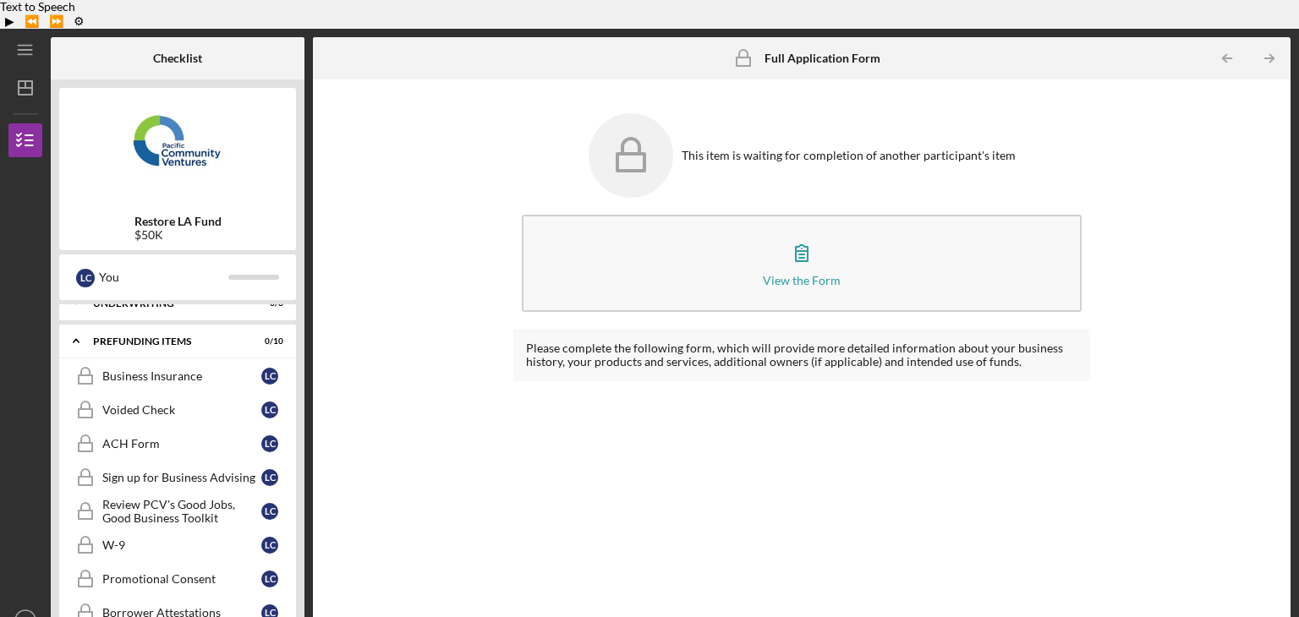
scroll to position [730, 0]
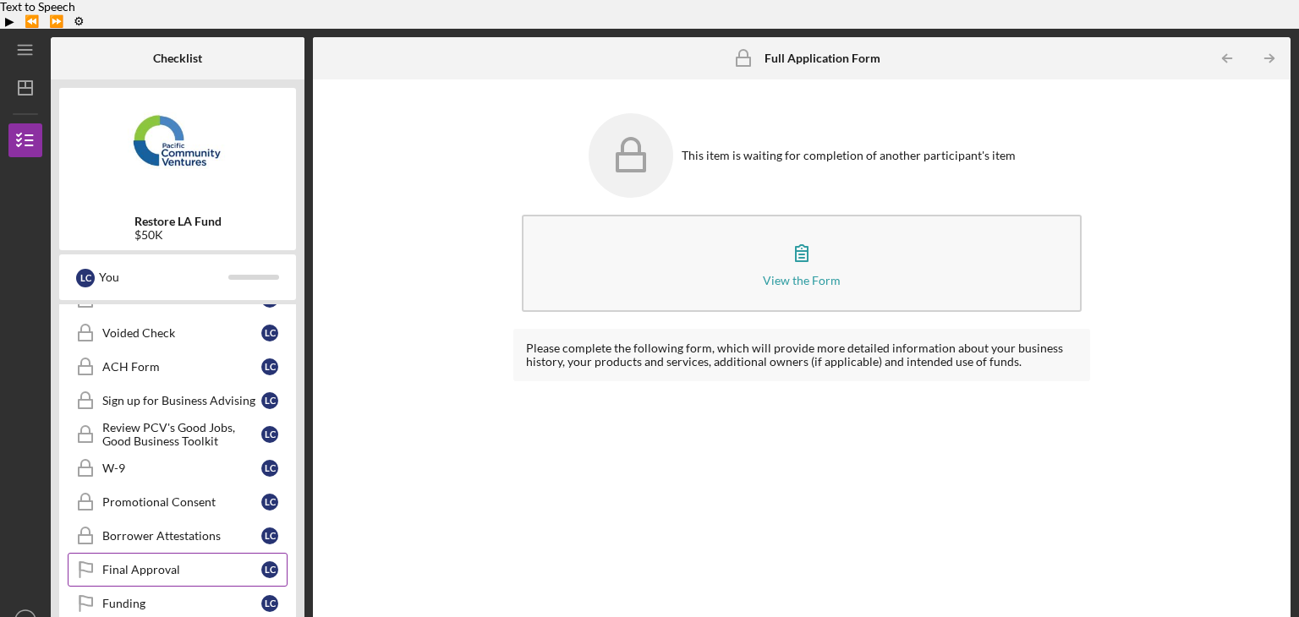
click at [187, 563] on div "Final Approval" at bounding box center [181, 570] width 159 height 14
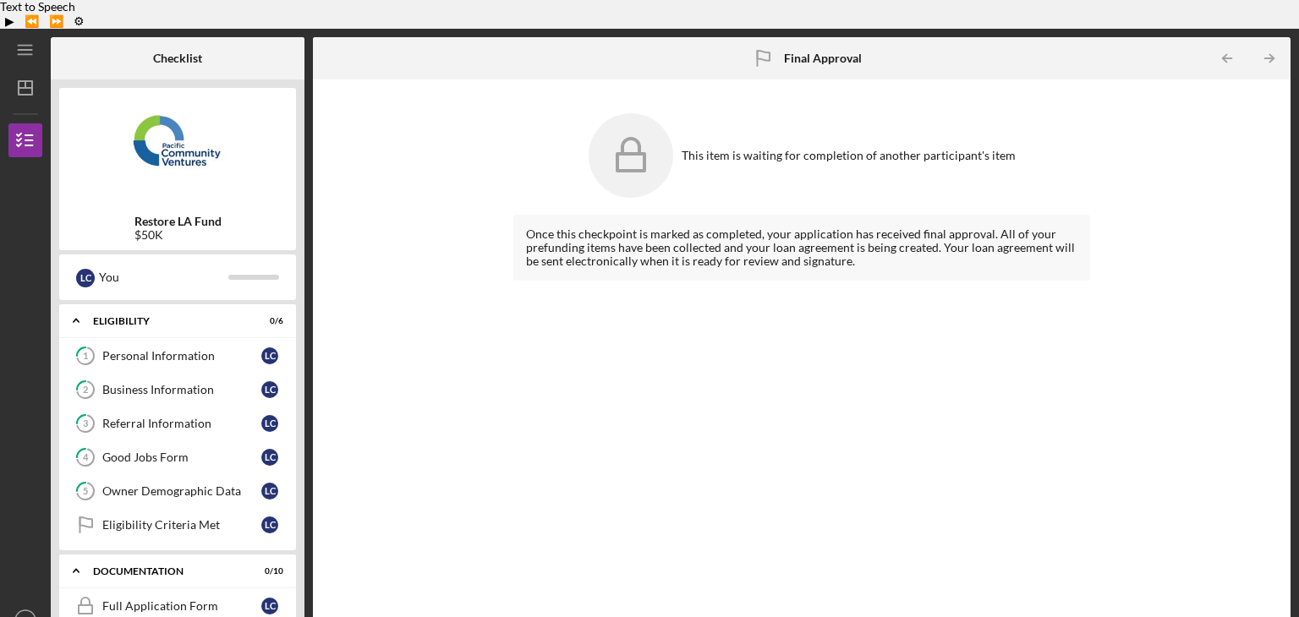
click at [604, 349] on div "Once this checkpoint is marked as completed, your application has received fina…" at bounding box center [801, 413] width 577 height 397
click at [33, 68] on icon "Icon/Dashboard" at bounding box center [25, 88] width 42 height 42
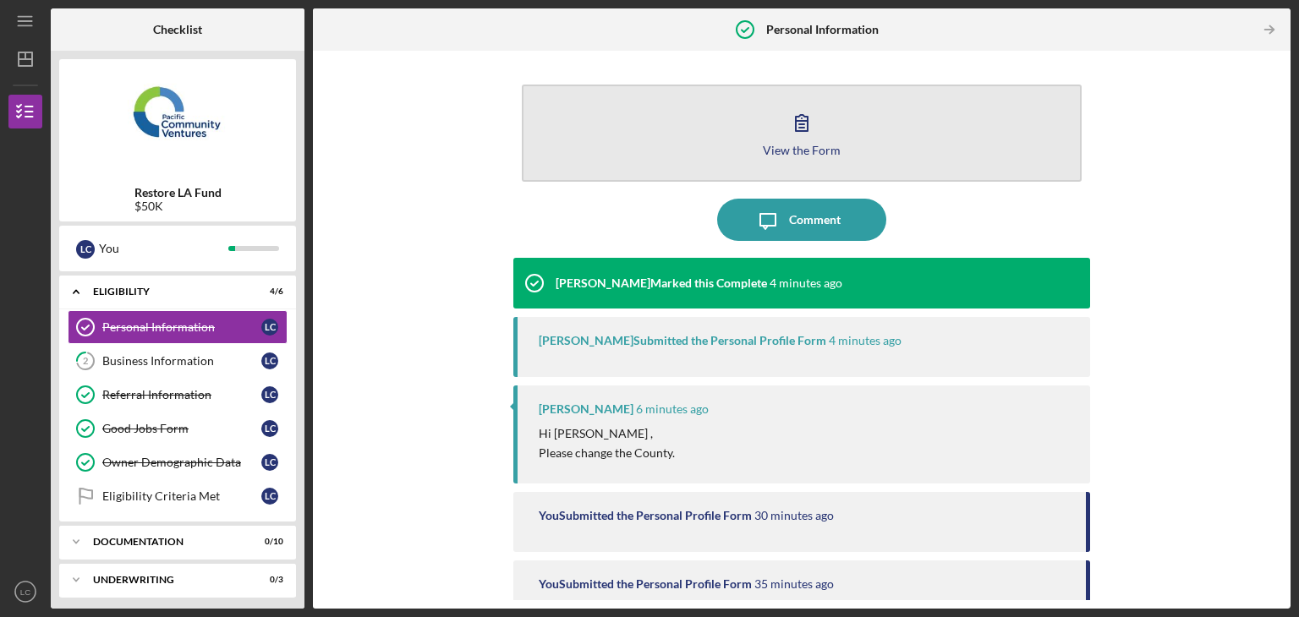
click at [796, 122] on icon "button" at bounding box center [801, 122] width 42 height 42
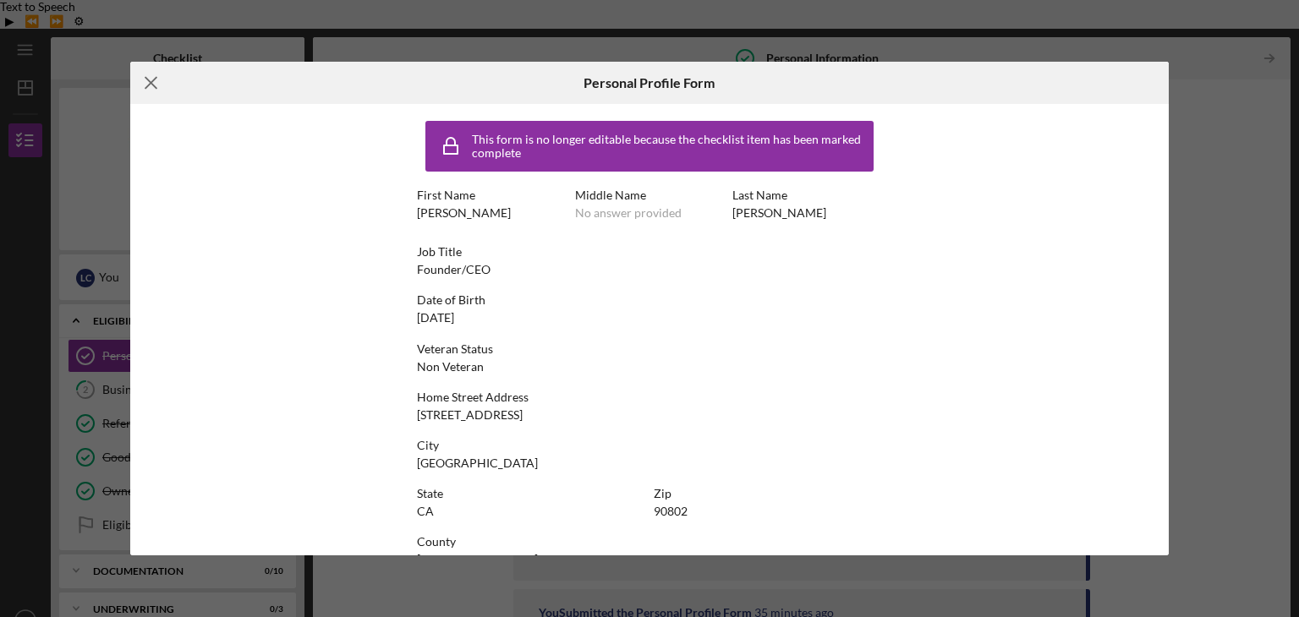
click at [132, 83] on icon "Icon/Menu Close" at bounding box center [151, 83] width 42 height 42
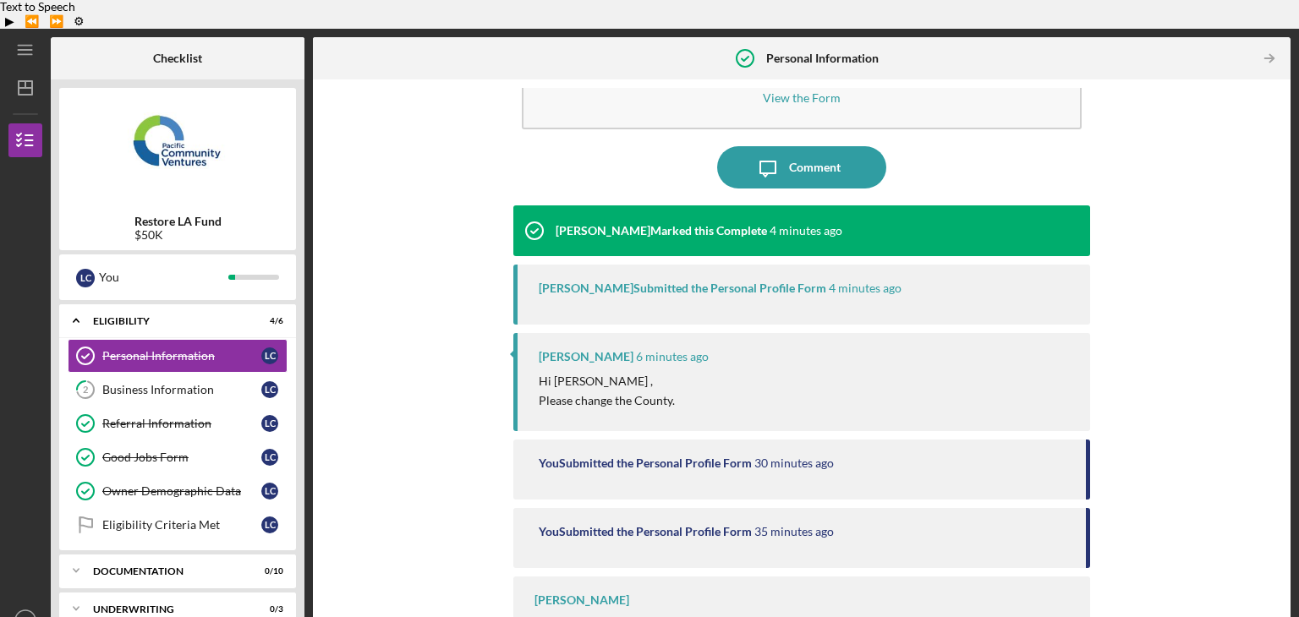
scroll to position [112, 0]
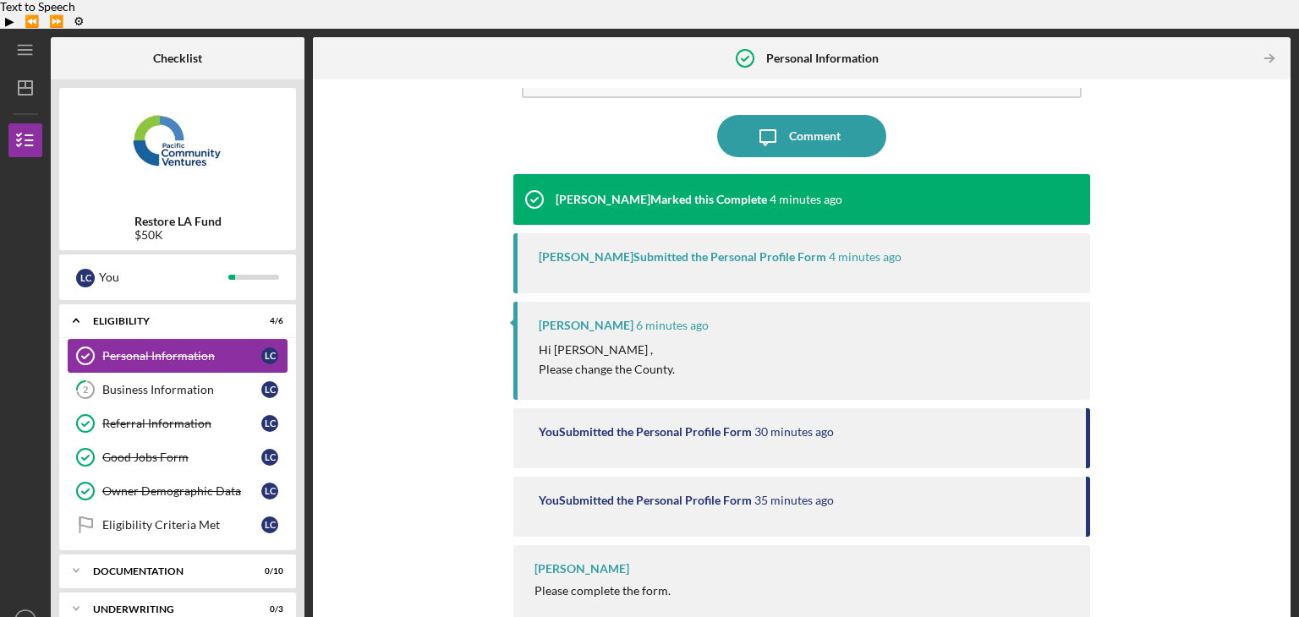
click at [132, 339] on link "Personal Information Personal Information L C" at bounding box center [178, 356] width 220 height 34
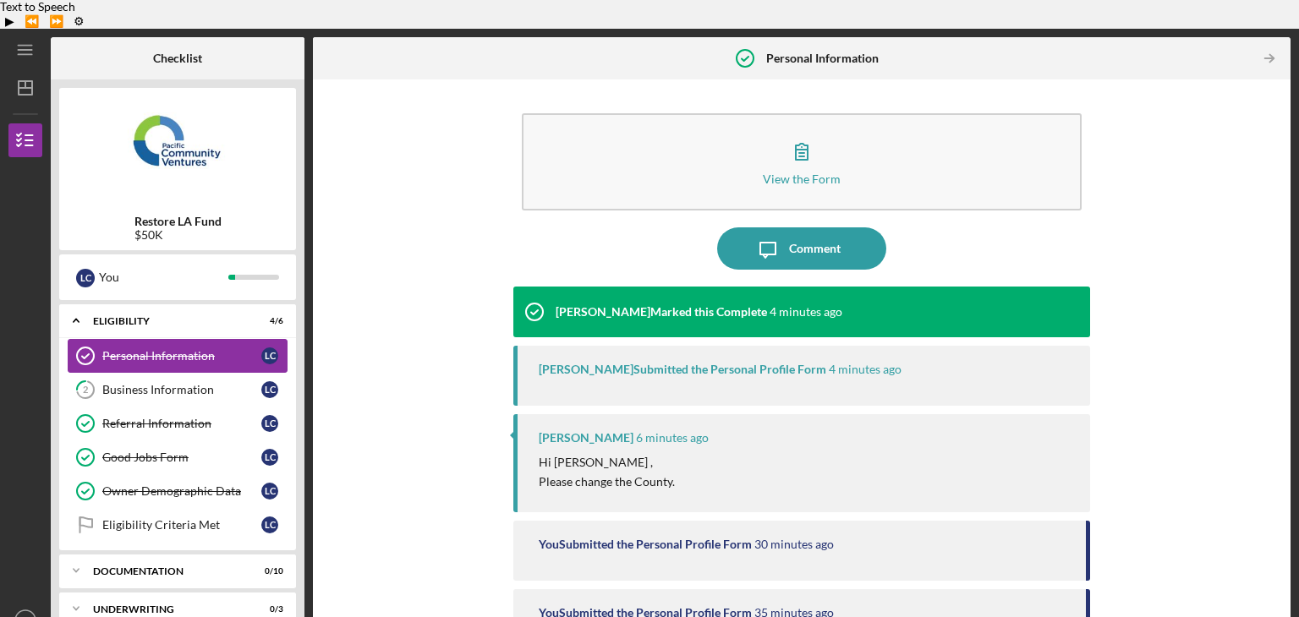
click at [172, 349] on div "Personal Information" at bounding box center [181, 356] width 159 height 14
click at [762, 363] on div "Yash Abichandani Submitted the Personal Profile Form" at bounding box center [682, 370] width 287 height 14
click at [602, 453] on p "Hi Lawrence , Please change the County." at bounding box center [607, 472] width 136 height 38
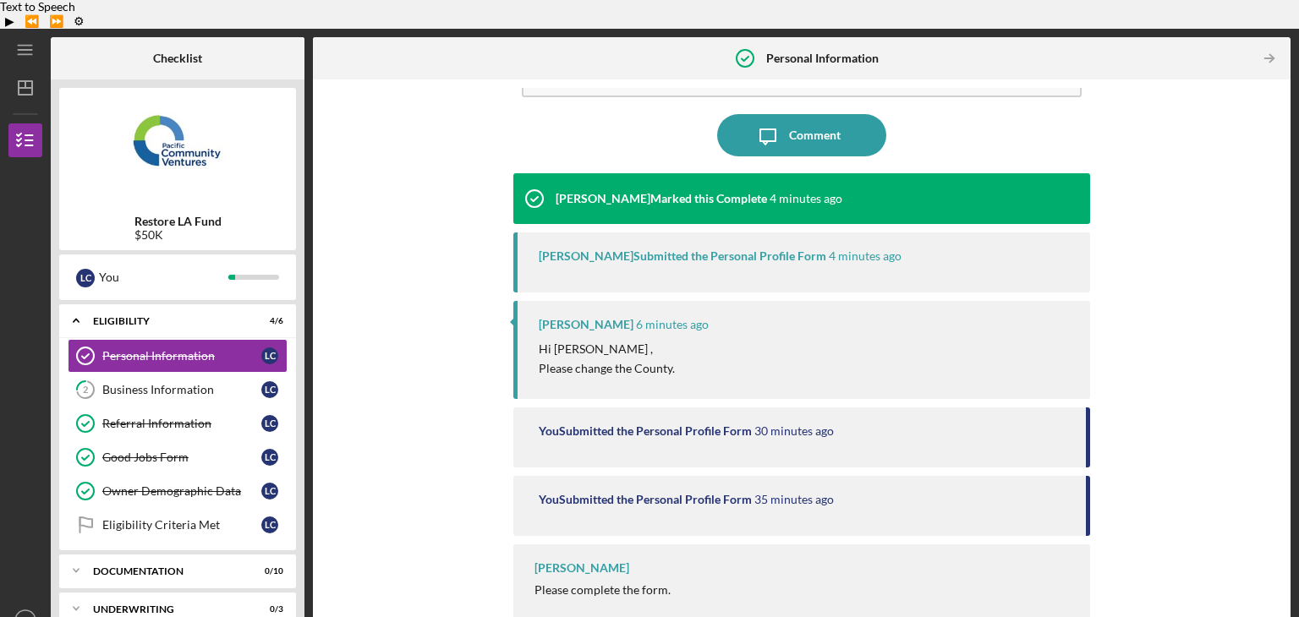
click at [604, 544] on div "Yash Abichandani Please complete the form." at bounding box center [801, 586] width 577 height 85
click at [805, 52] on b "Personal Information" at bounding box center [822, 59] width 112 height 14
click at [123, 349] on div "Personal Information" at bounding box center [181, 356] width 159 height 14
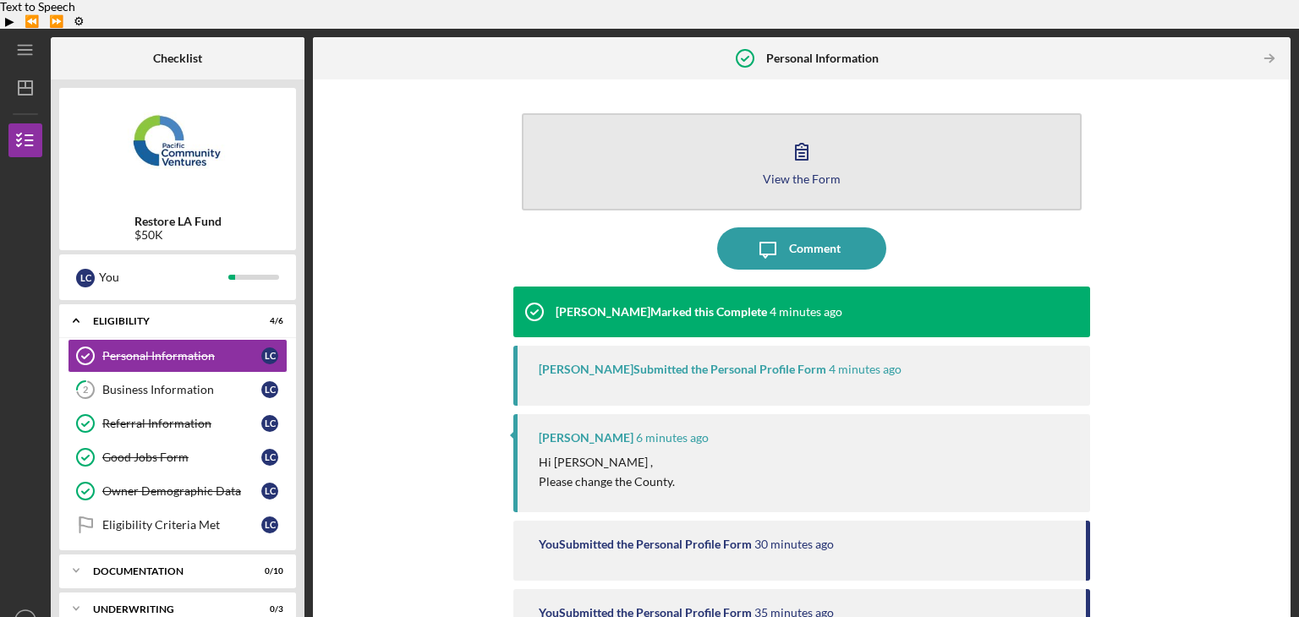
click at [795, 130] on icon "button" at bounding box center [801, 151] width 42 height 42
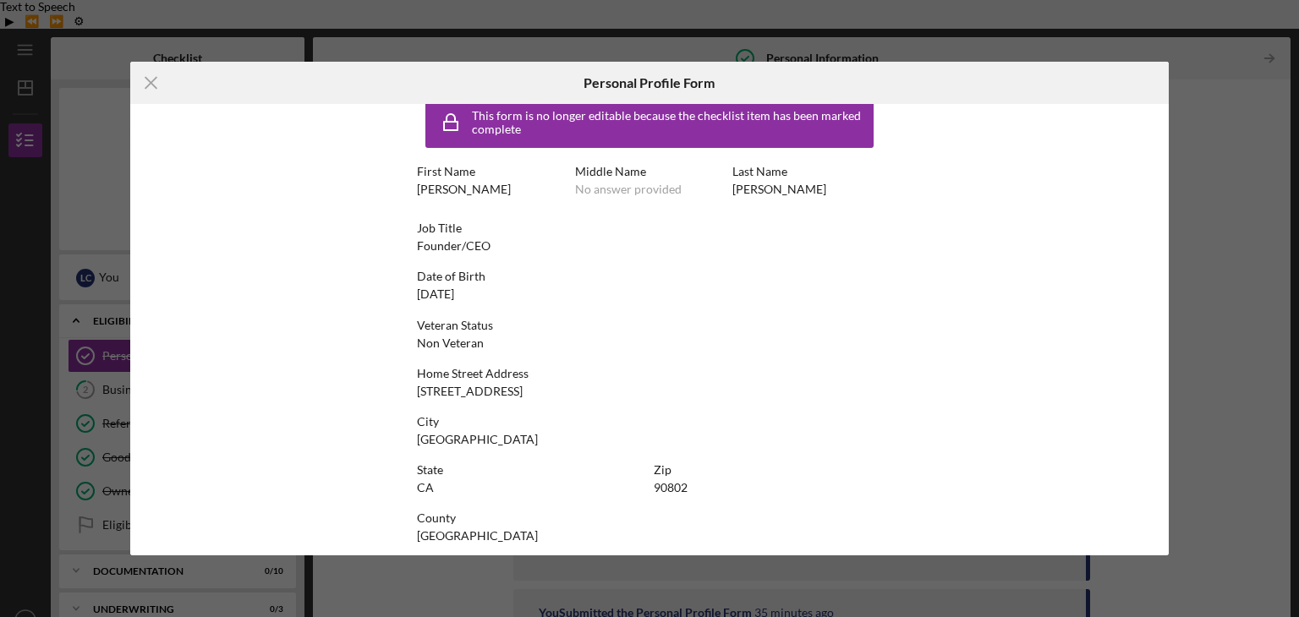
scroll to position [37, 0]
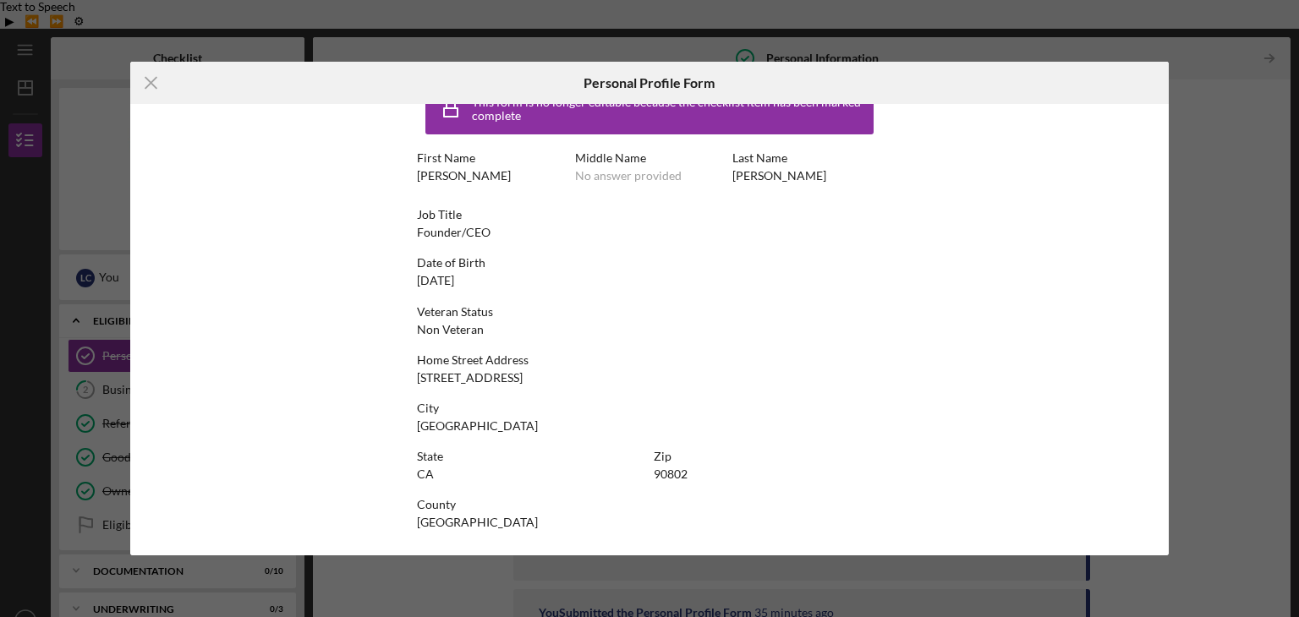
click at [1229, 129] on div "Icon/Menu Close Personal Profile Form This form is no longer editable because t…" at bounding box center [649, 308] width 1299 height 617
click at [149, 85] on icon "Icon/Menu Close" at bounding box center [151, 83] width 42 height 42
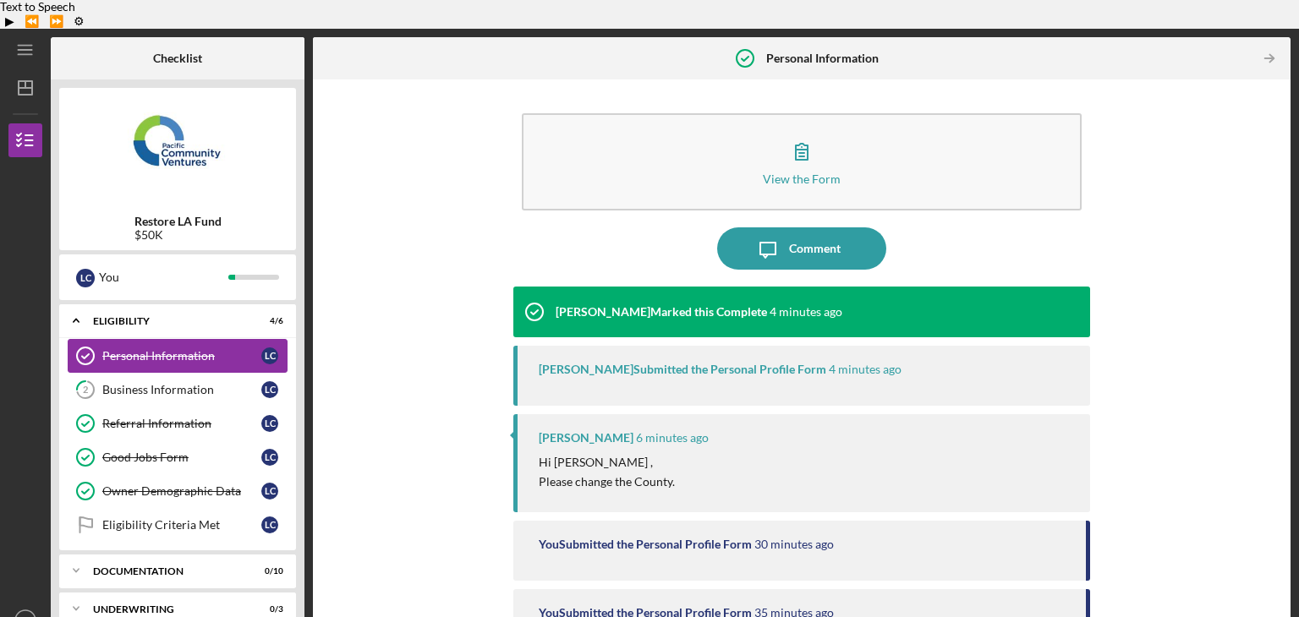
click at [137, 349] on div "Personal Information" at bounding box center [181, 356] width 159 height 14
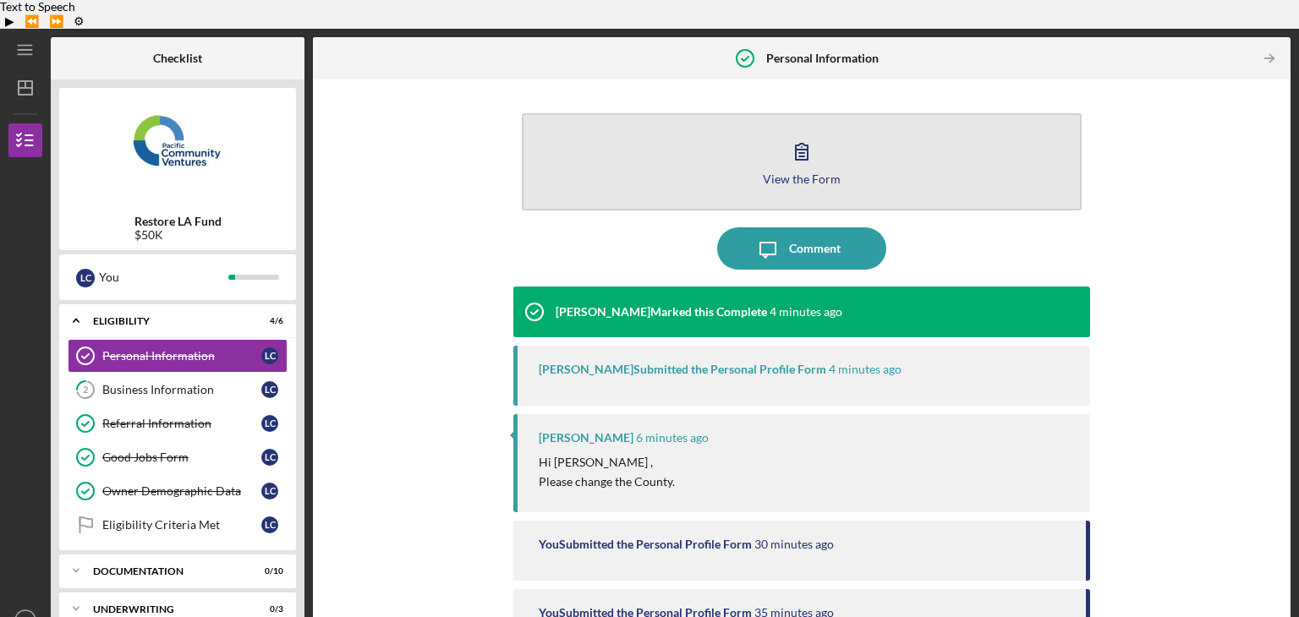
click at [803, 113] on button "View the Form Form" at bounding box center [802, 161] width 560 height 97
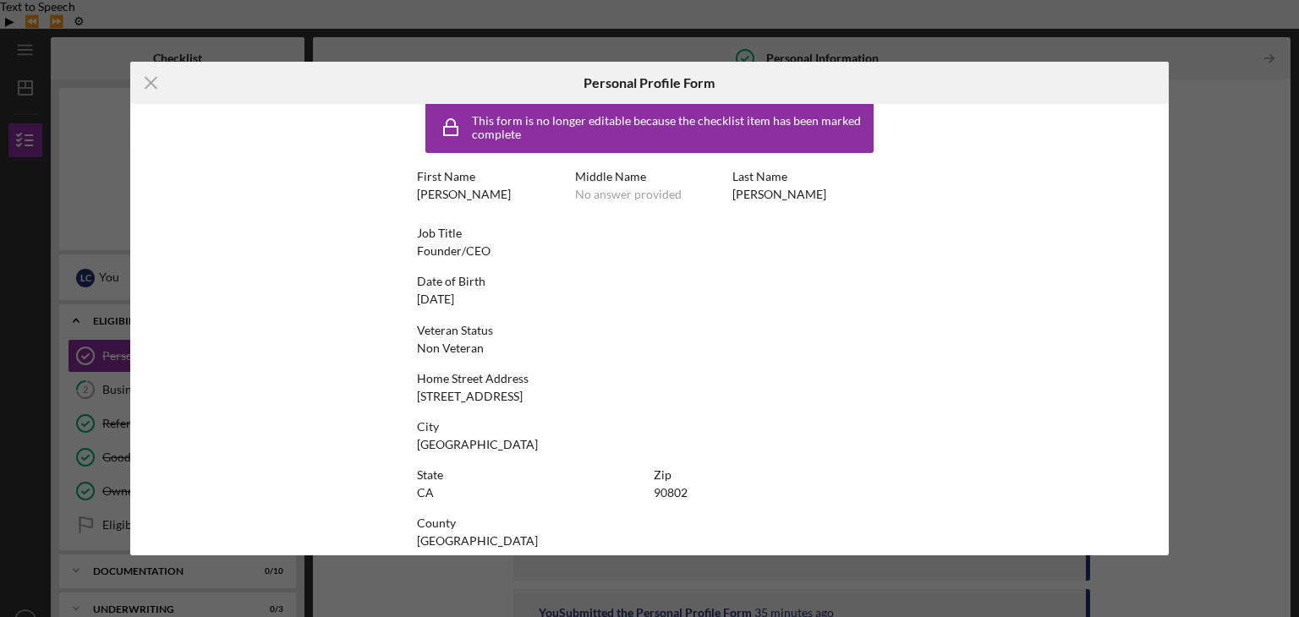
scroll to position [37, 0]
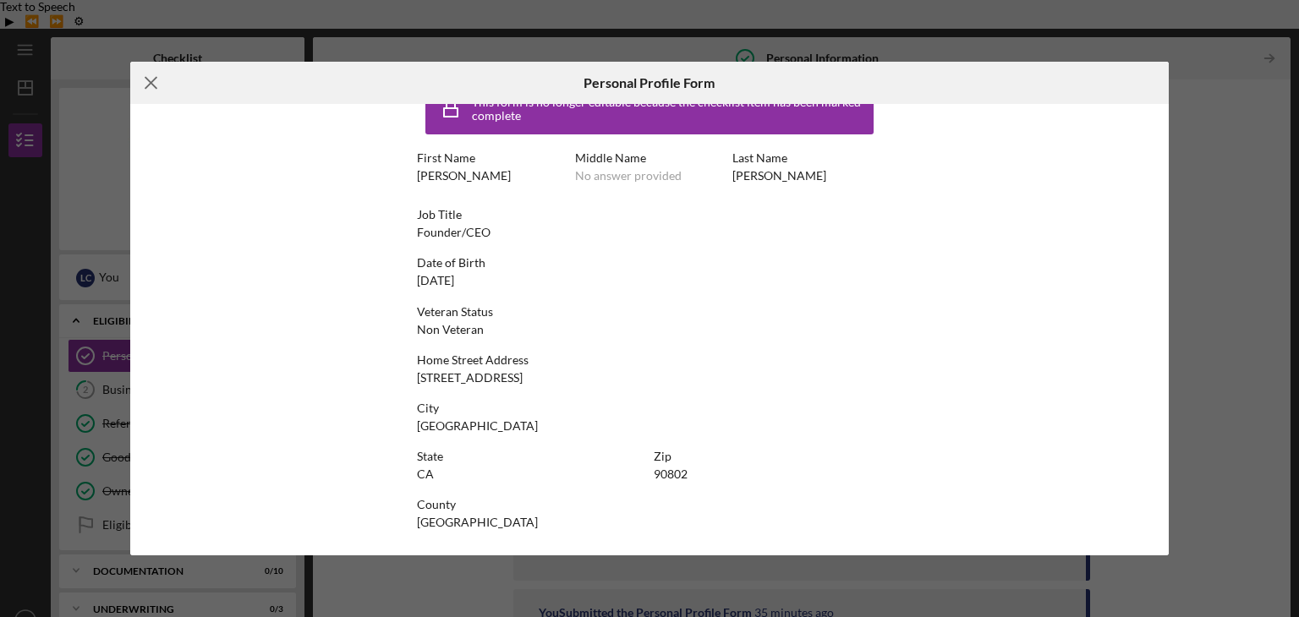
click at [159, 85] on icon "Icon/Menu Close" at bounding box center [151, 83] width 42 height 42
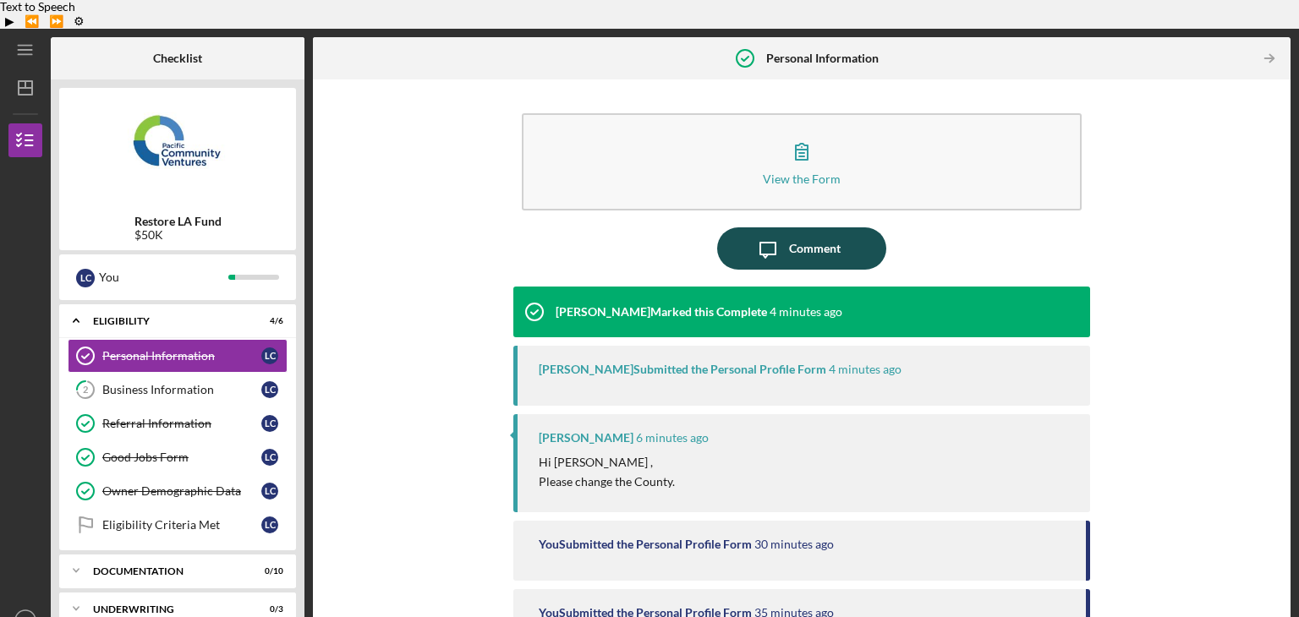
click at [780, 227] on icon "Icon/Message" at bounding box center [768, 248] width 42 height 42
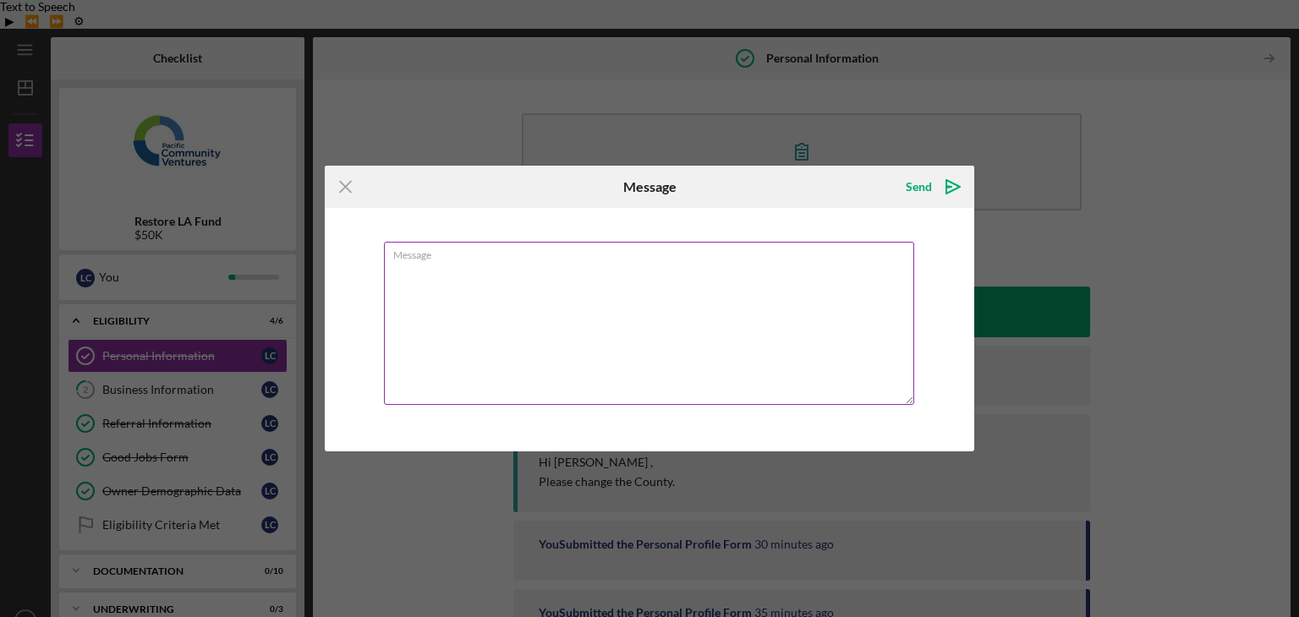
click at [595, 282] on textarea "Message" at bounding box center [649, 323] width 530 height 163
type textarea "I"
type textarea "It says it's not editable. Is there an option on my end?"
click at [934, 183] on icon "Icon/icon-invite-send" at bounding box center [953, 187] width 42 height 42
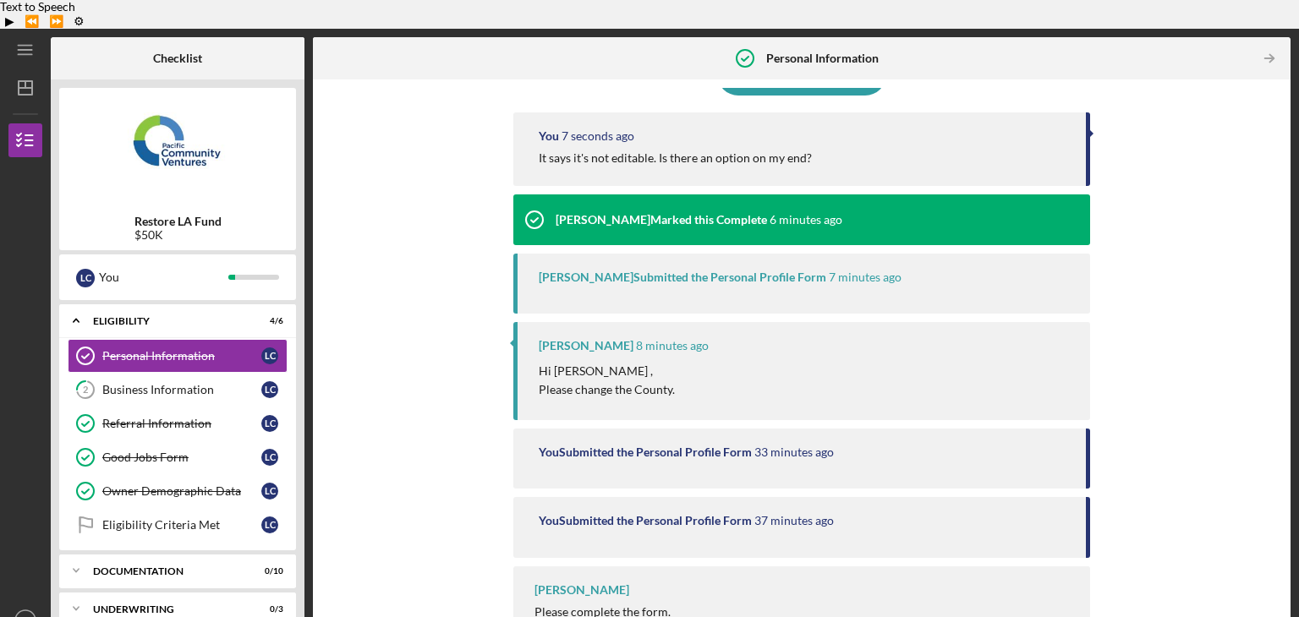
scroll to position [195, 0]
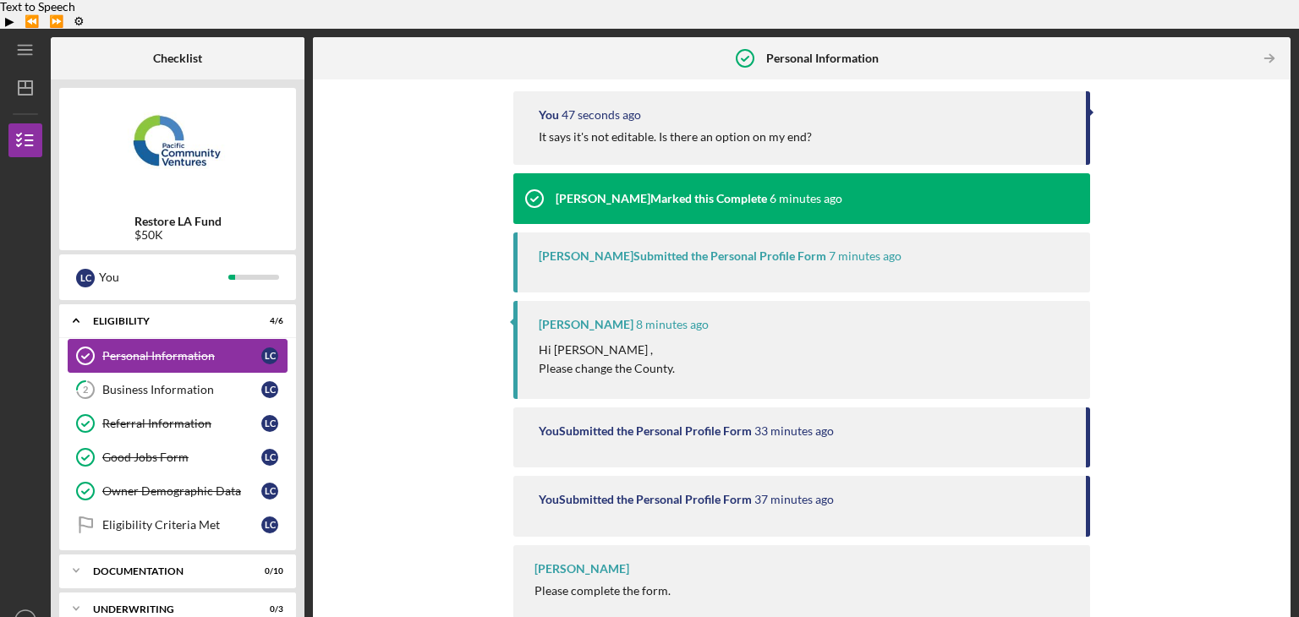
click at [162, 349] on div "Personal Information" at bounding box center [181, 356] width 159 height 14
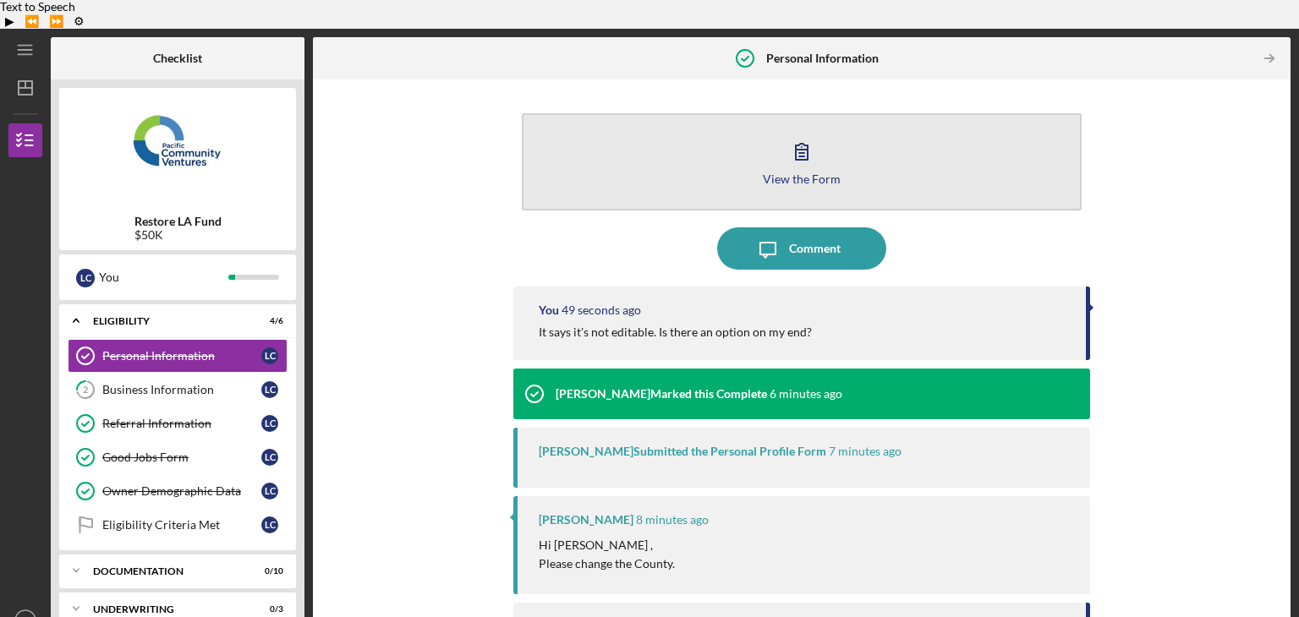
click at [794, 134] on icon "button" at bounding box center [801, 151] width 42 height 42
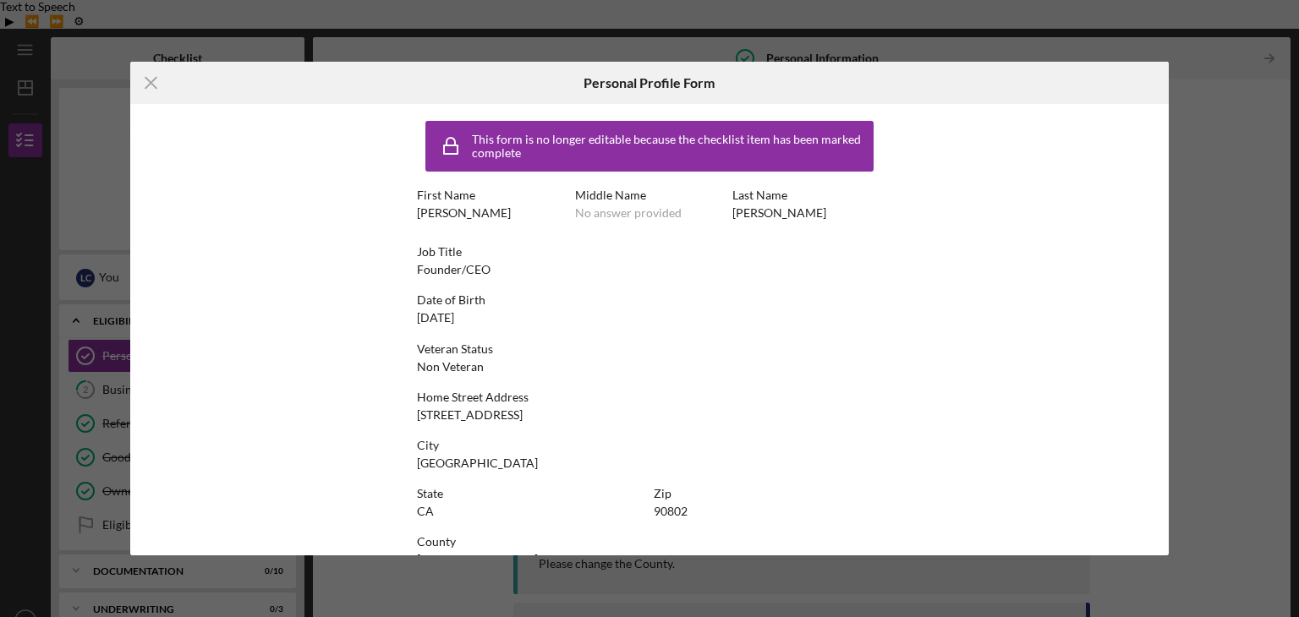
click at [1190, 163] on div "Icon/Menu Close Personal Profile Form This form is no longer editable because t…" at bounding box center [649, 308] width 1299 height 617
click at [155, 81] on icon "Icon/Menu Close" at bounding box center [151, 83] width 42 height 42
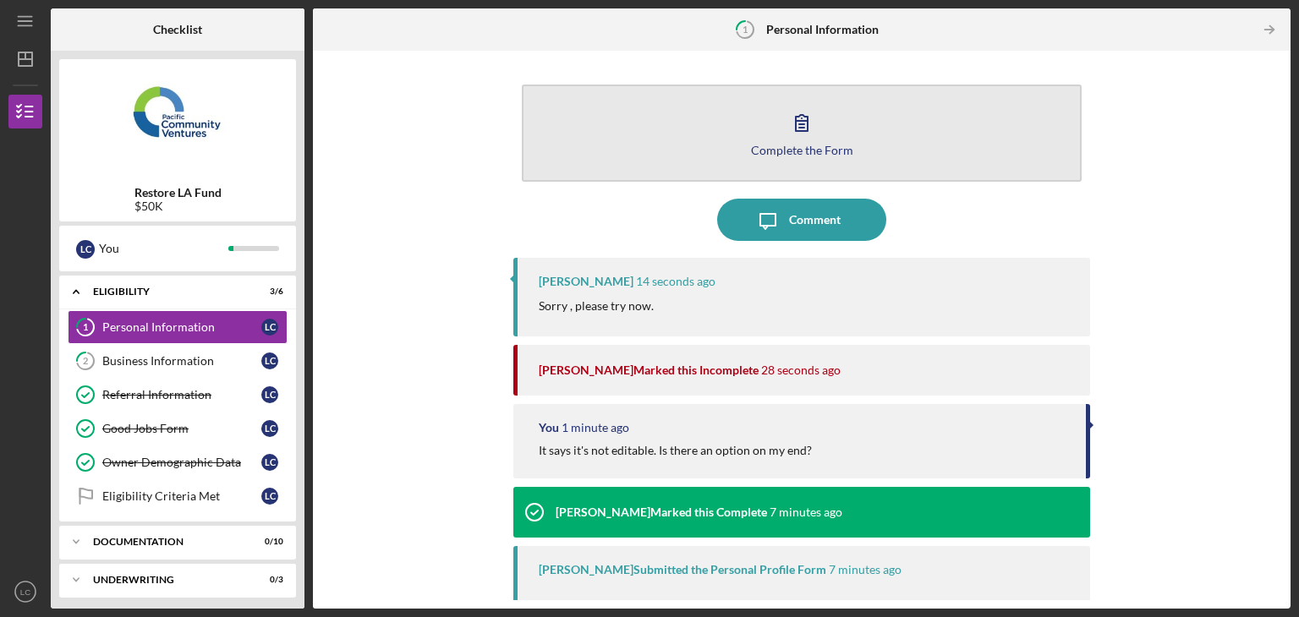
click at [785, 115] on icon "button" at bounding box center [801, 122] width 42 height 42
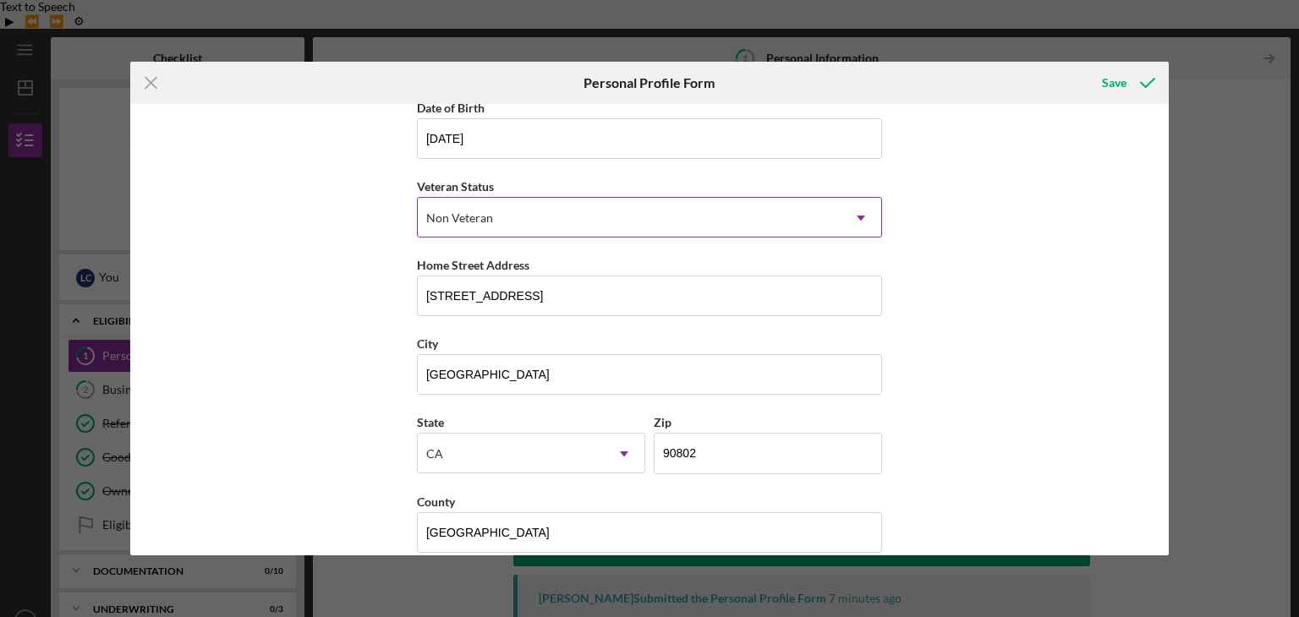
scroll to position [193, 0]
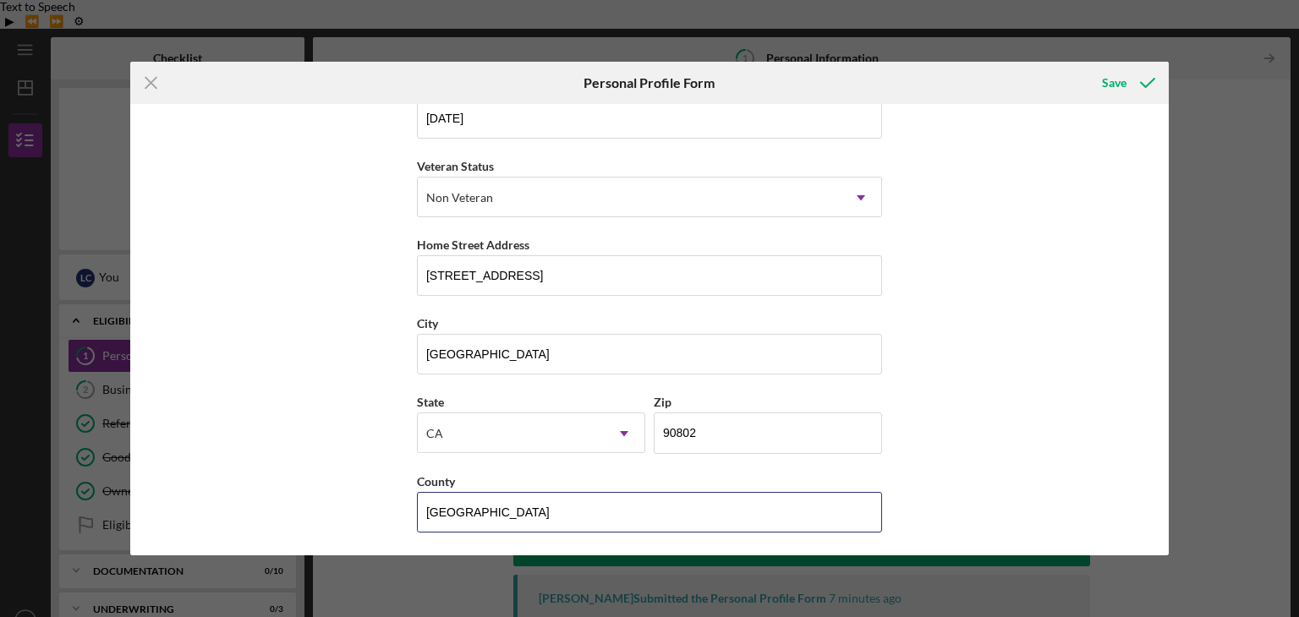
drag, startPoint x: 522, startPoint y: 506, endPoint x: 376, endPoint y: 507, distance: 146.3
click at [376, 507] on div "First Name Lawrence Middle Name Last Name Charles Job Title Founder/CEO Date of…" at bounding box center [649, 329] width 1039 height 451
type input "Los Angeles"
click at [1127, 85] on icon "submit" at bounding box center [1147, 83] width 42 height 42
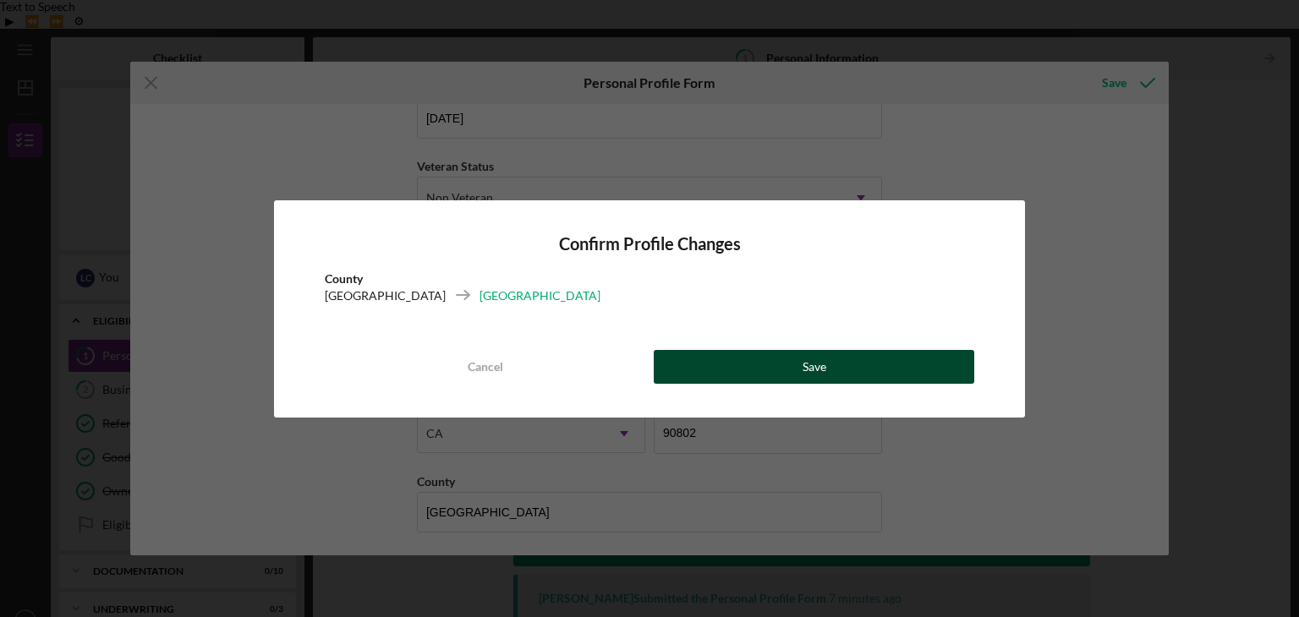
click at [862, 362] on button "Save" at bounding box center [814, 367] width 320 height 34
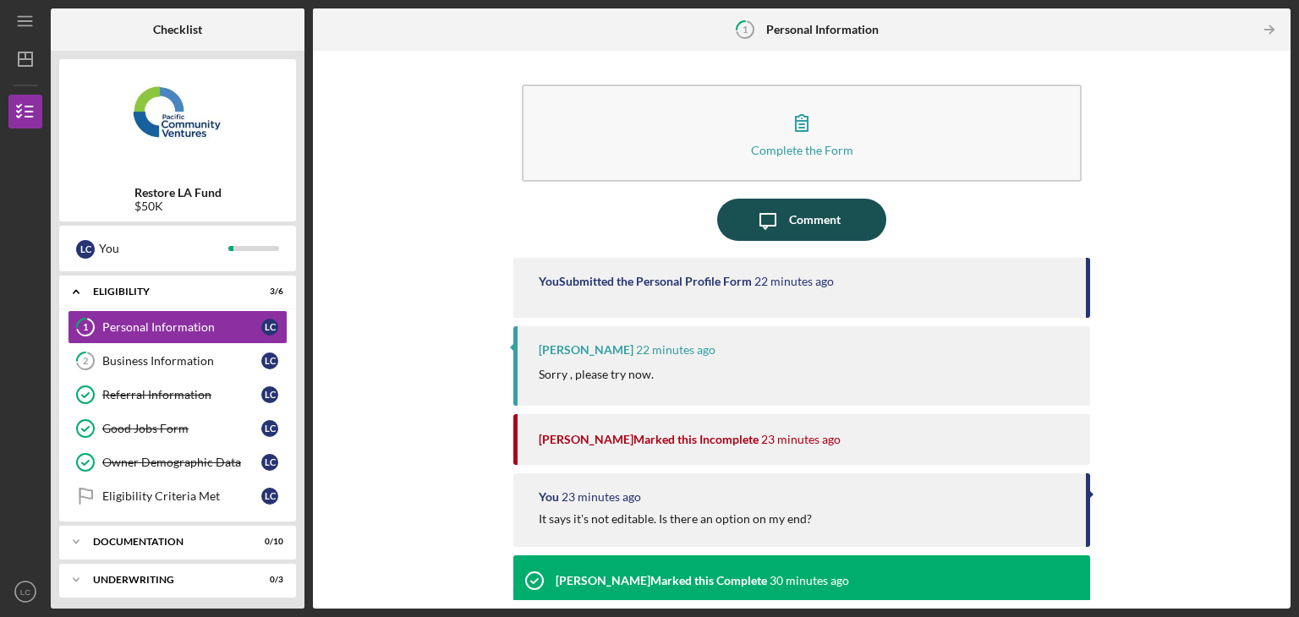
click at [830, 238] on div "Comment" at bounding box center [815, 220] width 52 height 42
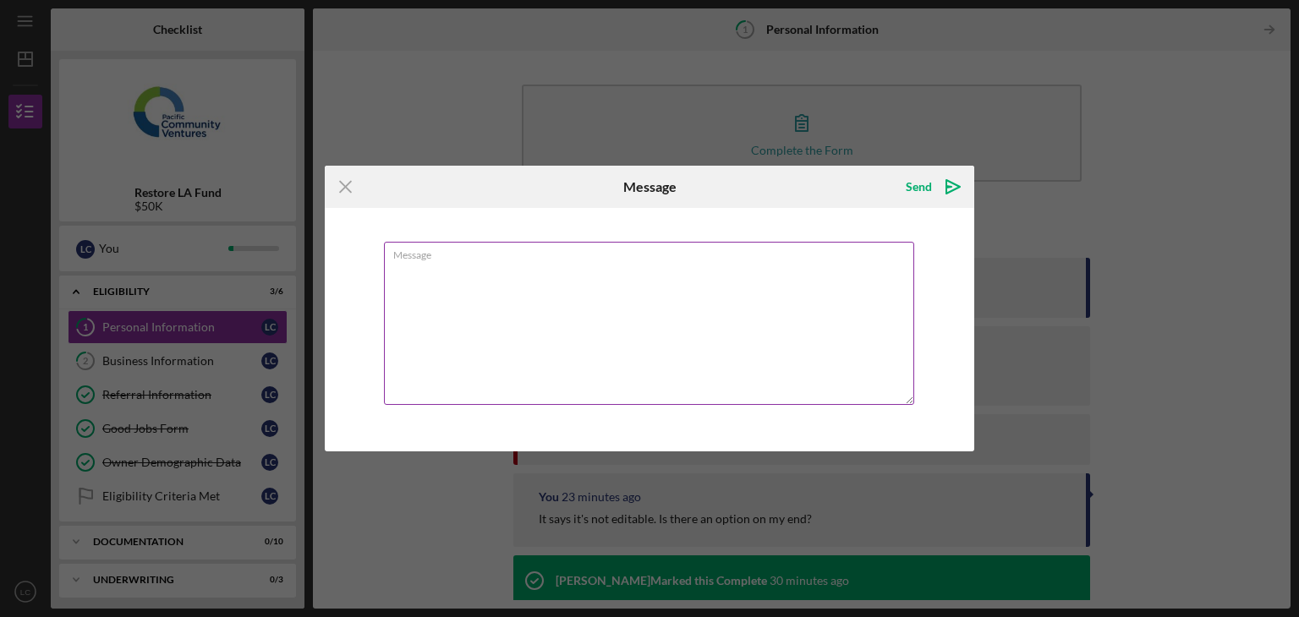
click at [758, 276] on textarea "Message" at bounding box center [649, 323] width 530 height 163
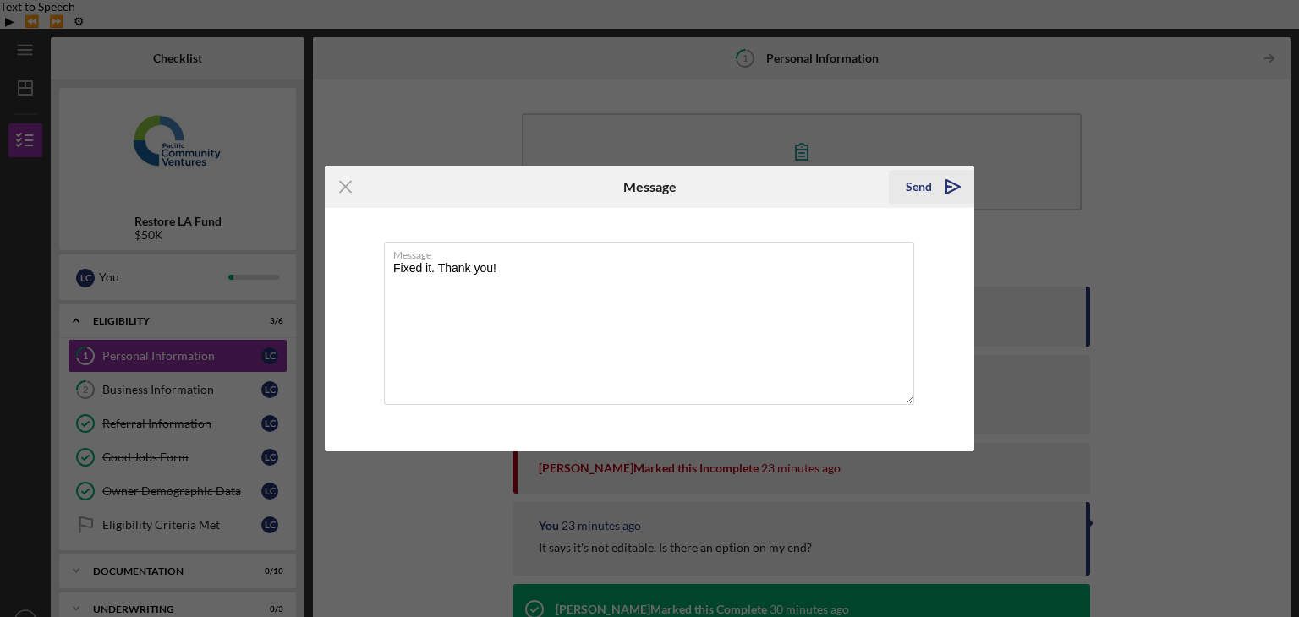
type textarea "Fixed it. Thank you!"
click at [922, 189] on div "Send" at bounding box center [918, 187] width 26 height 34
